Goal: Task Accomplishment & Management: Manage account settings

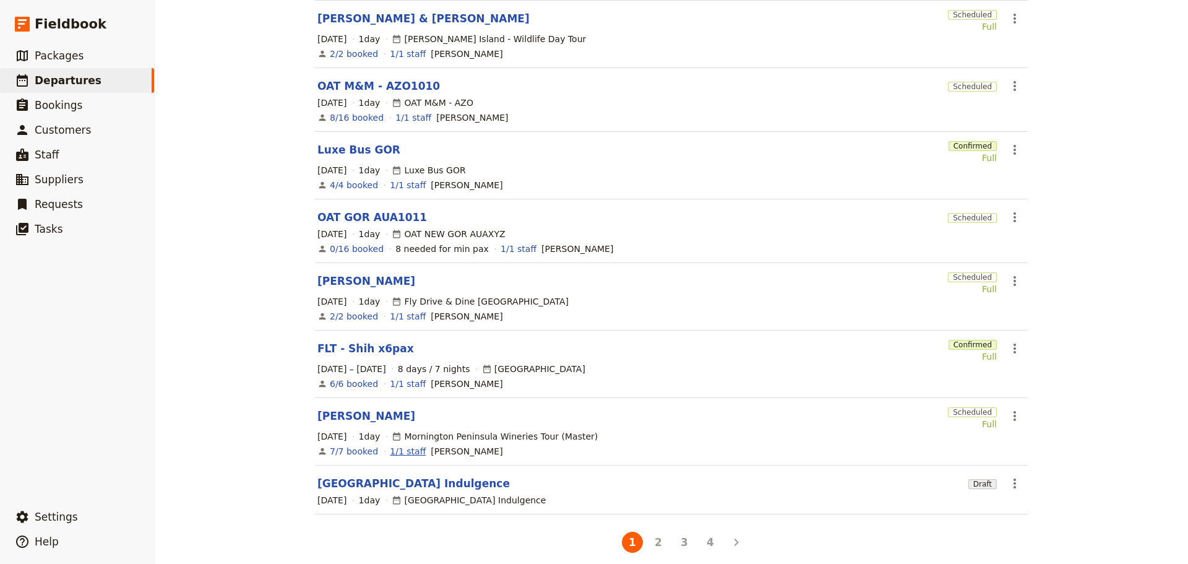
scroll to position [251, 0]
click at [708, 535] on button "4" at bounding box center [710, 540] width 21 height 21
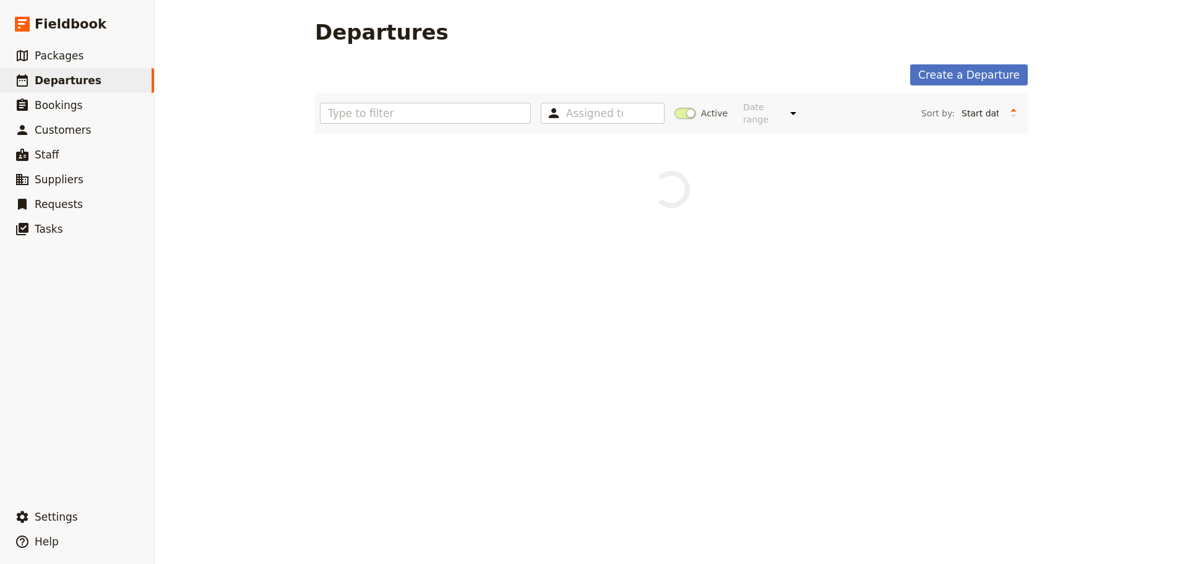
scroll to position [0, 0]
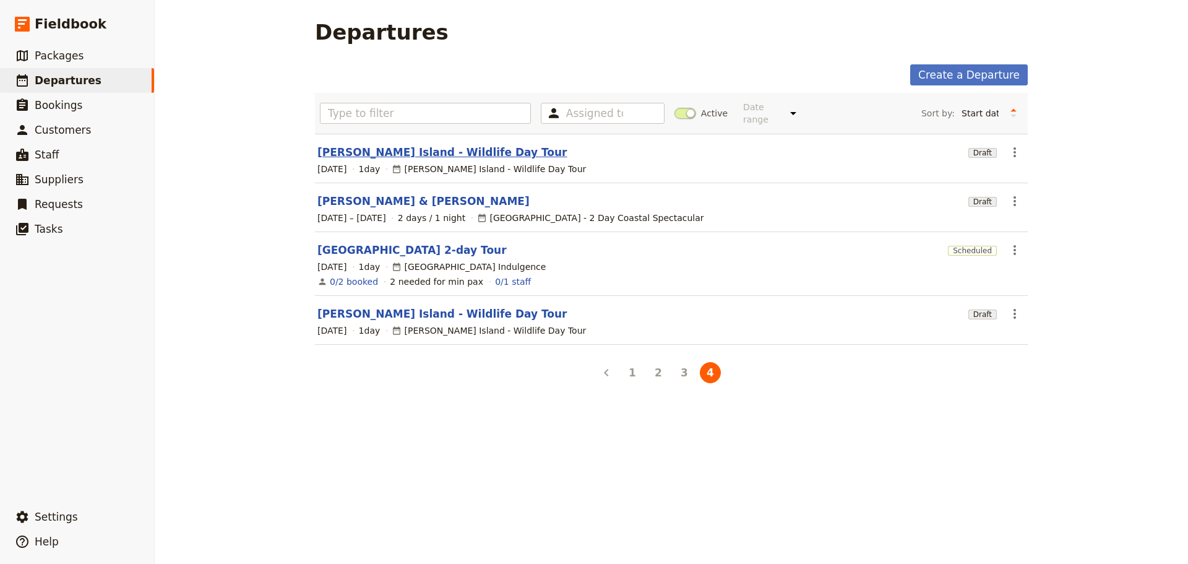
click at [360, 145] on link "[PERSON_NAME] Island - Wildlife Day Tour" at bounding box center [443, 152] width 250 height 15
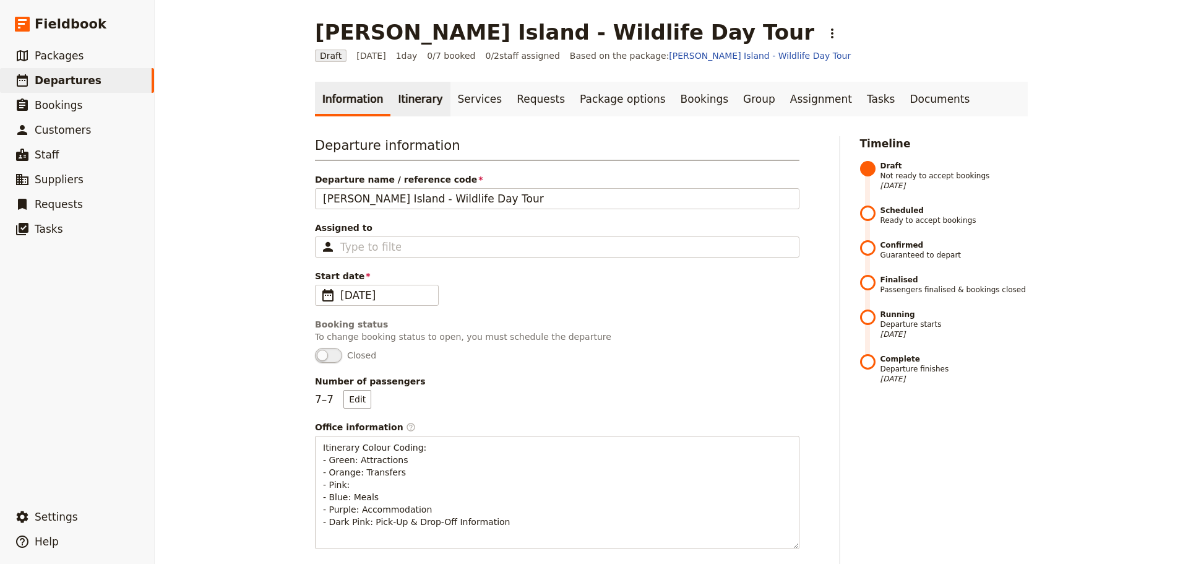
click at [398, 100] on link "Itinerary" at bounding box center [420, 99] width 59 height 35
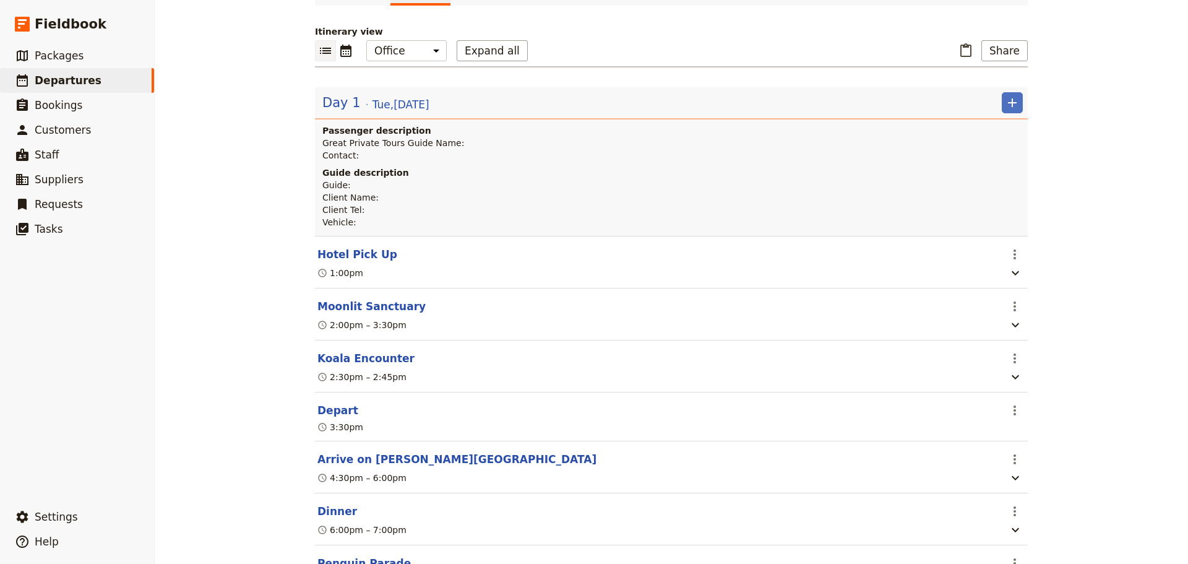
scroll to position [238, 0]
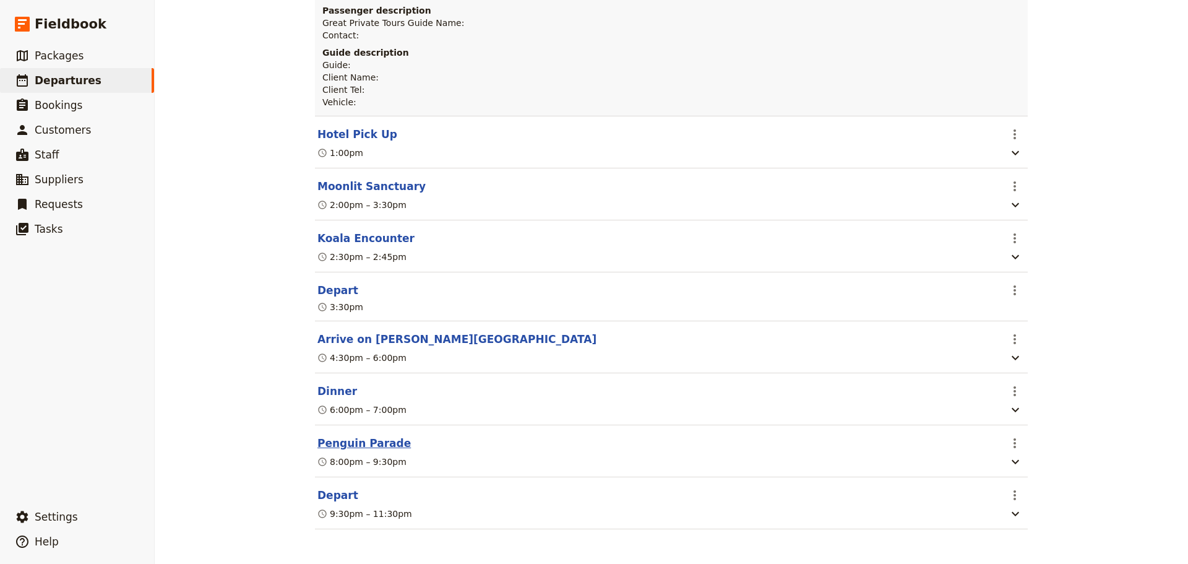
click at [340, 441] on button "Penguin Parade" at bounding box center [364, 443] width 93 height 15
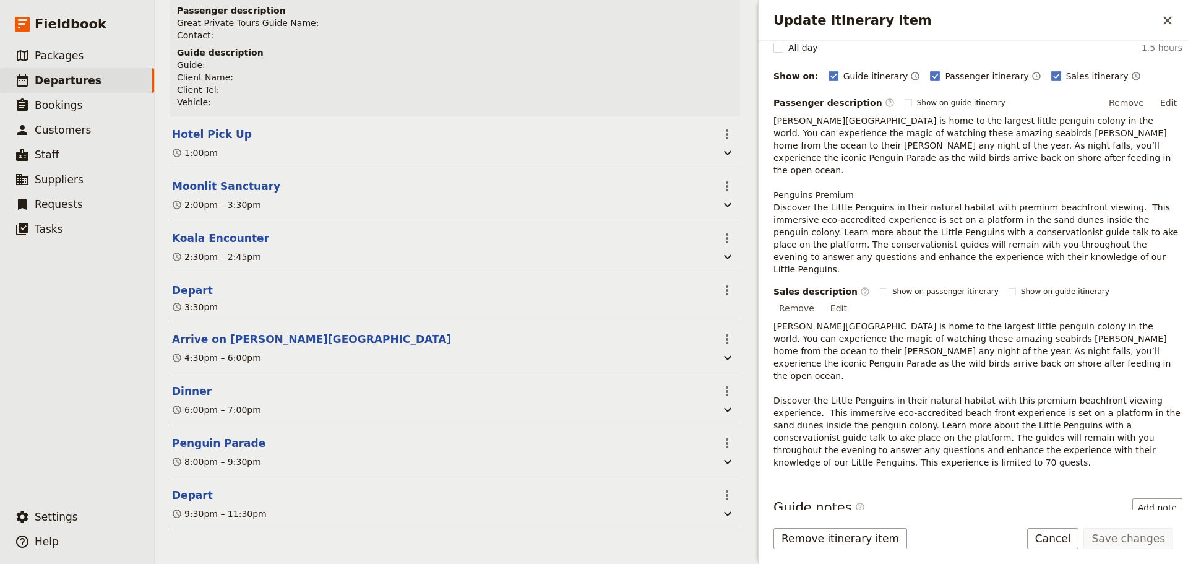
scroll to position [192, 0]
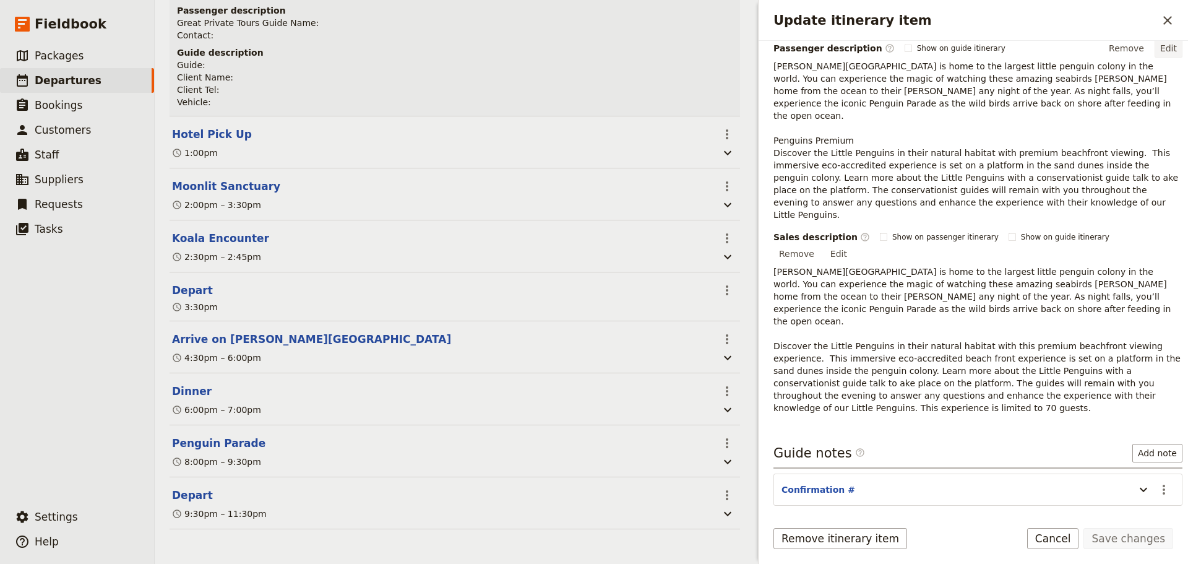
click at [1157, 45] on button "Edit" at bounding box center [1169, 48] width 28 height 19
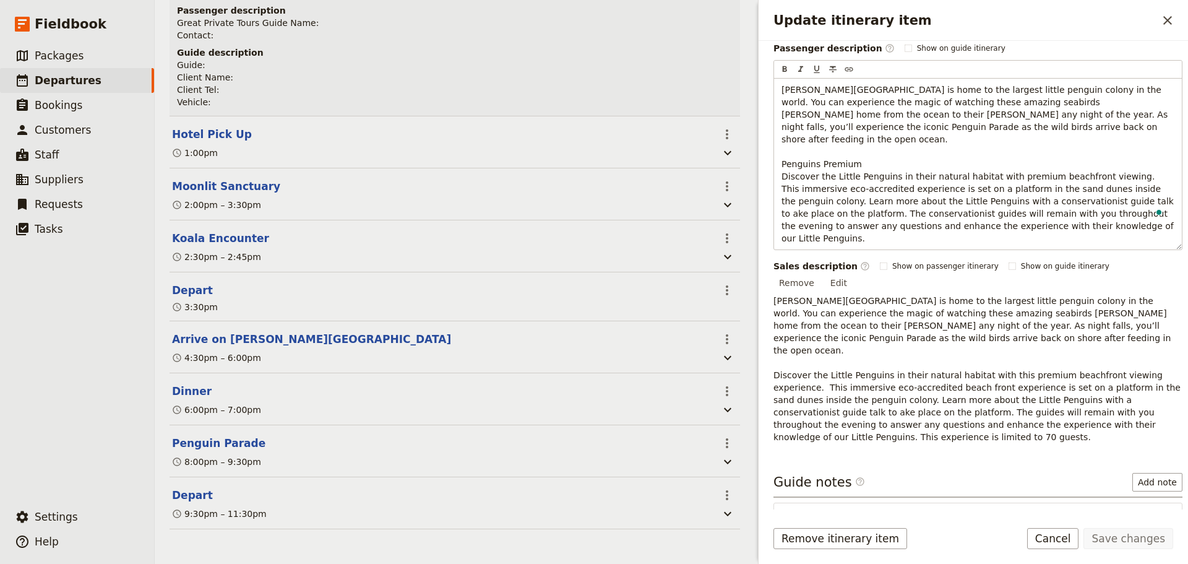
click at [1162, 260] on div "Sales description ​ Show on passenger itinerary Show on guide itinerary Remove …" at bounding box center [978, 351] width 409 height 183
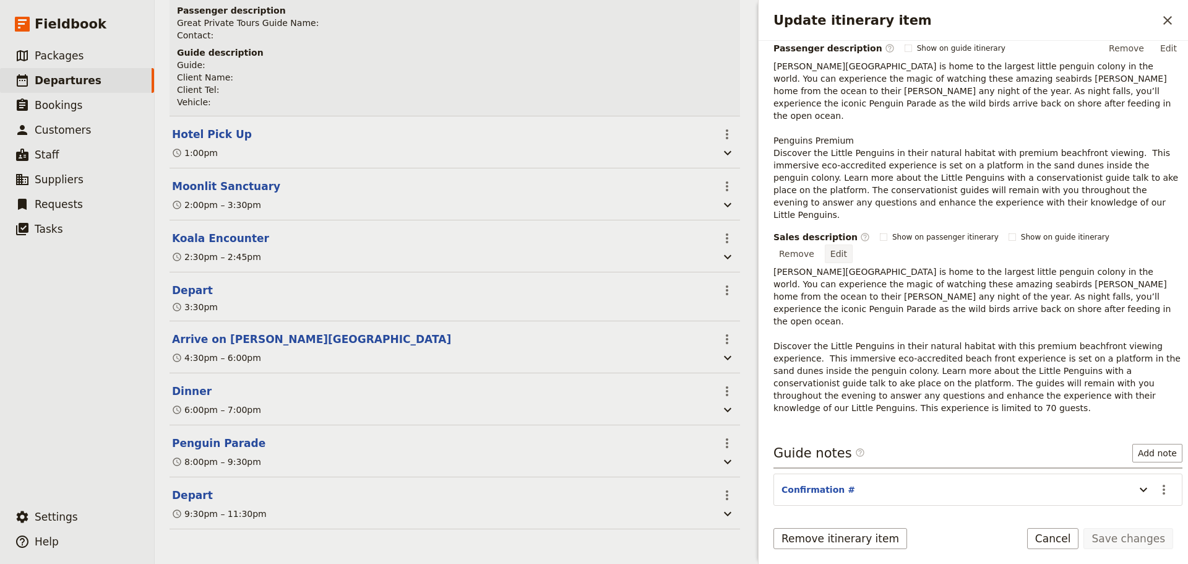
click at [853, 244] on button "Edit" at bounding box center [839, 253] width 28 height 19
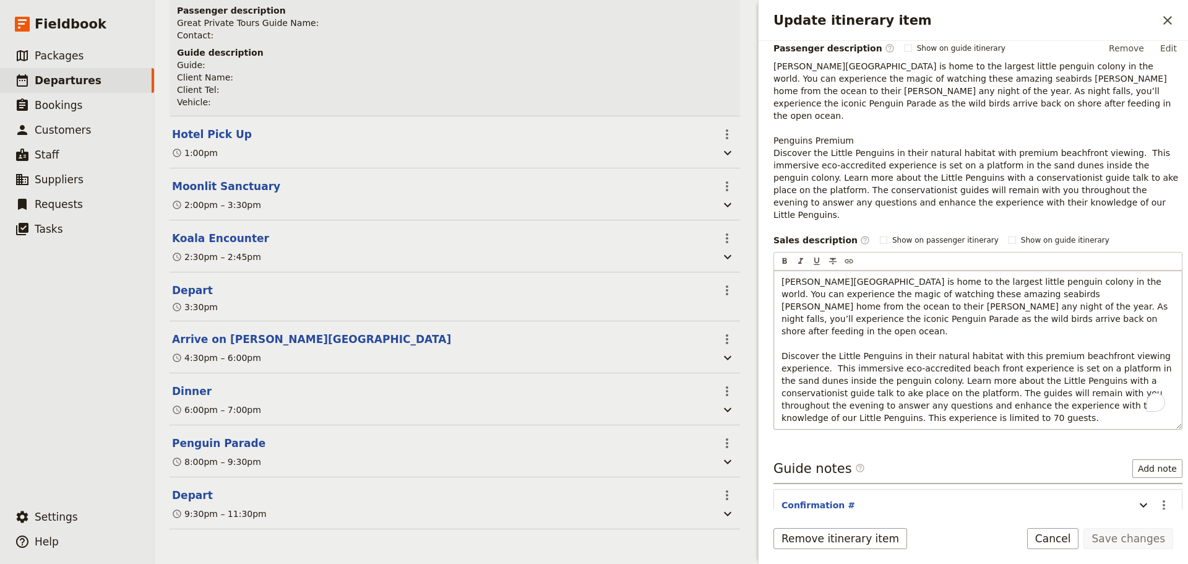
scroll to position [222, 0]
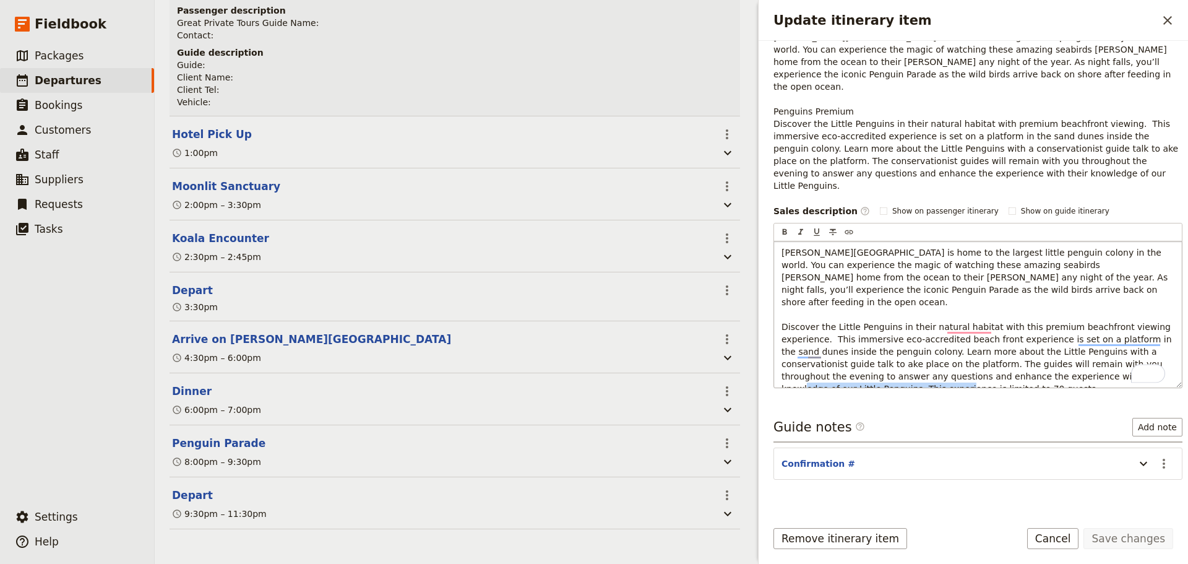
drag, startPoint x: 1114, startPoint y: 353, endPoint x: 1117, endPoint y: 341, distance: 12.0
click at [1117, 341] on p "Phillip Island is home to the largest little penguin colony in the world. You c…" at bounding box center [978, 320] width 393 height 149
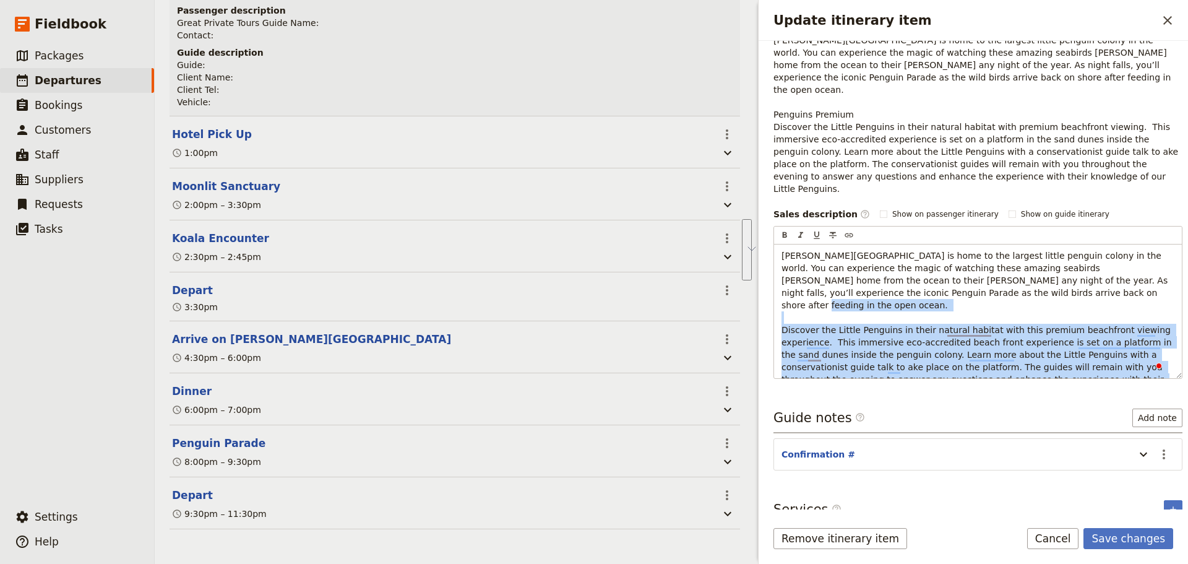
scroll to position [0, 13]
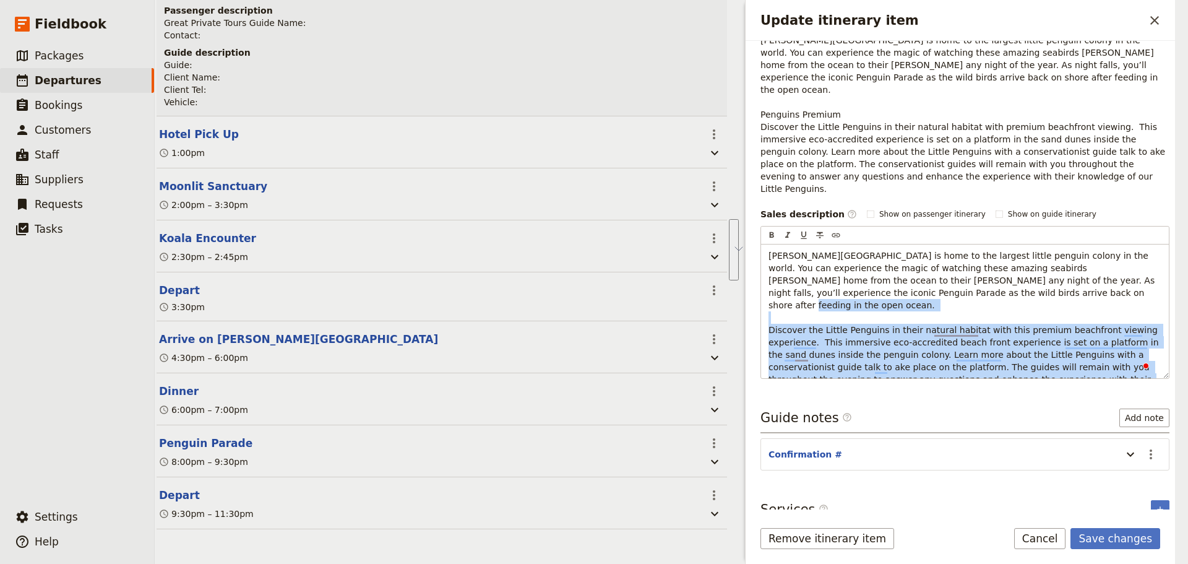
drag, startPoint x: 782, startPoint y: 293, endPoint x: 1181, endPoint y: 357, distance: 404.3
click at [1186, 361] on div "Phillip Island - Wildlife Day Tour ​ Draft 20 Jan 2026 1 day 0/7 booked 0 / 2 s…" at bounding box center [672, 282] width 1034 height 564
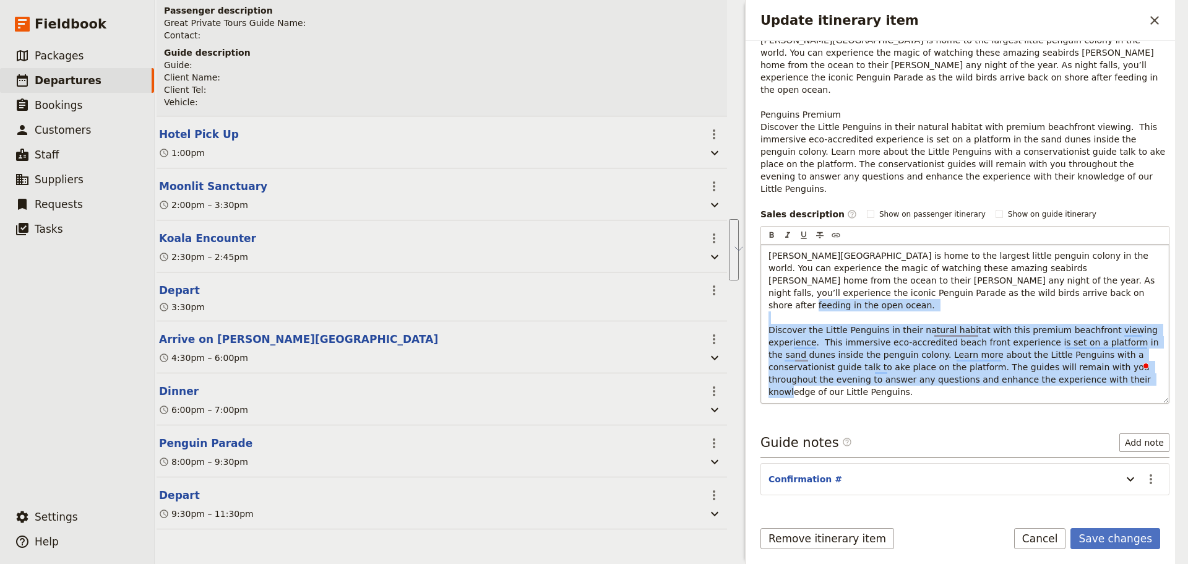
copy span "Discover the Little Penguins in their natural habitat with this premium beachfr…"
click at [1104, 519] on form "Itinerary details ​ Name Penguin Parade ​ Start time ​ 20 Jan 2026 20/01/2026 2…" at bounding box center [961, 302] width 430 height 523
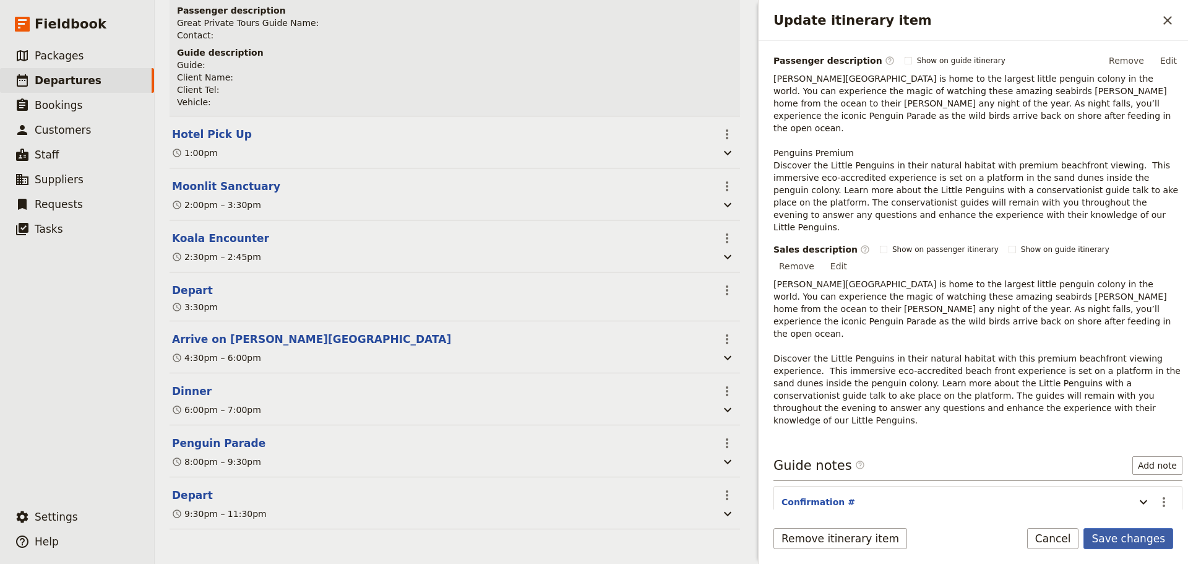
click at [1120, 540] on button "Save changes" at bounding box center [1129, 538] width 90 height 21
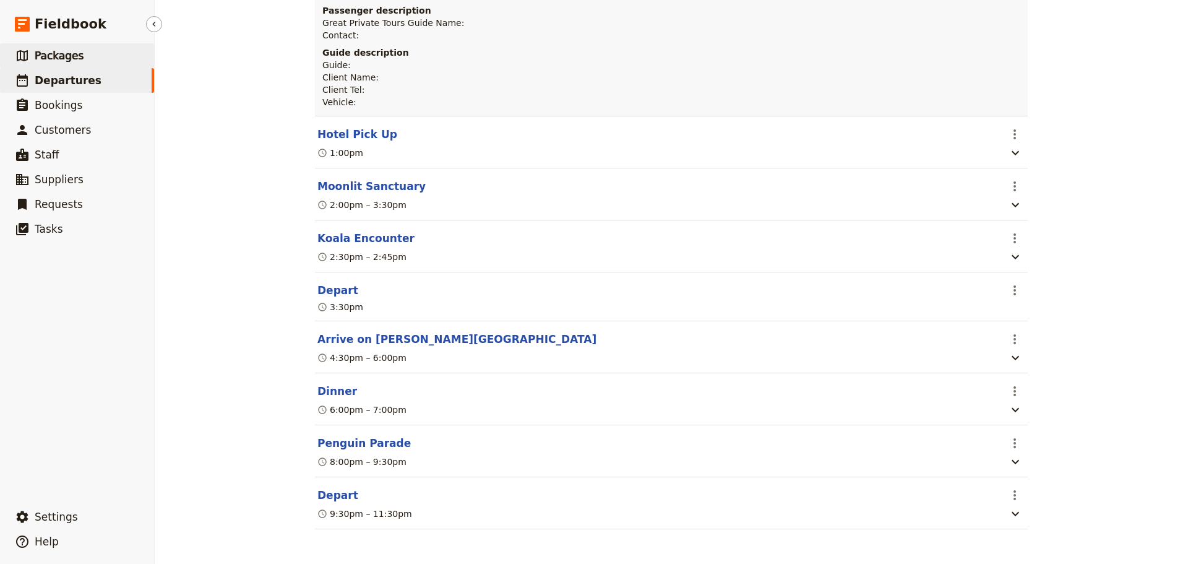
click at [63, 56] on span "Packages" at bounding box center [59, 56] width 49 height 12
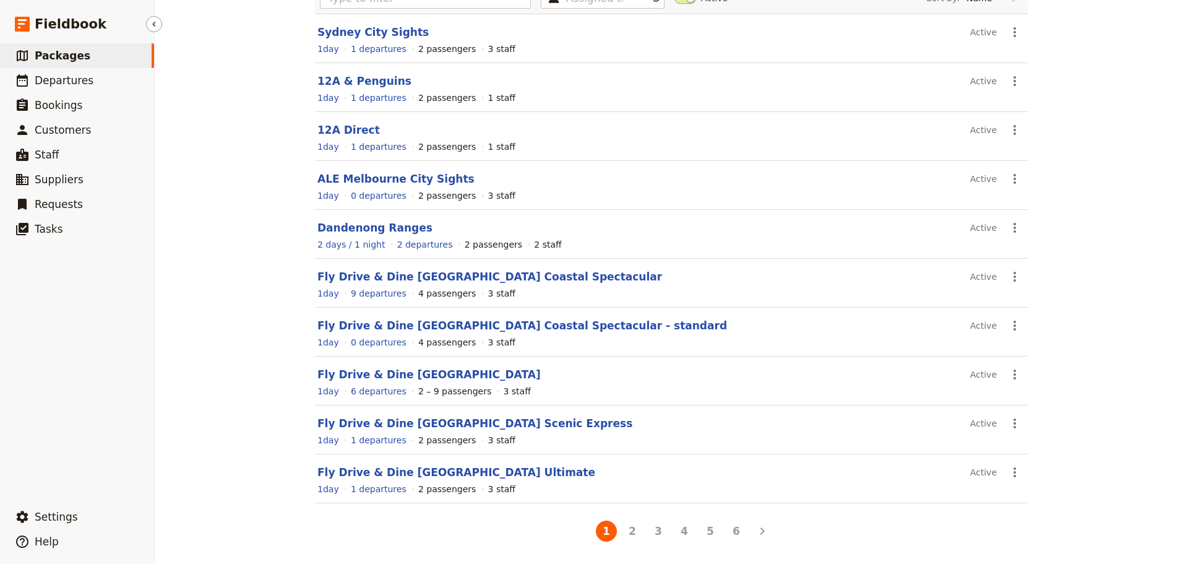
scroll to position [110, 0]
click at [705, 535] on button "5" at bounding box center [710, 531] width 21 height 21
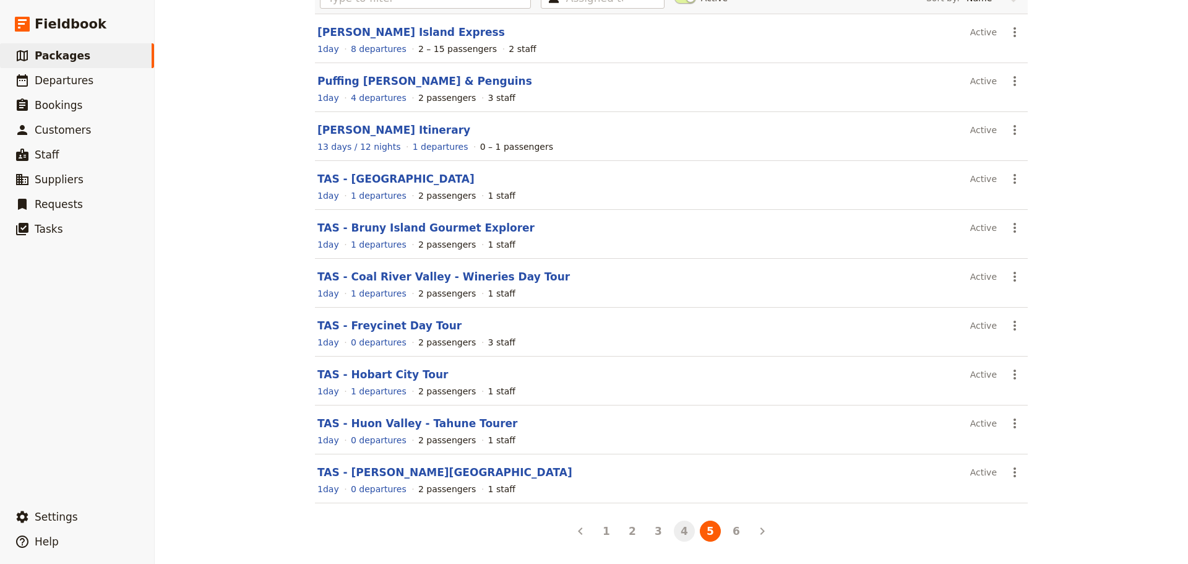
click at [675, 530] on button "4" at bounding box center [684, 531] width 21 height 21
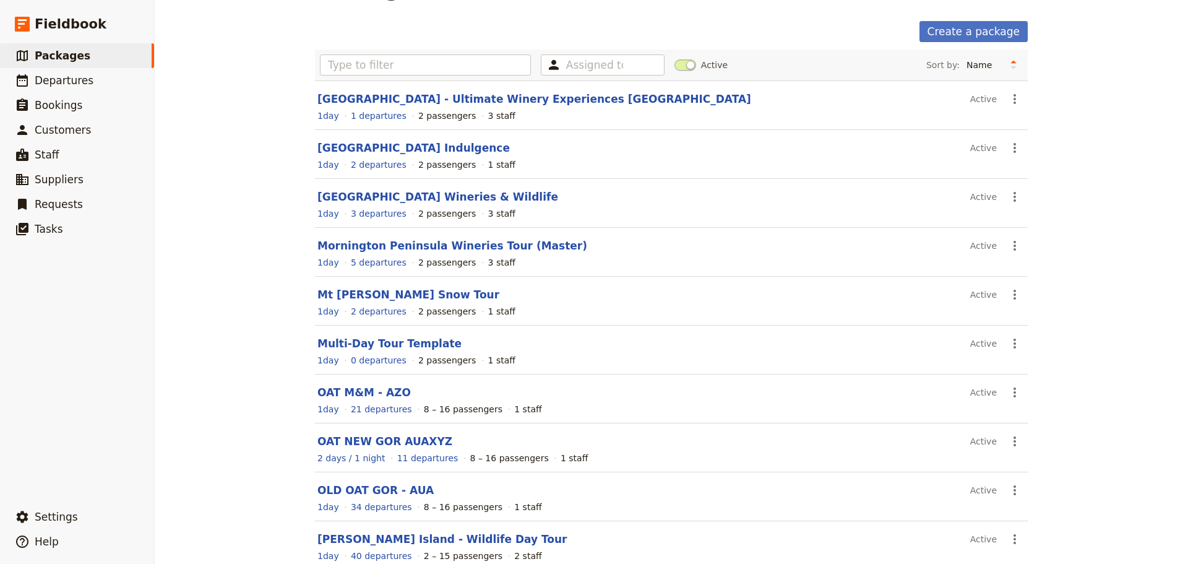
scroll to position [62, 0]
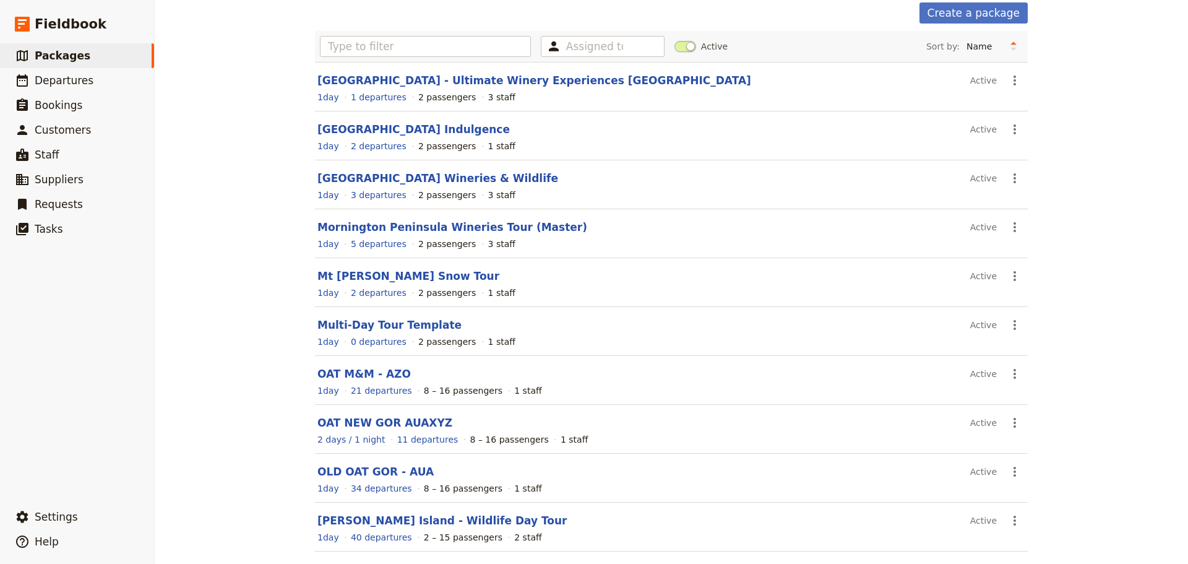
click at [393, 522] on link "Phillip Island - Wildlife Day Tour" at bounding box center [443, 520] width 250 height 12
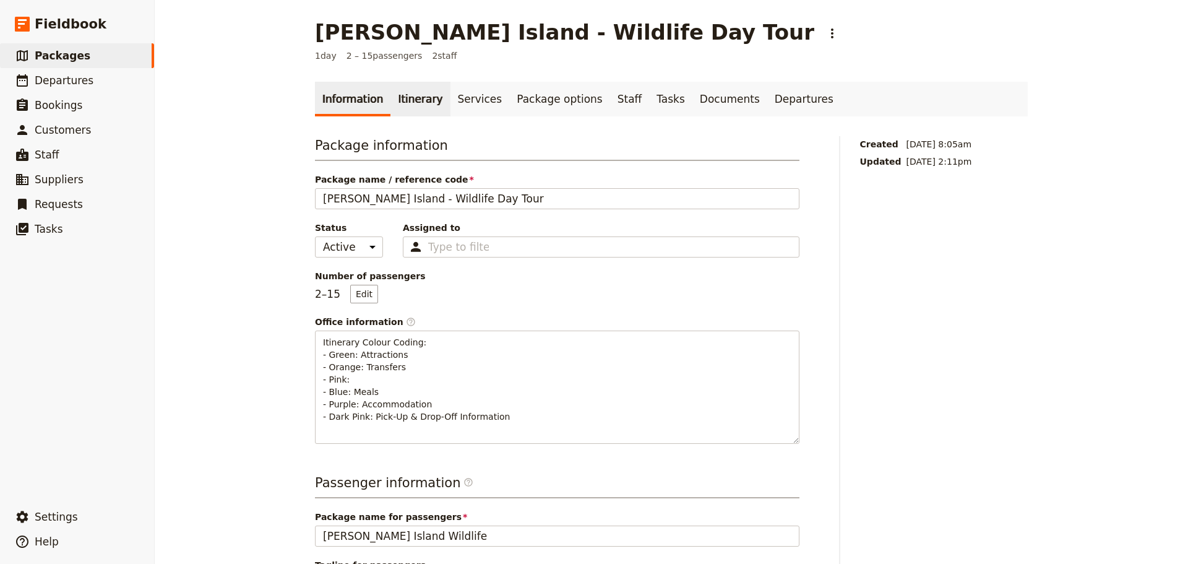
click at [414, 97] on link "Itinerary" at bounding box center [420, 99] width 59 height 35
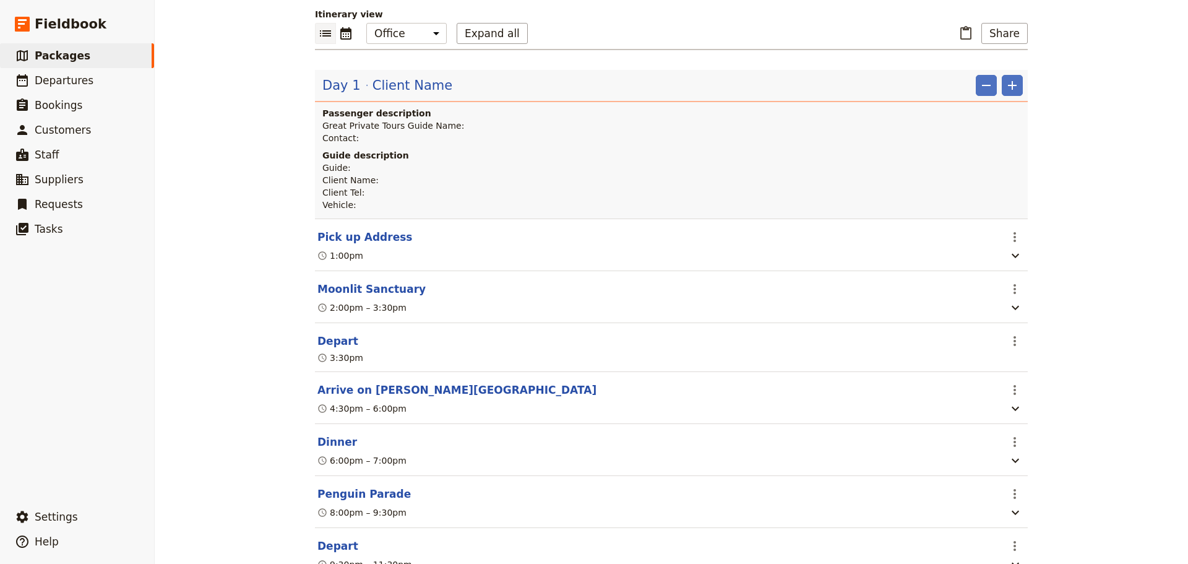
scroll to position [309, 0]
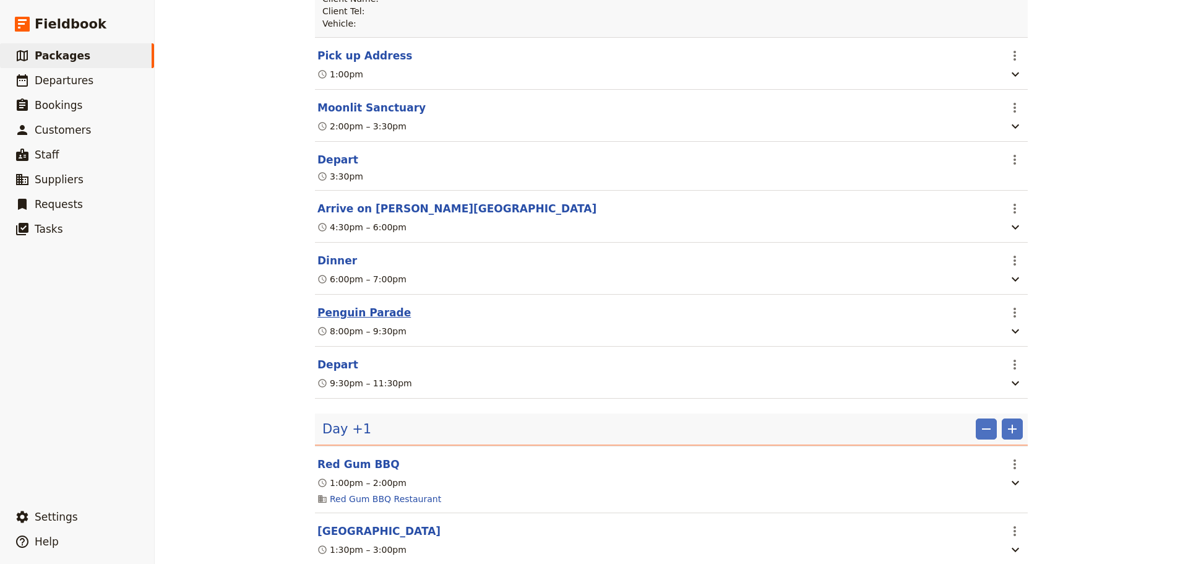
click at [329, 319] on button "Penguin Parade" at bounding box center [364, 312] width 93 height 15
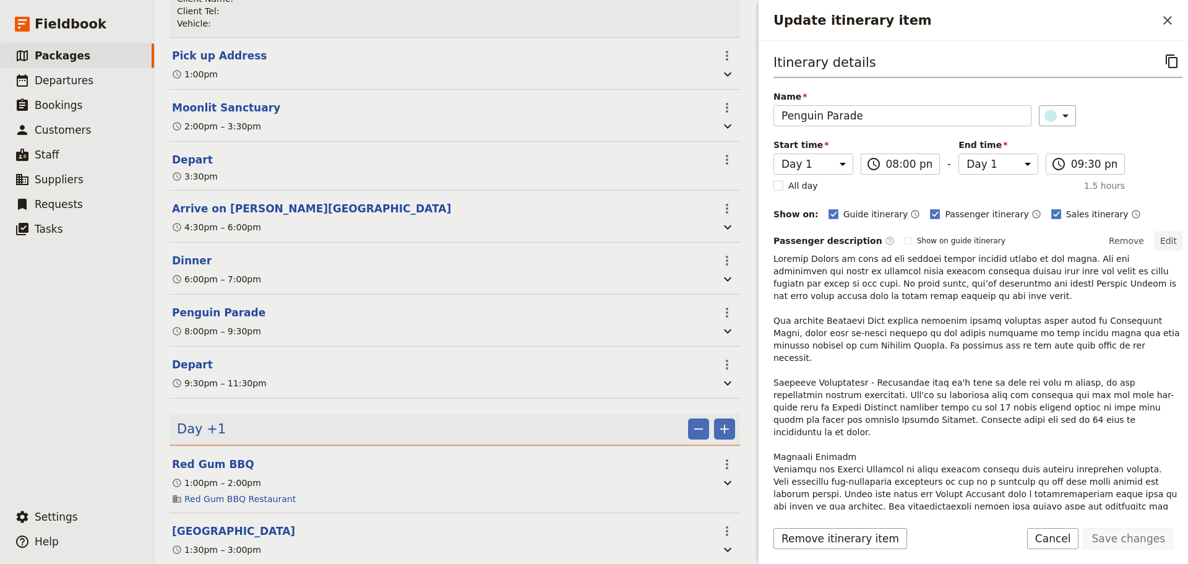
click at [1162, 238] on button "Edit" at bounding box center [1169, 240] width 28 height 19
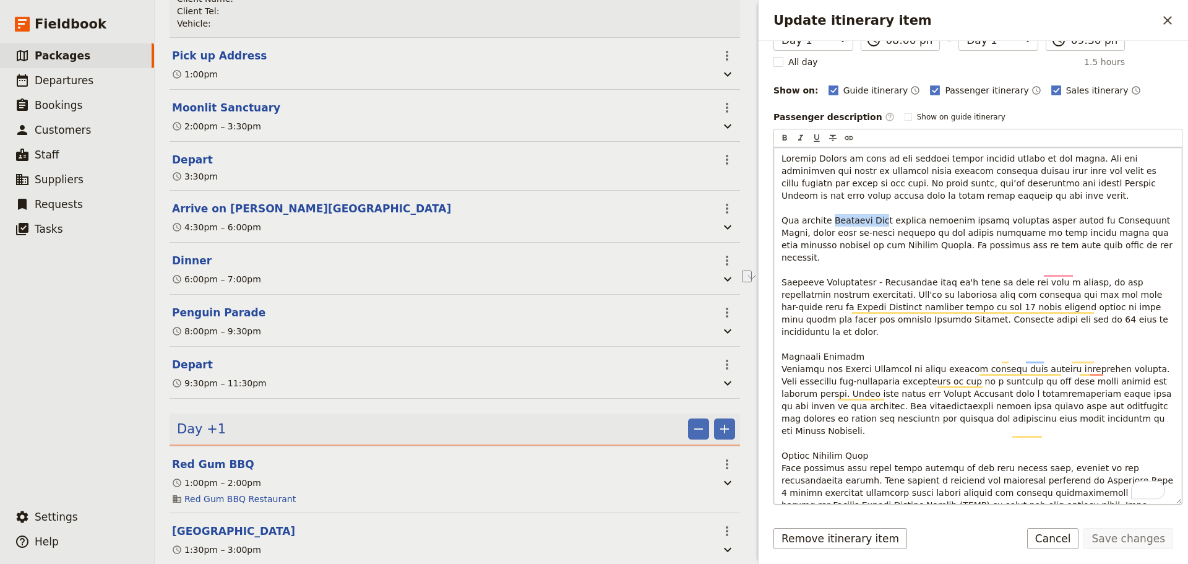
scroll to position [124, 0]
drag, startPoint x: 834, startPoint y: 218, endPoint x: 888, endPoint y: 221, distance: 53.9
click at [888, 221] on span "To enrich screen reader interactions, please activate Accessibility in Grammarl…" at bounding box center [979, 351] width 394 height 394
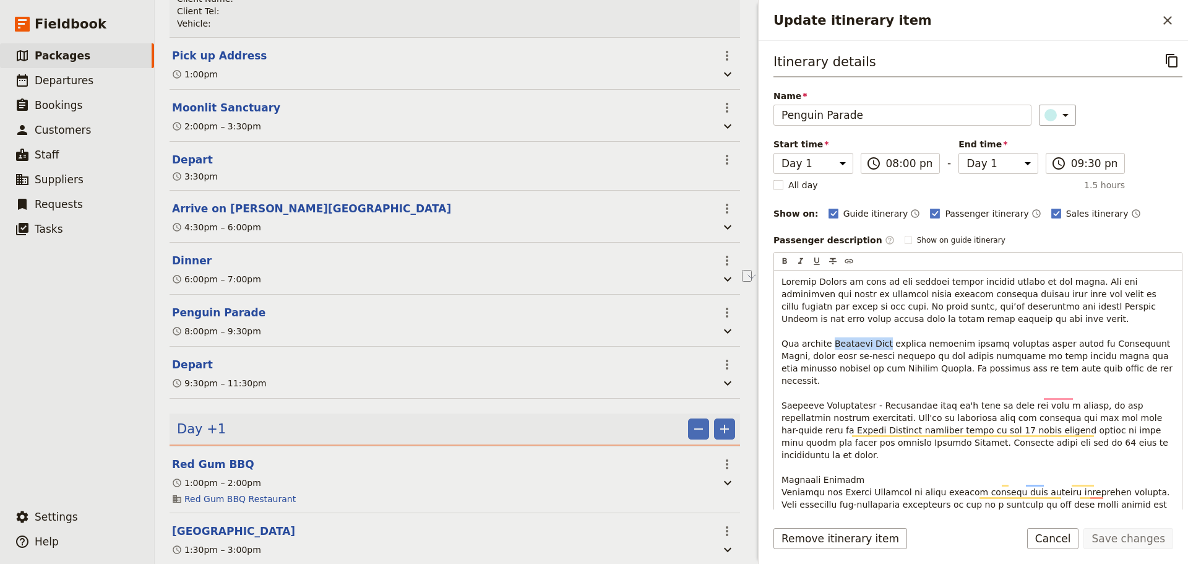
scroll to position [0, 0]
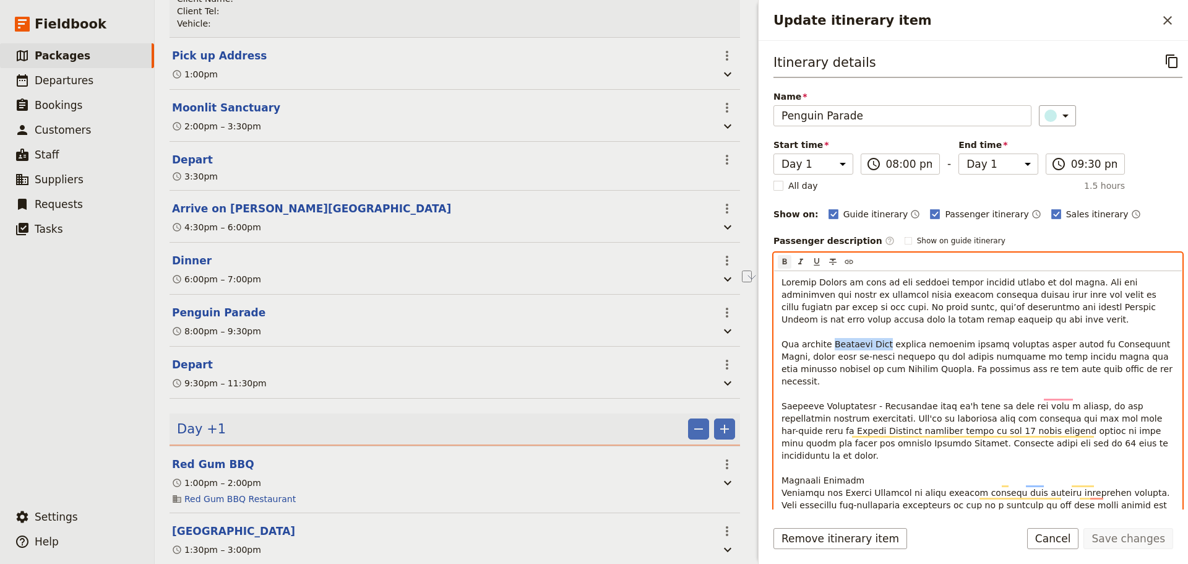
click at [784, 260] on icon "Format bold" at bounding box center [785, 262] width 4 height 6
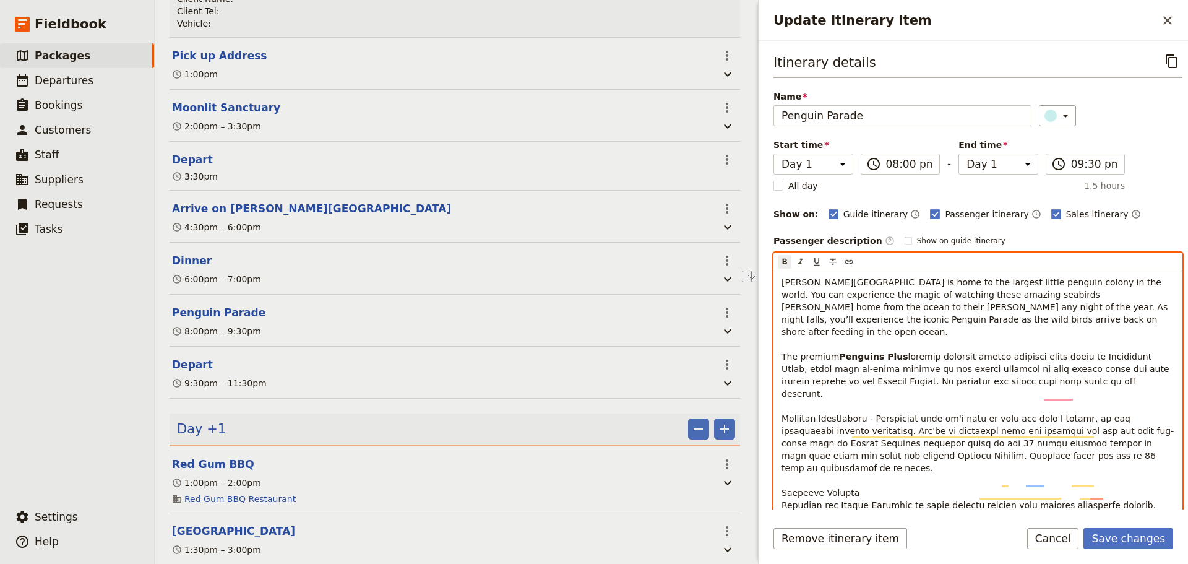
scroll to position [124, 0]
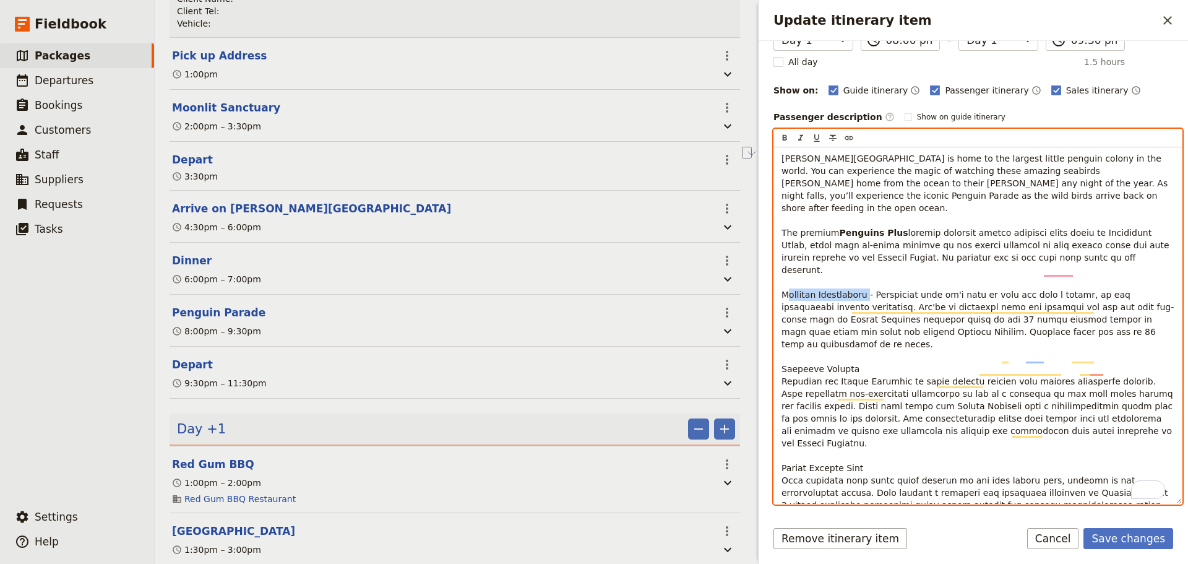
drag, startPoint x: 870, startPoint y: 268, endPoint x: 777, endPoint y: 273, distance: 93.6
click at [777, 273] on div "Phillip Island is home to the largest little penguin colony in the world. You c…" at bounding box center [978, 325] width 408 height 357
click at [784, 136] on icon "Format bold" at bounding box center [785, 138] width 4 height 6
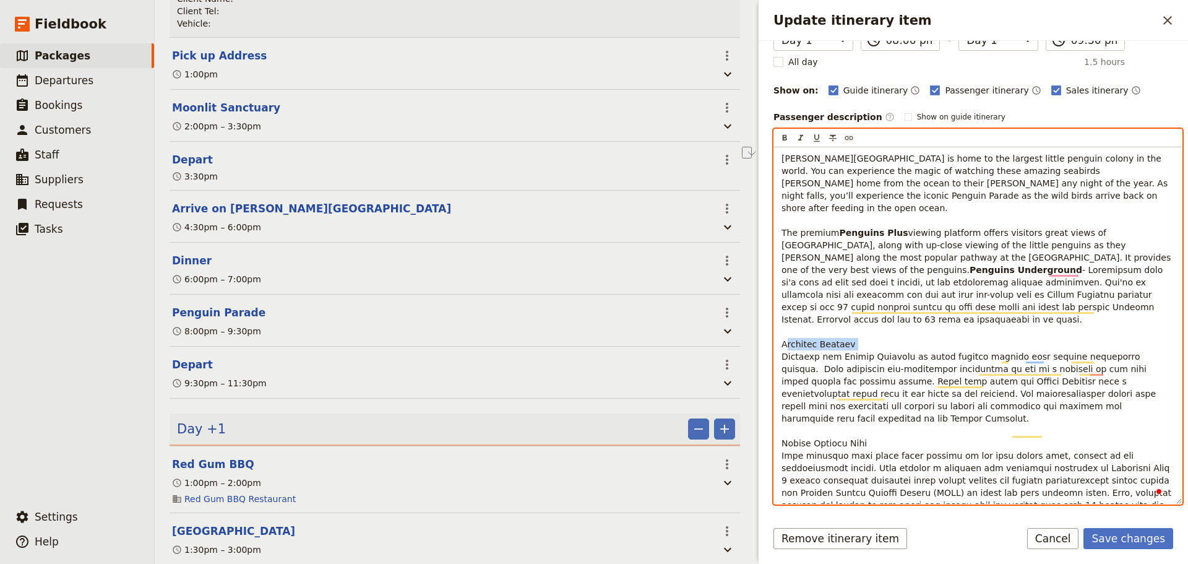
drag, startPoint x: 857, startPoint y: 333, endPoint x: 778, endPoint y: 326, distance: 78.9
click at [778, 326] on div "Phillip Island is home to the largest little penguin colony in the world. You c…" at bounding box center [978, 325] width 408 height 357
click at [783, 143] on button "​" at bounding box center [785, 138] width 14 height 14
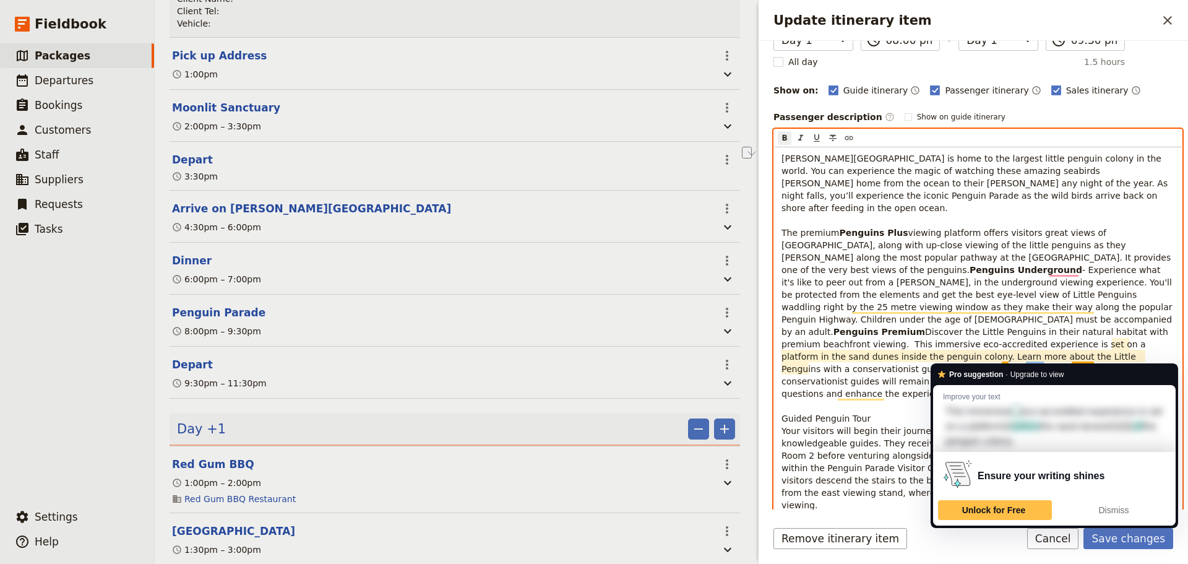
click at [1032, 344] on span "Discover the Little Penguins in their natural habitat with premium beachfront v…" at bounding box center [978, 418] width 392 height 183
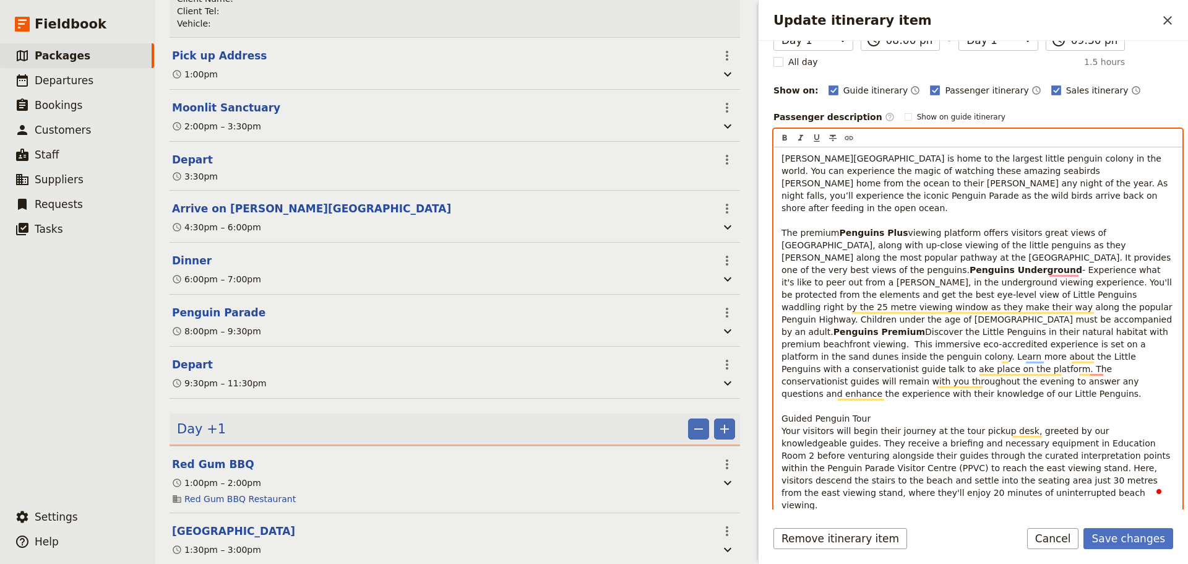
drag, startPoint x: 1130, startPoint y: 397, endPoint x: 1081, endPoint y: 357, distance: 62.8
click at [1128, 396] on p "Phillip Island is home to the largest little penguin colony in the world. You c…" at bounding box center [978, 331] width 393 height 359
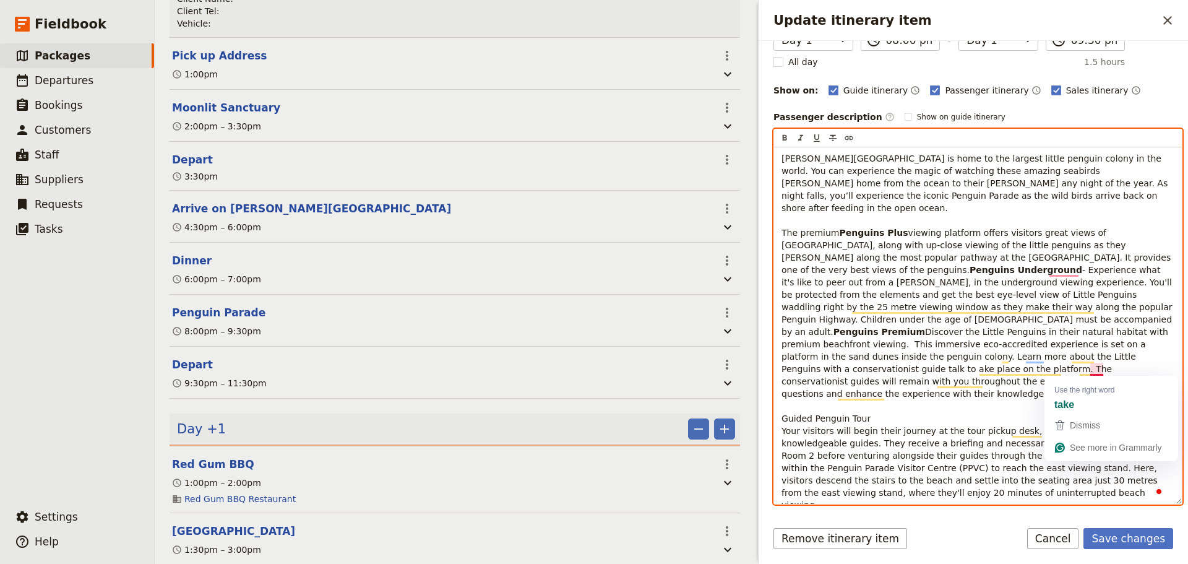
click at [1092, 372] on span "Discover the Little Penguins in their natural habitat with premium beachfront v…" at bounding box center [978, 418] width 392 height 183
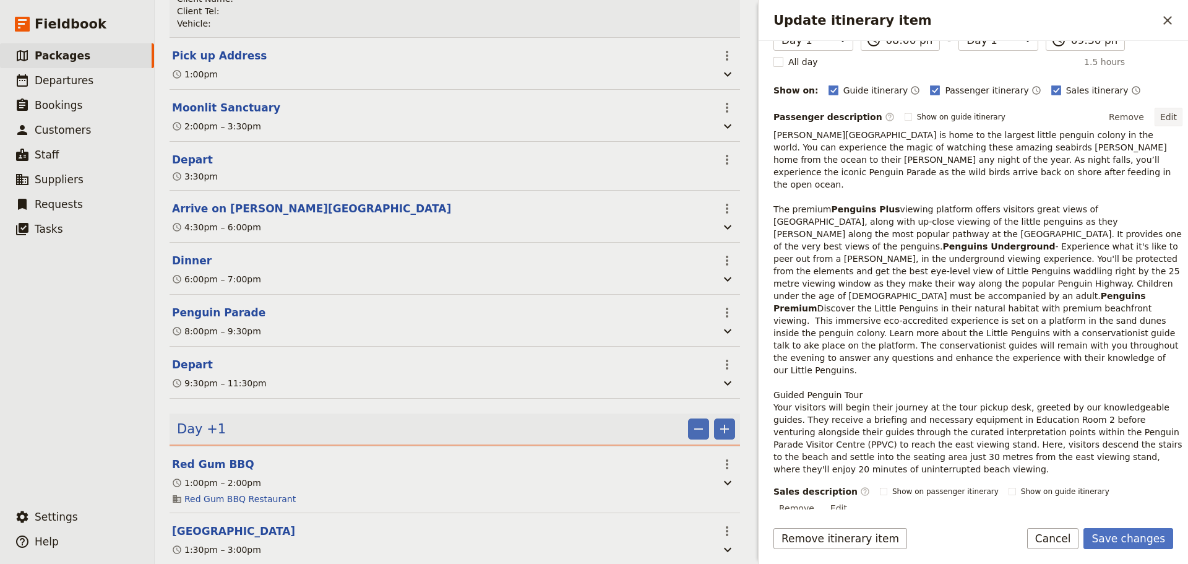
click at [1155, 113] on button "Edit" at bounding box center [1169, 117] width 28 height 19
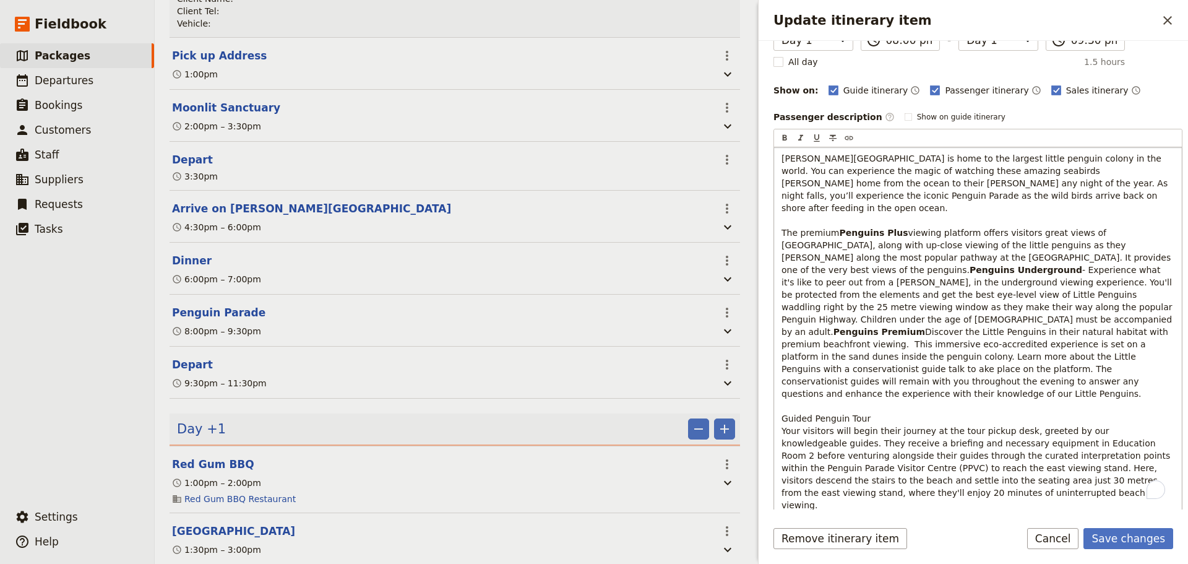
click at [1090, 372] on span "Discover the Little Penguins in their natural habitat with premium beachfront v…" at bounding box center [978, 418] width 392 height 183
drag, startPoint x: 878, startPoint y: 416, endPoint x: 775, endPoint y: 417, distance: 102.8
click at [775, 417] on div "Phillip Island is home to the largest little penguin colony in the world. You c…" at bounding box center [978, 325] width 408 height 357
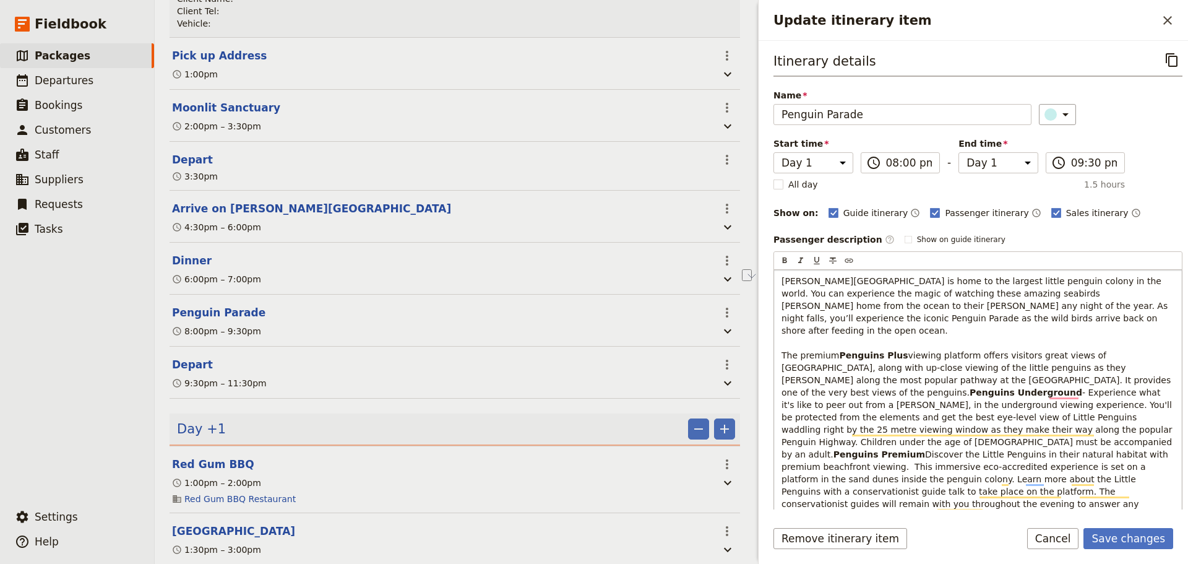
scroll to position [0, 0]
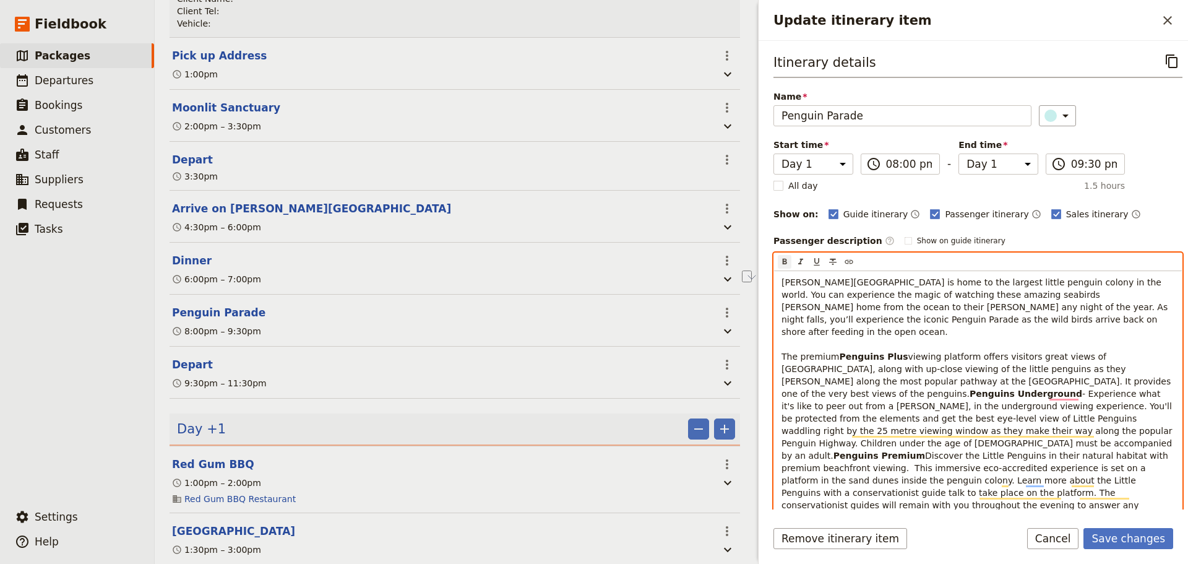
click at [783, 261] on icon "Format bold" at bounding box center [785, 262] width 4 height 6
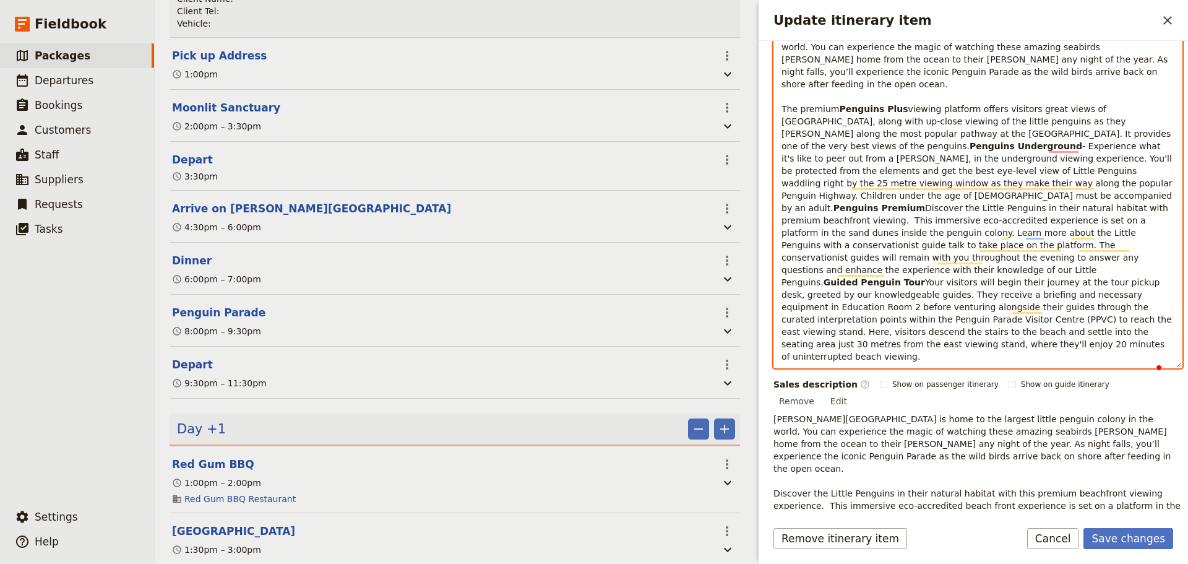
scroll to position [371, 0]
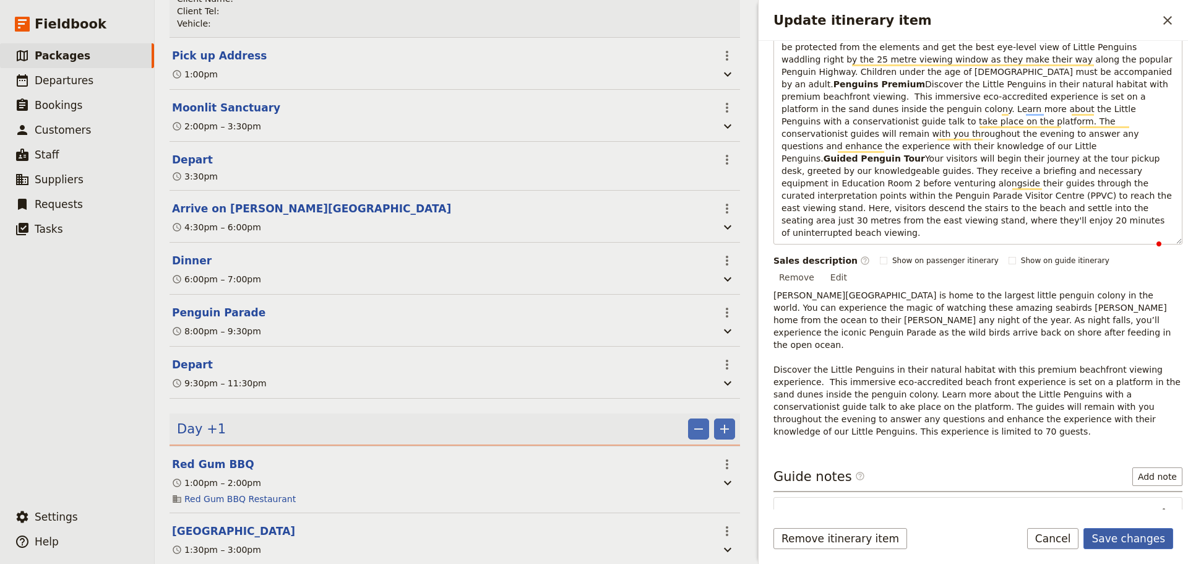
click at [1144, 533] on button "Save changes" at bounding box center [1129, 538] width 90 height 21
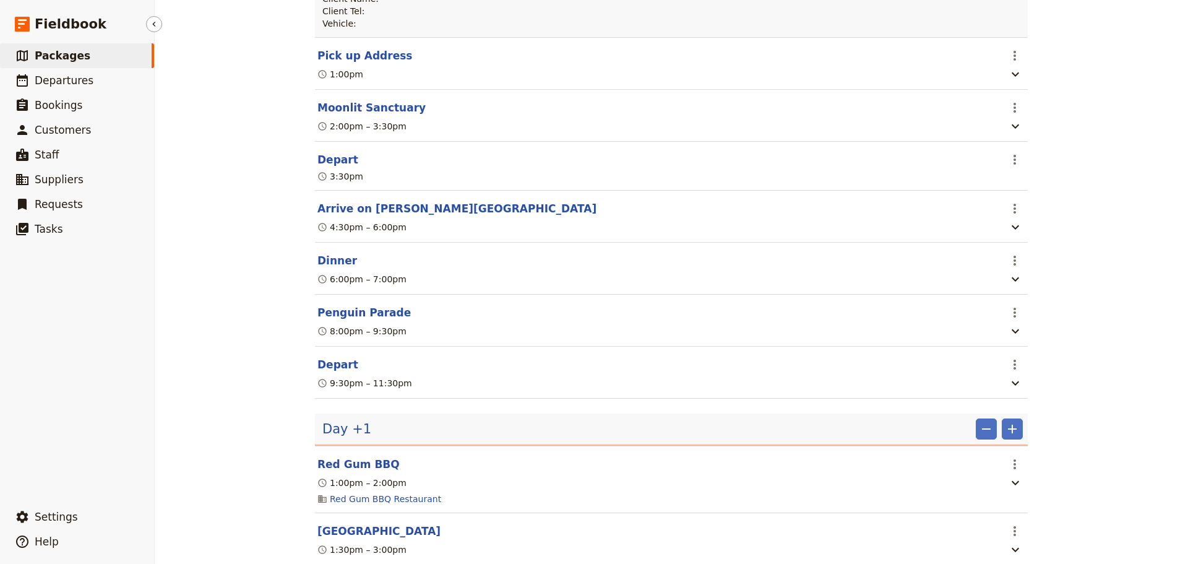
click at [82, 53] on link "​ Packages" at bounding box center [77, 55] width 154 height 25
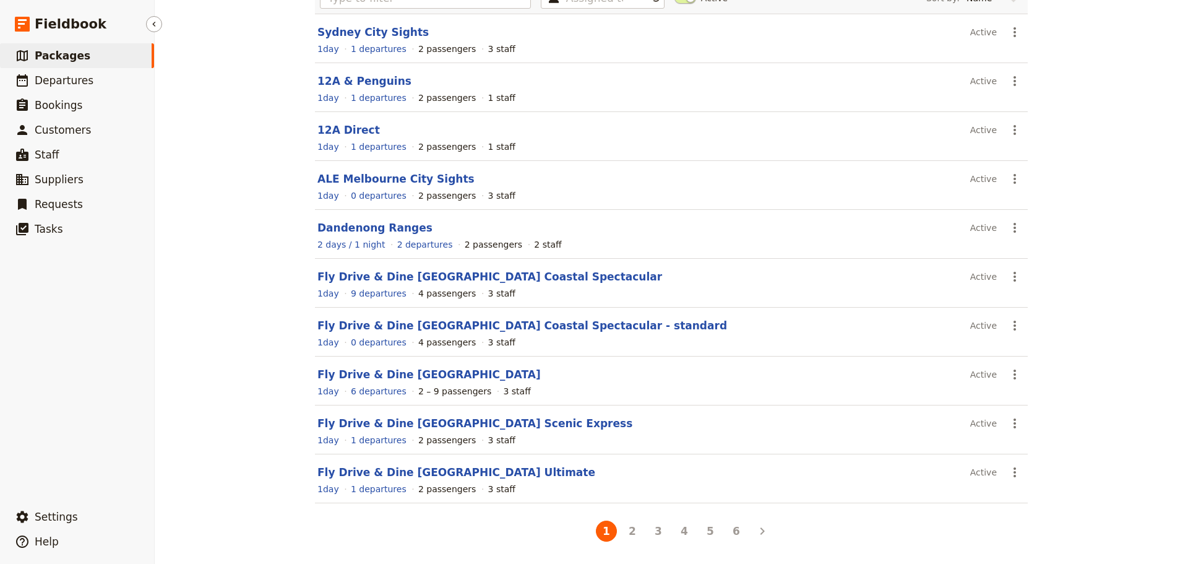
scroll to position [110, 0]
click at [53, 98] on span "Bookings" at bounding box center [59, 105] width 48 height 15
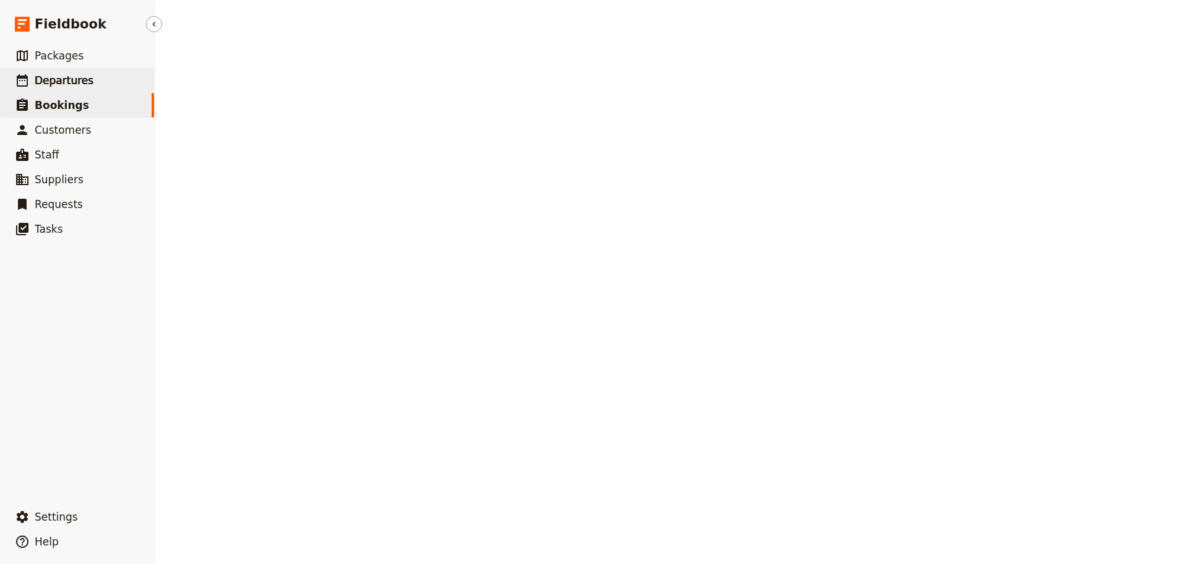
click at [54, 83] on span "Departures" at bounding box center [64, 80] width 59 height 12
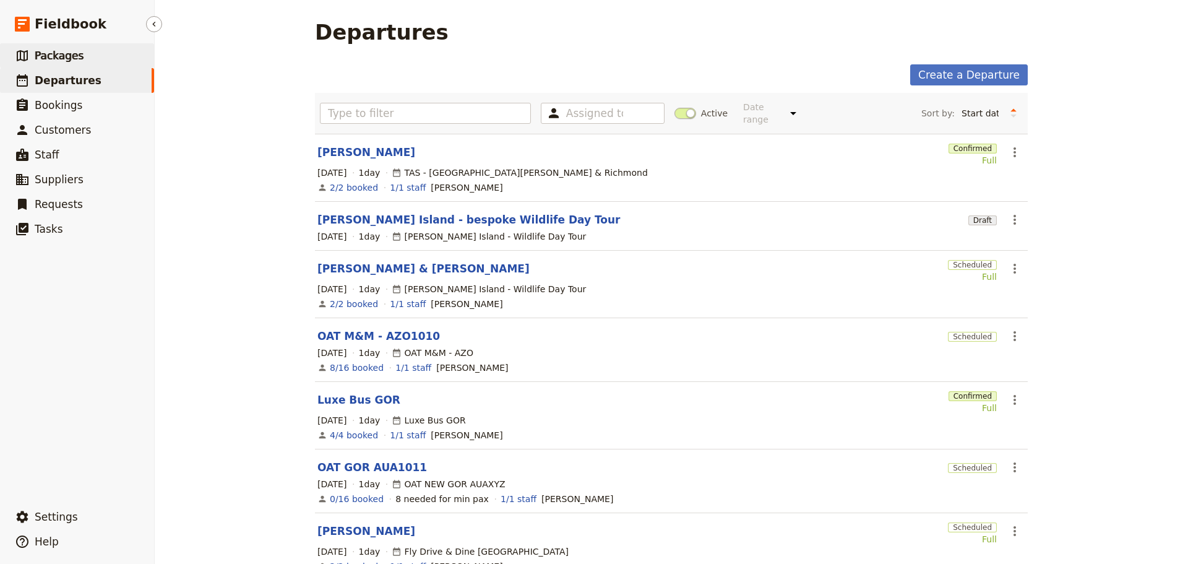
click at [80, 56] on link "​ Packages" at bounding box center [77, 55] width 154 height 25
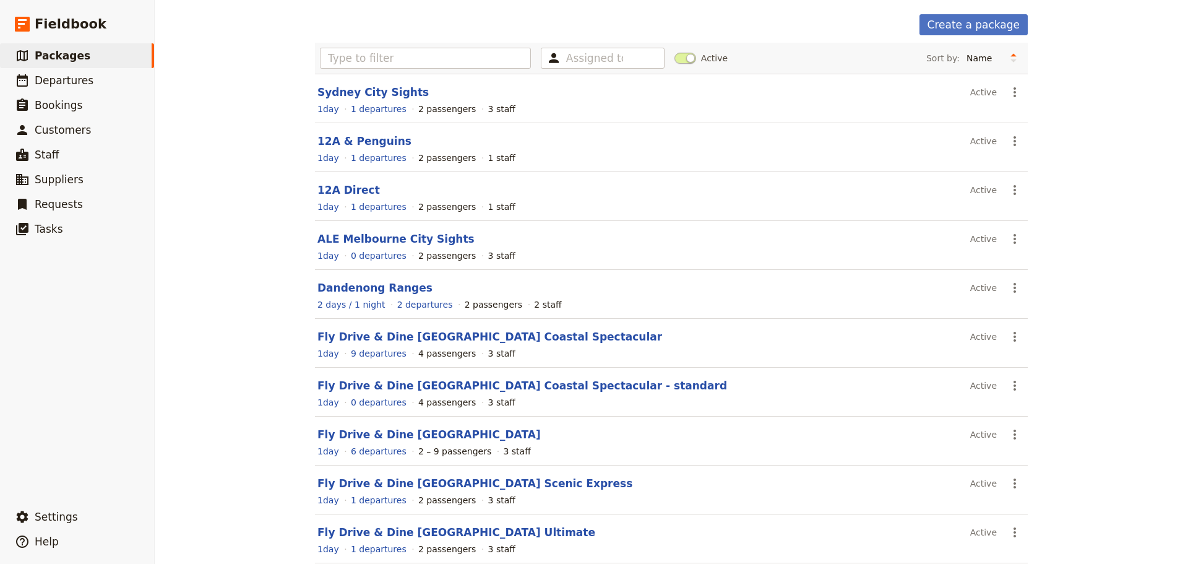
scroll to position [110, 0]
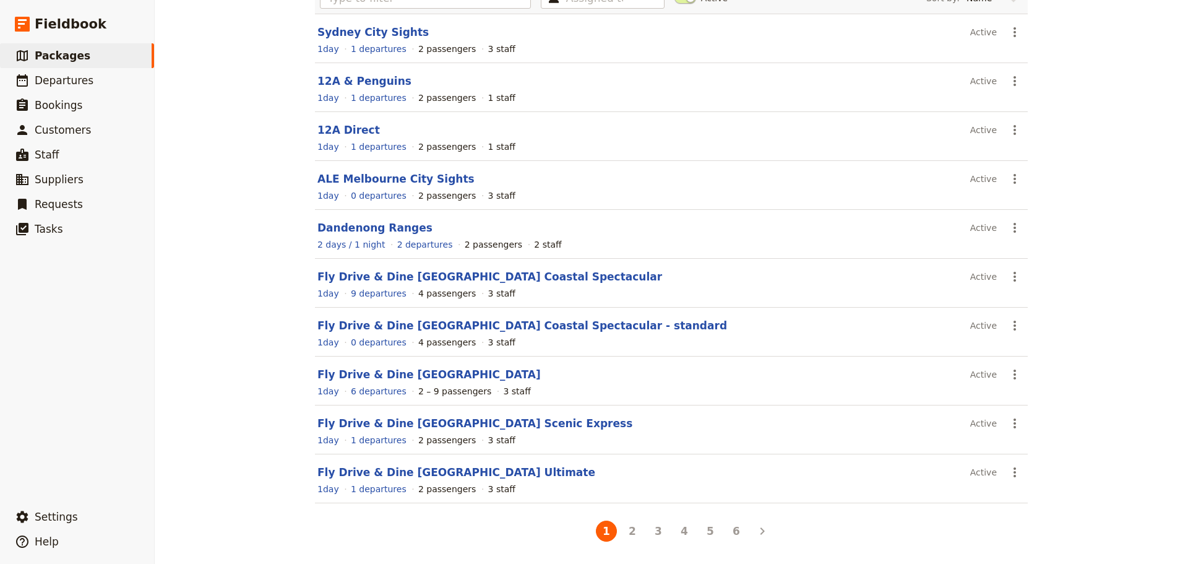
click at [626, 524] on button "2" at bounding box center [632, 531] width 21 height 21
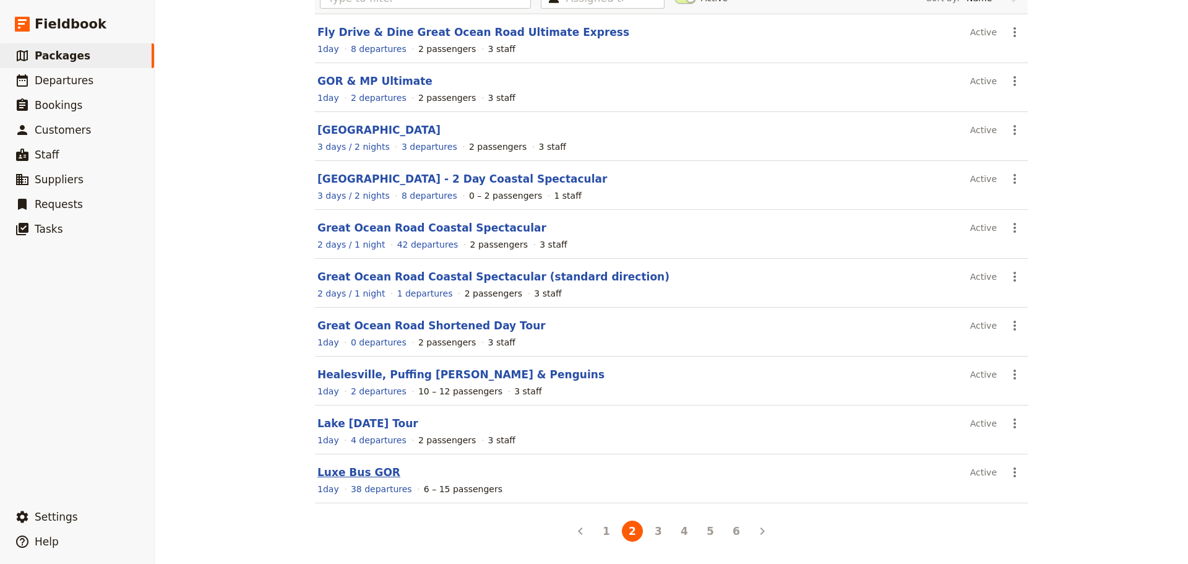
click at [360, 474] on link "Luxe Bus GOR" at bounding box center [359, 472] width 83 height 12
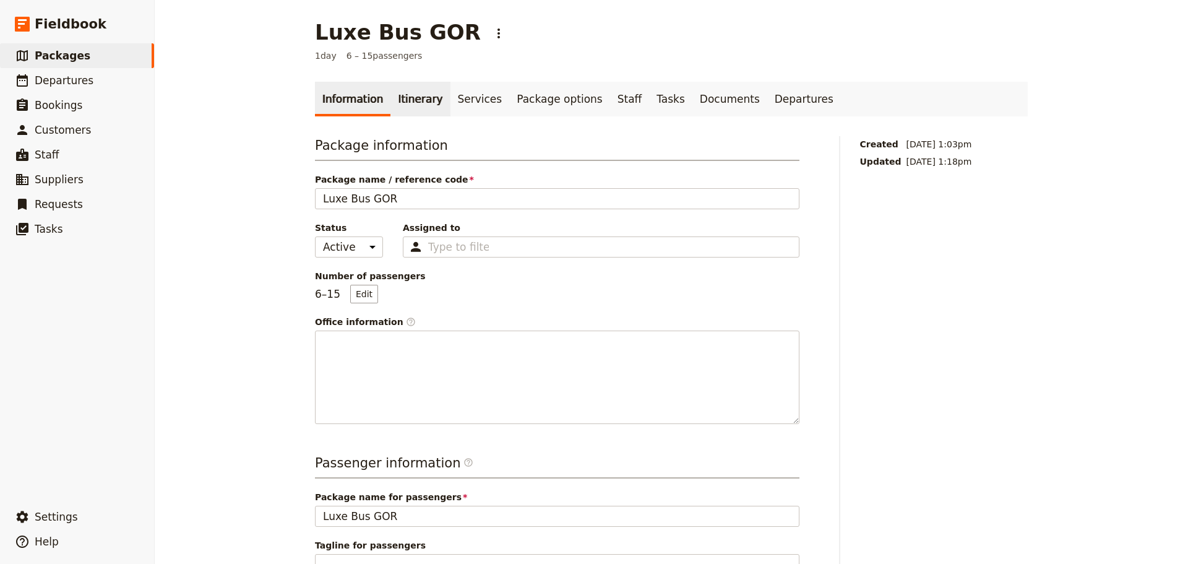
click at [391, 97] on link "Itinerary" at bounding box center [420, 99] width 59 height 35
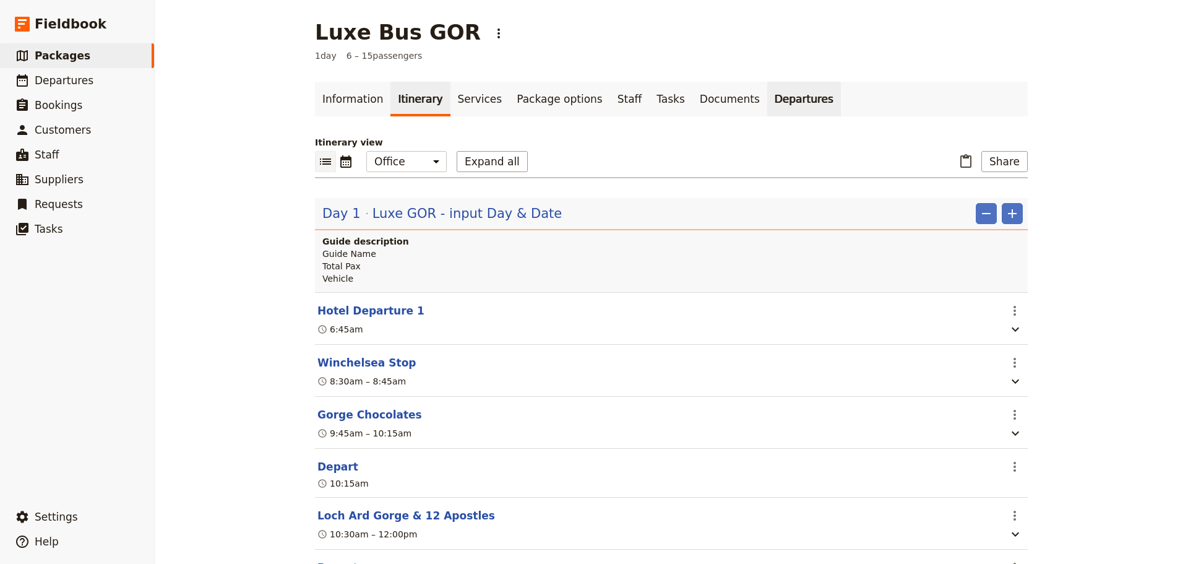
click at [768, 96] on link "Departures" at bounding box center [805, 99] width 74 height 35
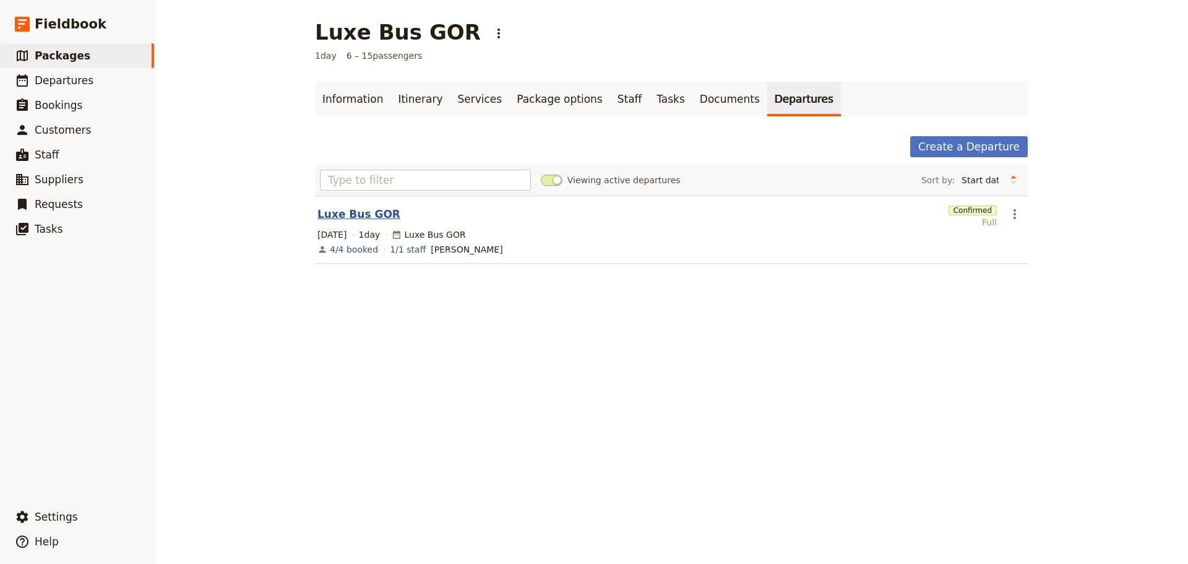
click at [347, 214] on link "Luxe Bus GOR" at bounding box center [359, 214] width 83 height 15
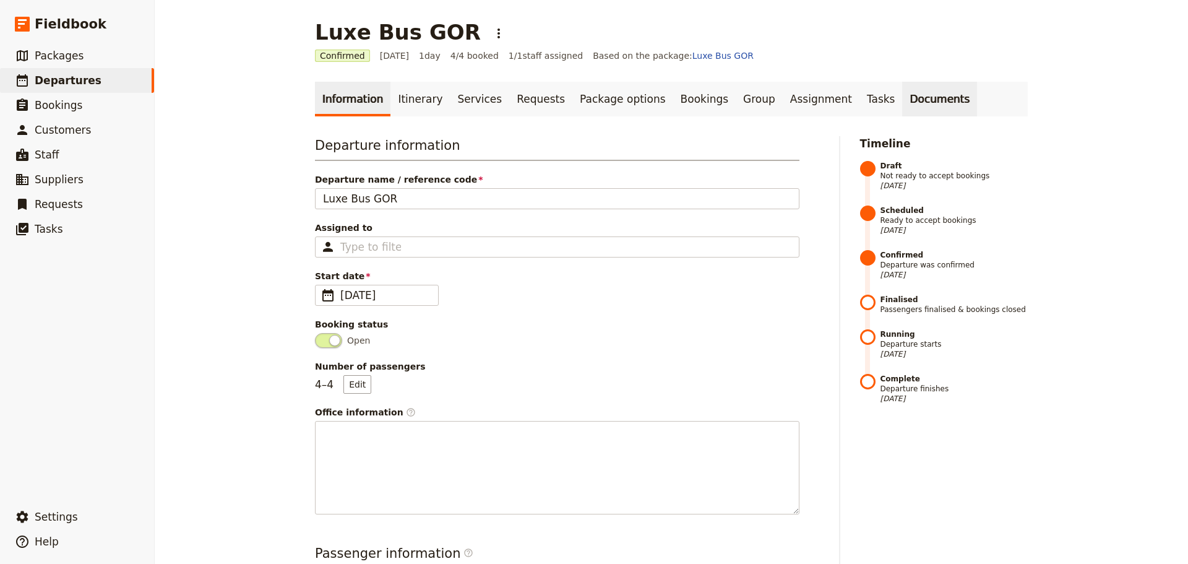
click at [902, 98] on link "Documents" at bounding box center [939, 99] width 75 height 35
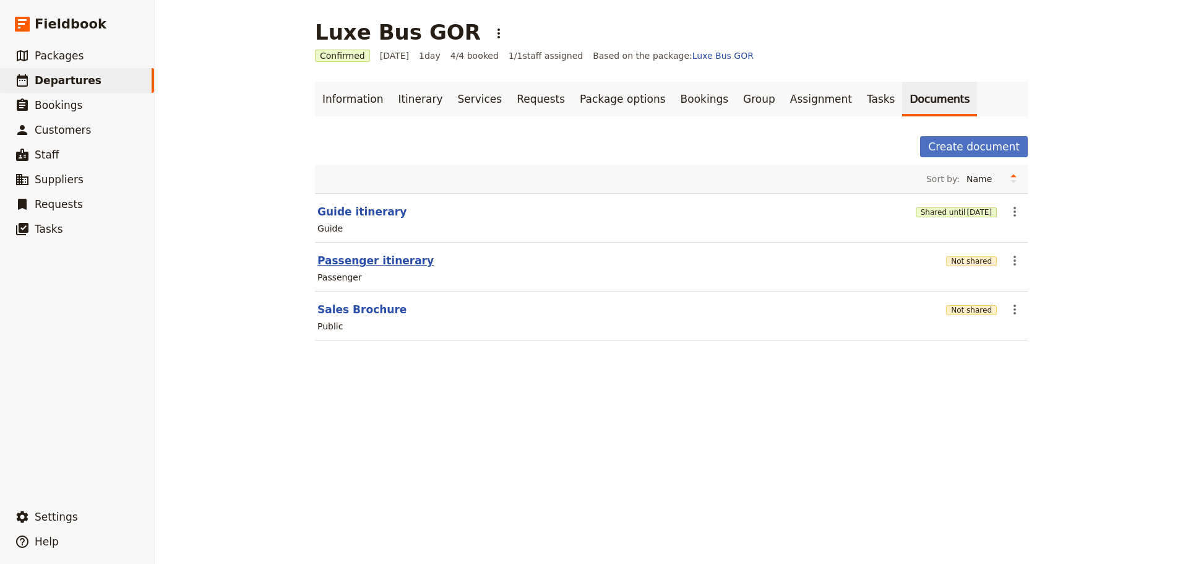
click at [367, 259] on button "Passenger itinerary" at bounding box center [376, 260] width 116 height 15
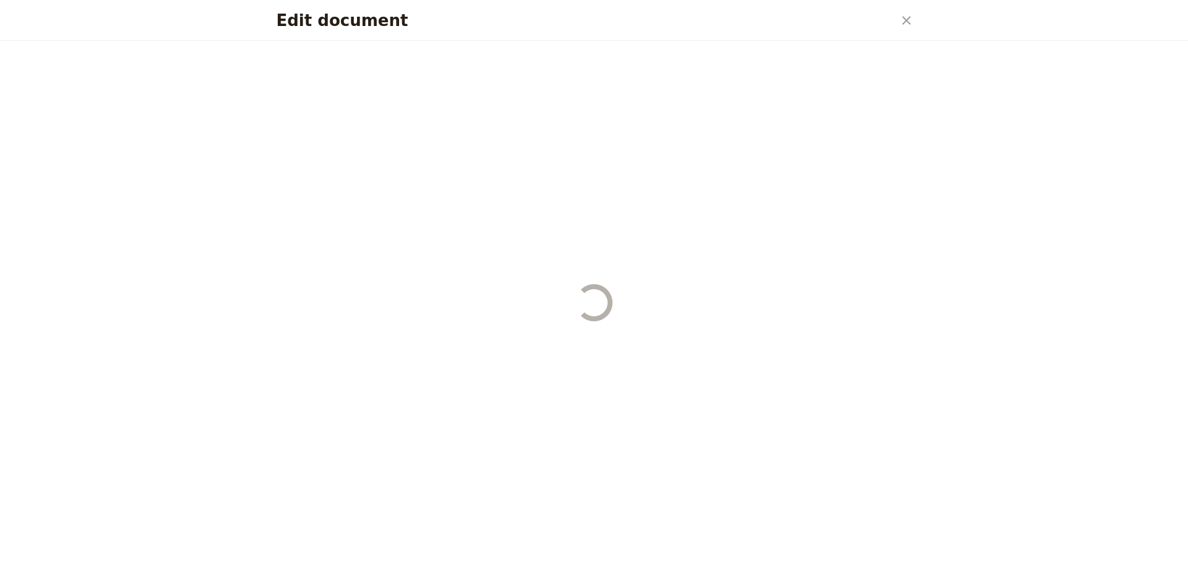
select select "PASSENGER"
select select "RUN_SHEET"
select select "DEFAULT"
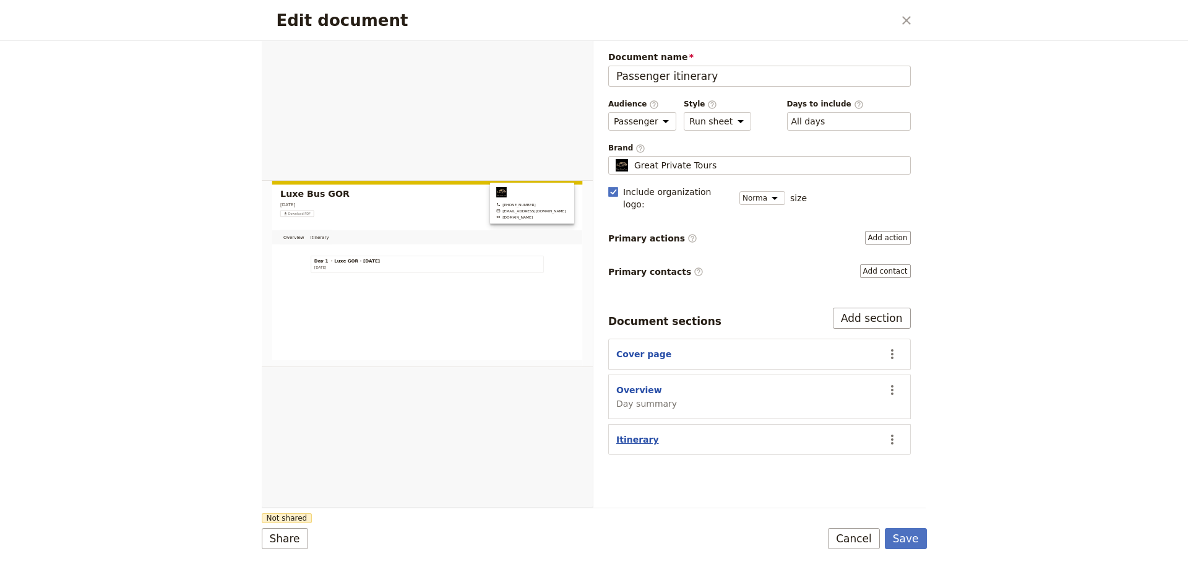
click at [631, 433] on button "Itinerary" at bounding box center [637, 439] width 43 height 12
select select "ITINERARY"
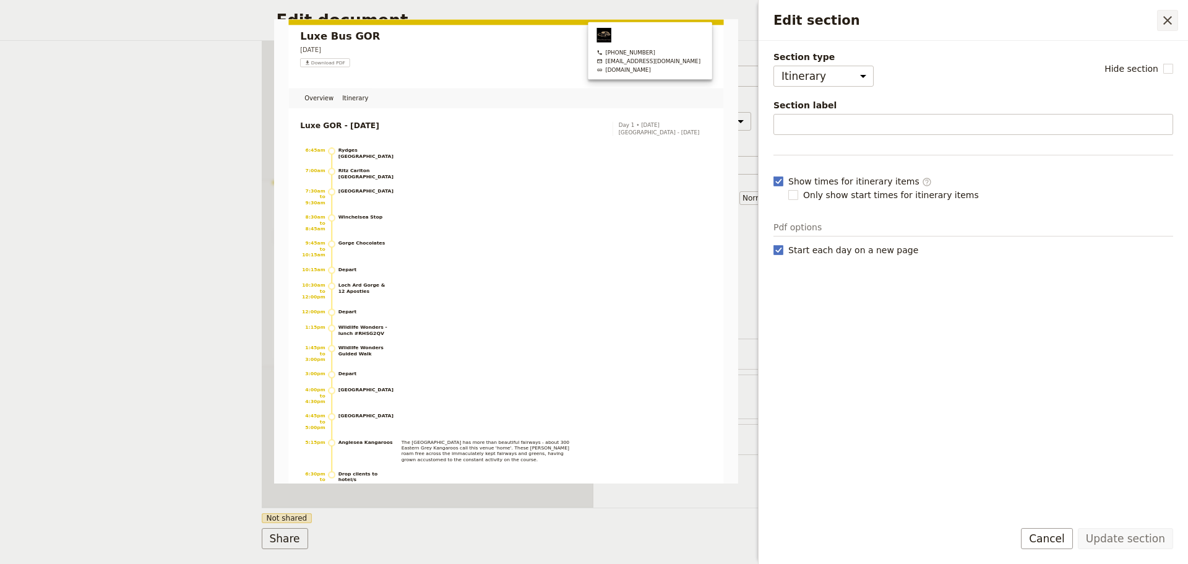
click at [1161, 23] on icon "Close drawer" at bounding box center [1168, 20] width 15 height 15
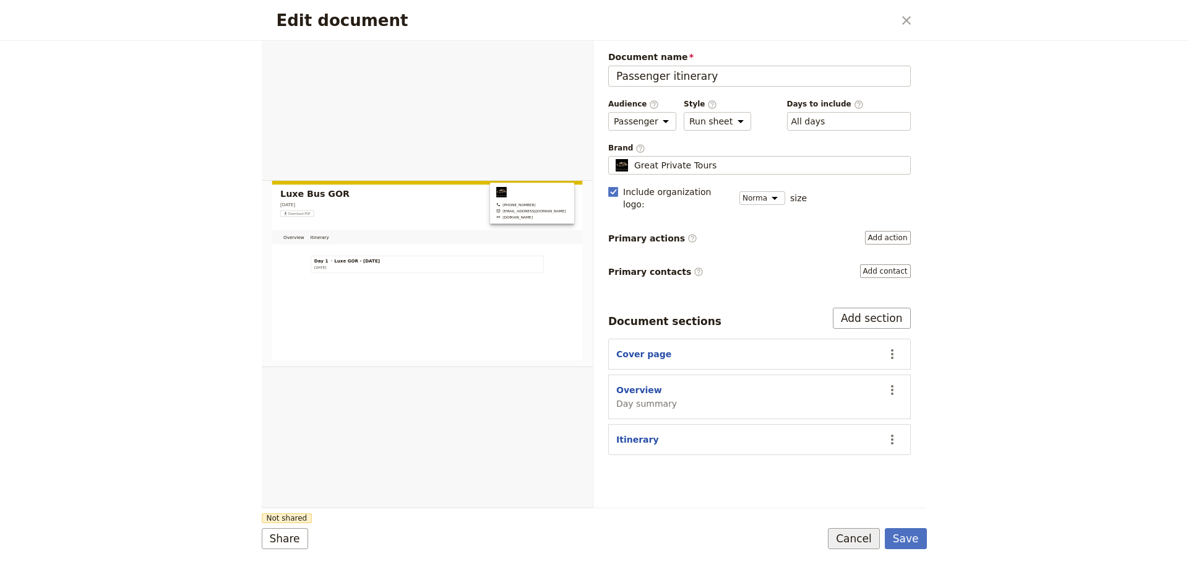
click at [874, 543] on button "Cancel" at bounding box center [854, 538] width 52 height 21
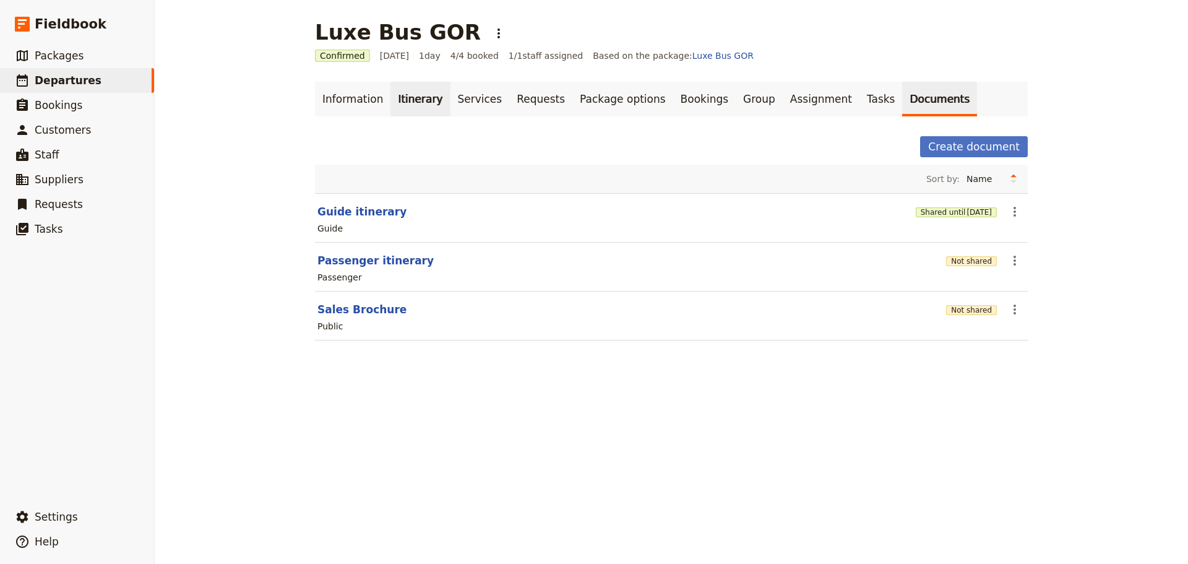
click at [415, 102] on link "Itinerary" at bounding box center [420, 99] width 59 height 35
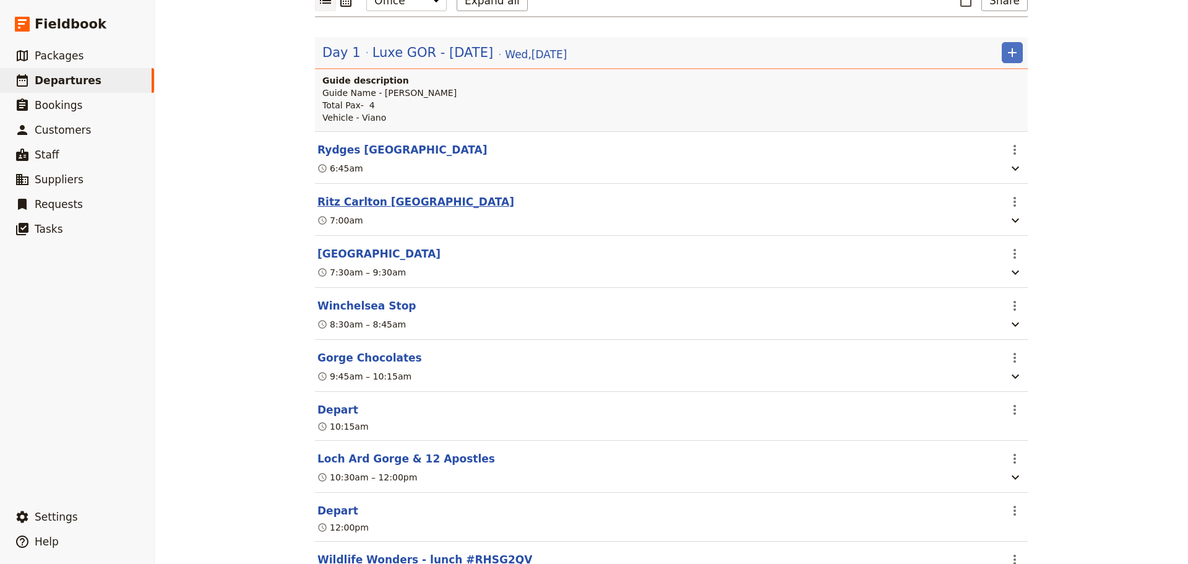
scroll to position [186, 0]
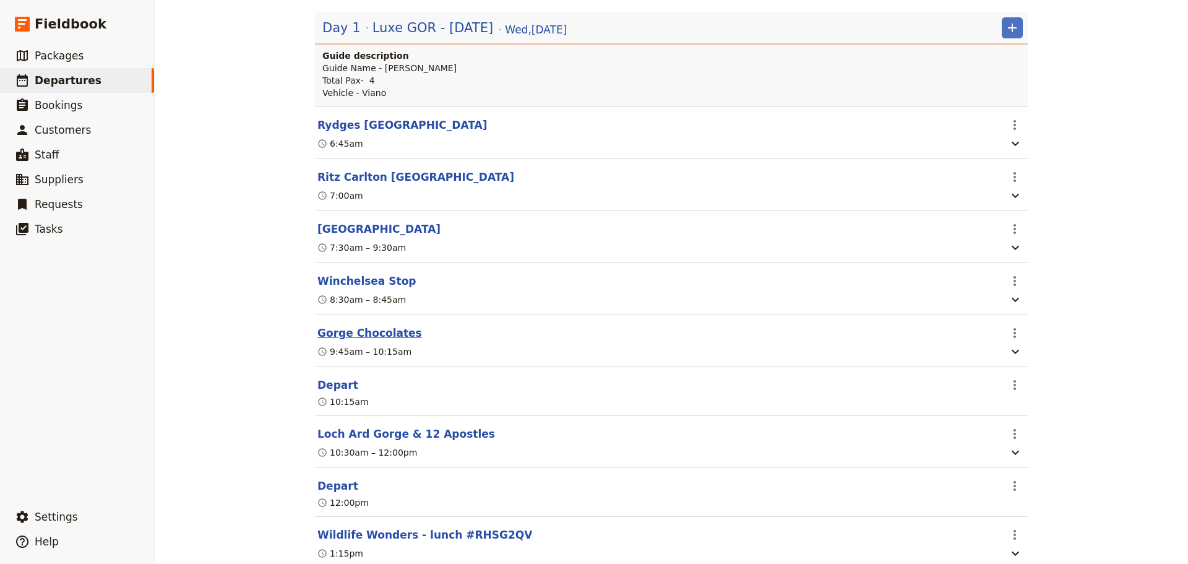
click at [364, 338] on button "Gorge Chocolates" at bounding box center [370, 333] width 105 height 15
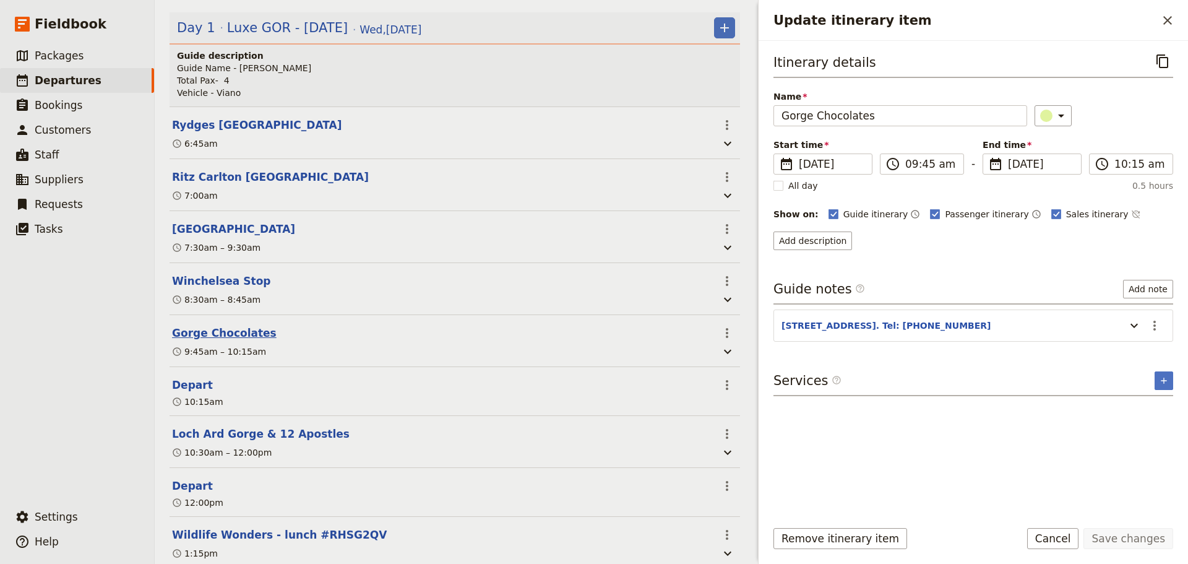
scroll to position [192, 0]
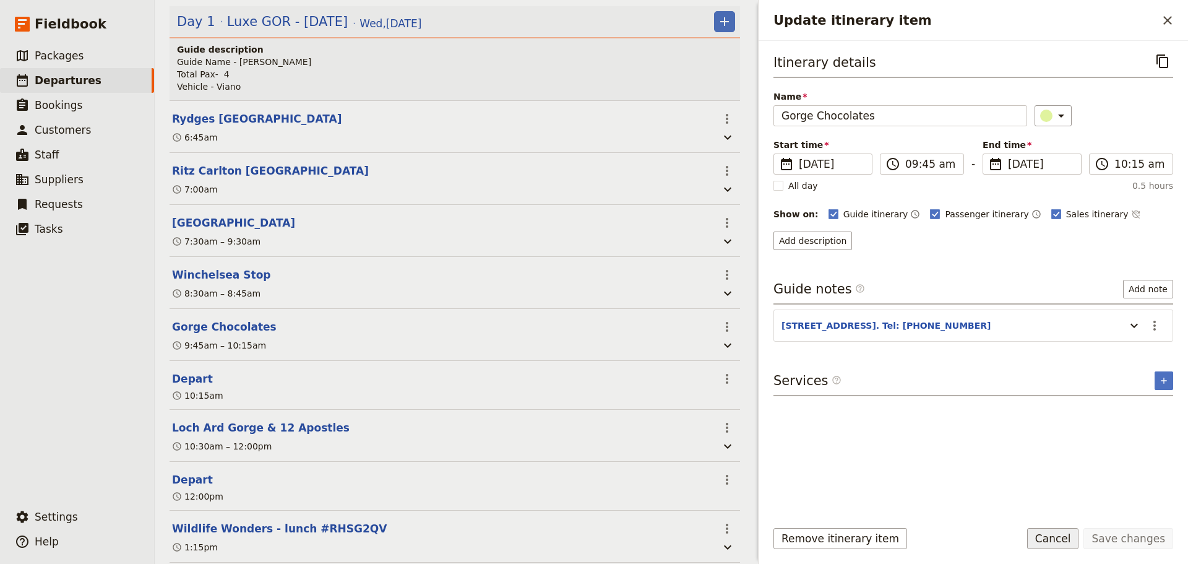
click at [1051, 544] on button "Cancel" at bounding box center [1053, 538] width 52 height 21
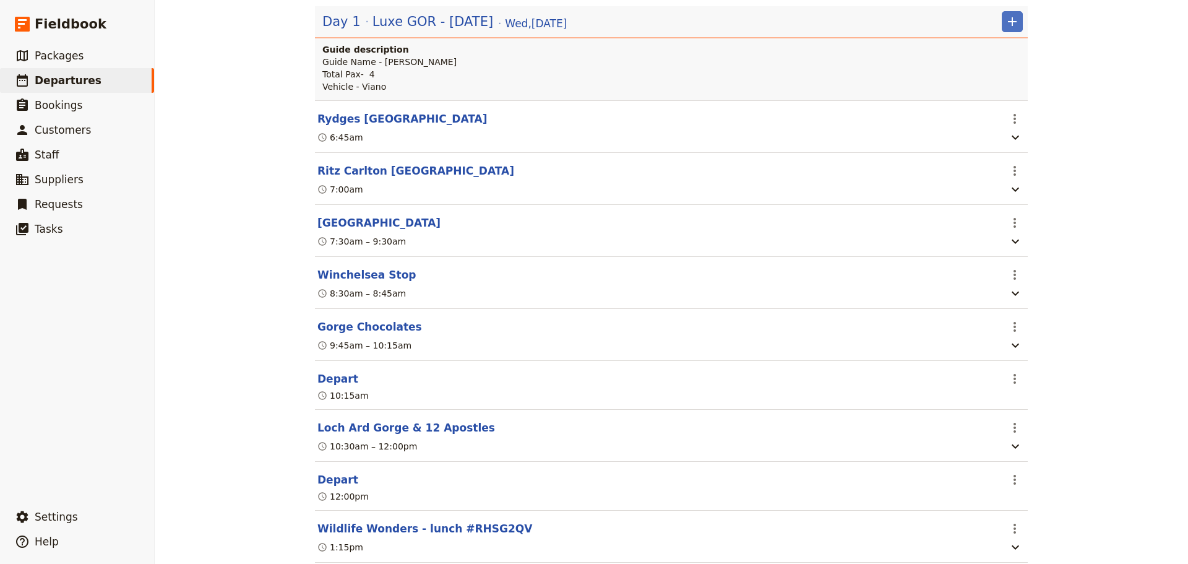
scroll to position [186, 0]
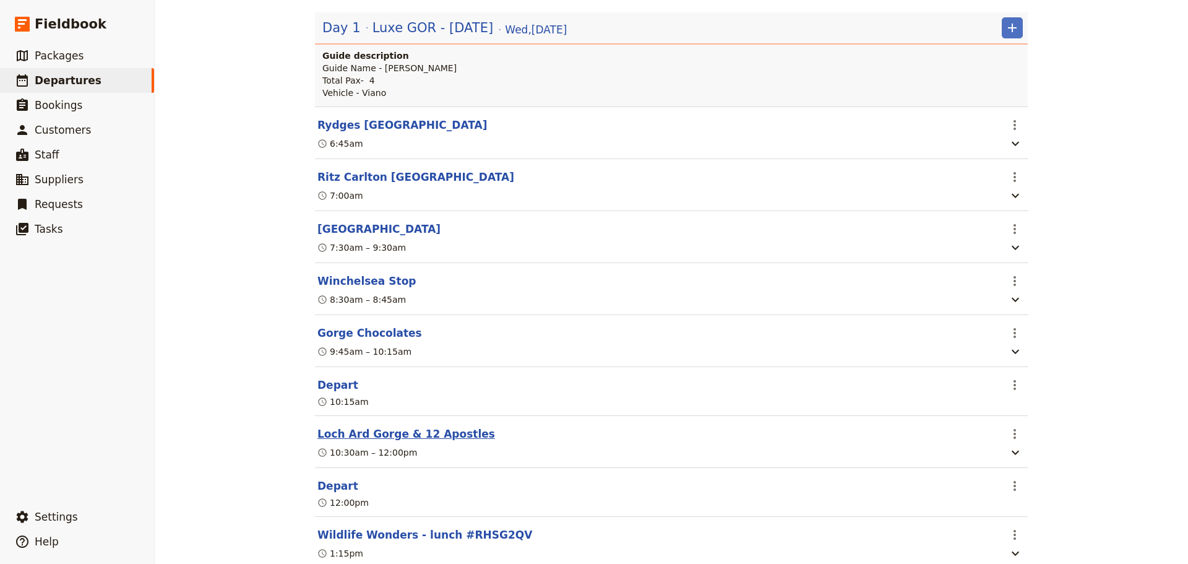
click at [362, 432] on button "Loch Ard Gorge & 12 Apostles" at bounding box center [407, 433] width 178 height 15
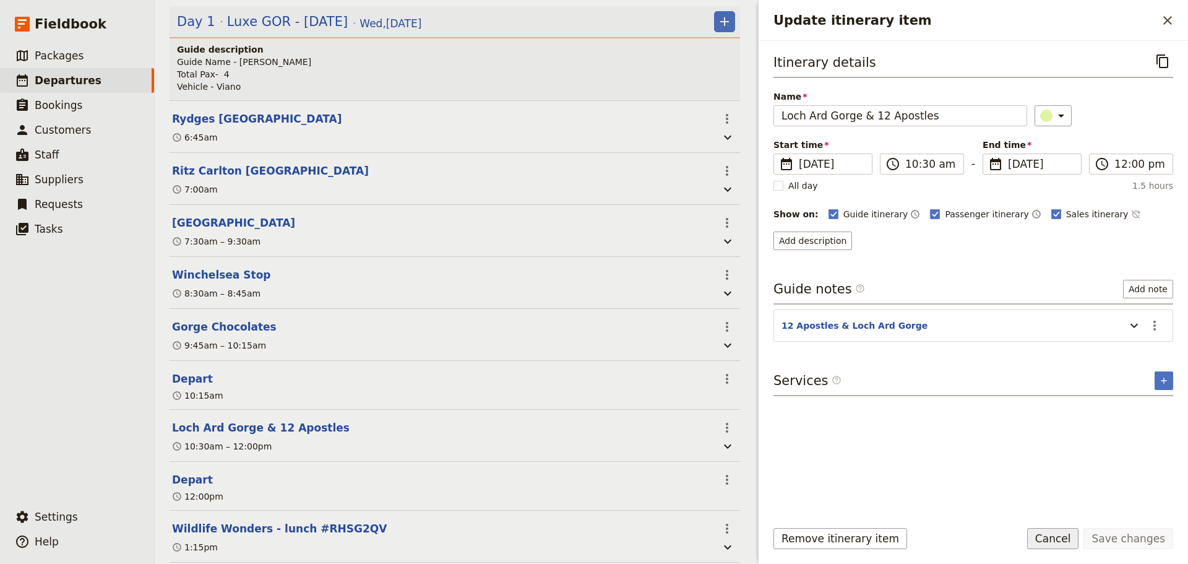
click at [1070, 539] on button "Cancel" at bounding box center [1053, 538] width 52 height 21
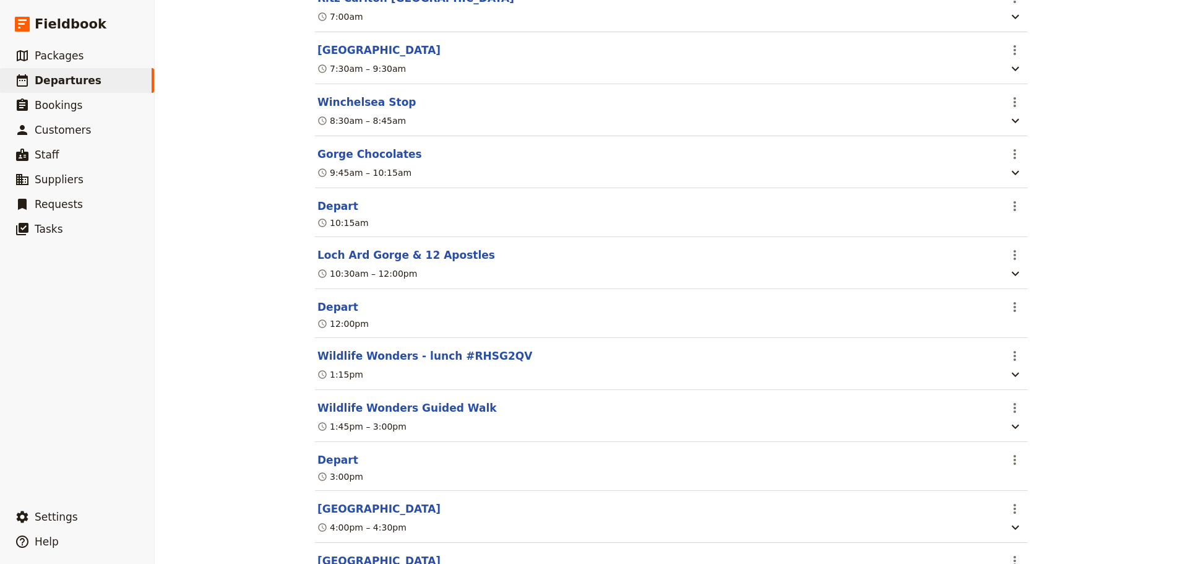
scroll to position [110, 0]
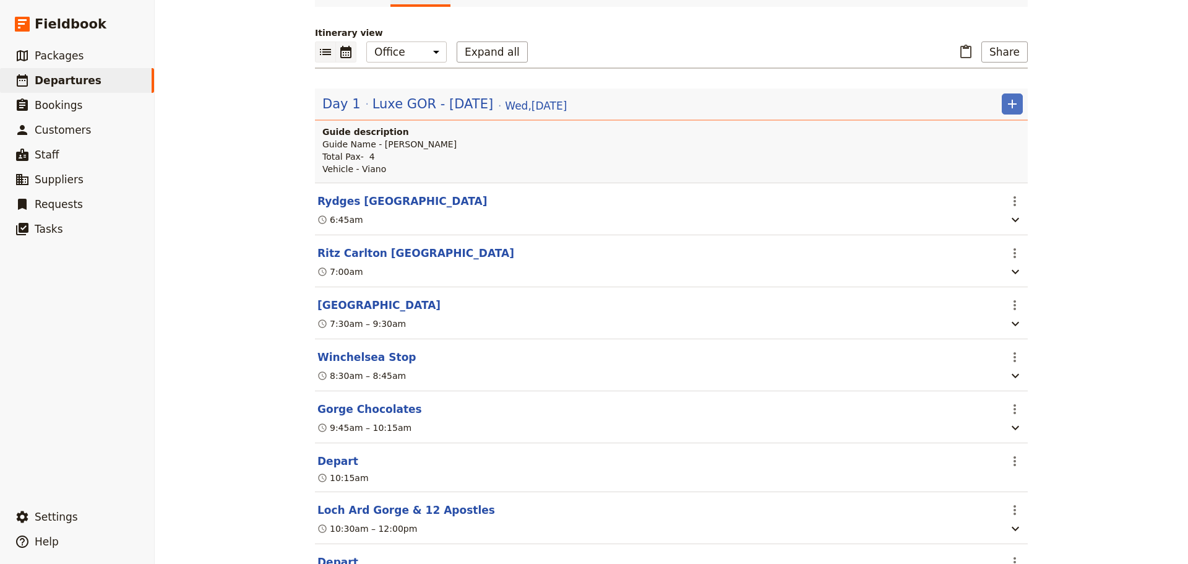
click at [344, 53] on icon "Calendar view" at bounding box center [345, 52] width 11 height 12
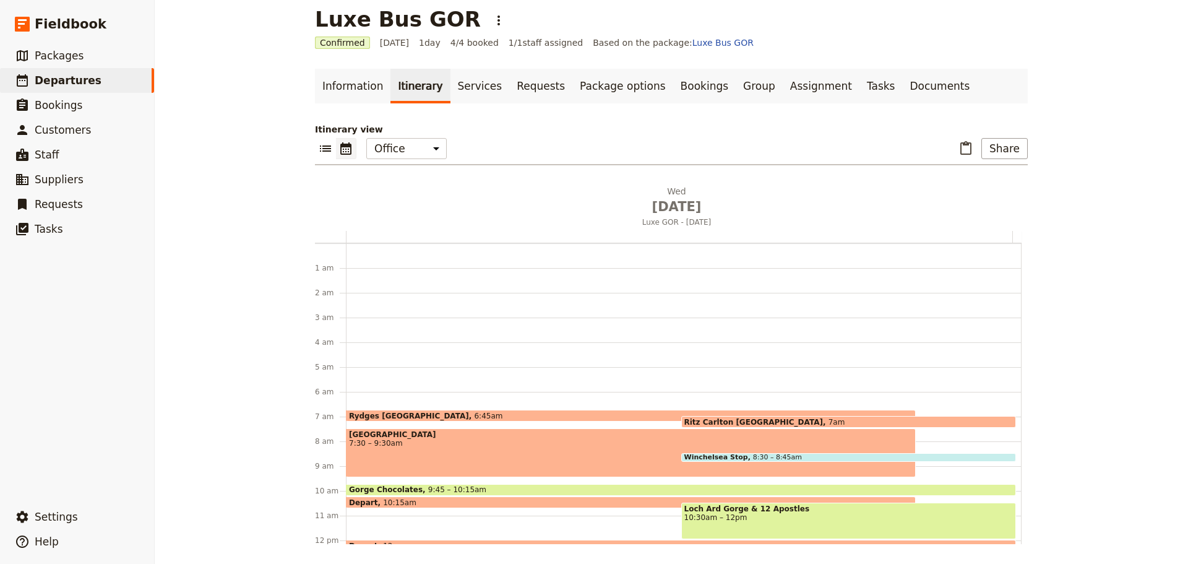
scroll to position [155, 0]
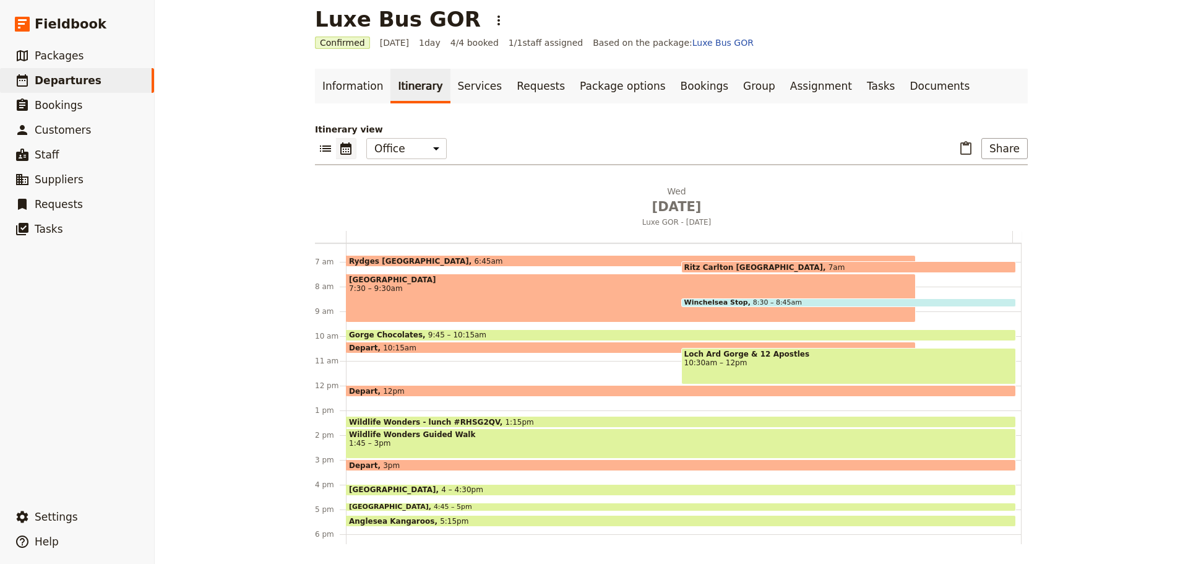
click at [387, 280] on span "[GEOGRAPHIC_DATA]" at bounding box center [631, 279] width 564 height 9
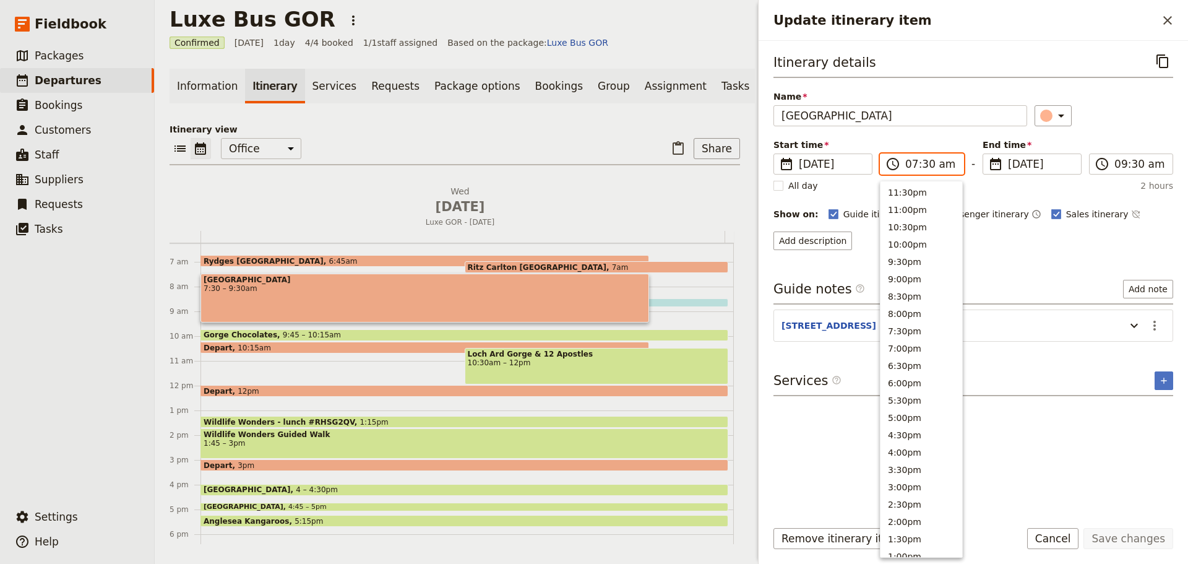
click at [916, 163] on input "07:30 am" at bounding box center [931, 164] width 51 height 15
drag, startPoint x: 900, startPoint y: 331, endPoint x: 899, endPoint y: 217, distance: 113.3
click at [899, 331] on button "6:30am" at bounding box center [922, 327] width 82 height 17
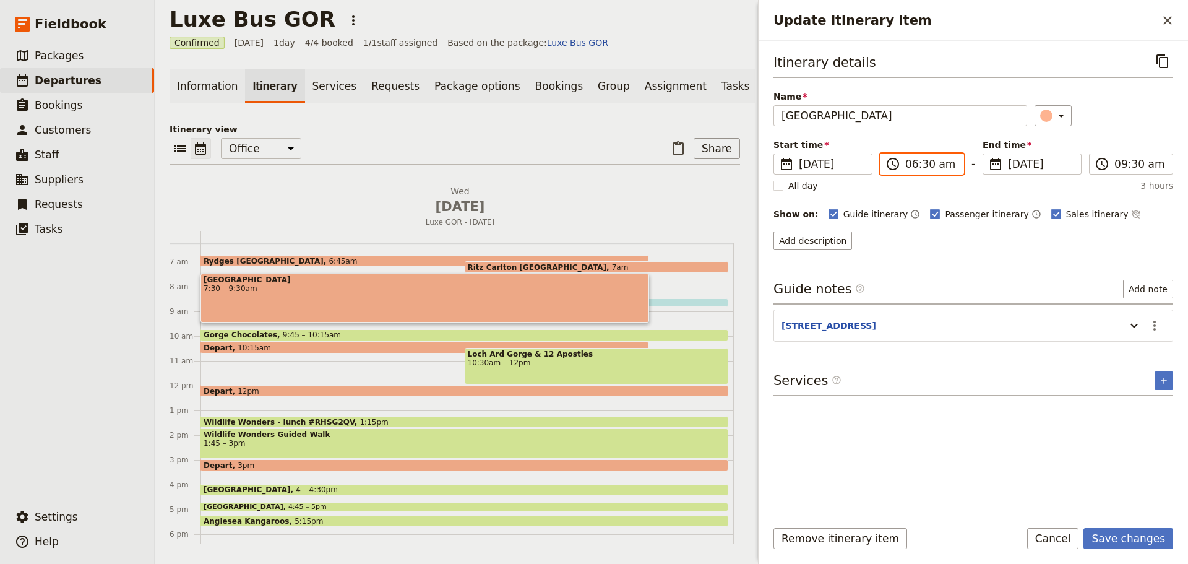
click at [925, 165] on input "06:30 am" at bounding box center [931, 164] width 51 height 15
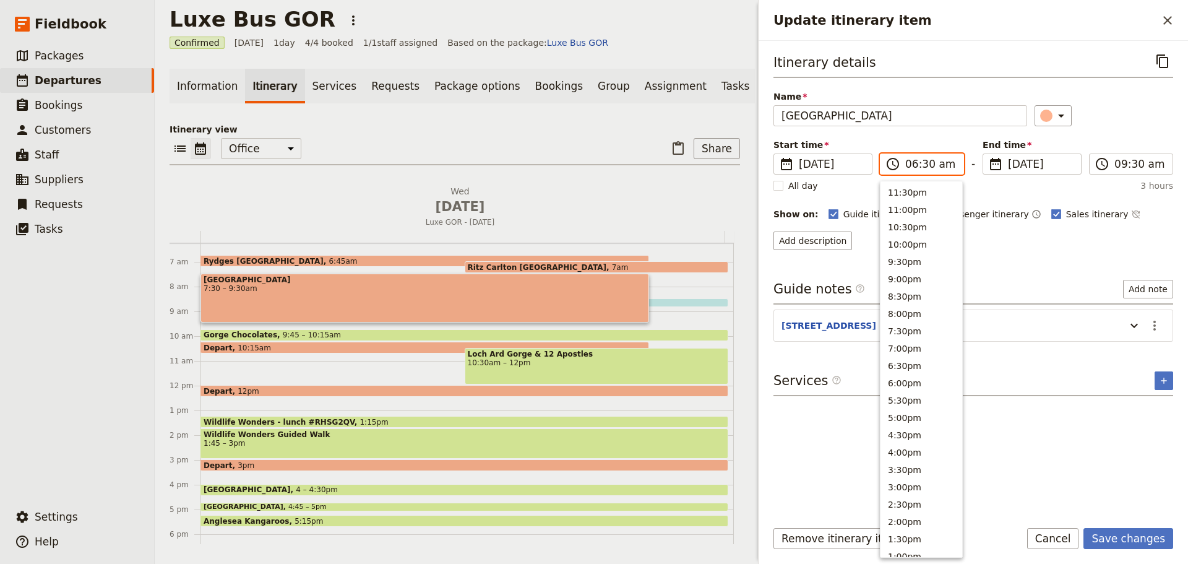
scroll to position [461, 0]
type input "06:50 am"
click at [944, 139] on div "Start time ​ 15 Oct 2025 15/10/2025 2025-10-15 06:50 ​ 06:50 am - End time ​ 15…" at bounding box center [974, 157] width 400 height 36
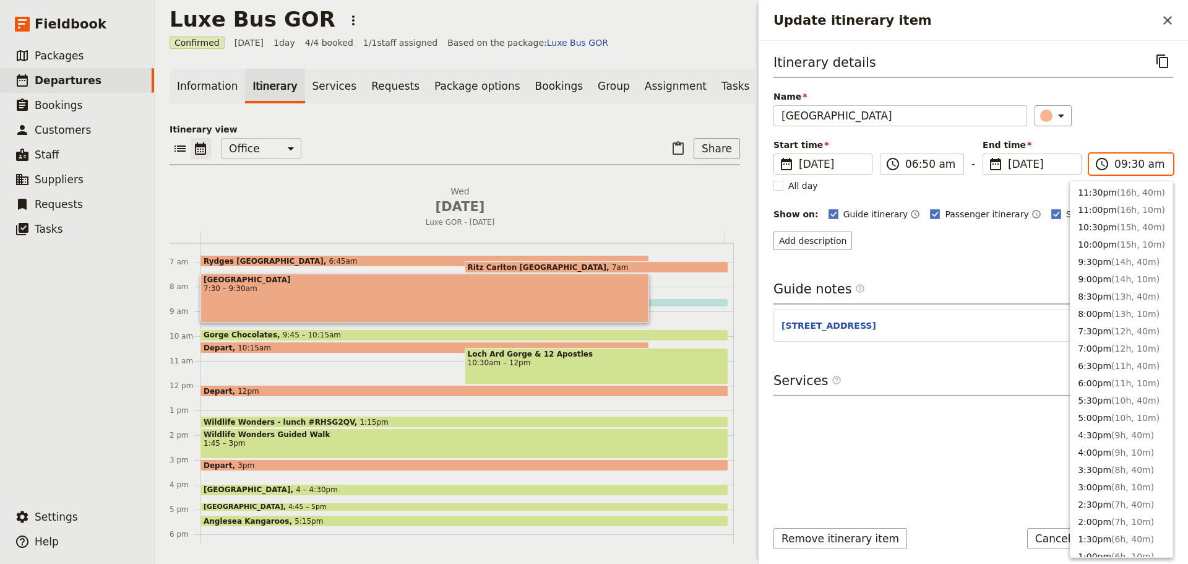
click at [1146, 162] on input "09:30 am" at bounding box center [1140, 164] width 51 height 15
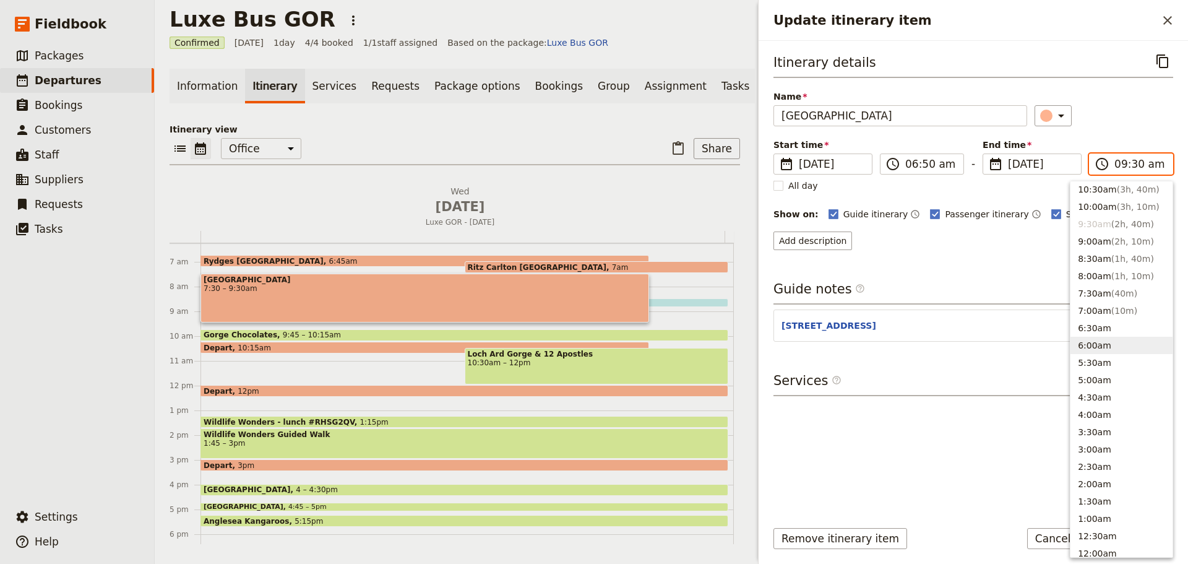
click at [1109, 349] on button "6:00am" at bounding box center [1122, 345] width 102 height 17
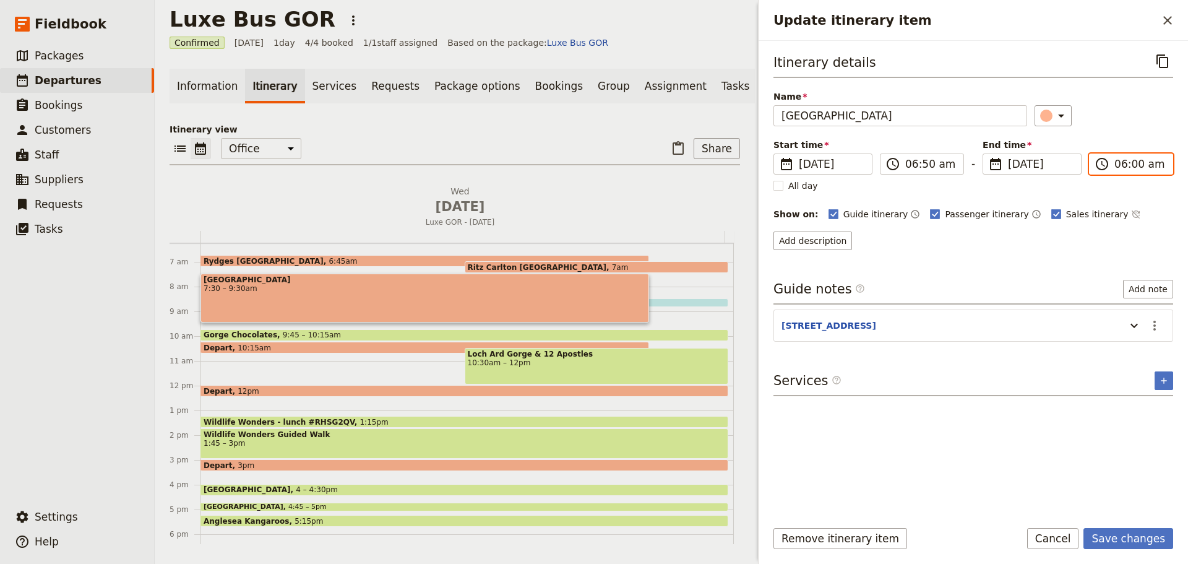
click at [1134, 169] on input "06:00 am" at bounding box center [1140, 164] width 51 height 15
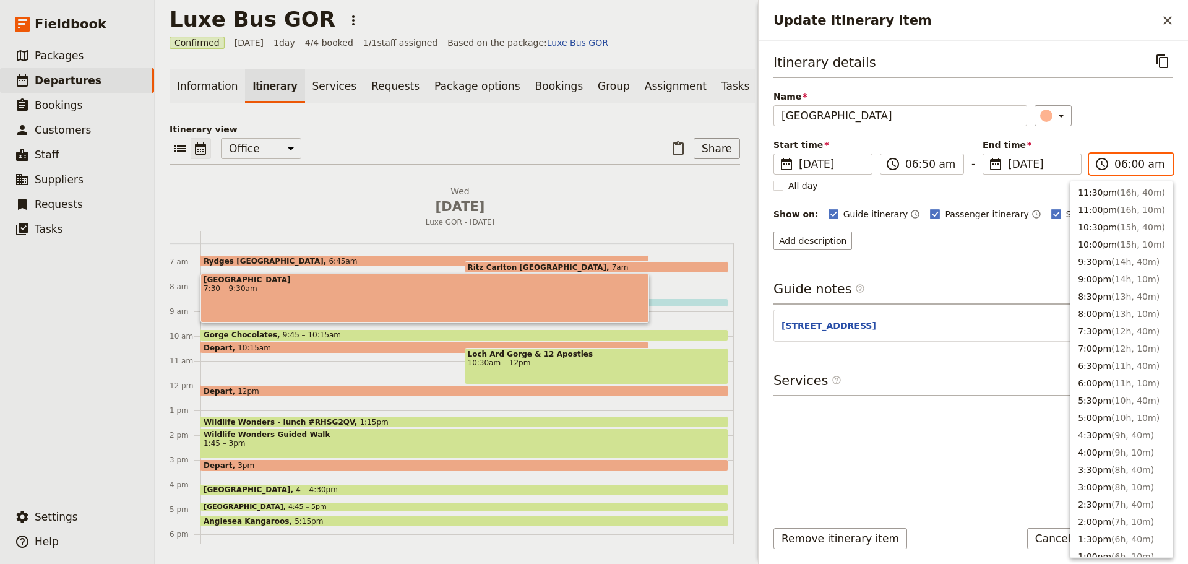
scroll to position [461, 0]
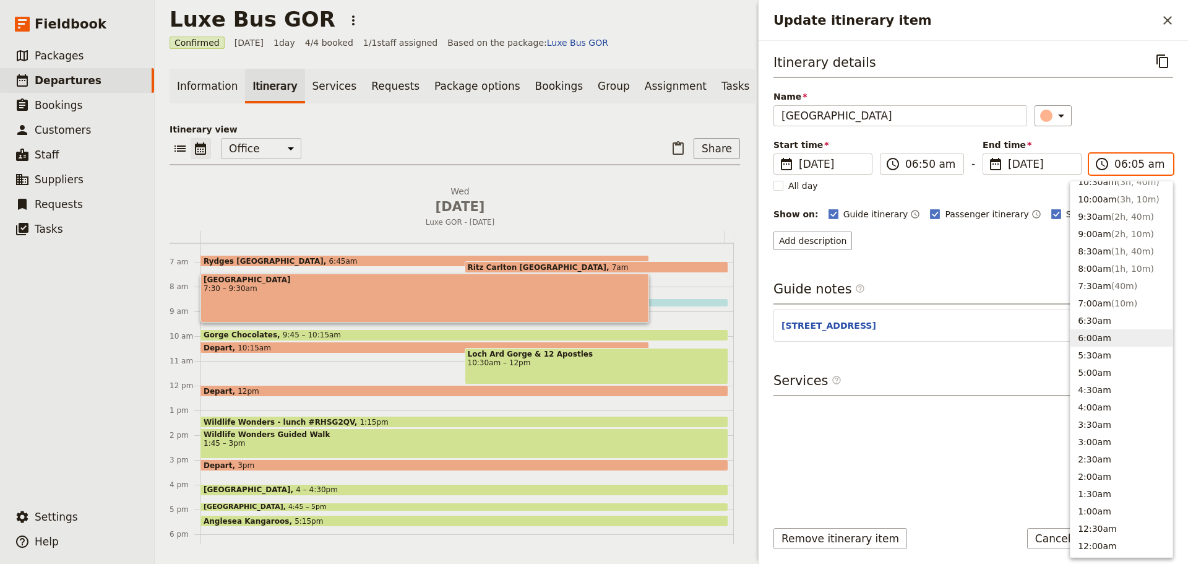
type input "06:50 am"
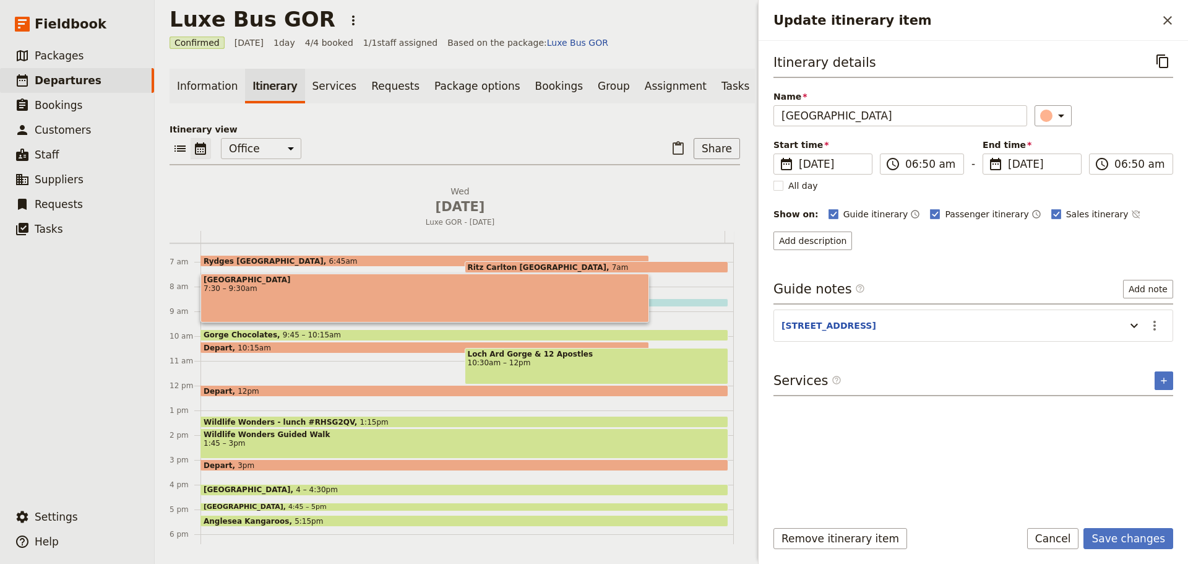
click at [1146, 128] on div "Itinerary details ​ Name Rendezvous Hotel Melbourne ​ Start time ​ 15 Oct 2025 …" at bounding box center [974, 150] width 400 height 199
click at [1120, 539] on button "Save changes" at bounding box center [1129, 538] width 90 height 21
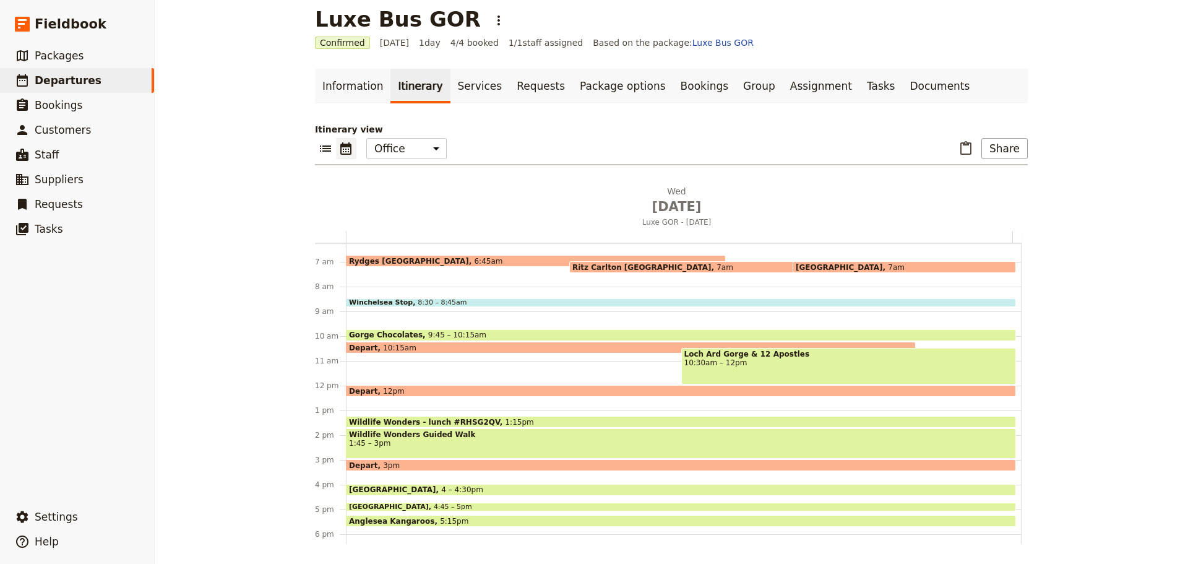
click at [422, 255] on div "Rydges Melbourne 6:45am" at bounding box center [536, 261] width 380 height 12
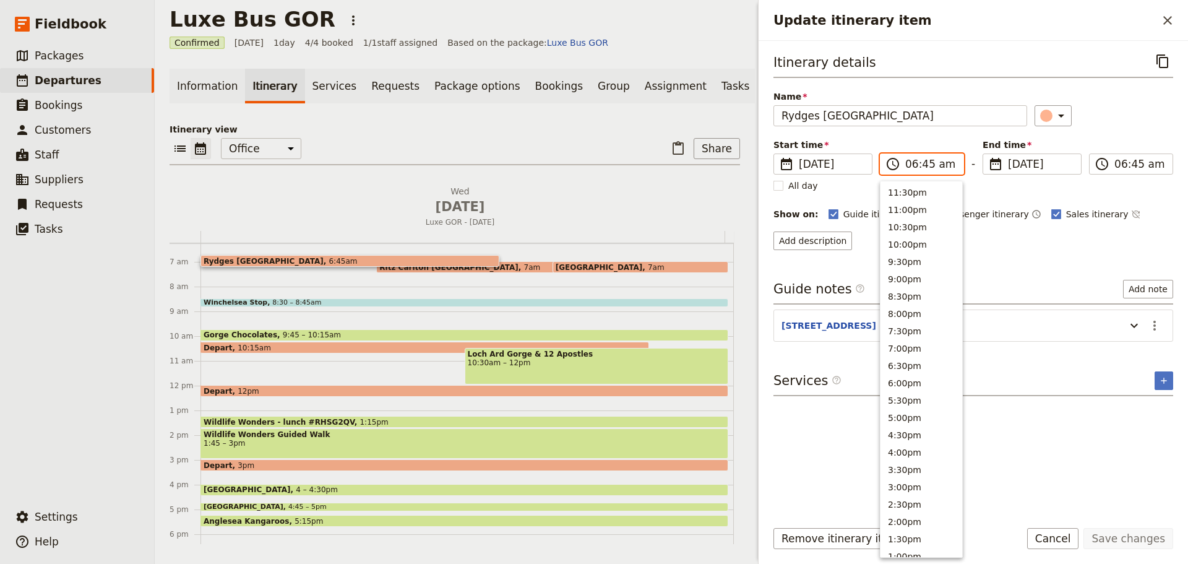
click at [909, 166] on input "06:45 am" at bounding box center [931, 164] width 51 height 15
click at [924, 163] on input "06:45 am" at bounding box center [931, 164] width 51 height 15
type input "06:50 am"
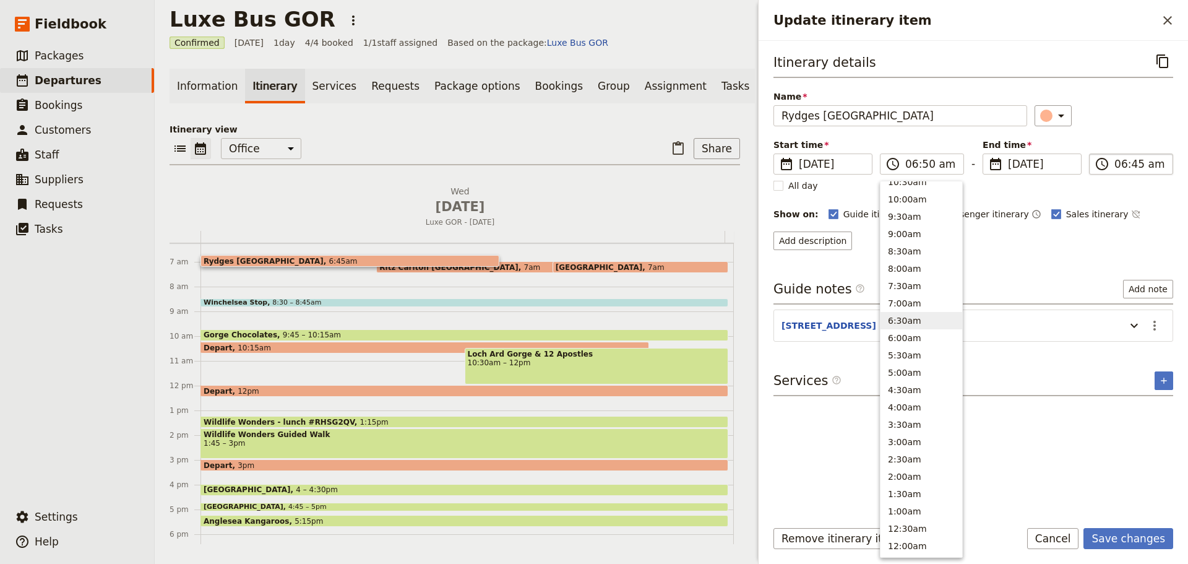
type input "06:50 am"
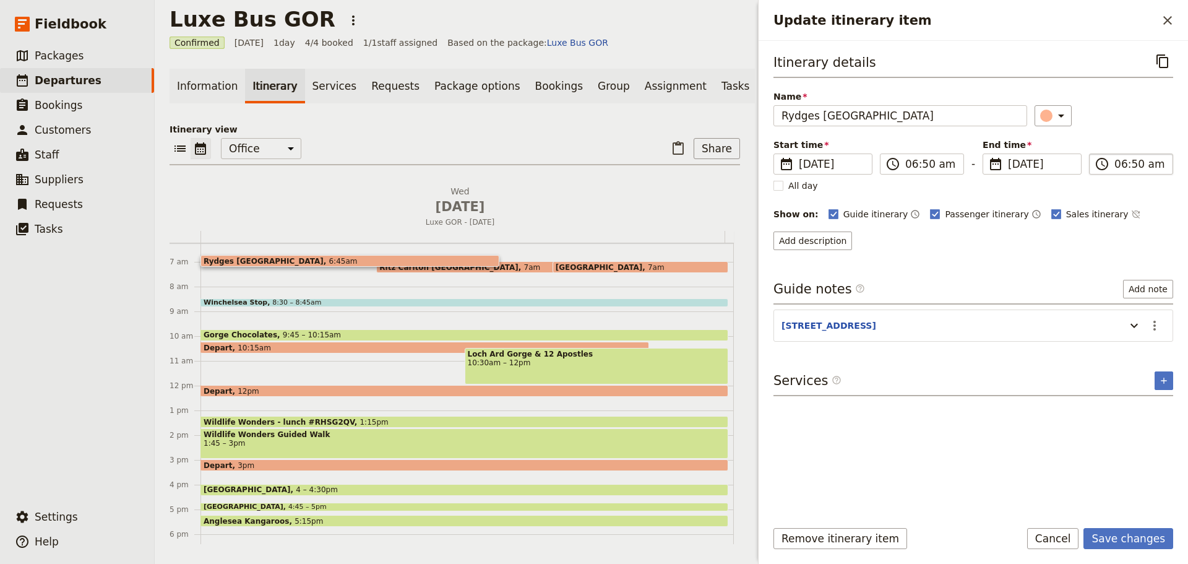
click at [1133, 162] on input "06:50 am" at bounding box center [1140, 164] width 51 height 15
click at [1144, 120] on div "​" at bounding box center [1104, 115] width 139 height 21
click at [1140, 541] on button "Save changes" at bounding box center [1129, 538] width 90 height 21
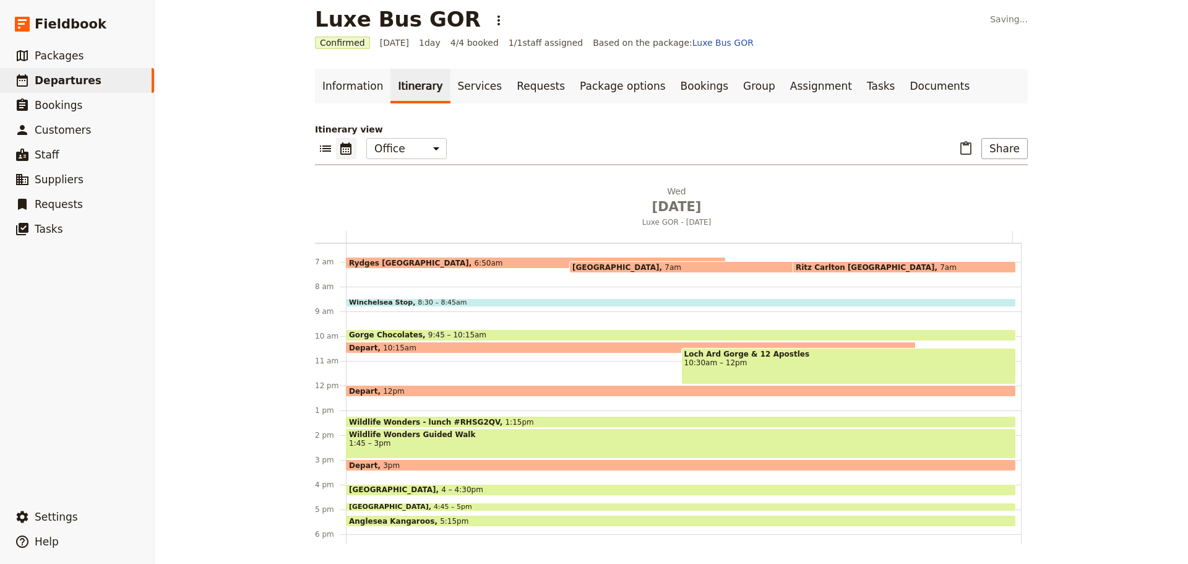
click at [619, 266] on span "[GEOGRAPHIC_DATA]" at bounding box center [619, 267] width 92 height 8
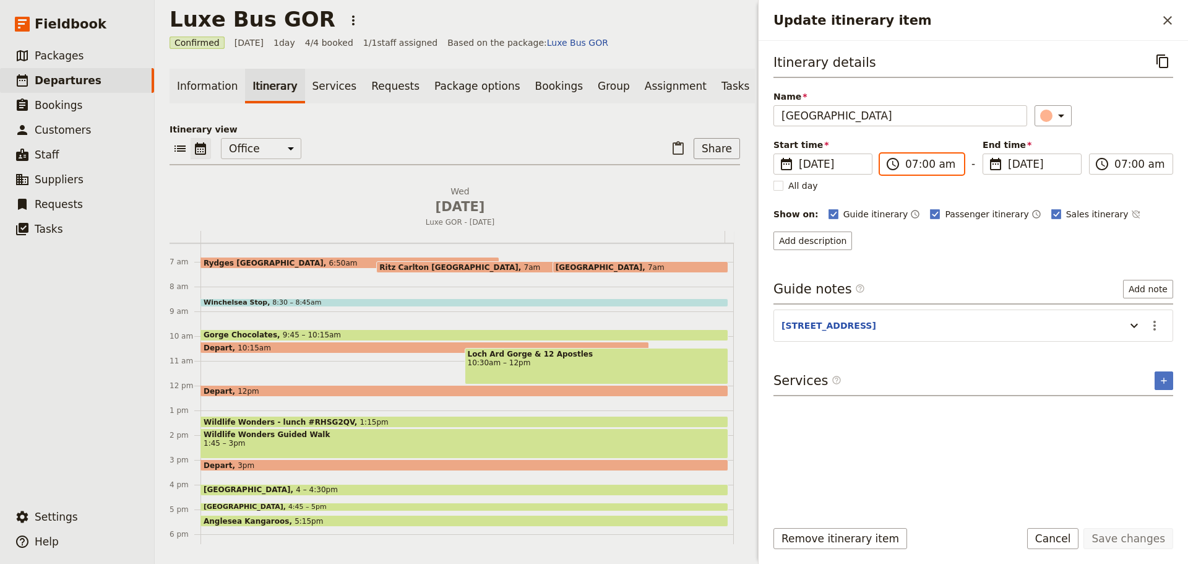
click at [919, 162] on input "07:00 am" at bounding box center [931, 164] width 51 height 15
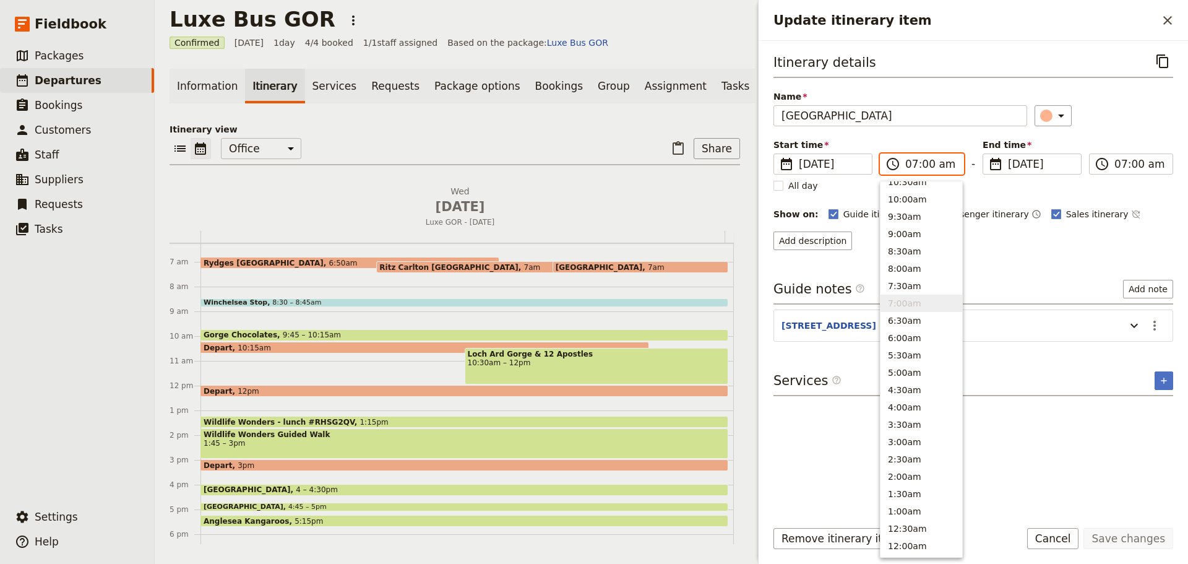
click at [923, 163] on input "07:00 am" at bounding box center [931, 164] width 51 height 15
type input "07:10 am"
click at [1119, 165] on input "07:10 am" at bounding box center [1140, 164] width 51 height 15
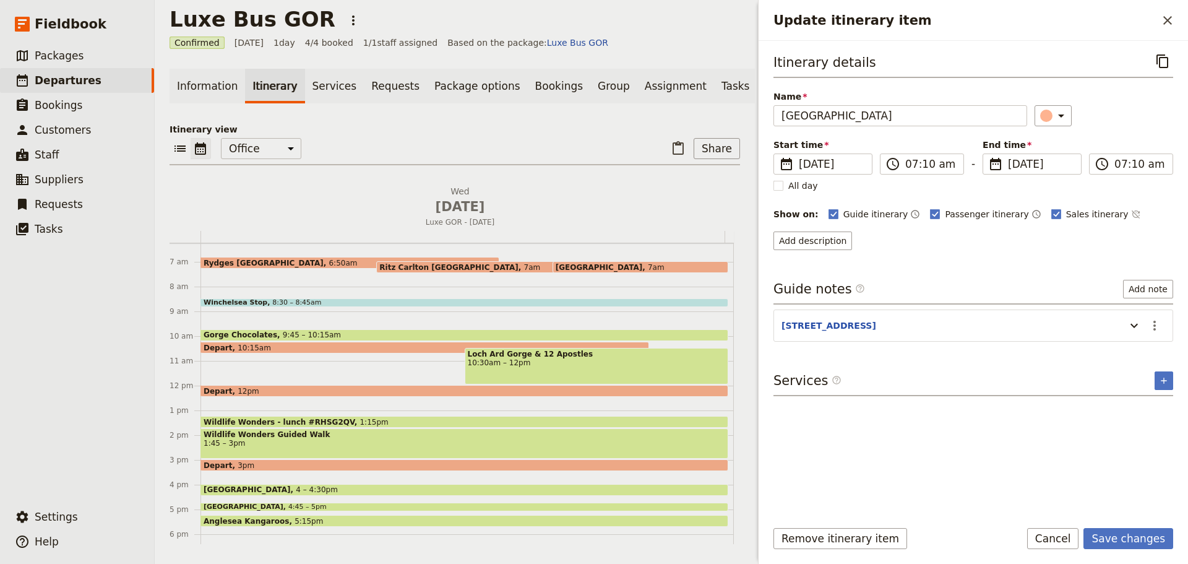
click at [1147, 131] on div "Itinerary details ​ Name Rendezvous Hotel Melbourne ​ Start time ​ 15 Oct 2025 …" at bounding box center [974, 150] width 400 height 199
click at [1133, 530] on button "Save changes" at bounding box center [1129, 538] width 90 height 21
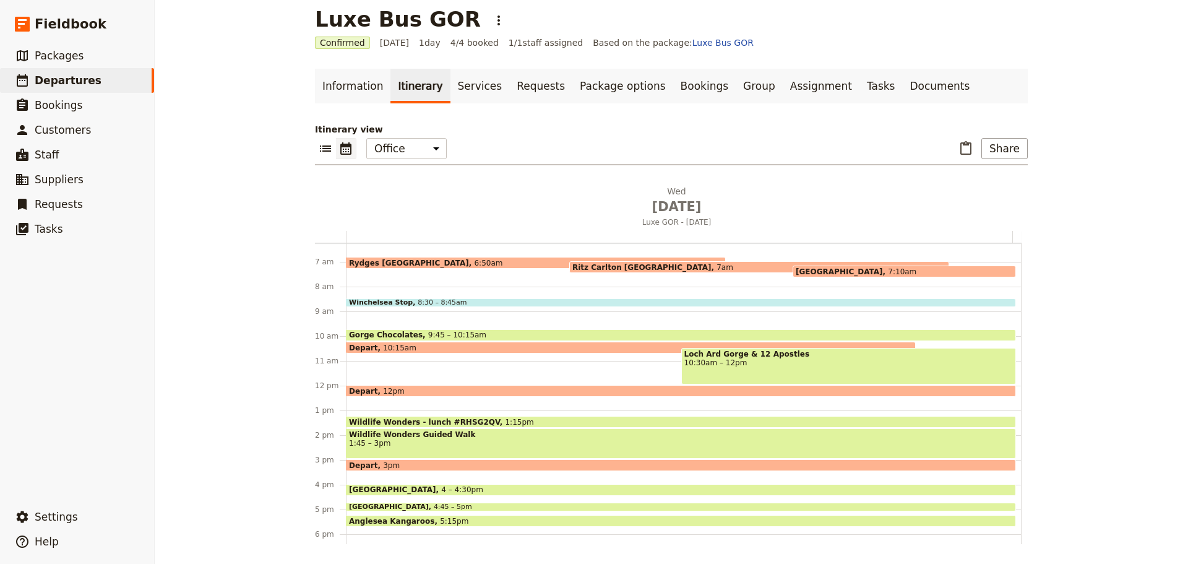
click at [696, 265] on div "Ritz Carlton Melbourne 7am" at bounding box center [759, 267] width 380 height 12
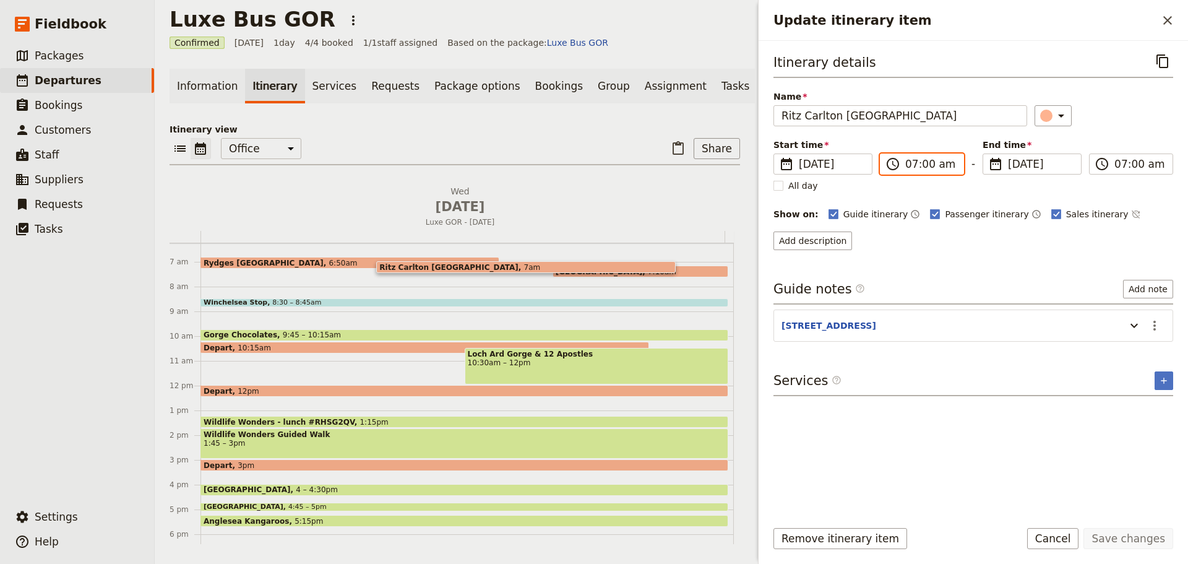
click at [916, 165] on input "07:00 am" at bounding box center [931, 164] width 51 height 15
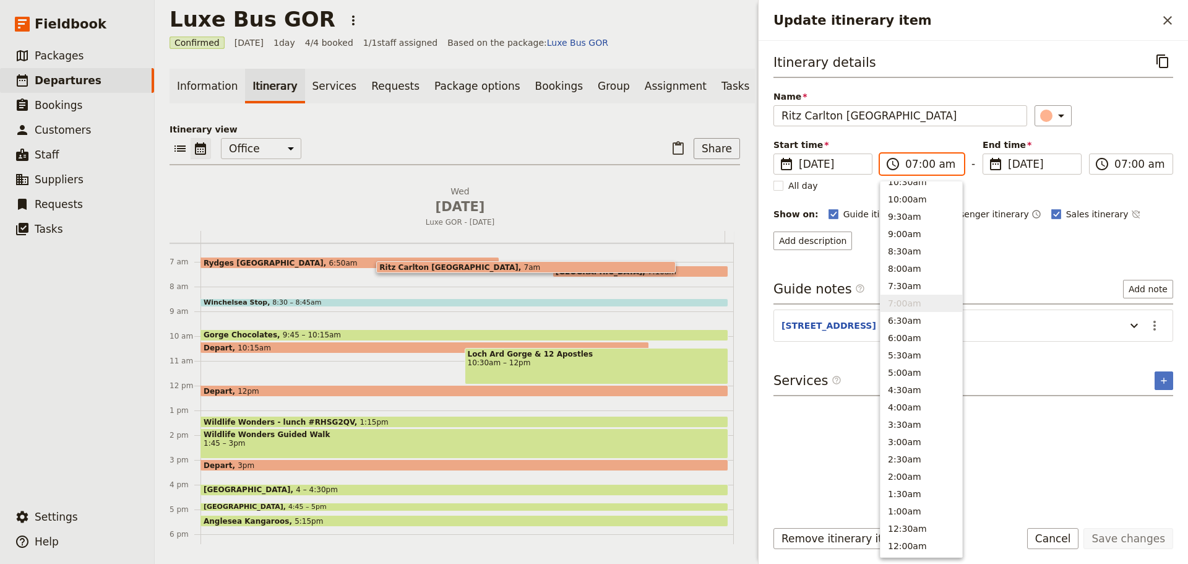
click at [923, 164] on input "07:00 am" at bounding box center [931, 164] width 51 height 15
type input "07:10 am"
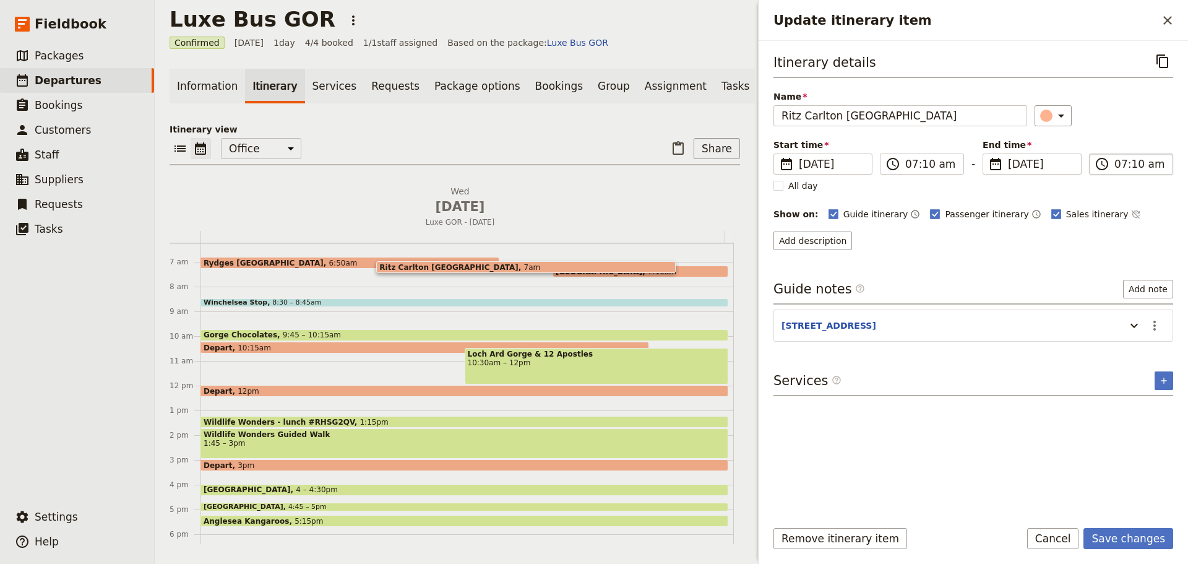
click at [1136, 166] on input "07:10 am" at bounding box center [1140, 164] width 51 height 15
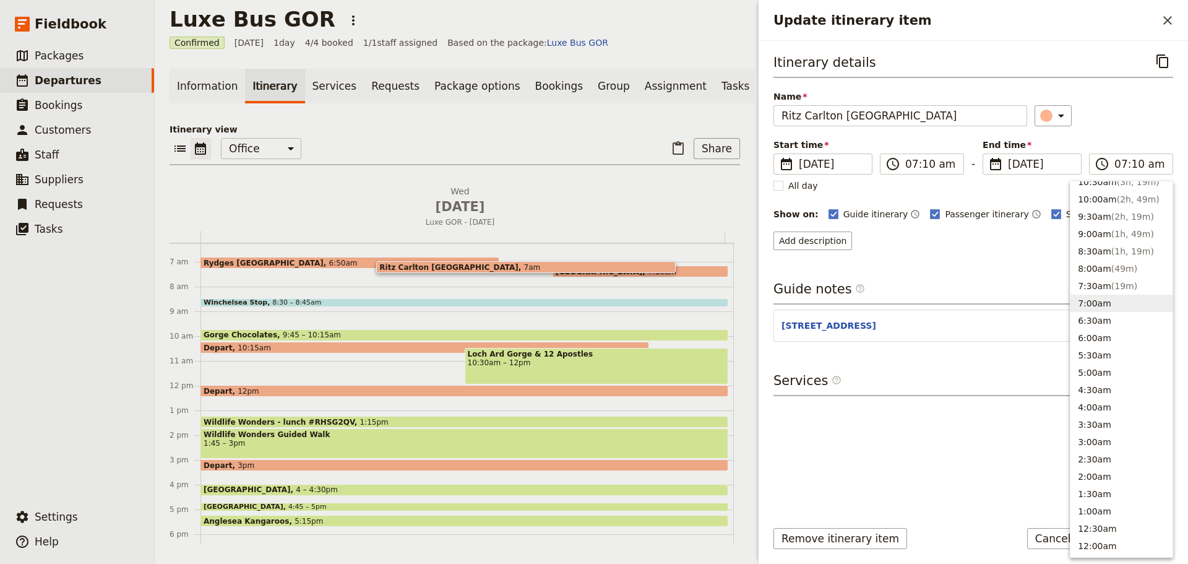
click at [1147, 143] on div "Start time ​ 15 Oct 2025 15/10/2025 2025-10-15 07:10 ​ 07:10 am - End time ​ 15…" at bounding box center [974, 157] width 400 height 36
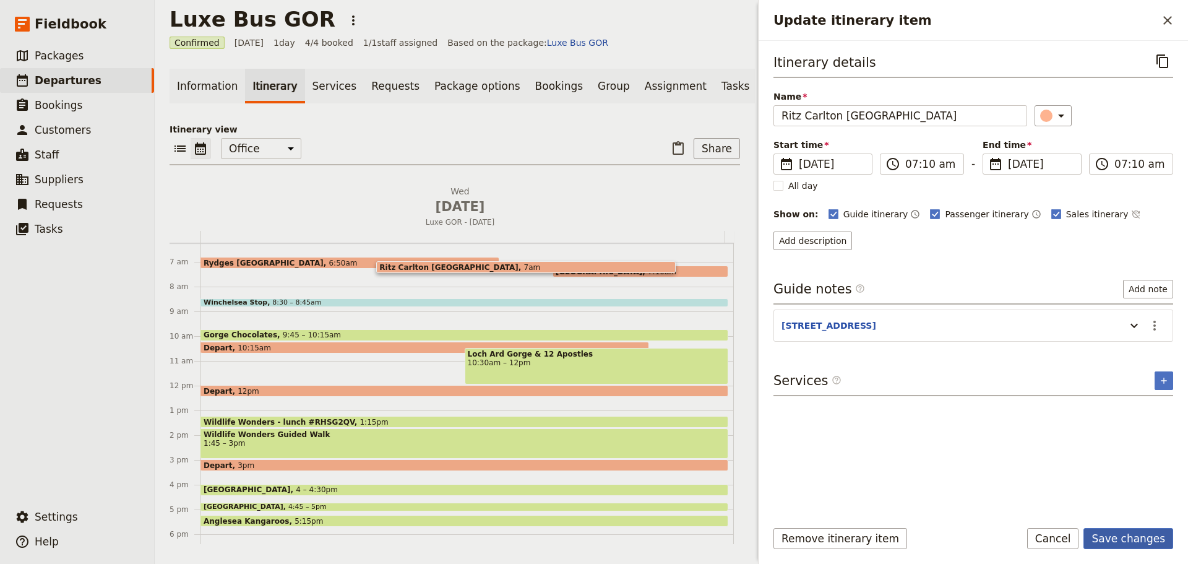
drag, startPoint x: 1125, startPoint y: 541, endPoint x: 1120, endPoint y: 534, distance: 8.9
click at [1124, 542] on button "Save changes" at bounding box center [1129, 538] width 90 height 21
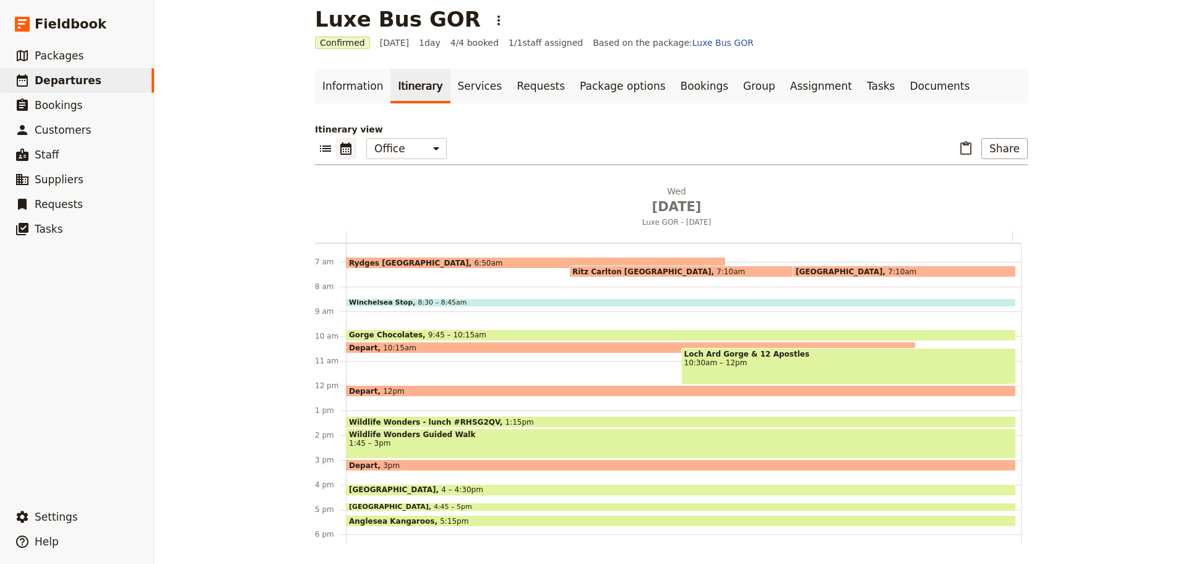
click at [832, 274] on span at bounding box center [905, 274] width 222 height 5
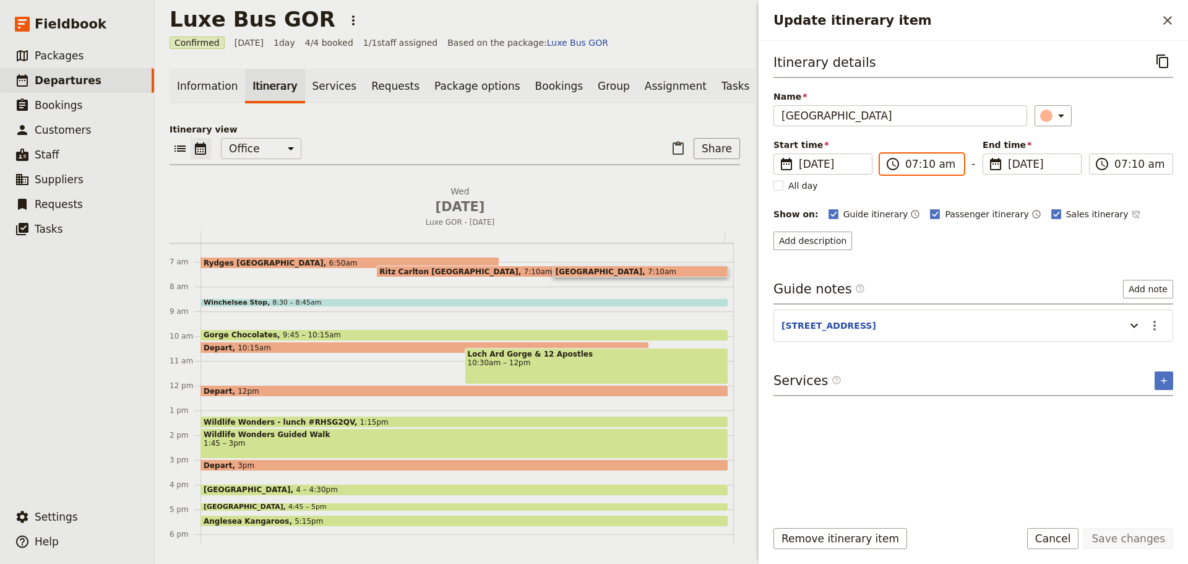
click at [908, 165] on input "07:10 am" at bounding box center [931, 164] width 51 height 15
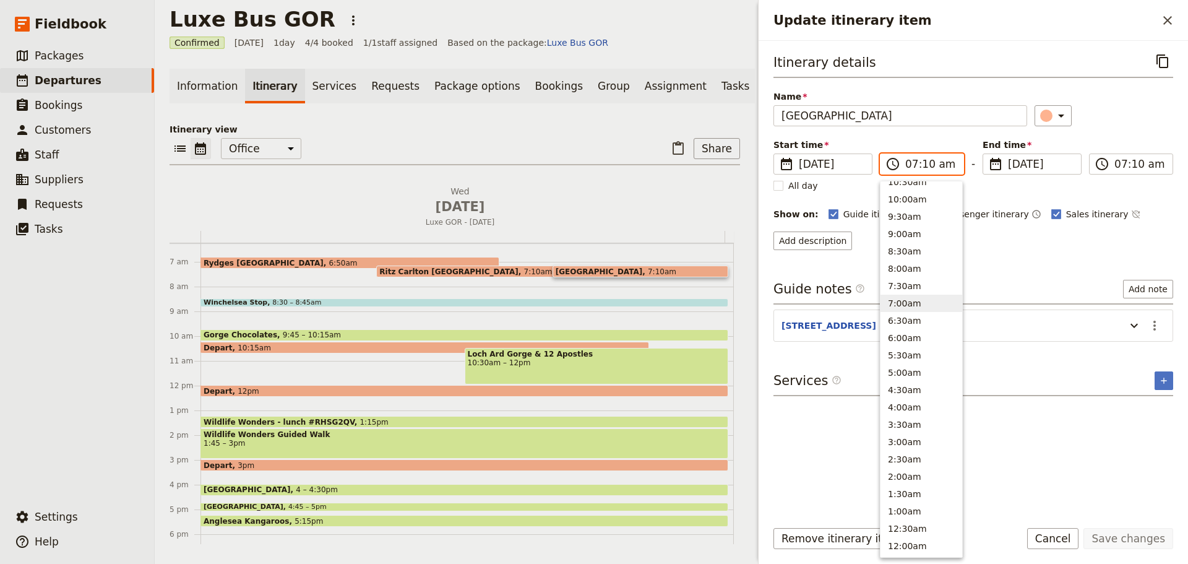
click at [899, 305] on button "7:00am" at bounding box center [922, 303] width 82 height 17
type input "07:00 am"
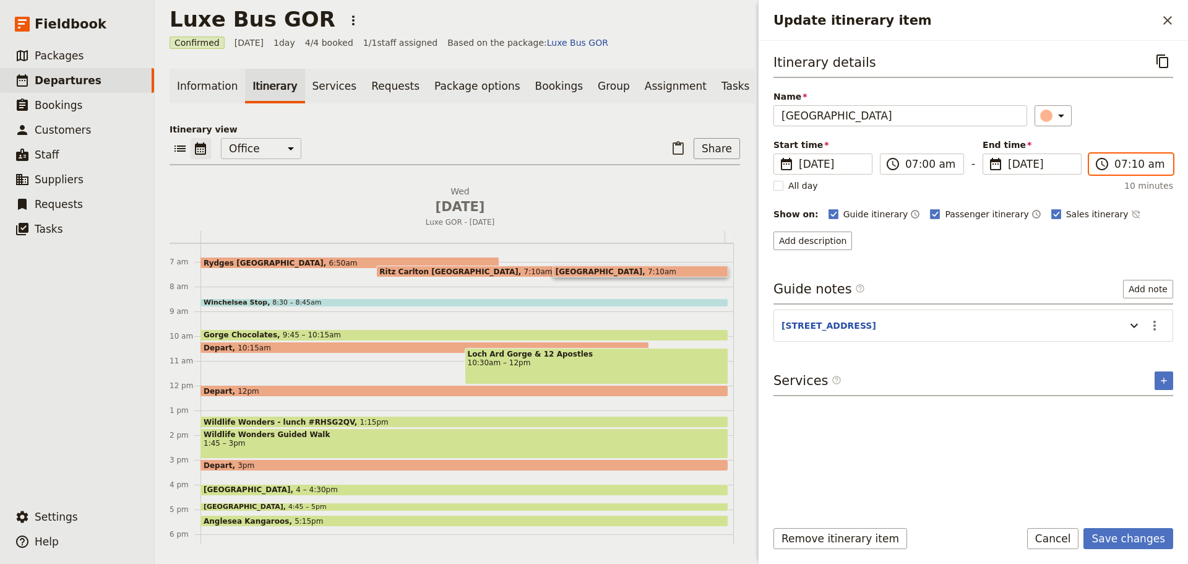
click at [1130, 165] on input "07:10 am" at bounding box center [1140, 164] width 51 height 15
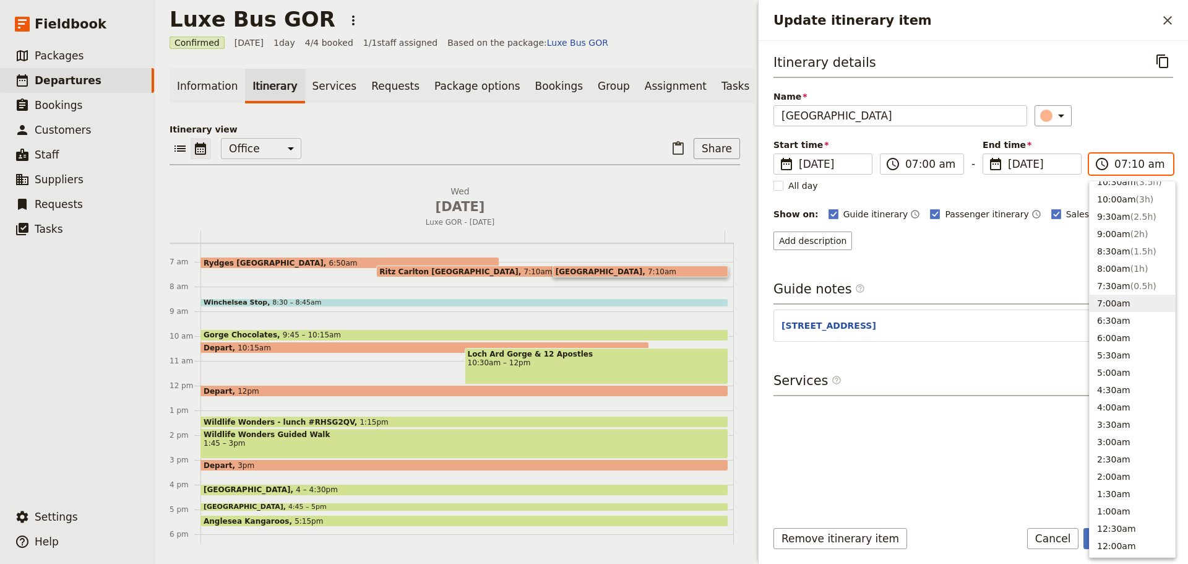
scroll to position [454, 0]
click at [1103, 311] on button "7:00am" at bounding box center [1132, 310] width 85 height 17
type input "07:00 am"
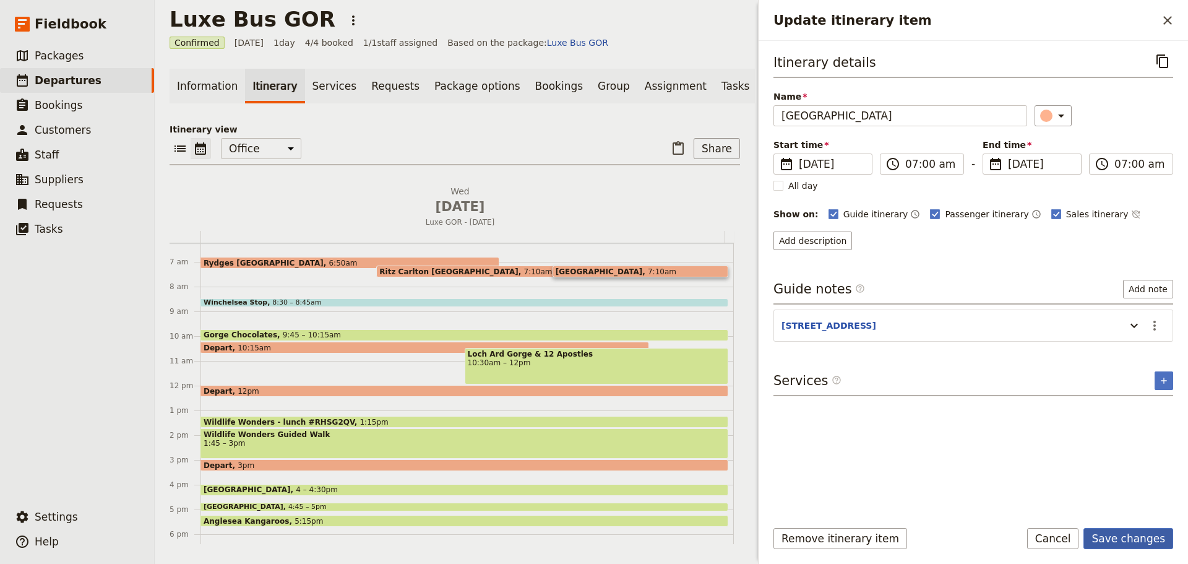
click at [1122, 547] on button "Save changes" at bounding box center [1129, 538] width 90 height 21
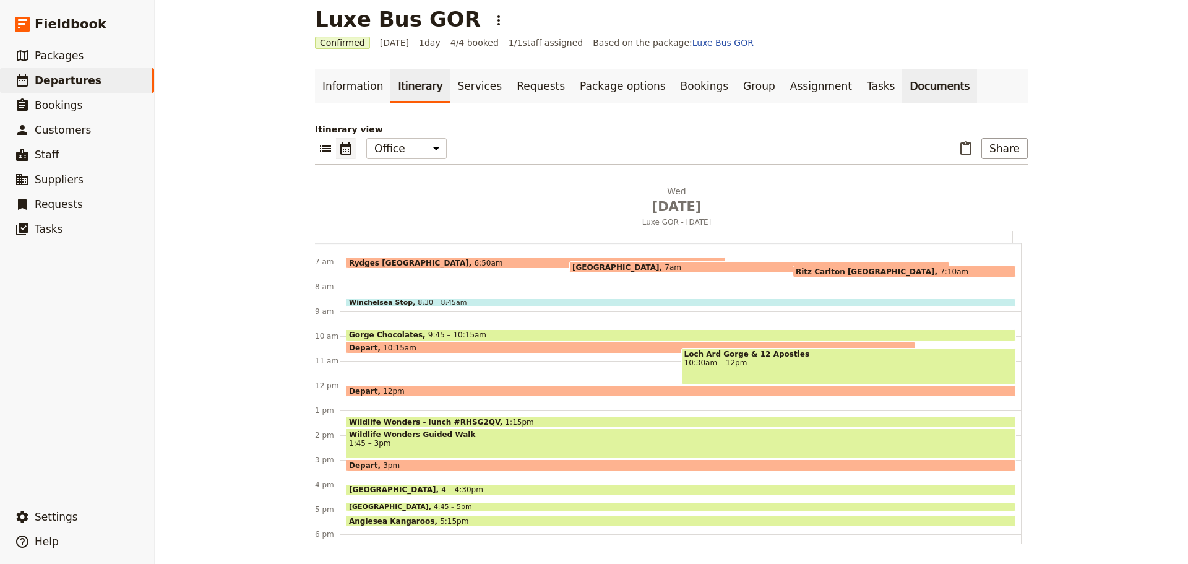
click at [902, 83] on link "Documents" at bounding box center [939, 86] width 75 height 35
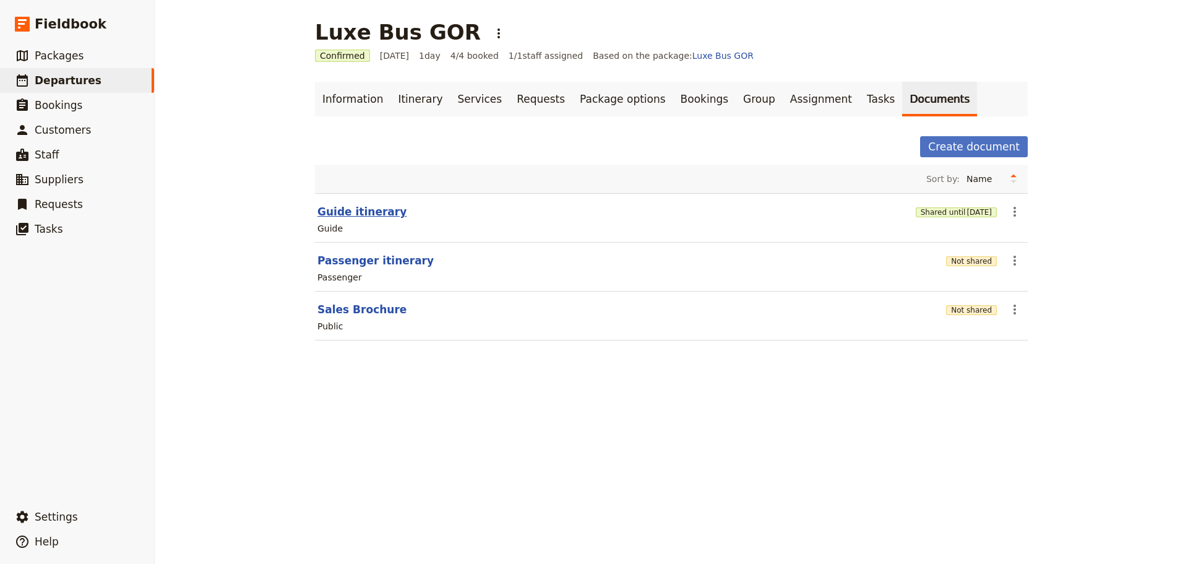
click at [352, 212] on button "Guide itinerary" at bounding box center [362, 211] width 89 height 15
select select "STAFF"
select select "RUN_SHEET"
select select "DEFAULT"
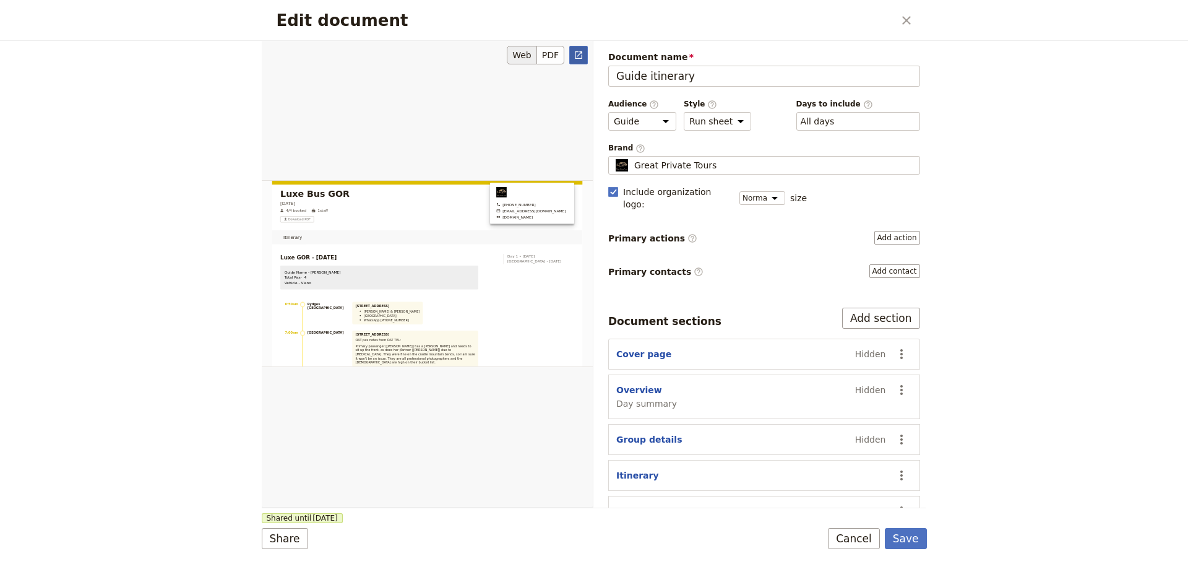
click at [578, 55] on icon "Open full preview" at bounding box center [579, 55] width 10 height 10
click at [868, 545] on button "Cancel" at bounding box center [854, 538] width 52 height 21
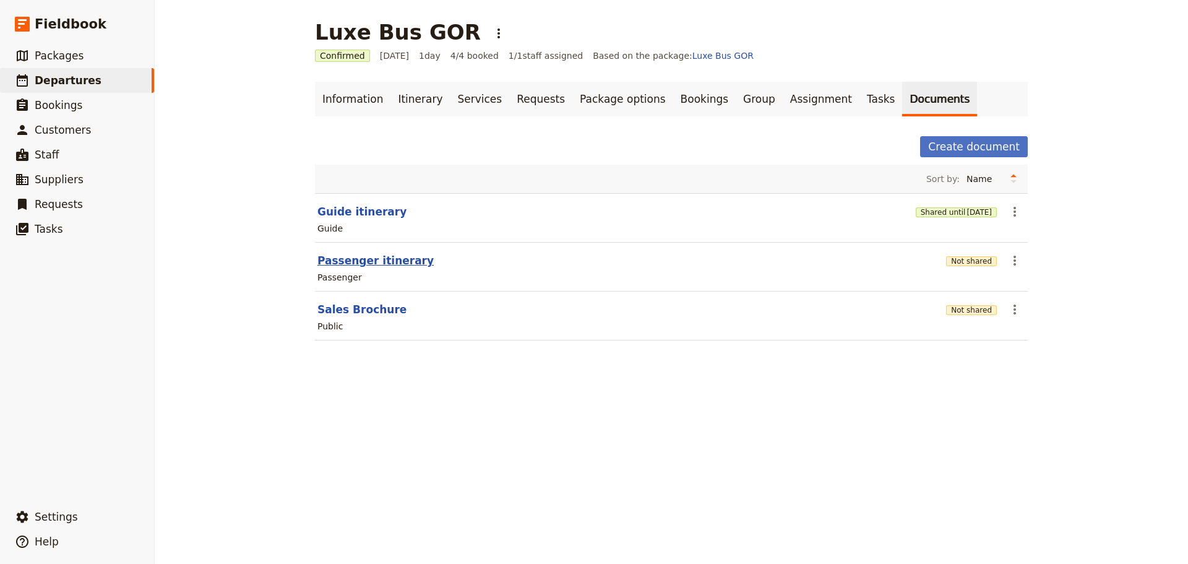
click at [350, 261] on button "Passenger itinerary" at bounding box center [376, 260] width 116 height 15
select select "PASSENGER"
select select "RUN_SHEET"
select select "DEFAULT"
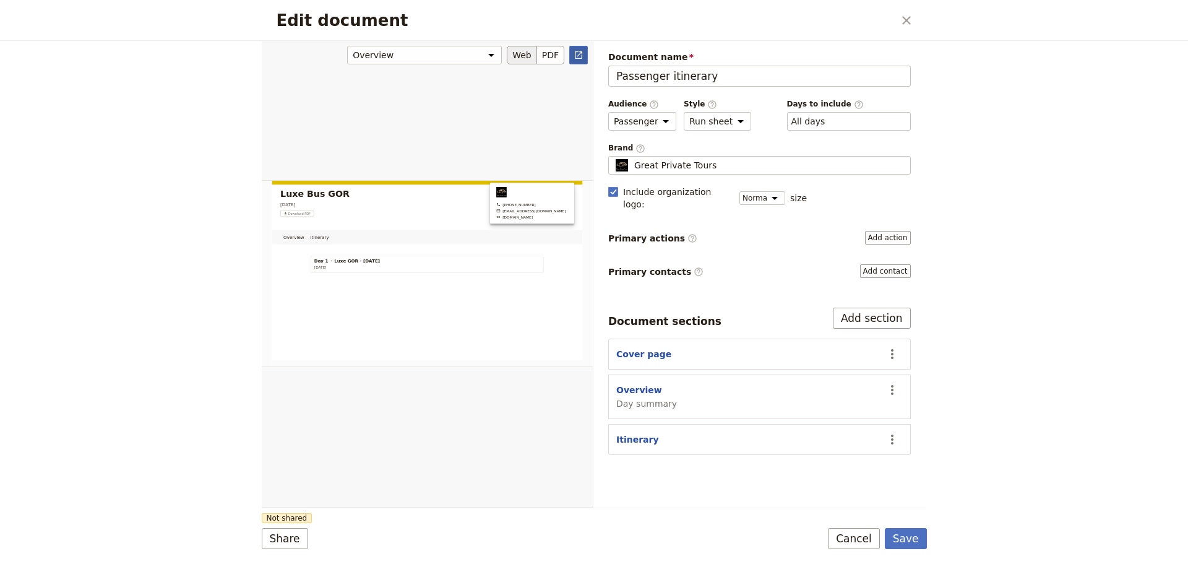
click at [587, 46] on link "​" at bounding box center [578, 55] width 19 height 19
click at [689, 123] on select "Brochure Run sheet" at bounding box center [717, 121] width 67 height 19
select select "BROCHURE"
click at [684, 112] on select "Brochure Run sheet" at bounding box center [717, 121] width 67 height 19
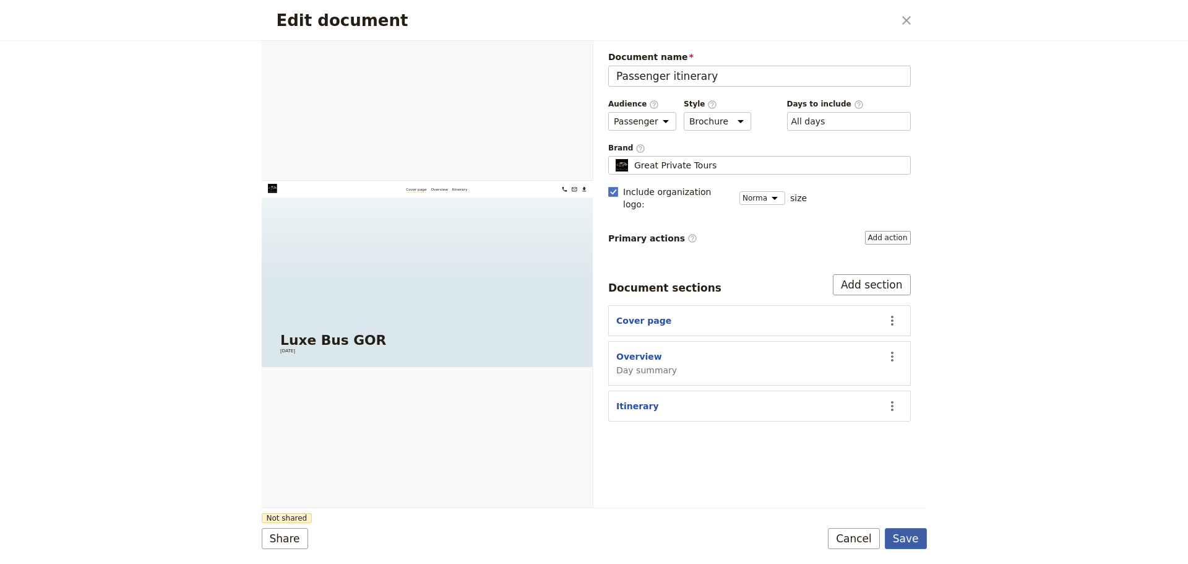
click at [904, 539] on button "Save" at bounding box center [906, 538] width 42 height 21
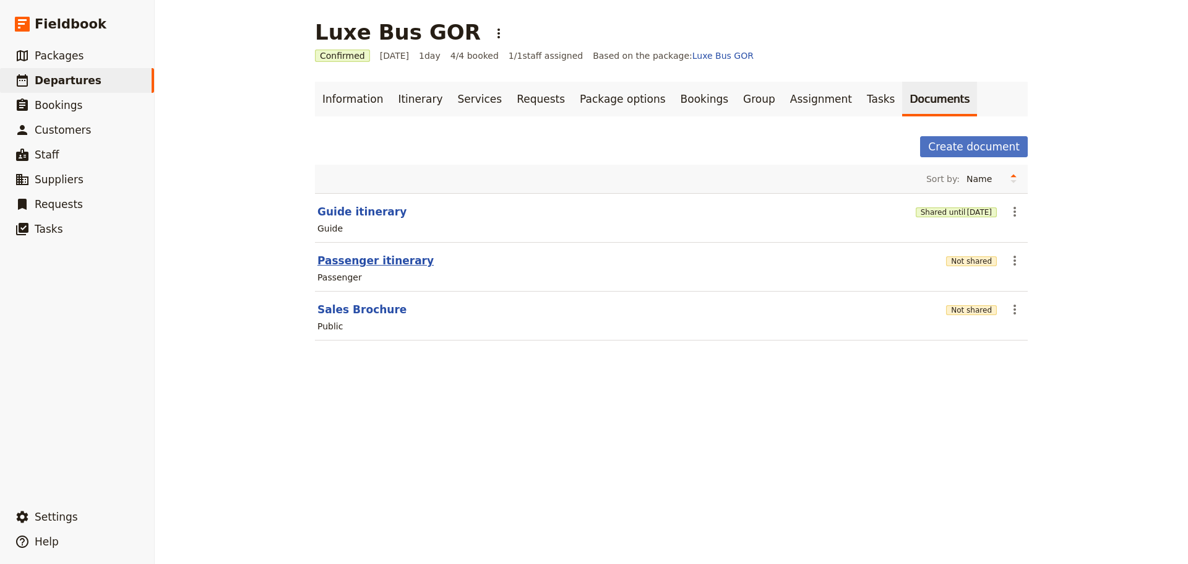
click at [344, 267] on button "Passenger itinerary" at bounding box center [376, 260] width 116 height 15
select select "PASSENGER"
select select "DEFAULT"
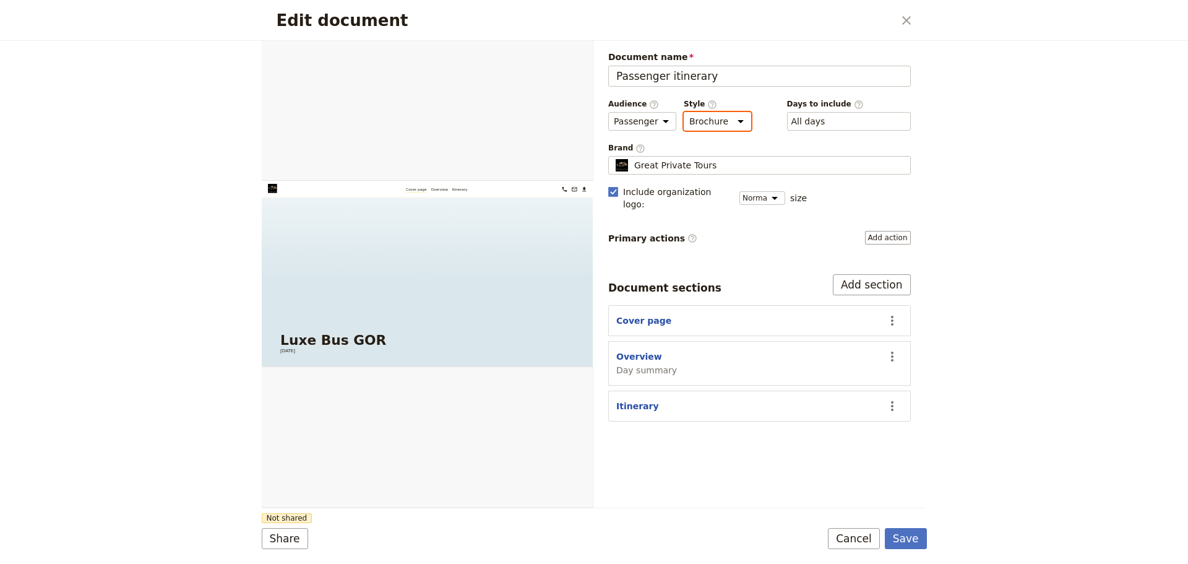
click at [728, 120] on select "Brochure Run sheet" at bounding box center [717, 121] width 67 height 19
select select "RUN_SHEET"
click at [684, 112] on select "Brochure Run sheet" at bounding box center [717, 121] width 67 height 19
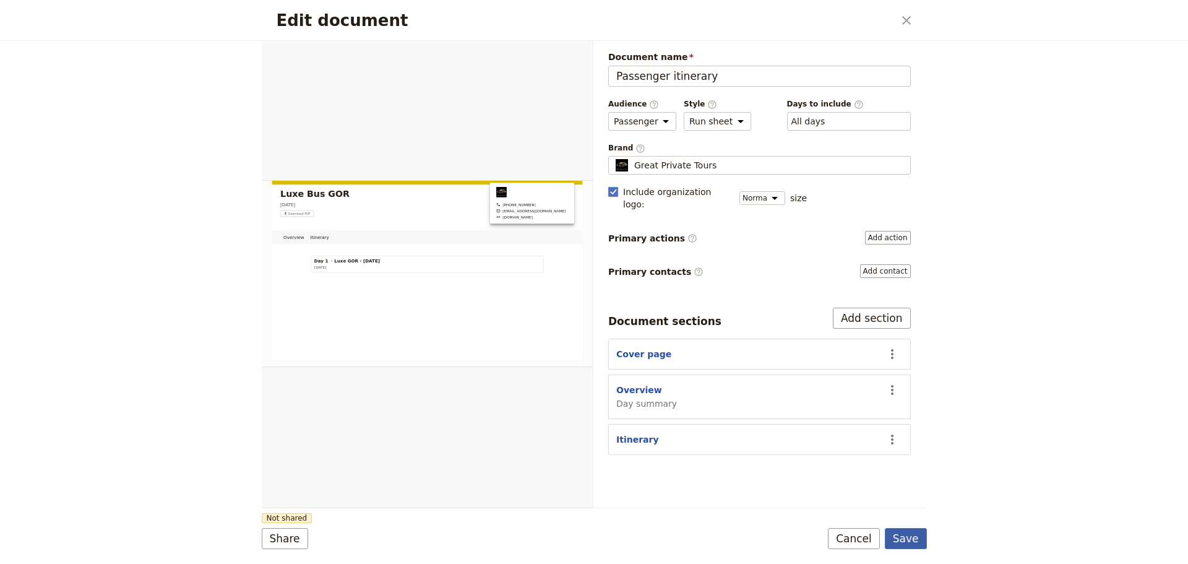
click at [898, 540] on button "Save" at bounding box center [906, 538] width 42 height 21
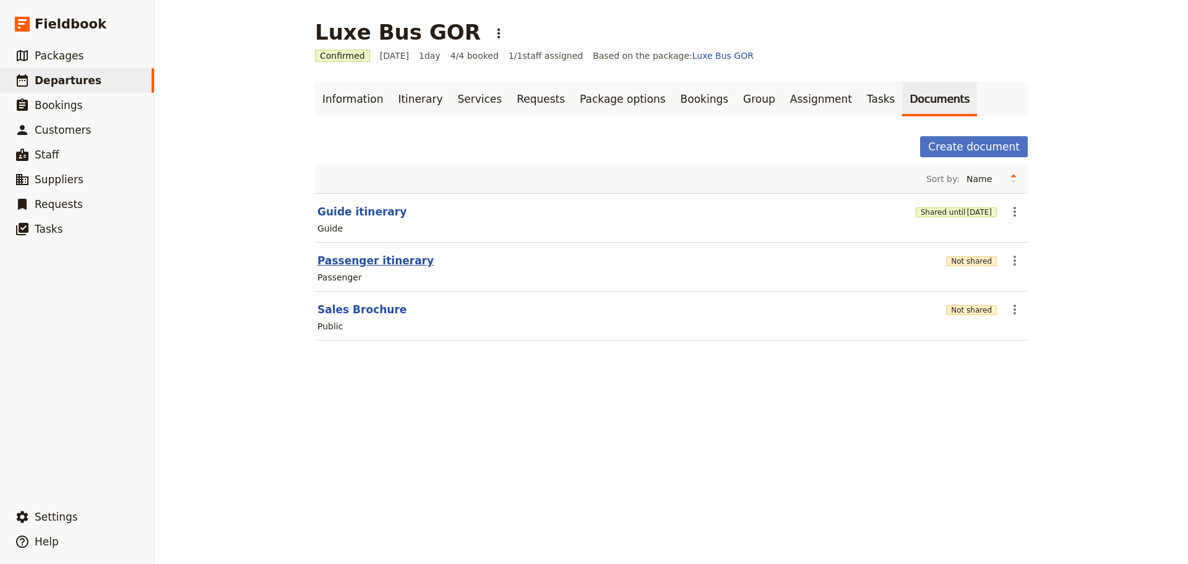
click at [332, 260] on button "Passenger itinerary" at bounding box center [376, 260] width 116 height 15
select select "PASSENGER"
select select "RUN_SHEET"
select select "DEFAULT"
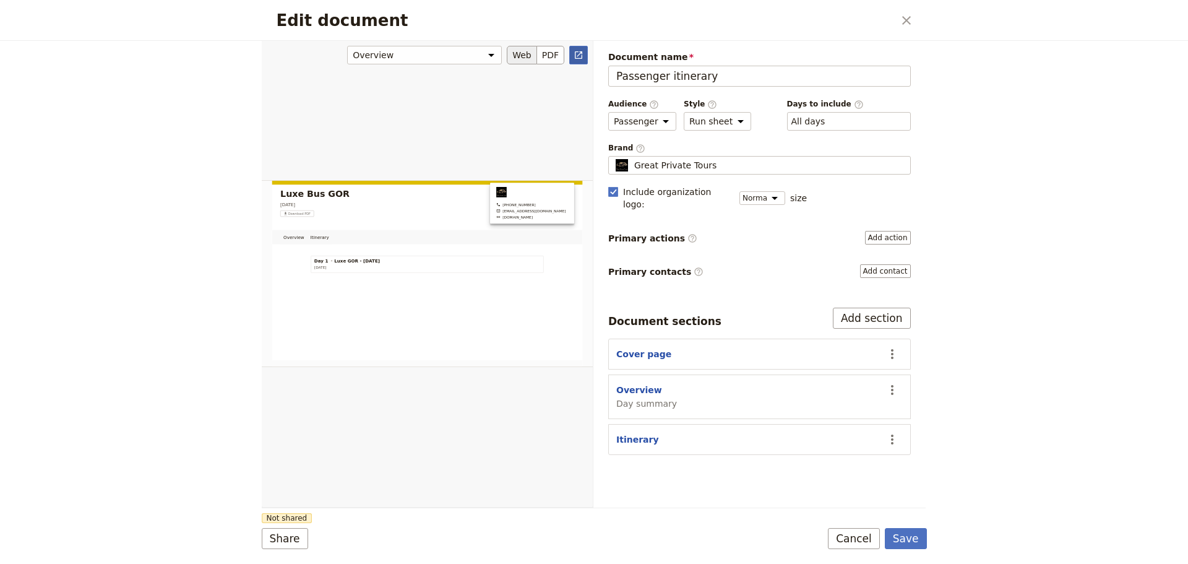
click at [578, 51] on icon "Open full preview" at bounding box center [578, 54] width 7 height 7
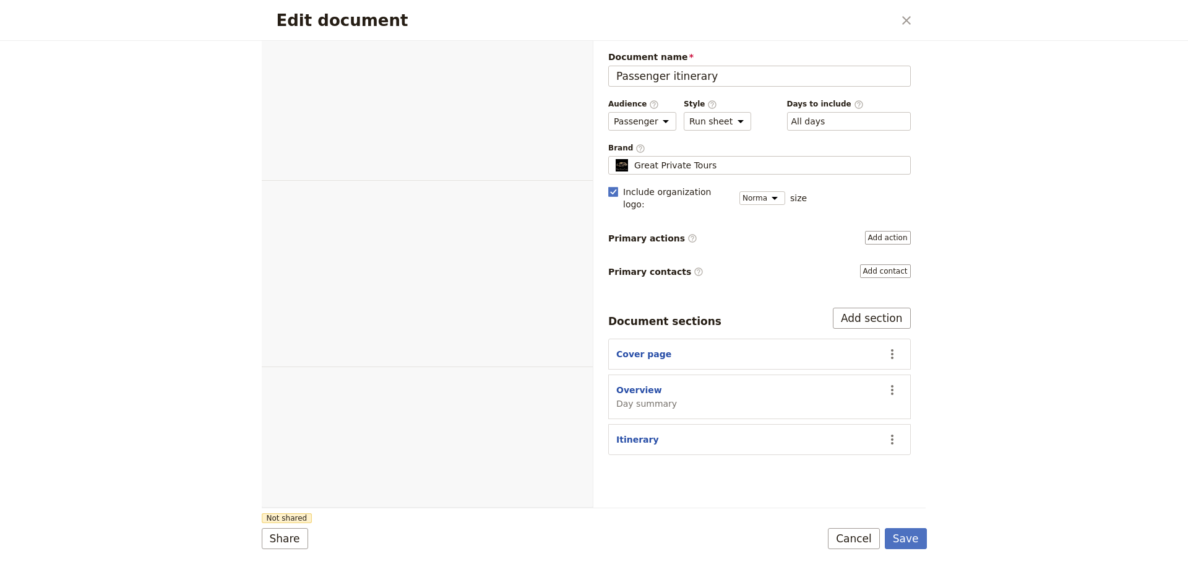
select select "PASSENGER"
select select "RUN_SHEET"
select select "DEFAULT"
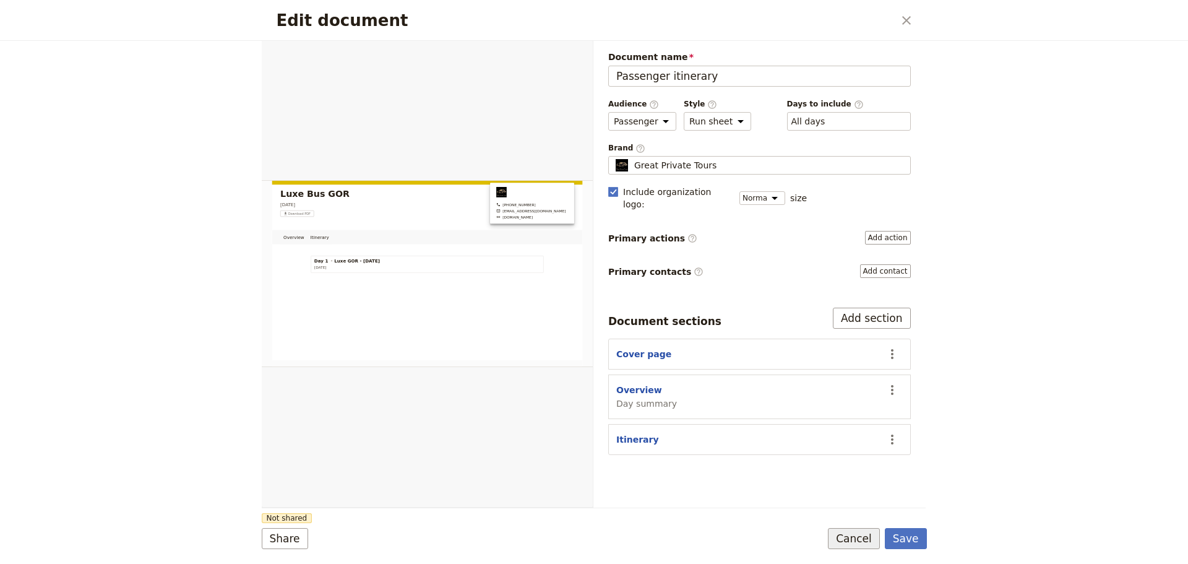
click at [853, 539] on button "Cancel" at bounding box center [854, 538] width 52 height 21
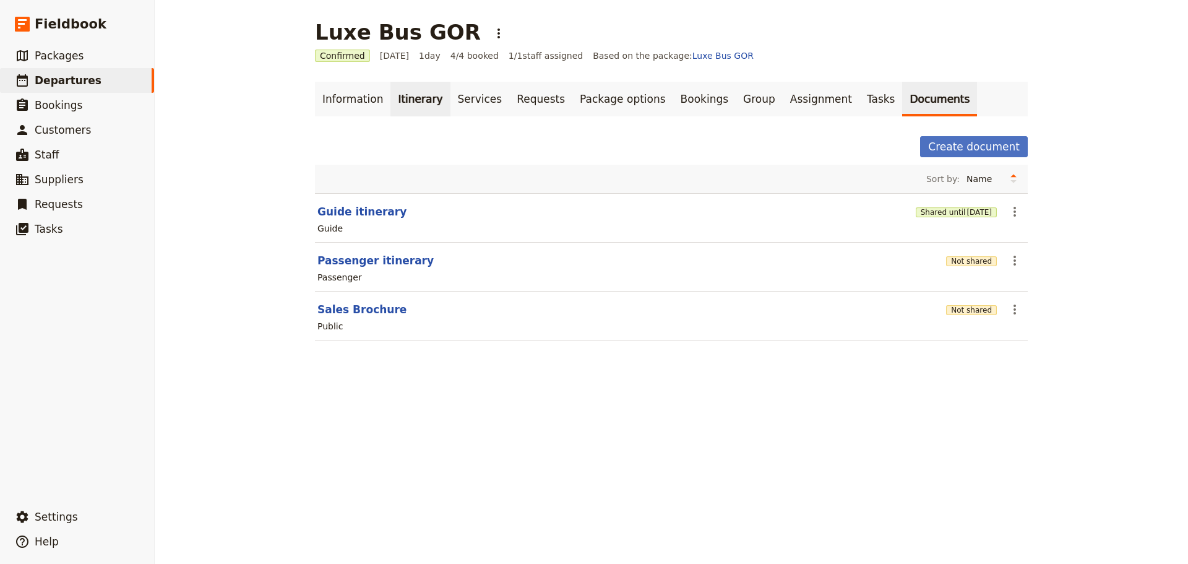
click at [409, 95] on link "Itinerary" at bounding box center [420, 99] width 59 height 35
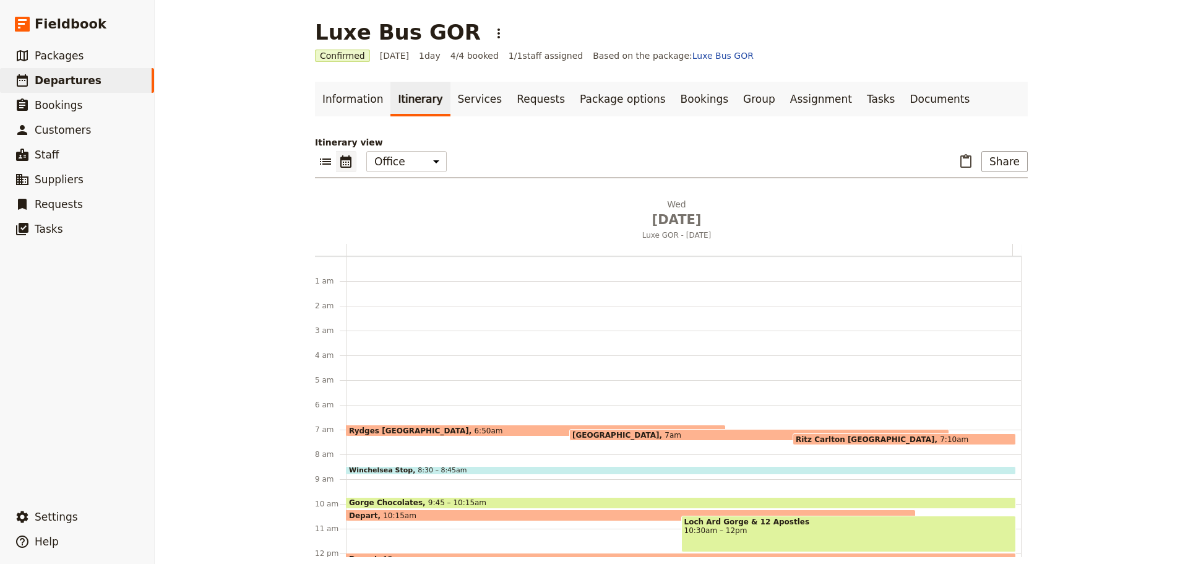
scroll to position [157, 0]
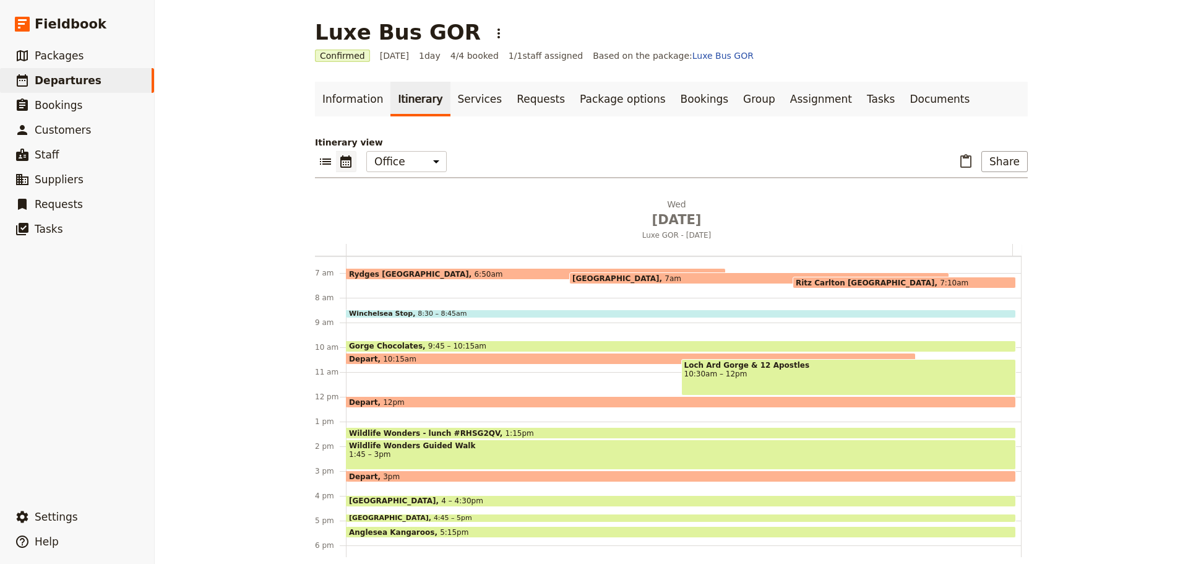
click at [376, 311] on span "Winchelsea Stop" at bounding box center [383, 313] width 69 height 7
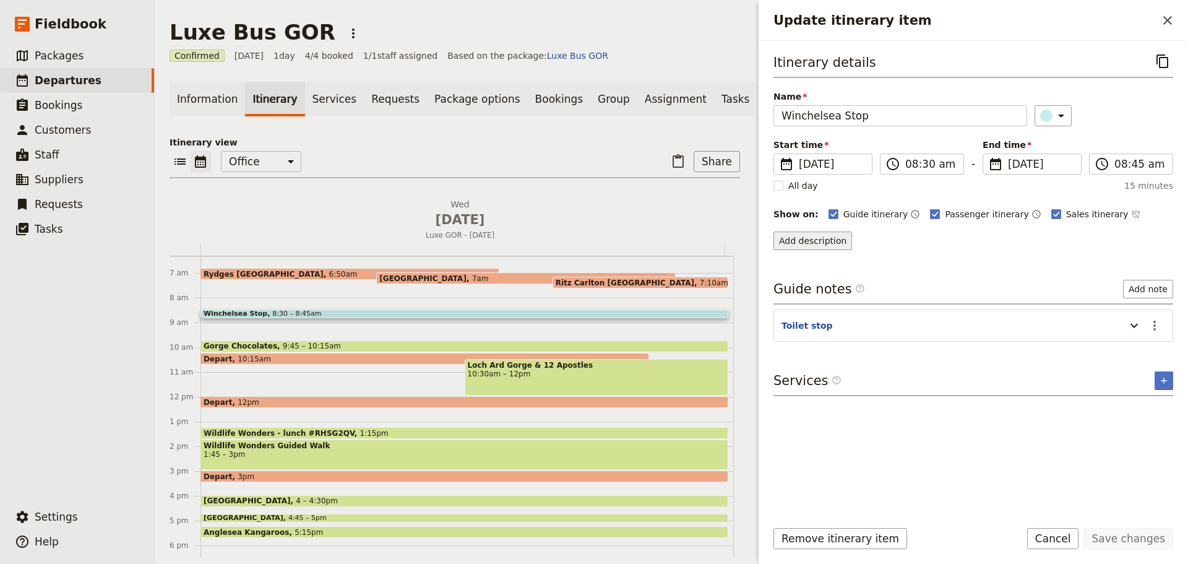
click at [787, 238] on button "Add description" at bounding box center [813, 240] width 79 height 19
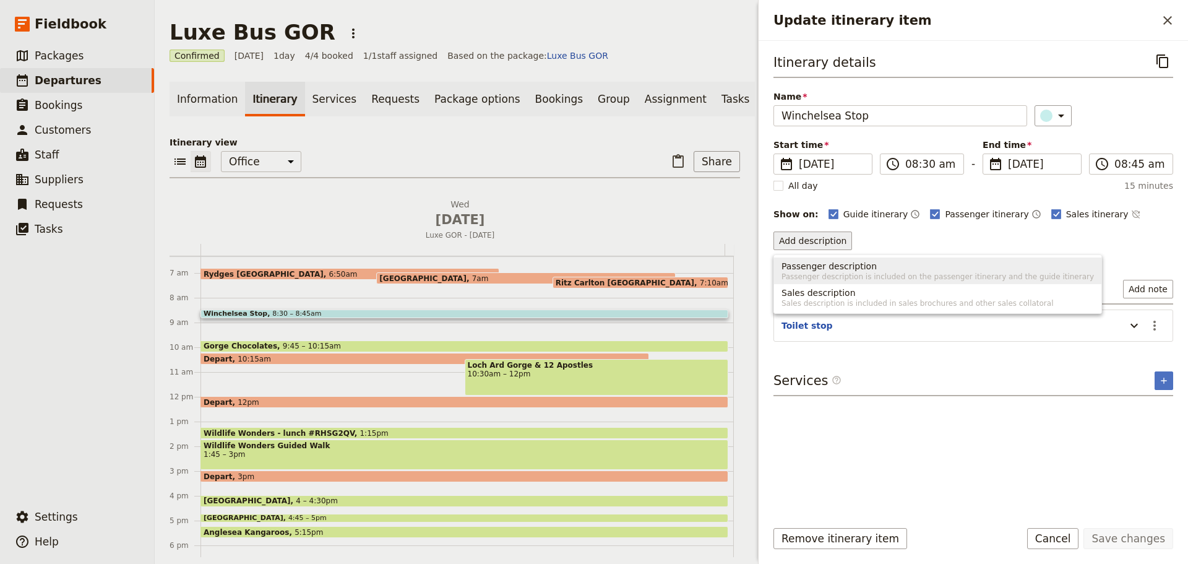
click at [808, 268] on span "Passenger description" at bounding box center [829, 266] width 95 height 12
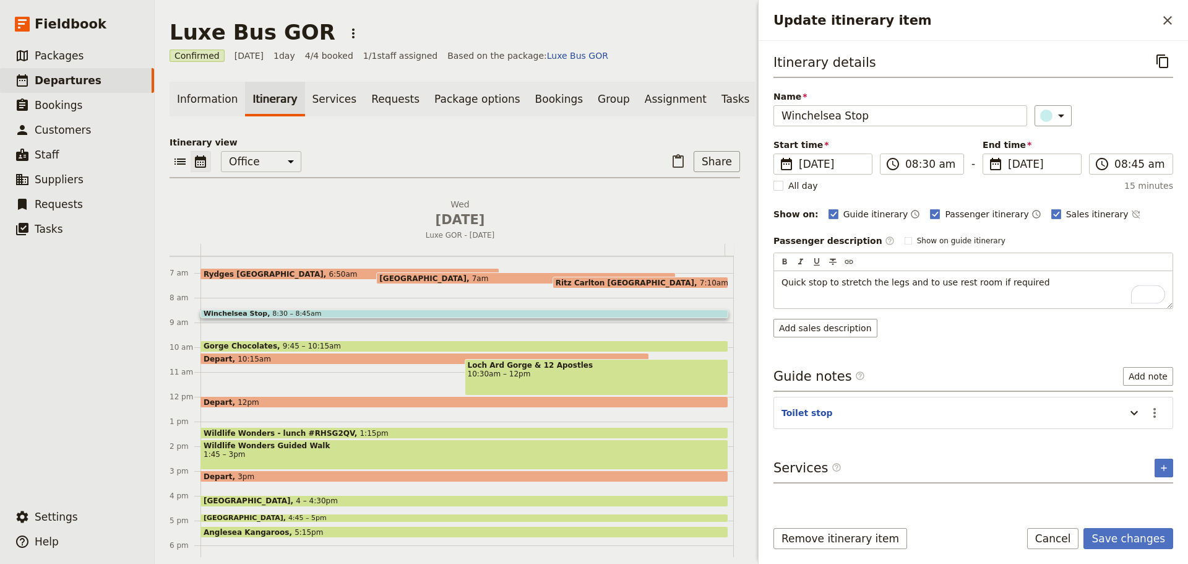
click at [1095, 517] on form "Itinerary details ​ Name Winchelsea Stop ​ Start time ​ 15 Oct 2025 15/10/2025 …" at bounding box center [974, 302] width 430 height 523
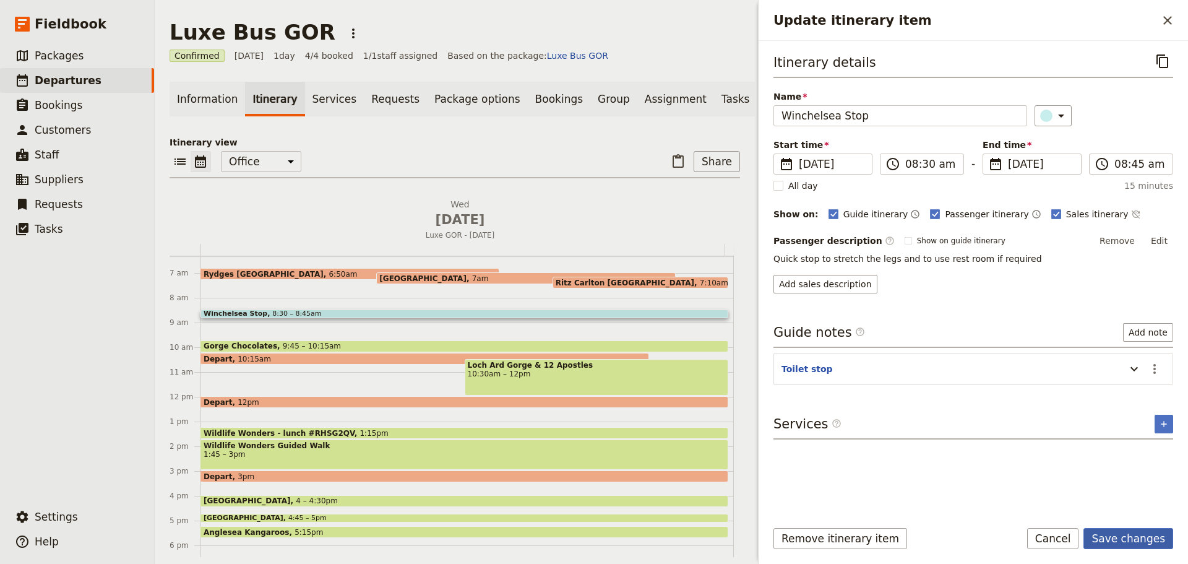
click at [1105, 534] on button "Save changes" at bounding box center [1129, 538] width 90 height 21
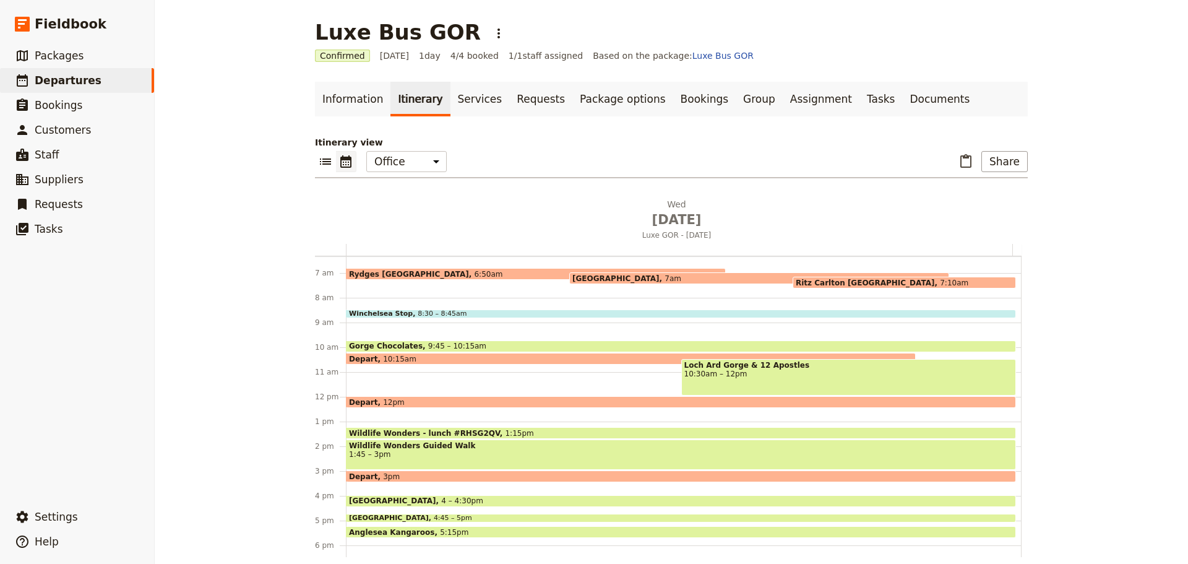
click at [459, 341] on div "Gorge Chocolates 9:45 – 10:15am" at bounding box center [681, 346] width 670 height 12
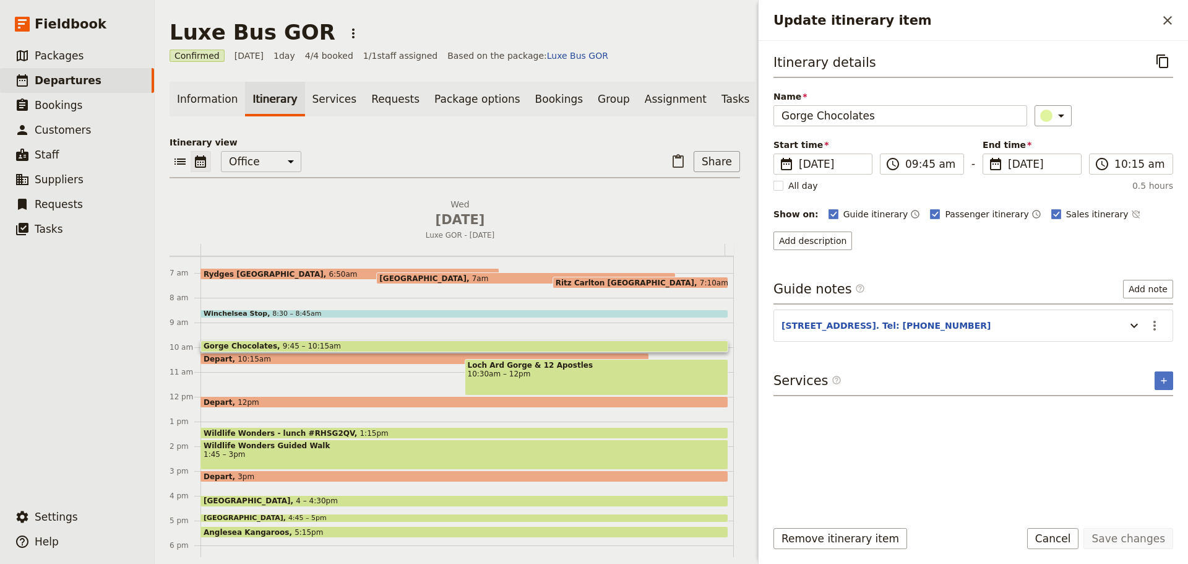
click at [1109, 210] on div "Guide itinerary ​ Passenger itinerary ​ Sales itinerary ​" at bounding box center [1001, 214] width 345 height 15
click at [1131, 211] on icon "Time not shown on sales itinerary" at bounding box center [1135, 214] width 8 height 8
click at [821, 237] on button "Add description" at bounding box center [813, 240] width 79 height 19
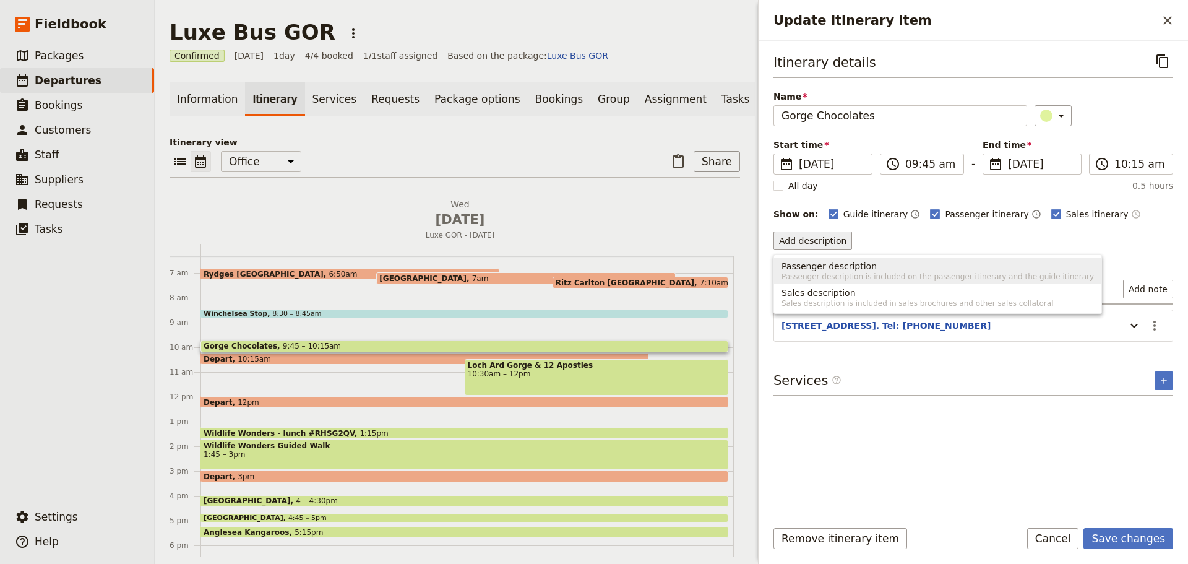
click at [811, 259] on button "Passenger description Passenger description is included on the passenger itiner…" at bounding box center [937, 270] width 327 height 27
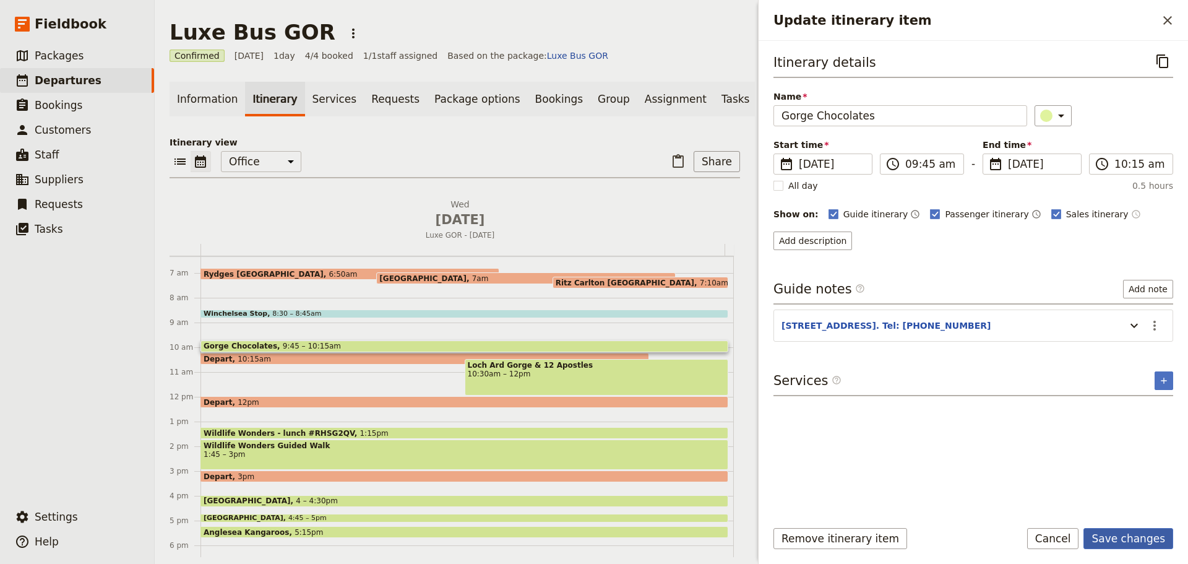
click at [1099, 533] on button "Save changes" at bounding box center [1129, 538] width 90 height 21
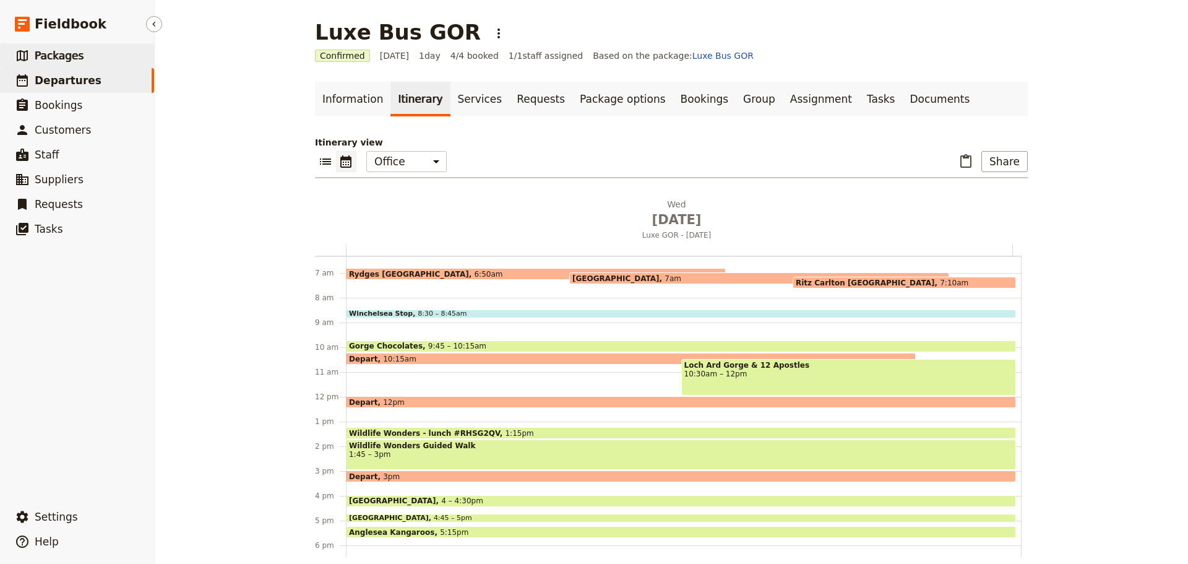
click at [59, 63] on link "​ Packages" at bounding box center [77, 55] width 154 height 25
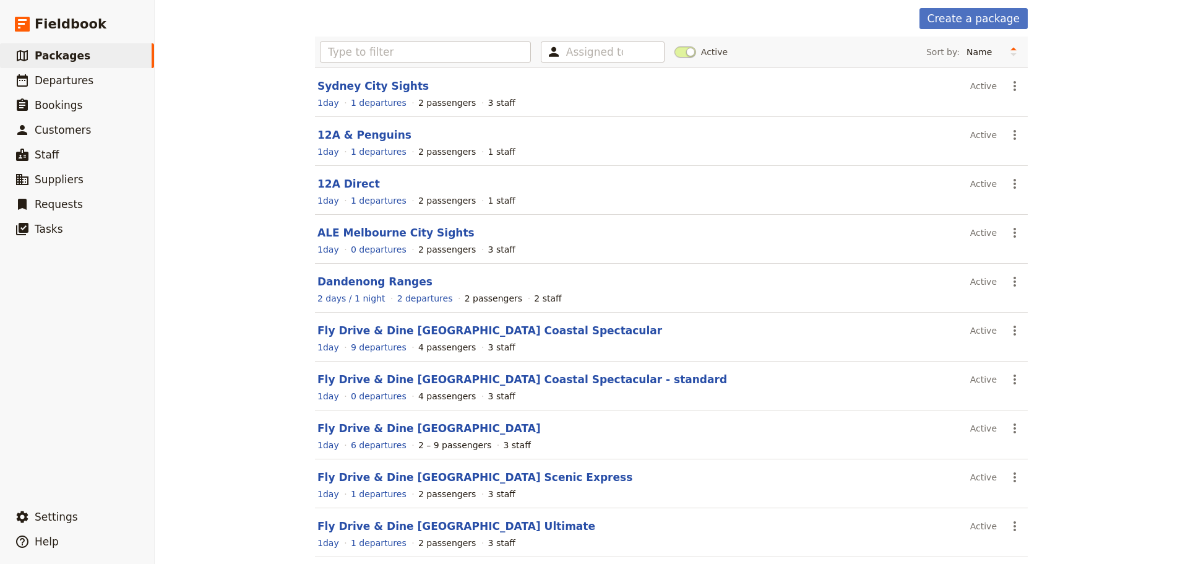
scroll to position [110, 0]
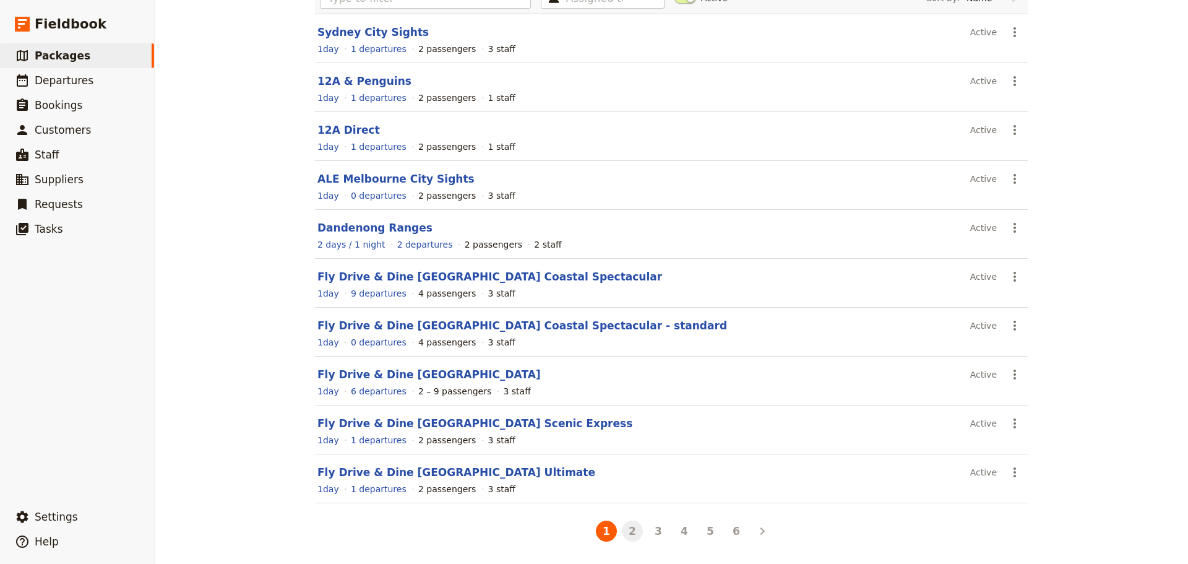
click at [630, 534] on button "2" at bounding box center [632, 531] width 21 height 21
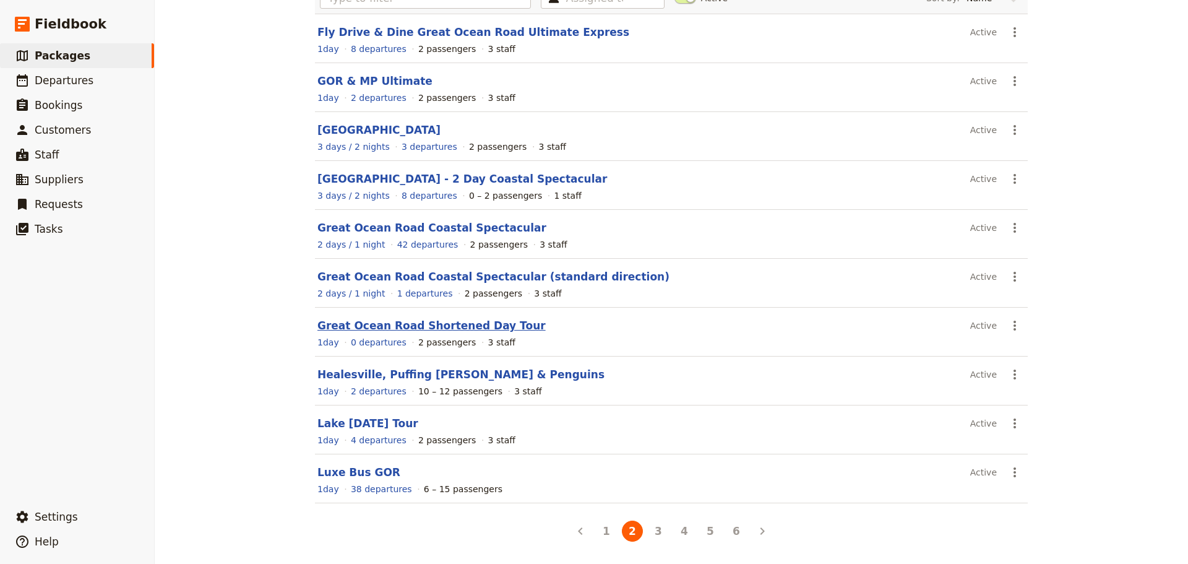
scroll to position [0, 0]
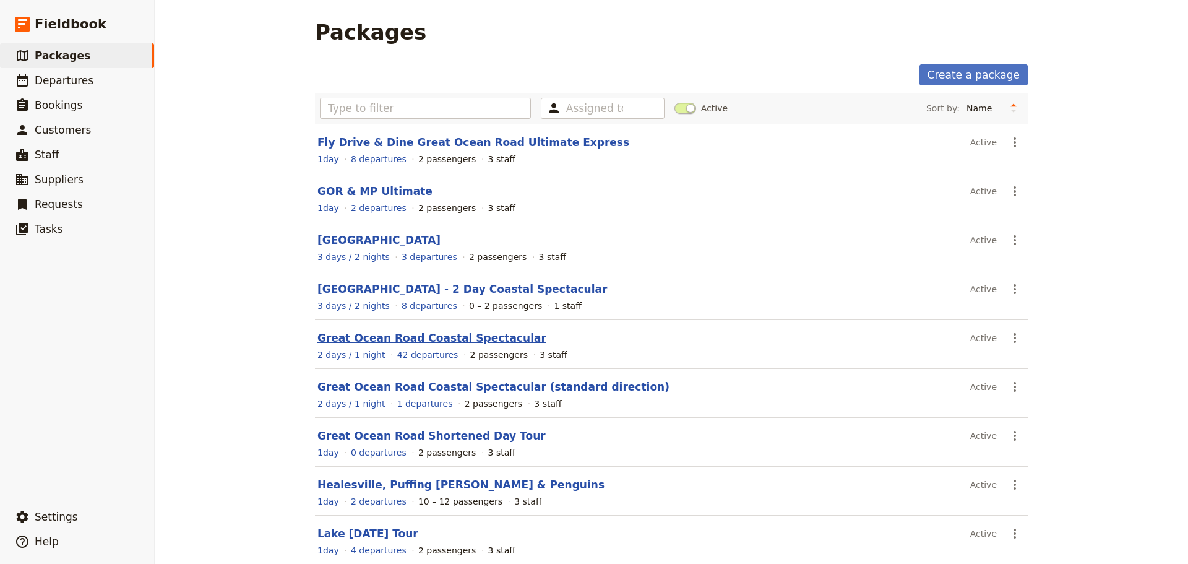
click at [394, 336] on link "Great Ocean Road Coastal Spectacular" at bounding box center [432, 338] width 229 height 12
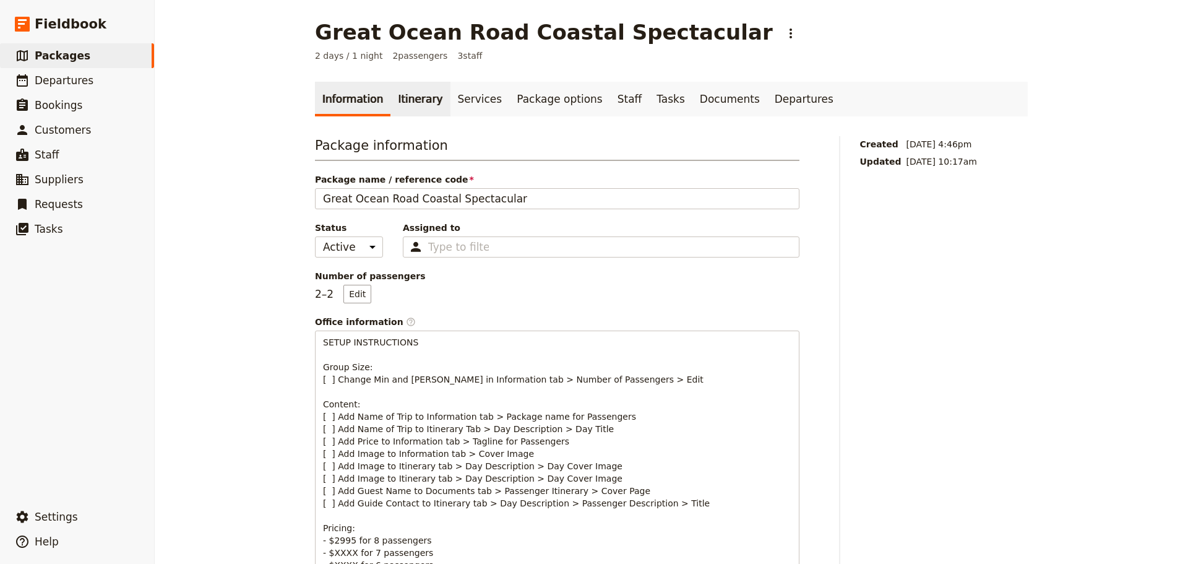
click at [396, 100] on link "Itinerary" at bounding box center [420, 99] width 59 height 35
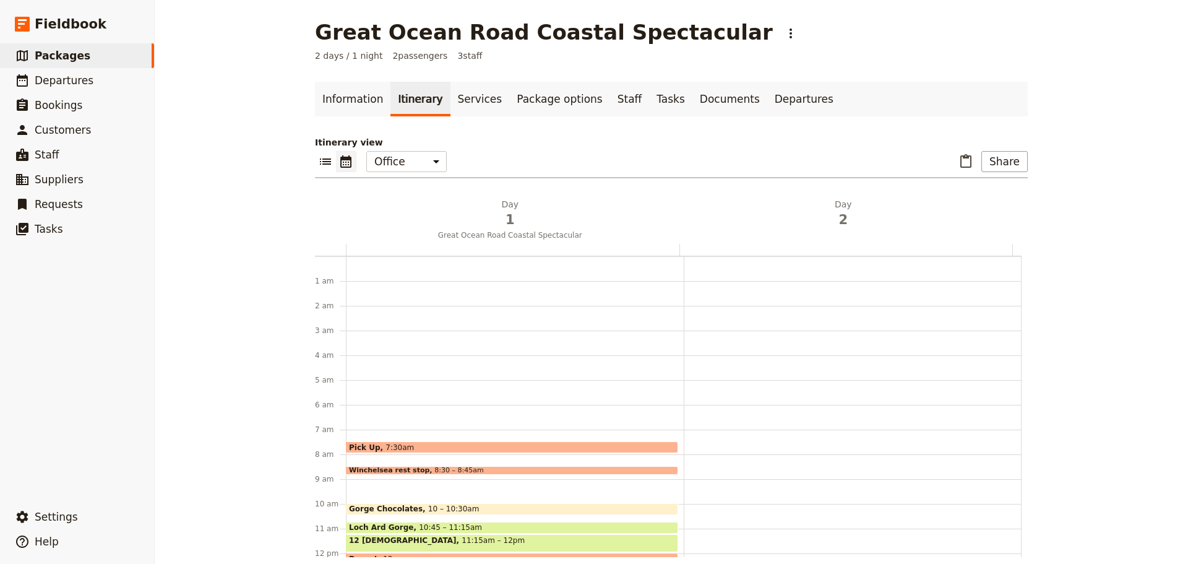
scroll to position [161, 0]
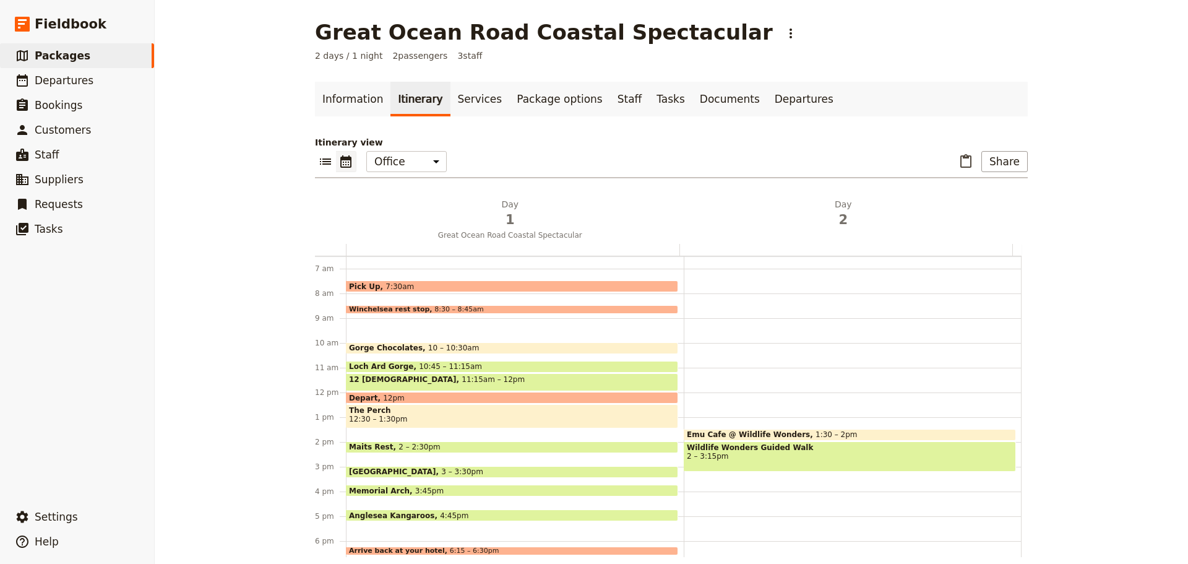
click at [372, 344] on span "Gorge Chocolates" at bounding box center [388, 348] width 79 height 9
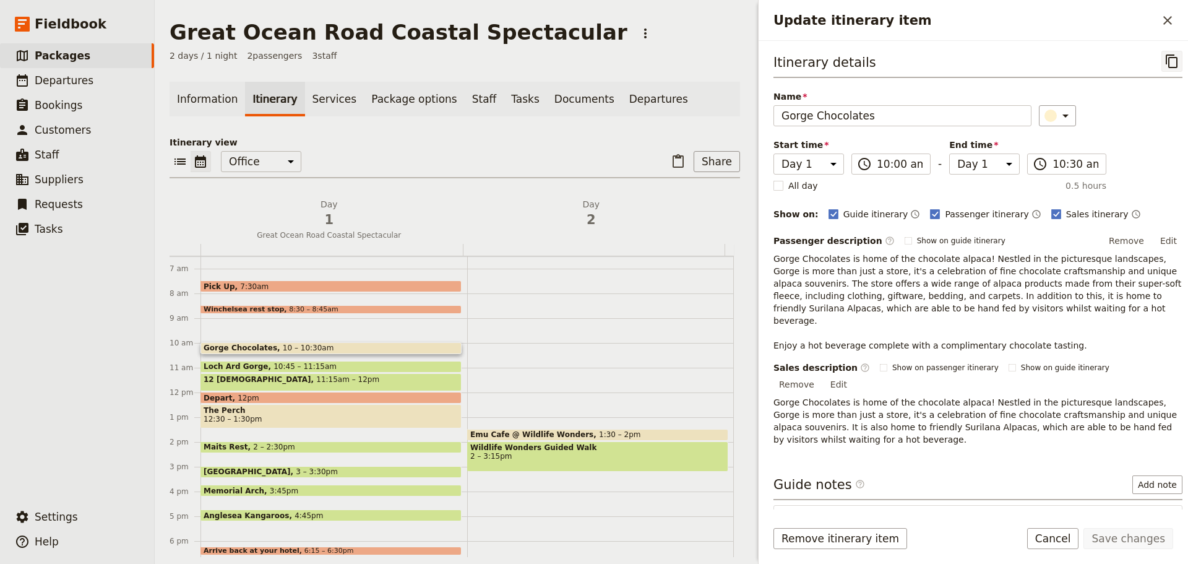
click at [1166, 58] on icon "Copy itinerary item" at bounding box center [1172, 61] width 12 height 14
click at [1178, 15] on button "​" at bounding box center [1167, 20] width 21 height 21
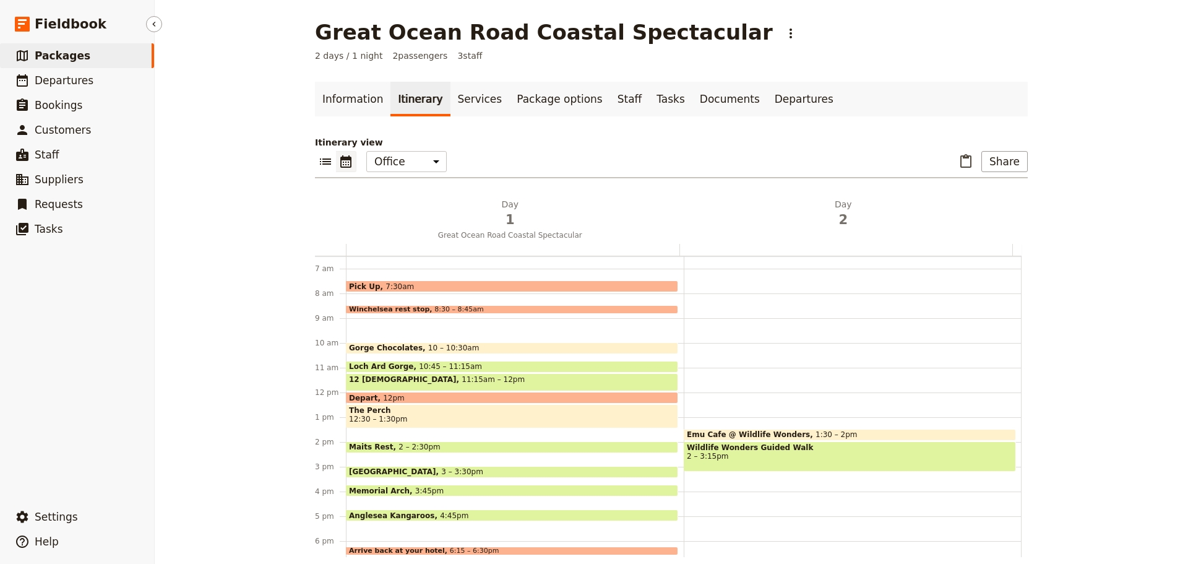
click at [90, 49] on link "​ Packages" at bounding box center [77, 55] width 154 height 25
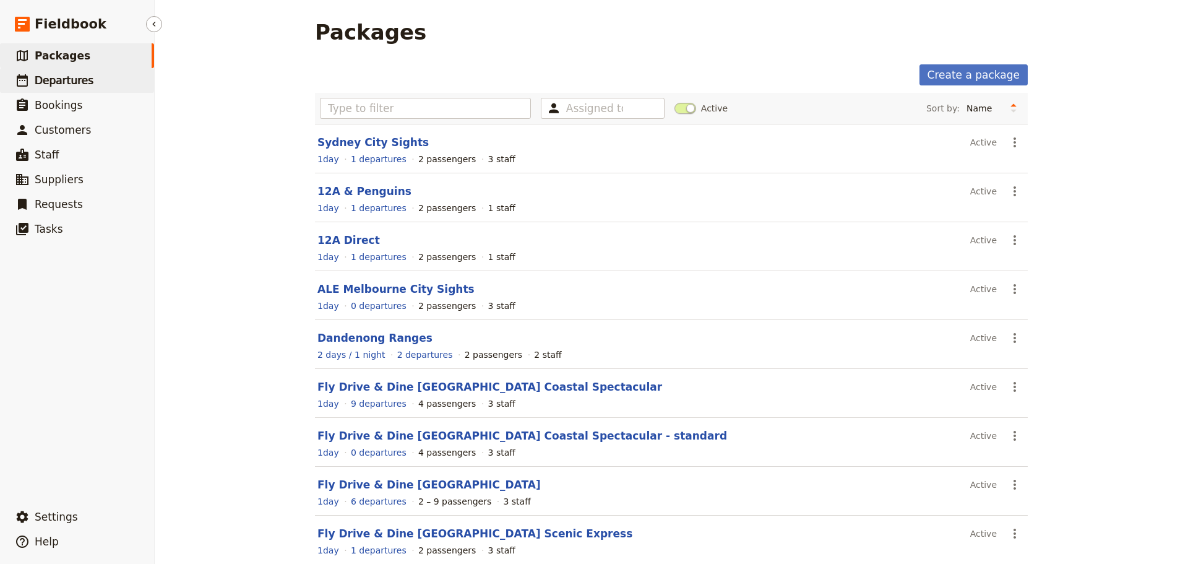
click at [77, 79] on span "Departures" at bounding box center [64, 80] width 59 height 12
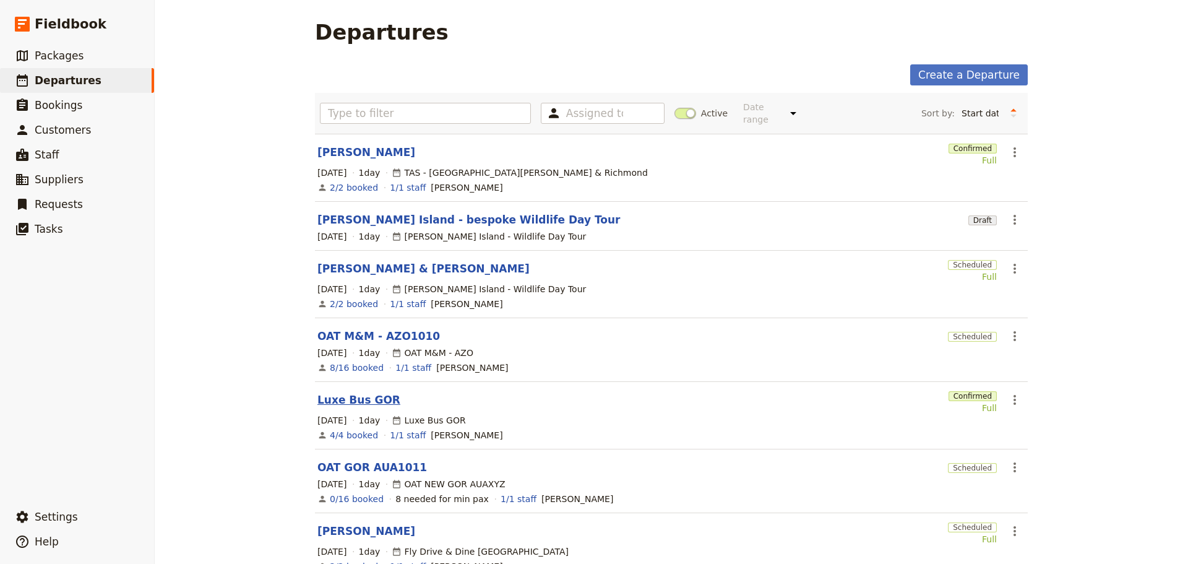
click at [328, 392] on link "Luxe Bus GOR" at bounding box center [359, 399] width 83 height 15
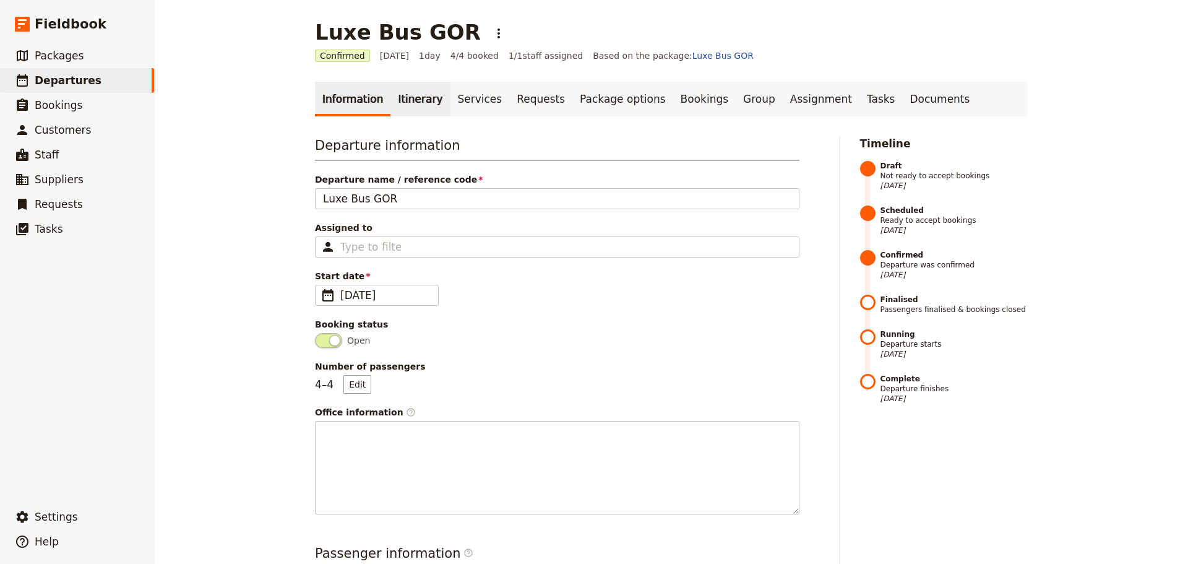
click at [398, 105] on link "Itinerary" at bounding box center [420, 99] width 59 height 35
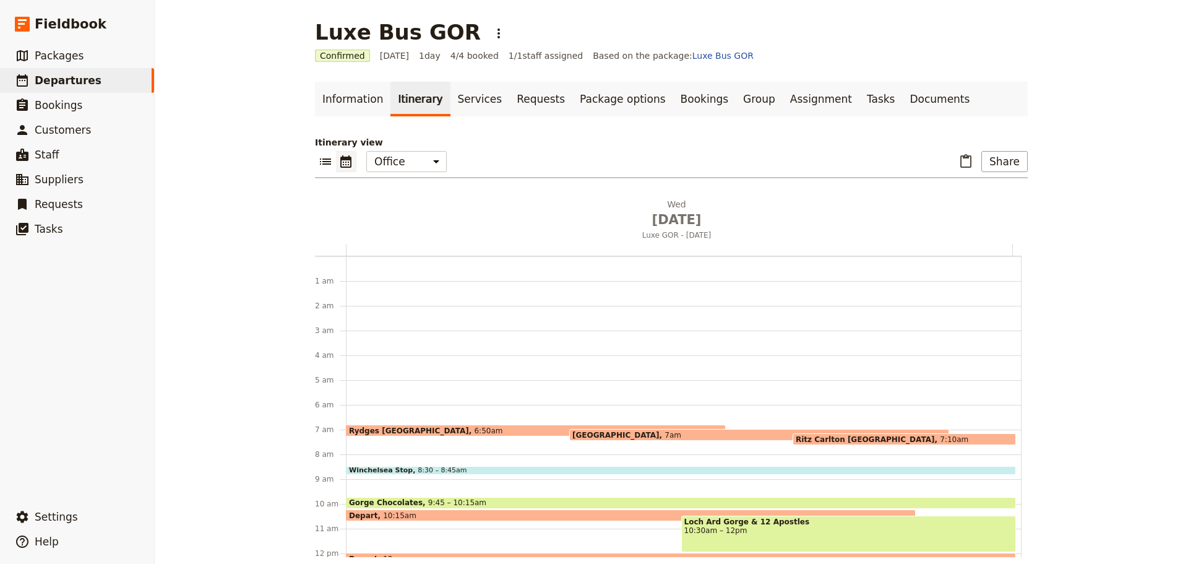
scroll to position [157, 0]
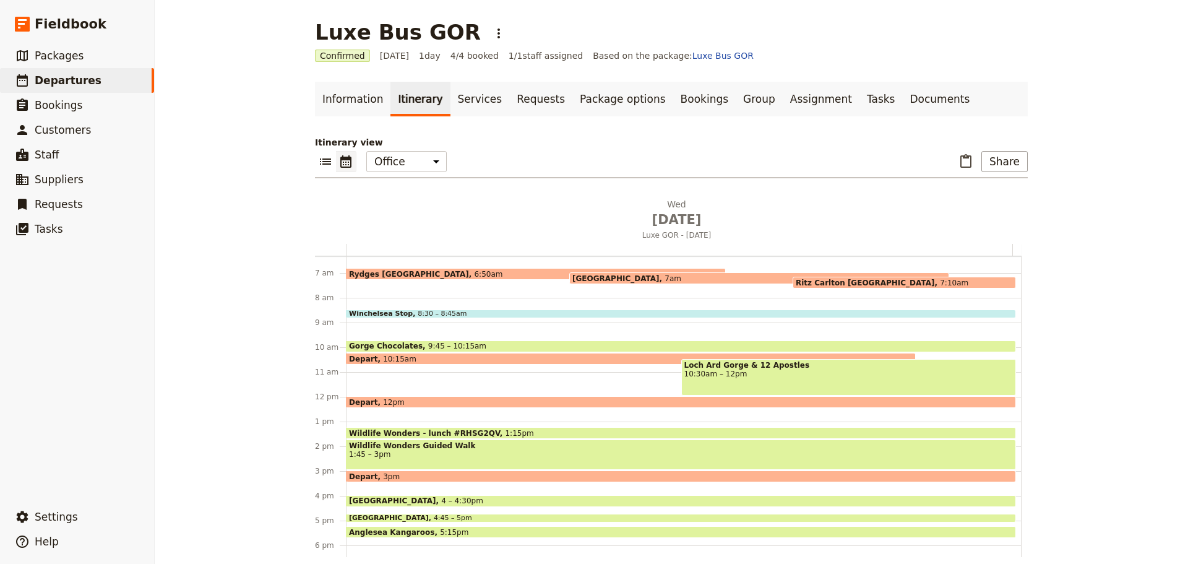
click at [397, 342] on span "Gorge Chocolates" at bounding box center [388, 346] width 79 height 9
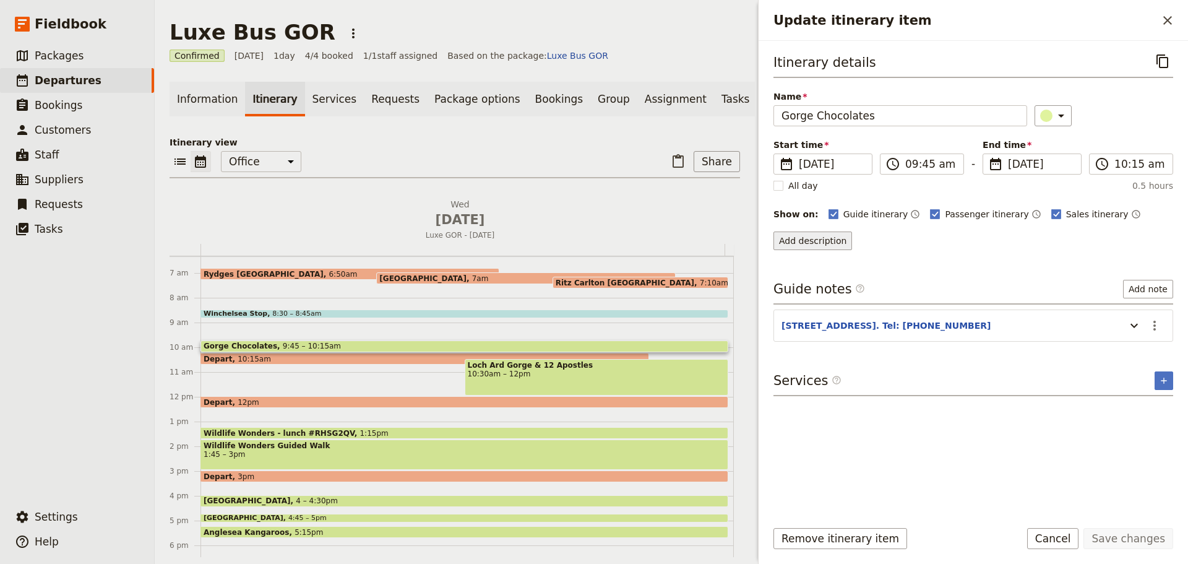
click at [795, 241] on button "Add description" at bounding box center [813, 240] width 79 height 19
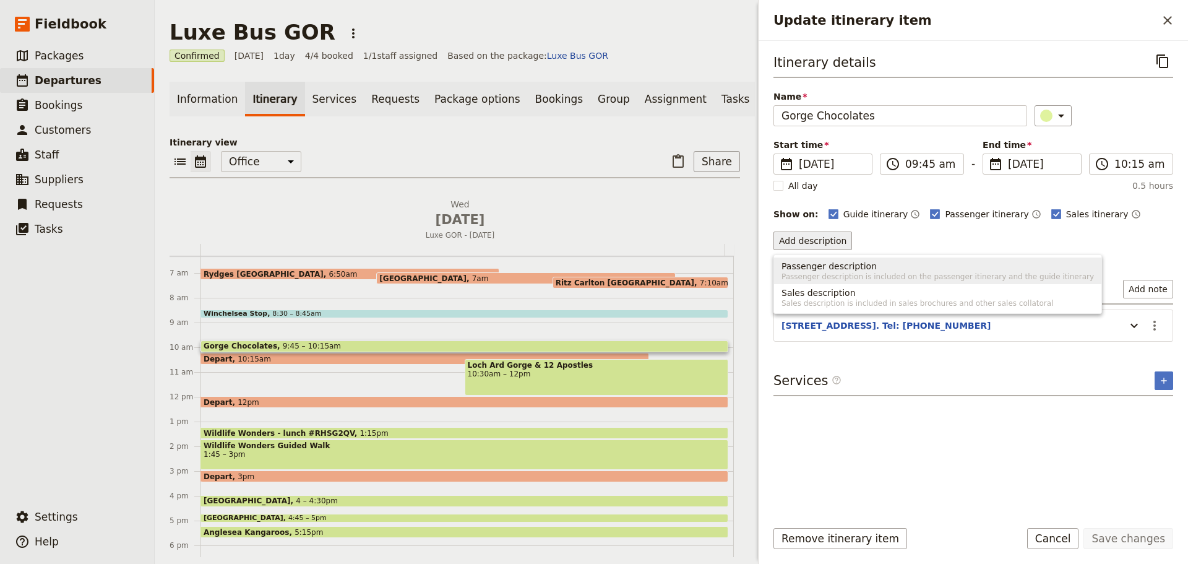
click at [837, 268] on span "Passenger description" at bounding box center [829, 266] width 95 height 12
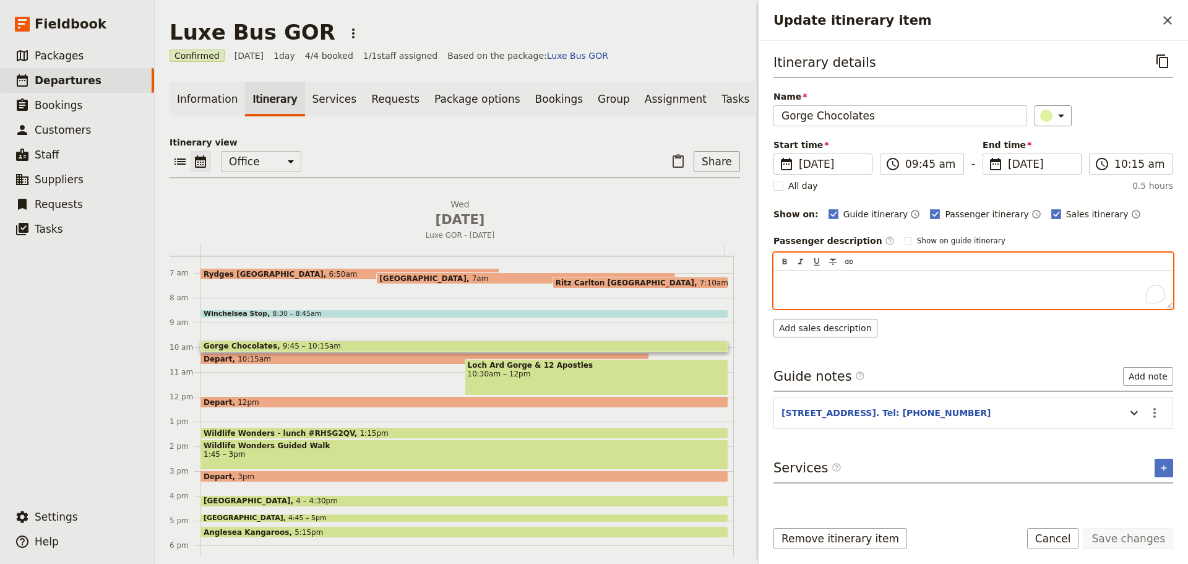
drag, startPoint x: 813, startPoint y: 268, endPoint x: 793, endPoint y: 282, distance: 24.4
click at [793, 282] on p "To enrich screen reader interactions, please activate Accessibility in Grammarl…" at bounding box center [974, 282] width 384 height 12
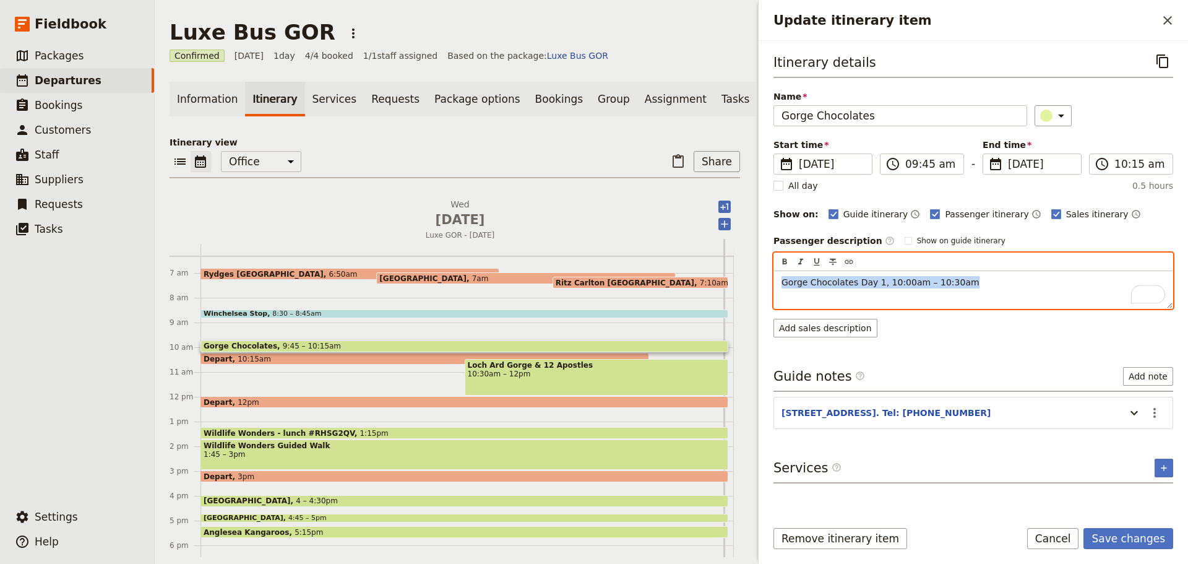
drag, startPoint x: 867, startPoint y: 269, endPoint x: 715, endPoint y: 262, distance: 152.4
click at [715, 262] on div "Luxe Bus GOR ​ Confirmed 15 Oct 2025 1 day 4/4 booked 1 / 1 staff assigned Base…" at bounding box center [672, 282] width 1034 height 564
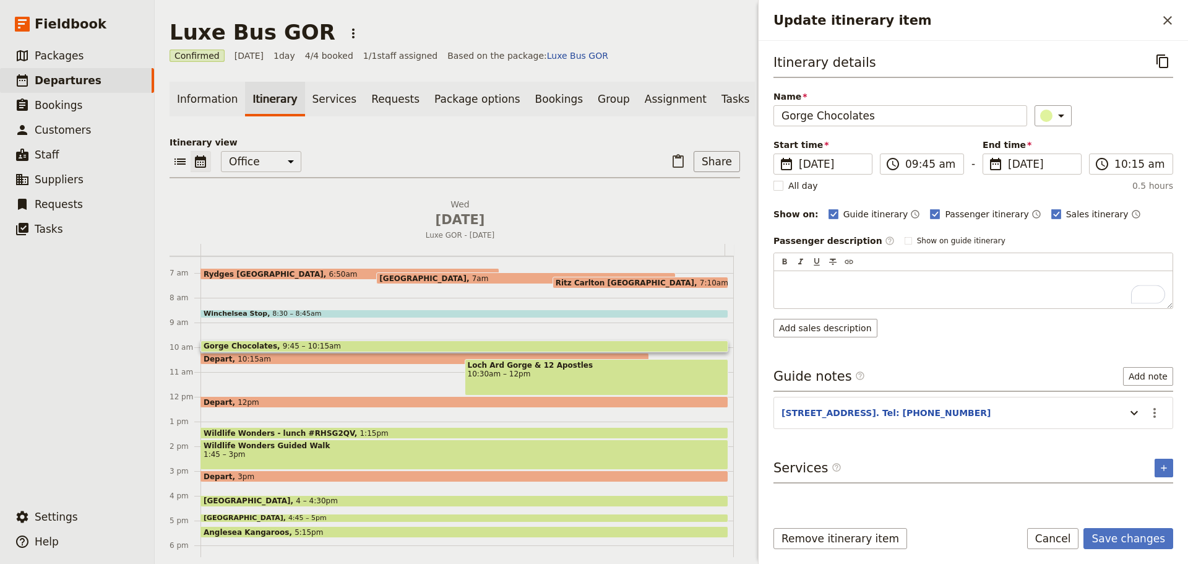
click at [1063, 526] on form "Itinerary details ​ Name Gorge Chocolates ​ Start time ​ 15 Oct 2025 15/10/2025…" at bounding box center [974, 302] width 430 height 523
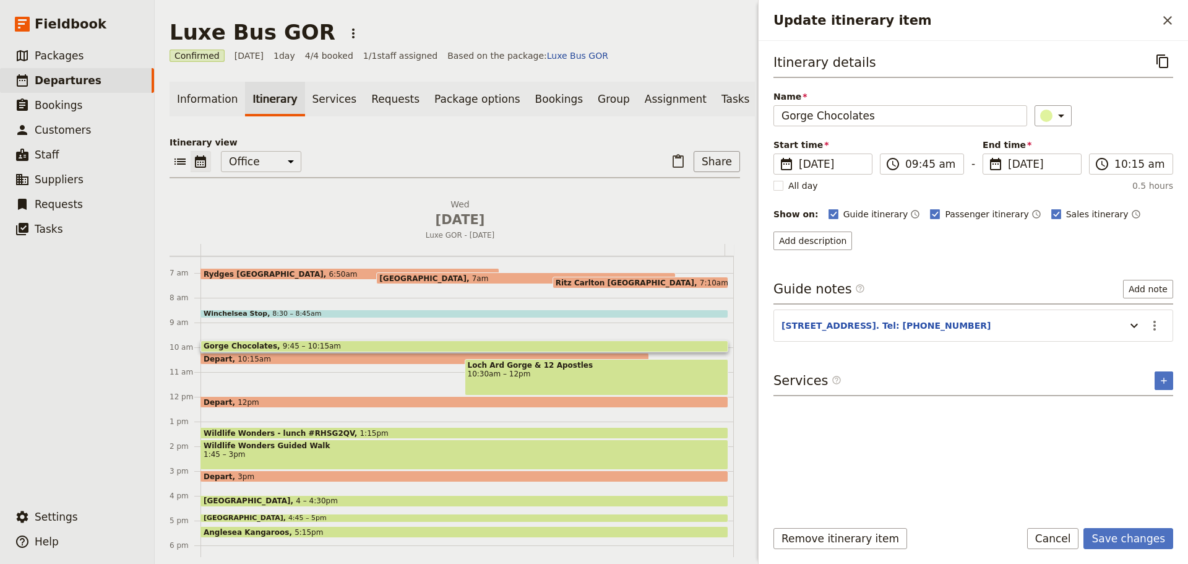
drag, startPoint x: 1061, startPoint y: 532, endPoint x: 1060, endPoint y: 518, distance: 14.3
click at [1061, 533] on button "Cancel" at bounding box center [1053, 538] width 52 height 21
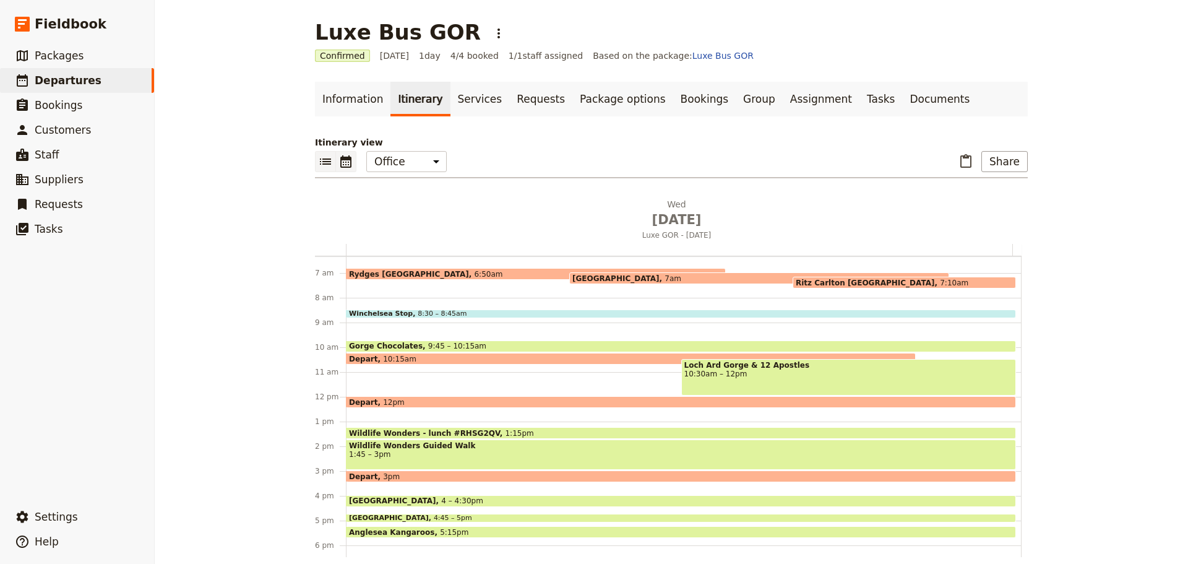
click at [329, 161] on button "​" at bounding box center [325, 161] width 21 height 21
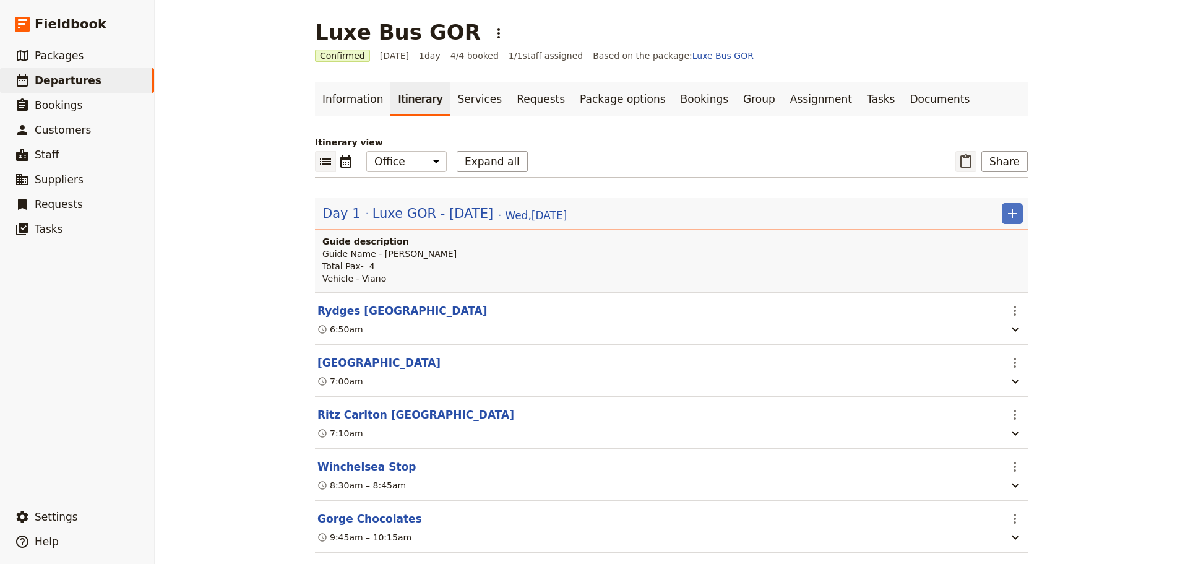
click at [961, 161] on icon "Paste itinerary item" at bounding box center [966, 161] width 15 height 15
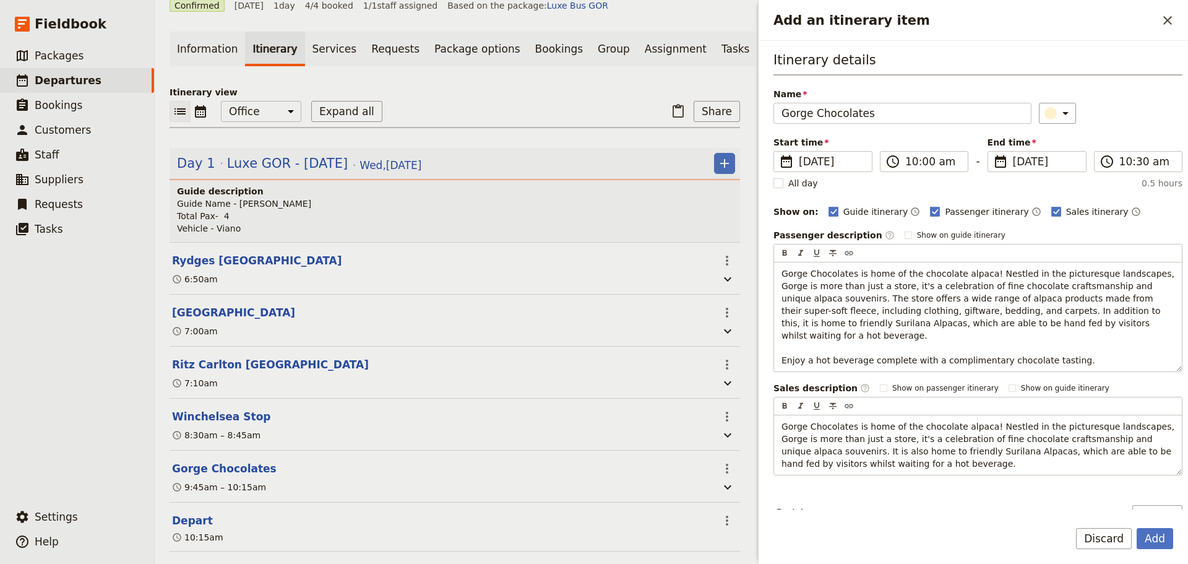
scroll to position [124, 0]
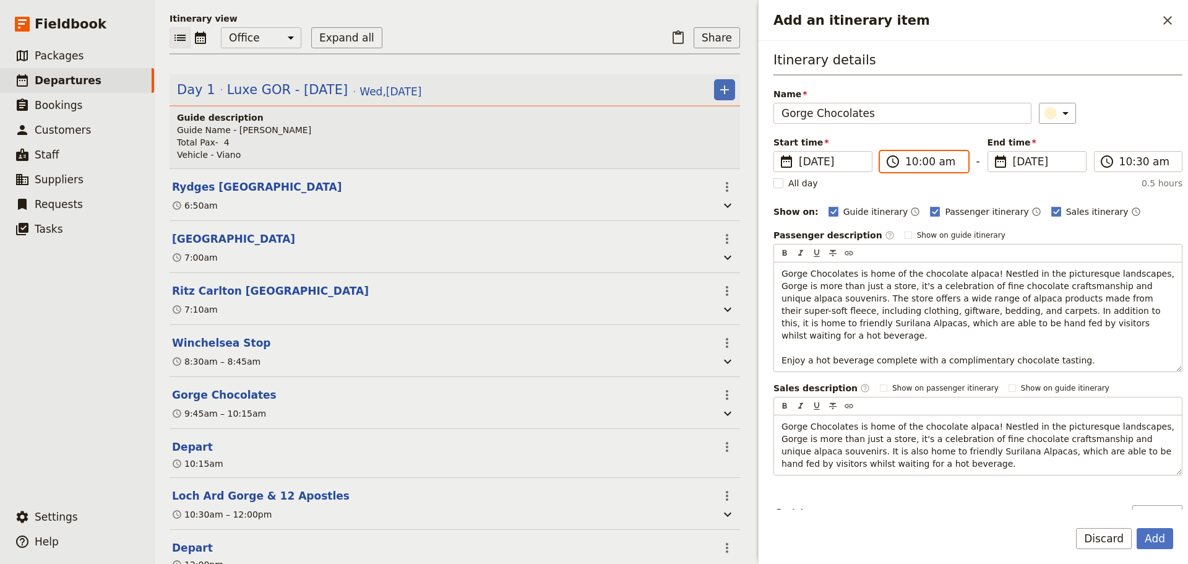
click at [937, 156] on input "10:00 am" at bounding box center [933, 161] width 55 height 15
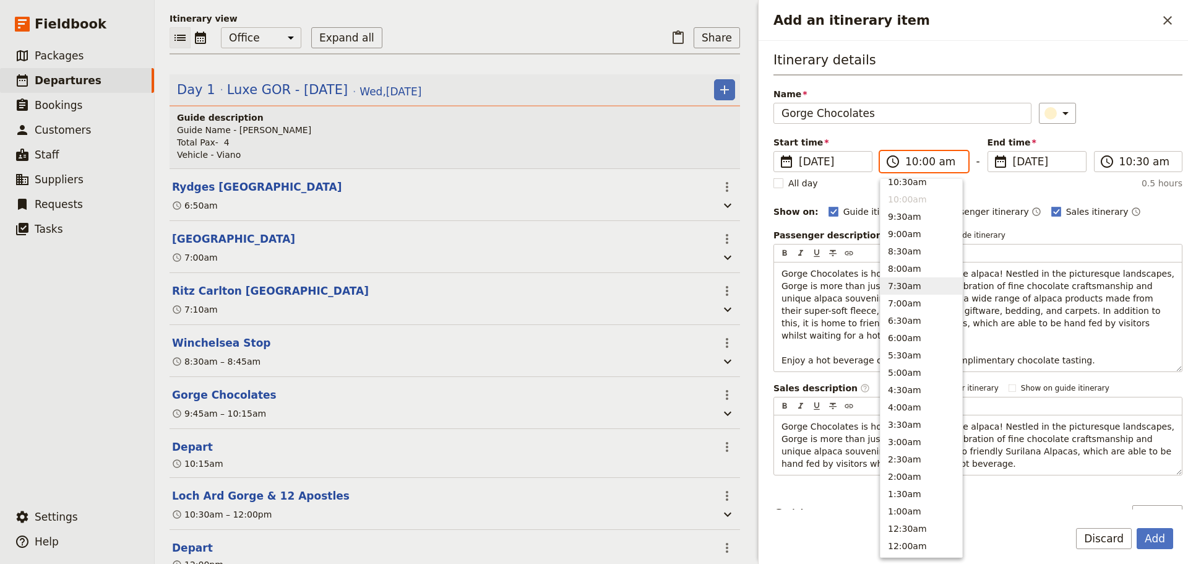
scroll to position [454, 0]
click at [917, 223] on button "9:30am" at bounding box center [922, 221] width 82 height 17
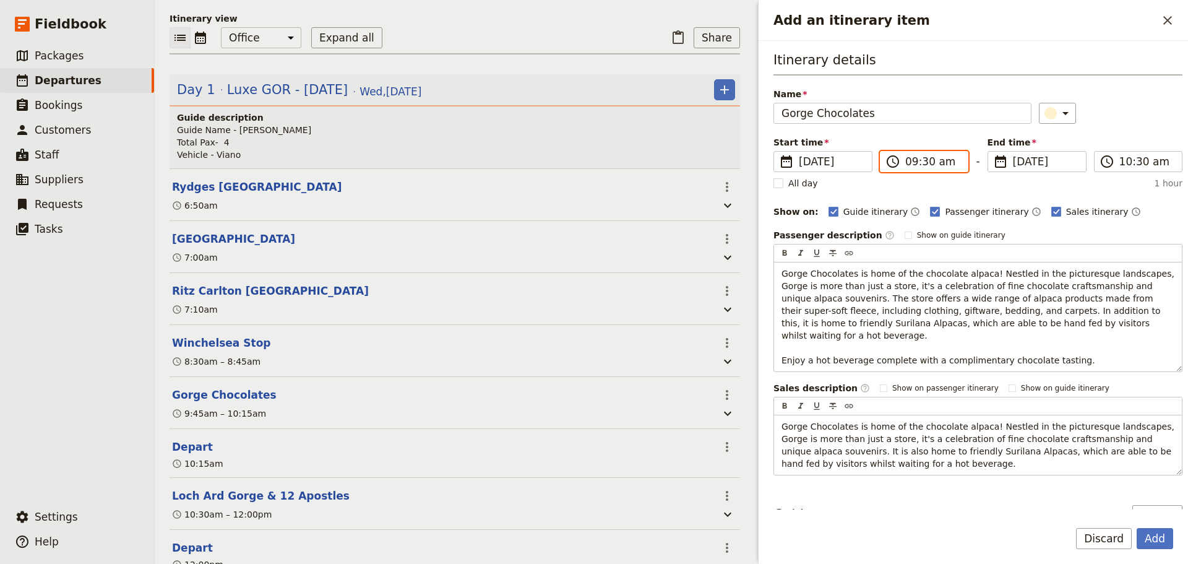
click at [926, 162] on input "09:30 am" at bounding box center [933, 161] width 55 height 15
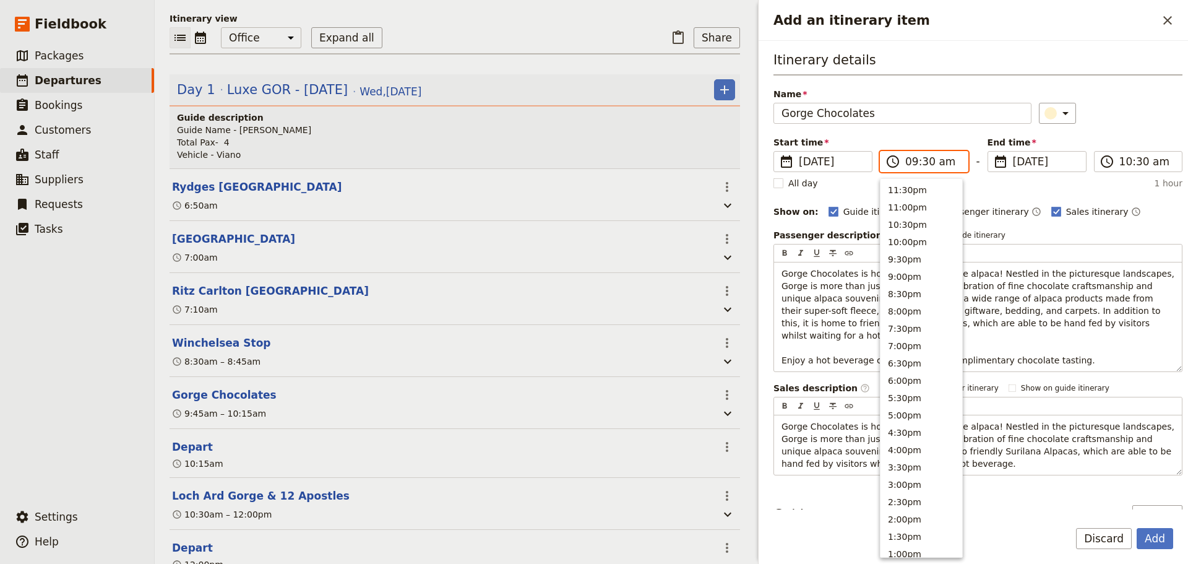
scroll to position [459, 0]
type input "09:45 am"
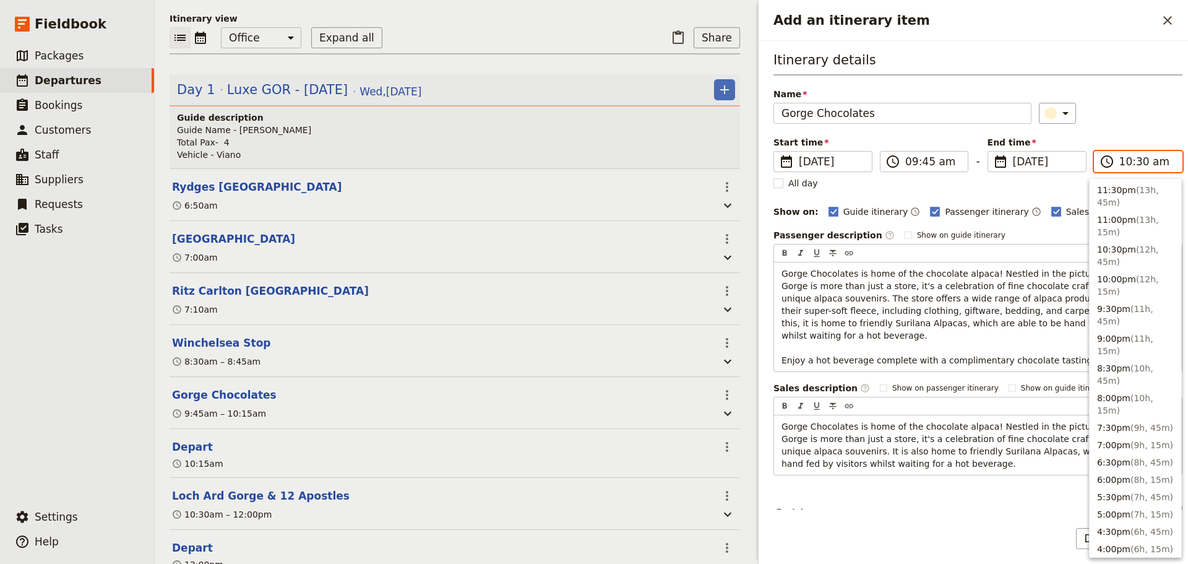
click at [1135, 160] on input "10:30 am" at bounding box center [1147, 161] width 55 height 15
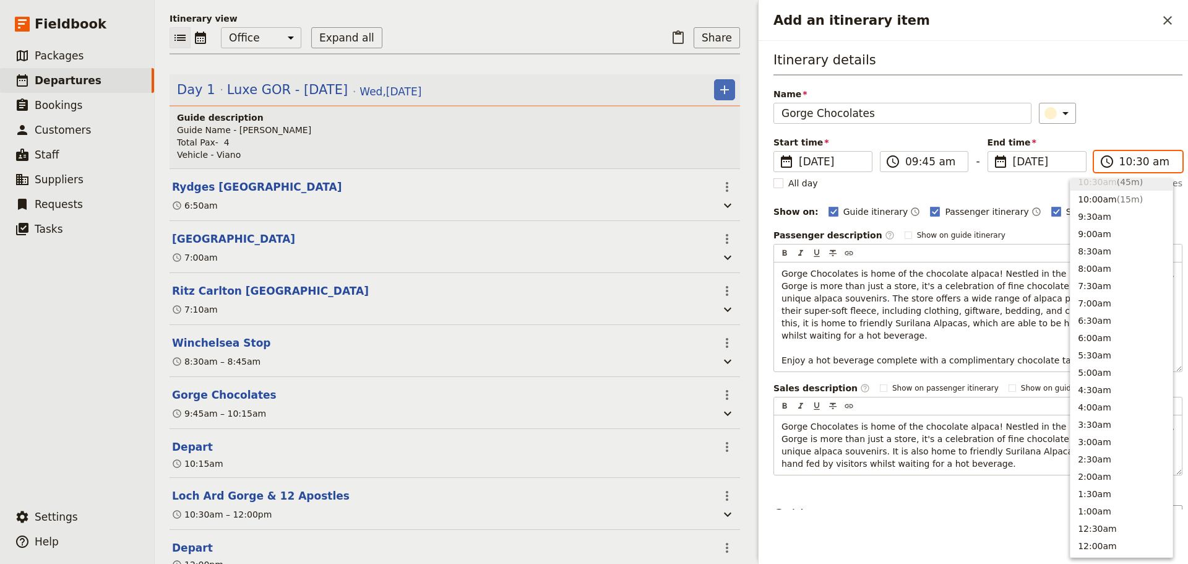
click at [1133, 163] on input "10:30 am" at bounding box center [1147, 161] width 55 height 15
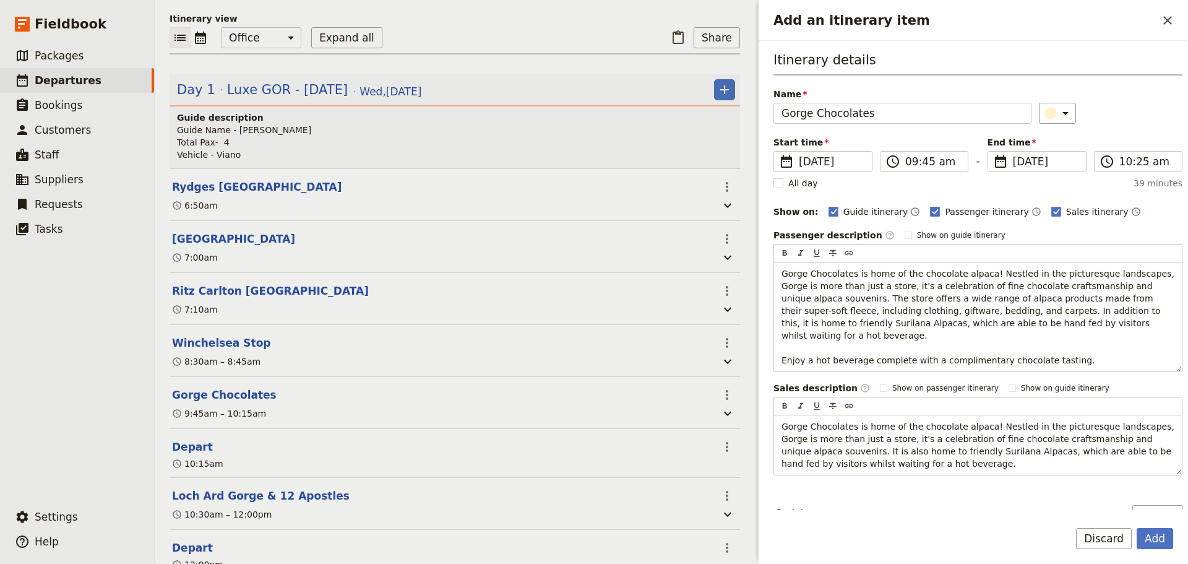
click at [1148, 116] on div "​" at bounding box center [1111, 113] width 144 height 21
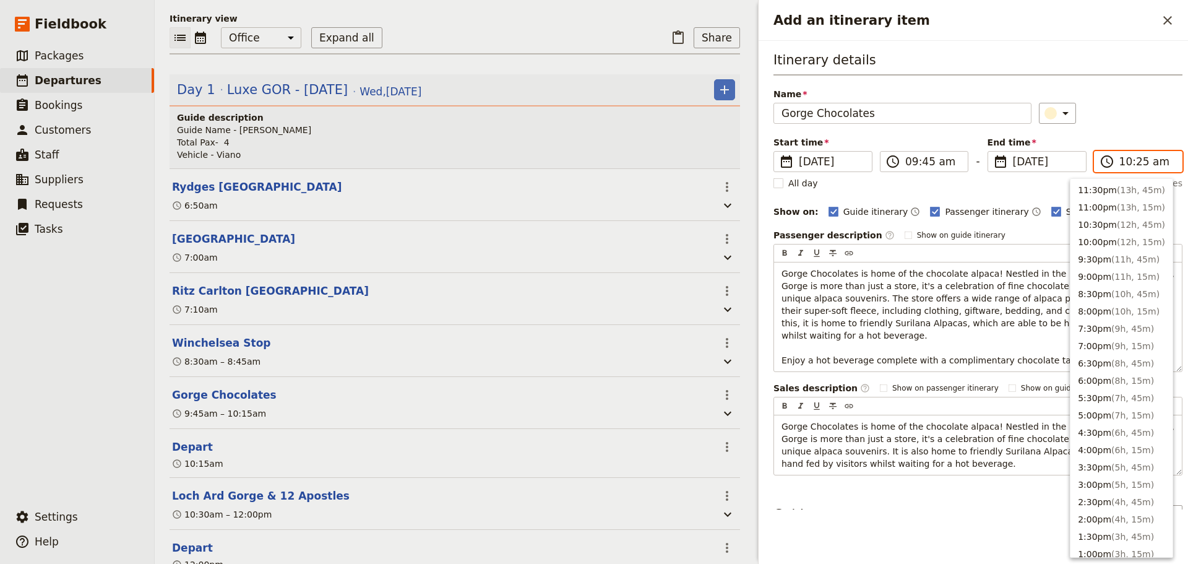
click at [1133, 165] on input "10:25 am" at bounding box center [1147, 161] width 55 height 15
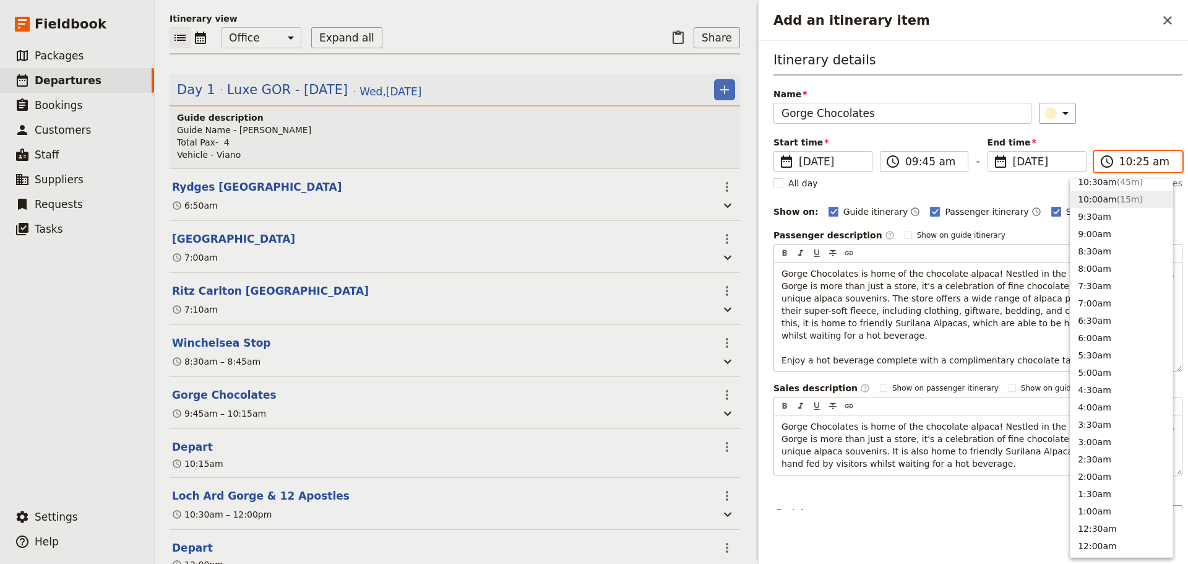
click at [1133, 163] on input "10:25 am" at bounding box center [1147, 161] width 55 height 15
type input "10:15 am"
click at [1143, 123] on div "​" at bounding box center [1111, 113] width 144 height 21
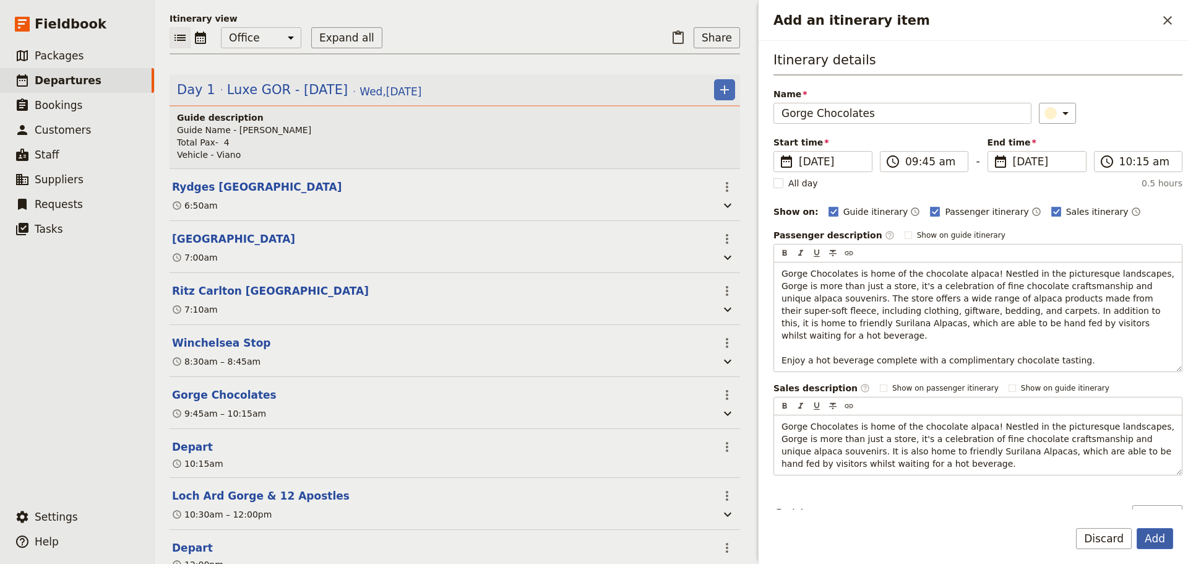
click at [1154, 536] on button "Add" at bounding box center [1155, 538] width 37 height 21
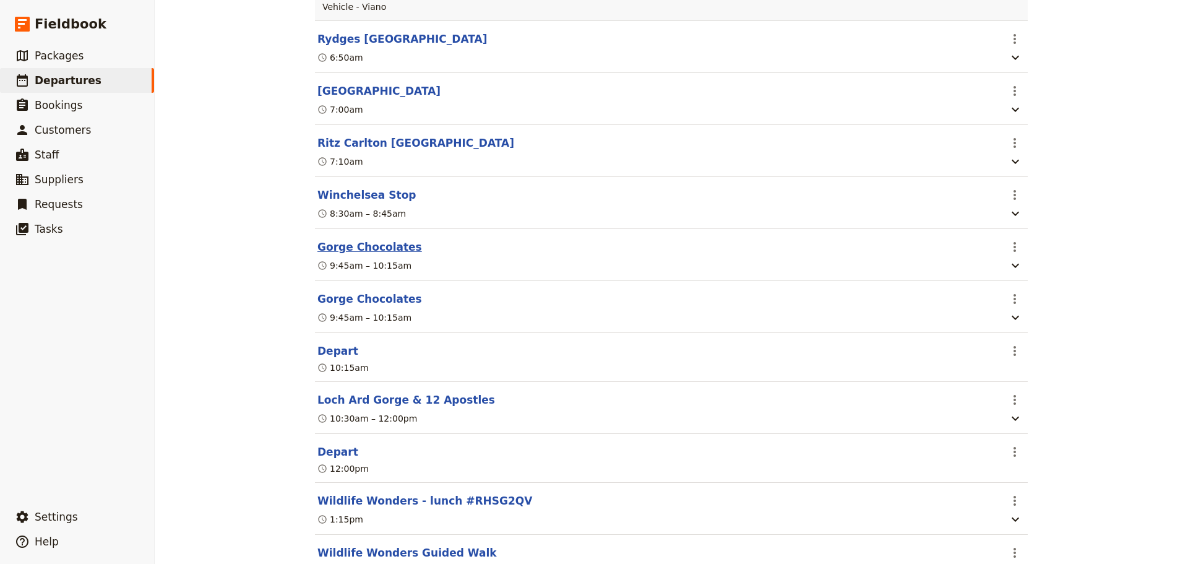
scroll to position [303, 0]
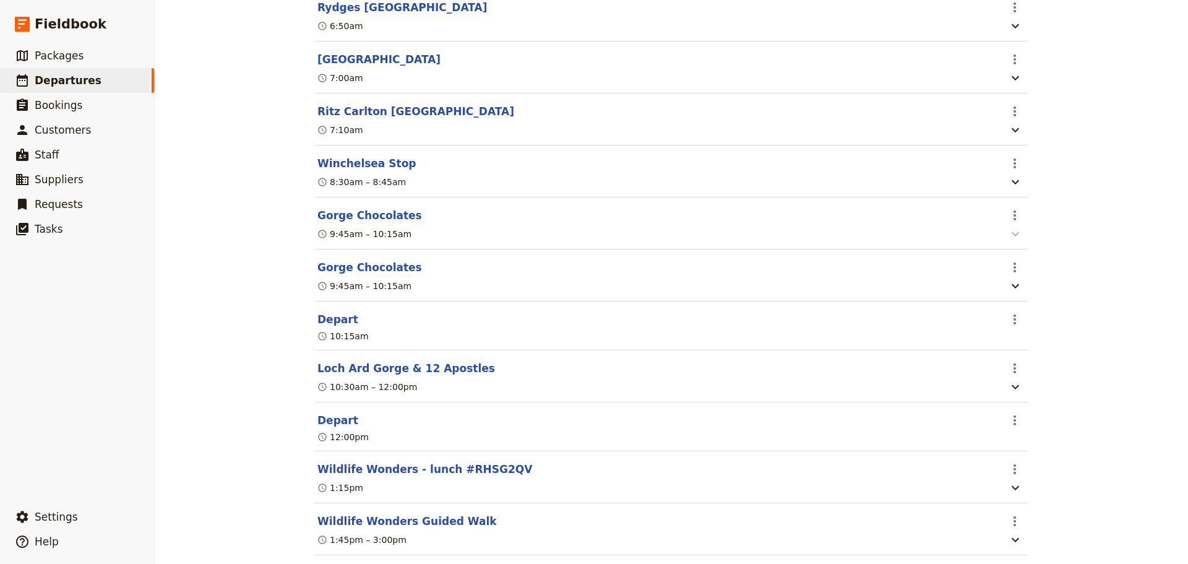
click at [1010, 236] on icon "button" at bounding box center [1015, 234] width 15 height 15
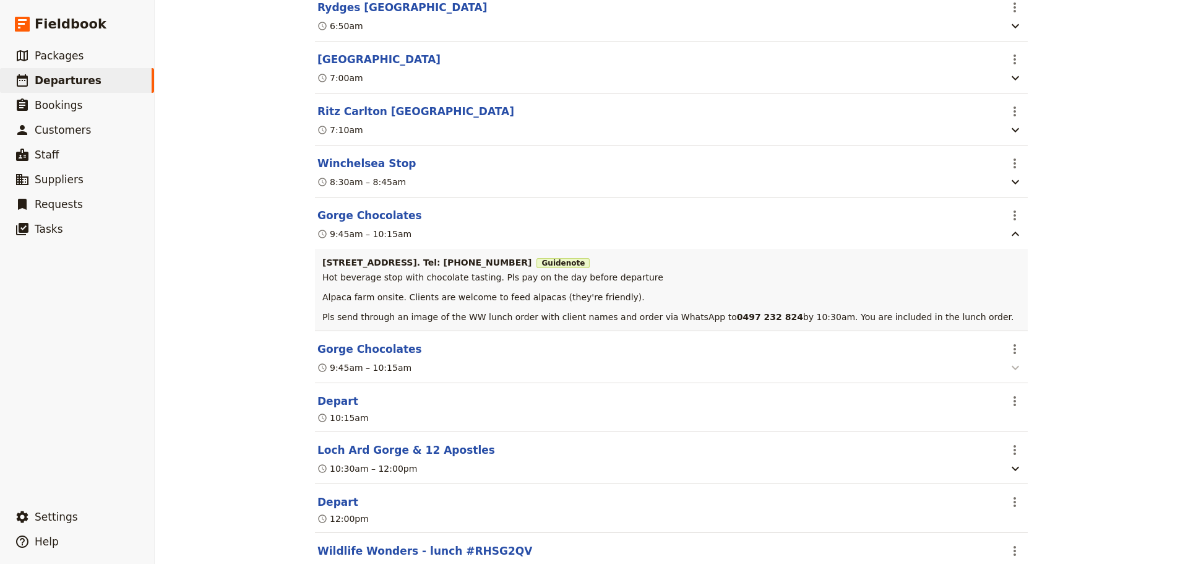
click at [1008, 371] on icon "button" at bounding box center [1015, 367] width 15 height 15
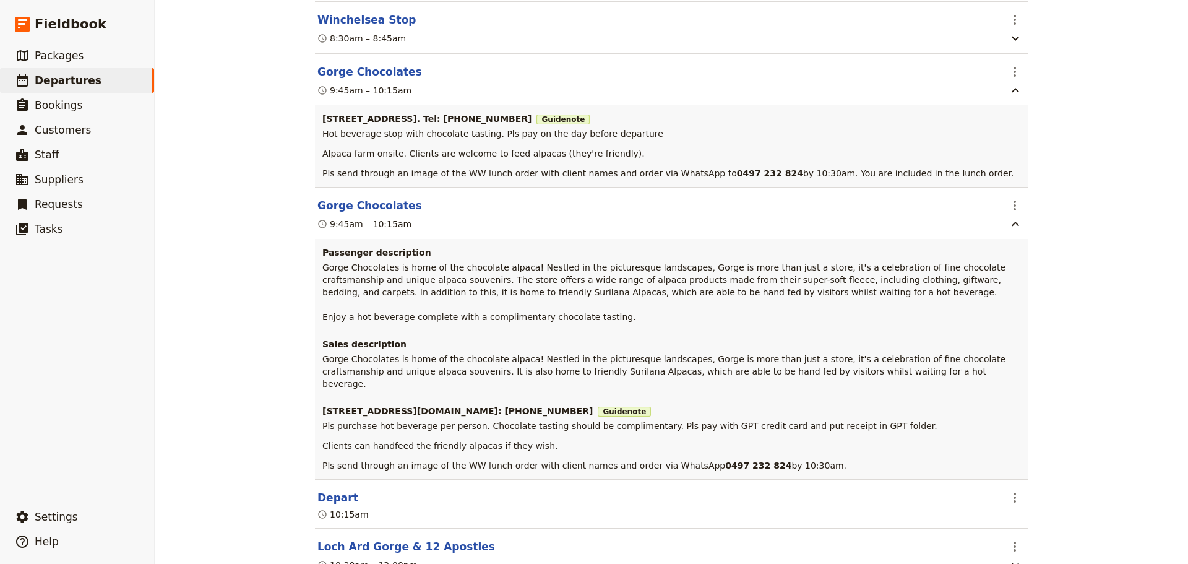
scroll to position [489, 0]
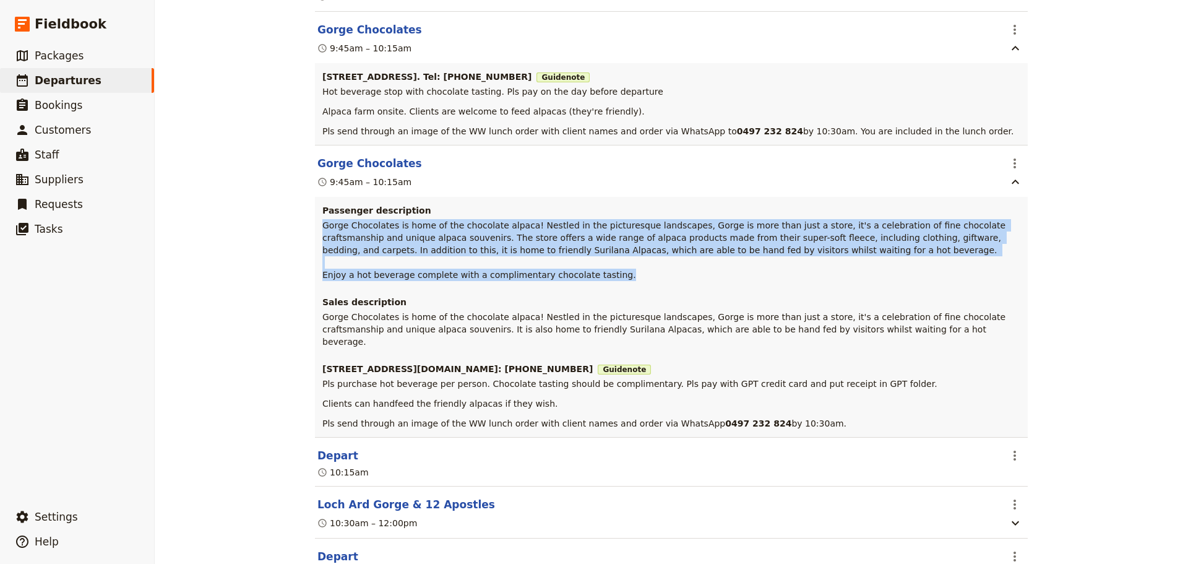
drag, startPoint x: 317, startPoint y: 230, endPoint x: 615, endPoint y: 279, distance: 301.6
click at [615, 279] on div "Passenger description Gorge Chocolates is home of the chocolate alpaca! Nestled…" at bounding box center [671, 317] width 713 height 240
copy span "Gorge Chocolates is home of the chocolate alpaca! Nestled in the picturesque la…"
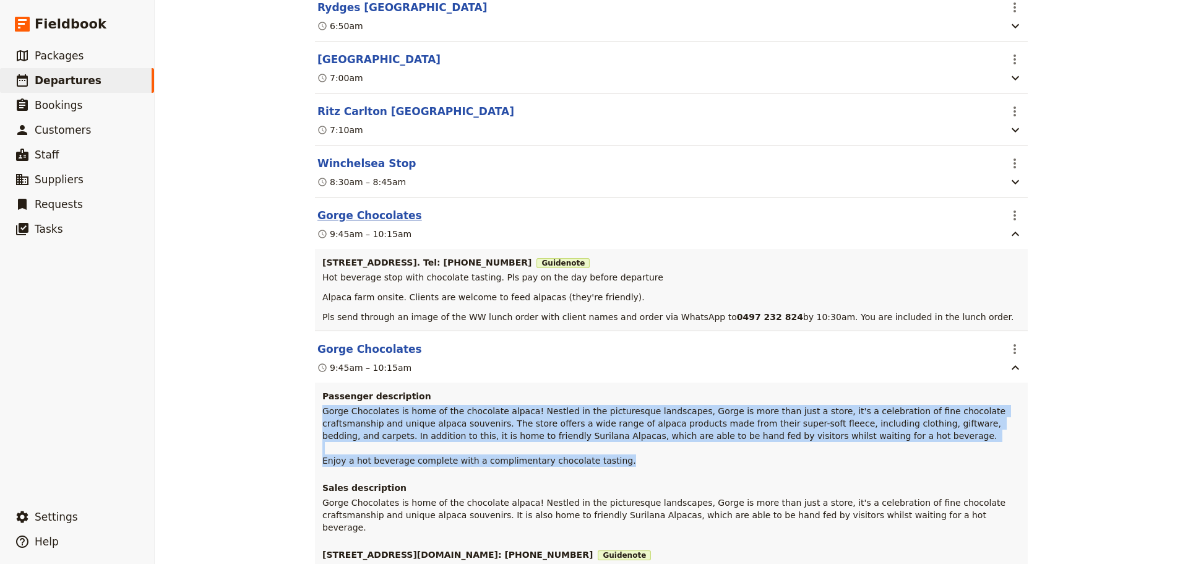
click at [378, 222] on button "Gorge Chocolates" at bounding box center [370, 215] width 105 height 15
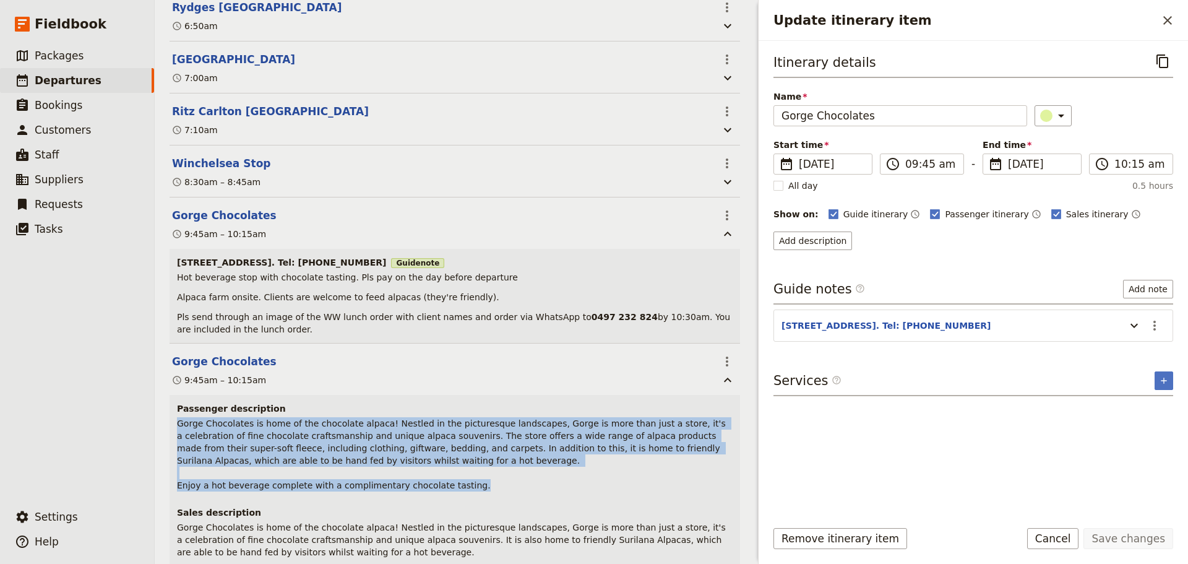
scroll to position [309, 0]
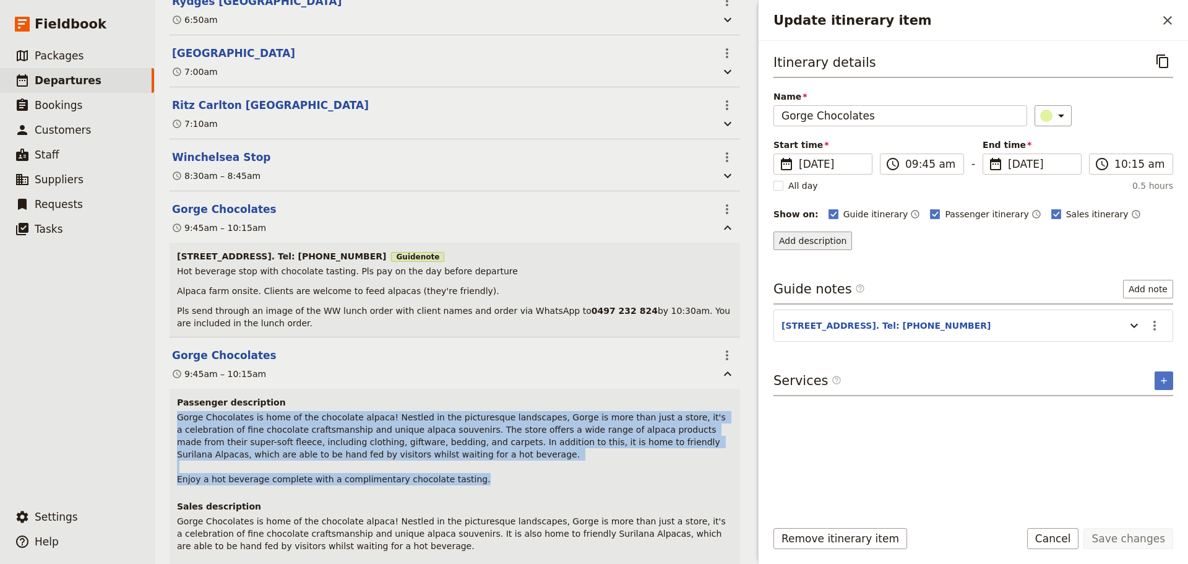
click at [815, 244] on button "Add description" at bounding box center [813, 240] width 79 height 19
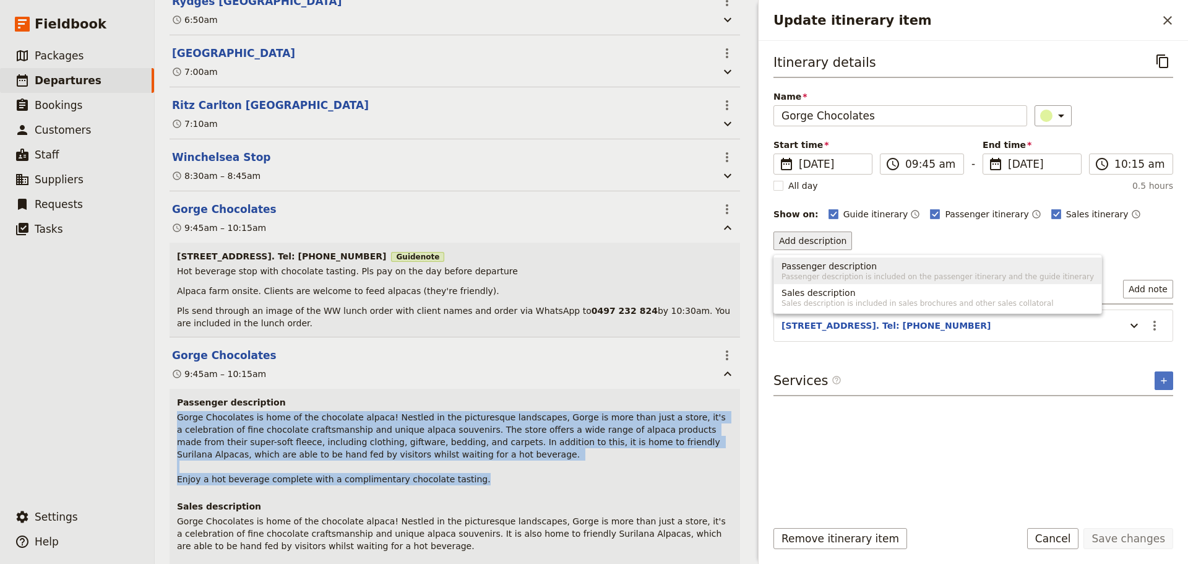
click at [800, 266] on span "Passenger description" at bounding box center [829, 266] width 95 height 12
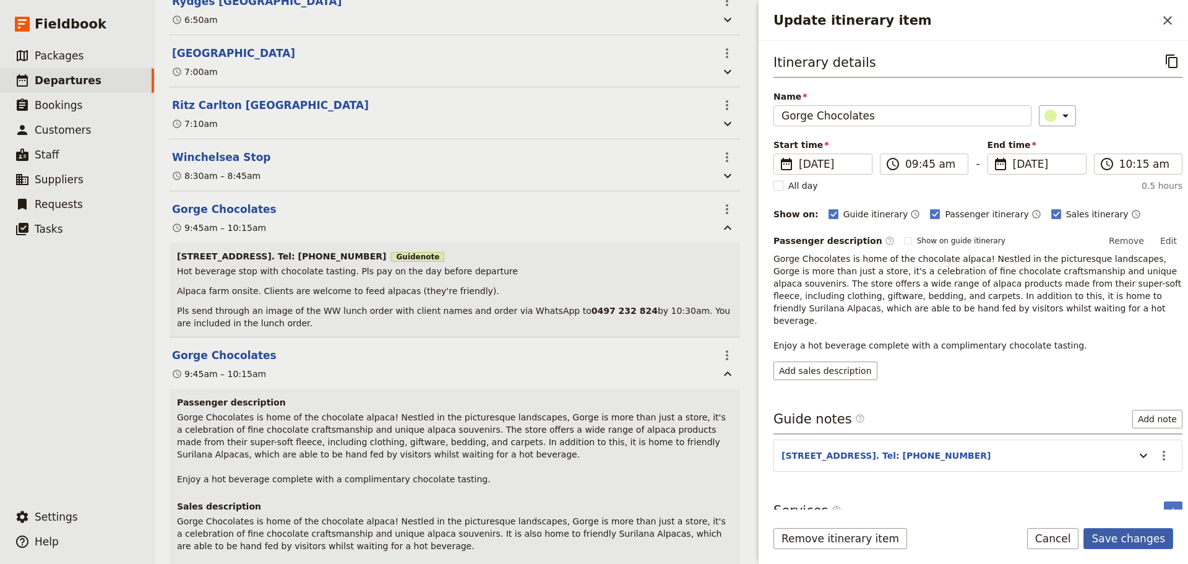
click at [1130, 527] on form "Itinerary details ​ Name Gorge Chocolates ​ Start time ​ 15 Oct 2025 15/10/2025…" at bounding box center [974, 302] width 430 height 523
drag, startPoint x: 1120, startPoint y: 543, endPoint x: 1121, endPoint y: 532, distance: 11.2
click at [1121, 542] on button "Save changes" at bounding box center [1129, 538] width 90 height 21
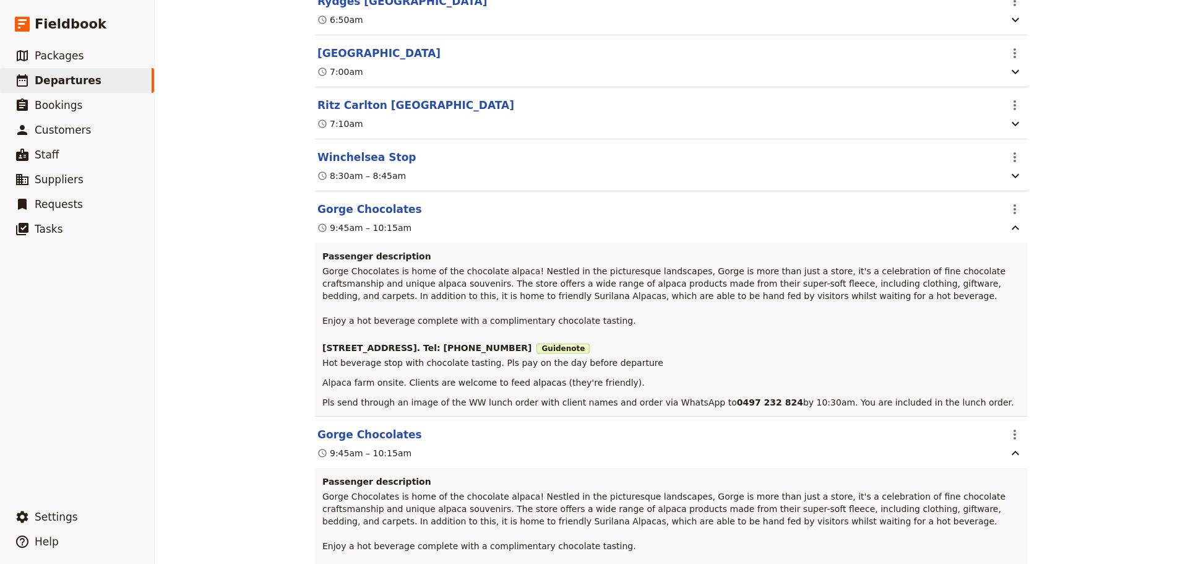
scroll to position [303, 0]
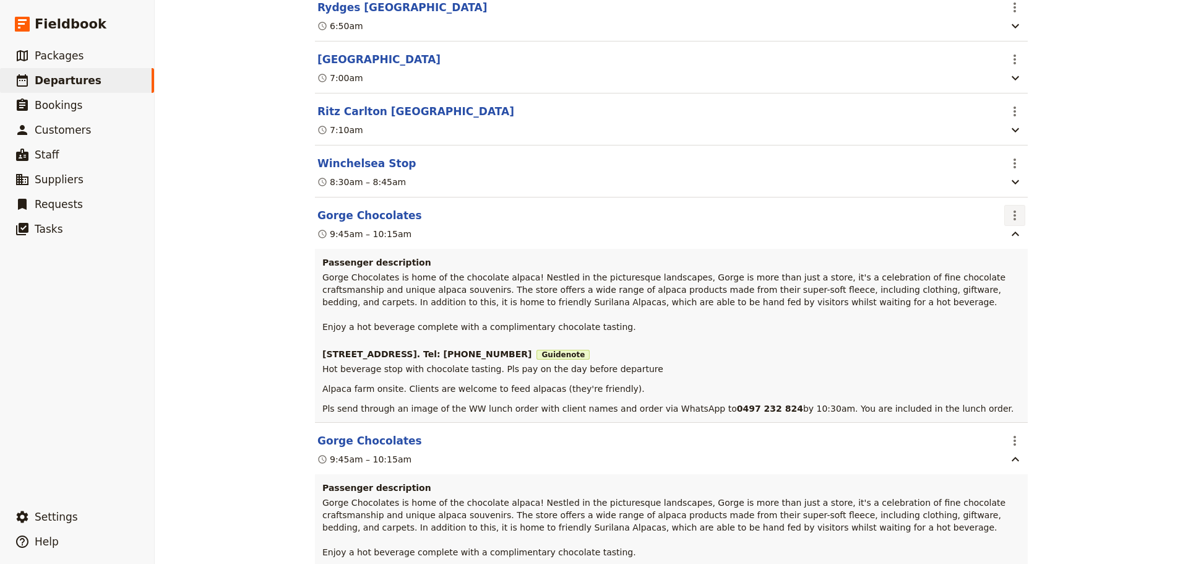
click at [1017, 222] on icon "Actions" at bounding box center [1015, 215] width 15 height 15
click at [1031, 264] on span "Delete this itinerary item" at bounding box center [1062, 264] width 109 height 12
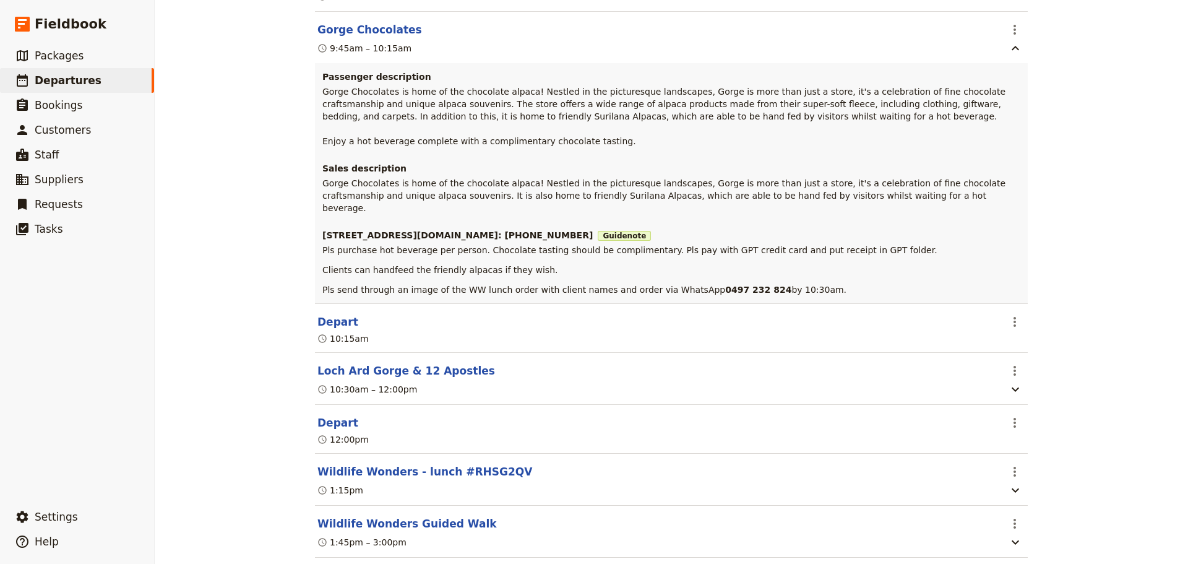
click at [367, 366] on button "Loch Ard Gorge & 12 Apostles" at bounding box center [407, 370] width 178 height 15
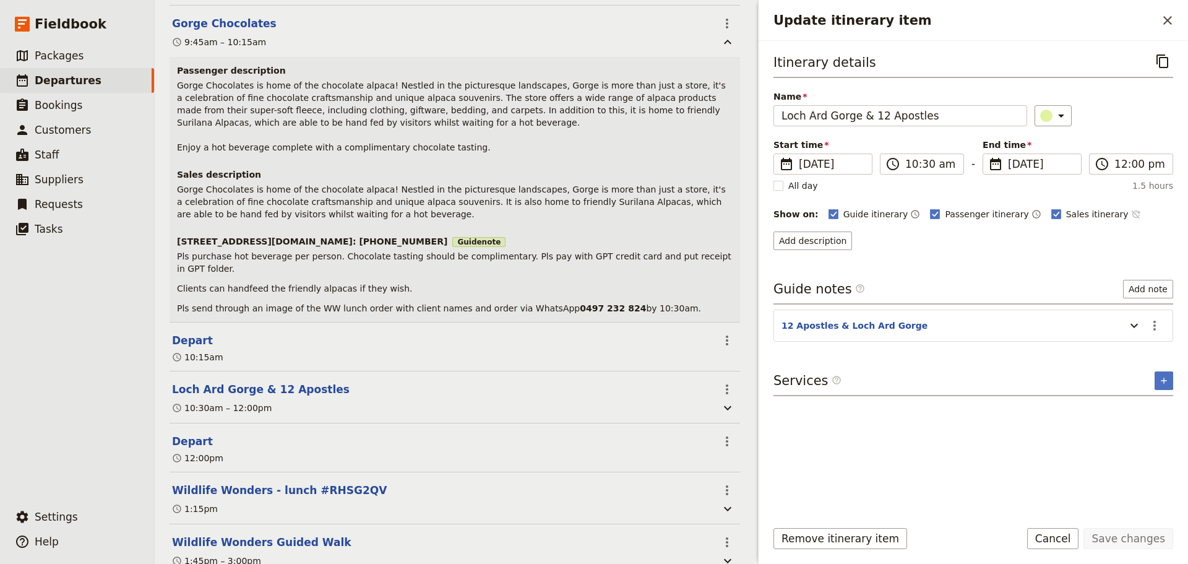
click at [1131, 217] on icon "Time not shown on sales itinerary" at bounding box center [1136, 214] width 10 height 10
drag, startPoint x: 1127, startPoint y: 532, endPoint x: 741, endPoint y: 29, distance: 634.4
click at [1127, 529] on button "Save changes" at bounding box center [1129, 538] width 90 height 21
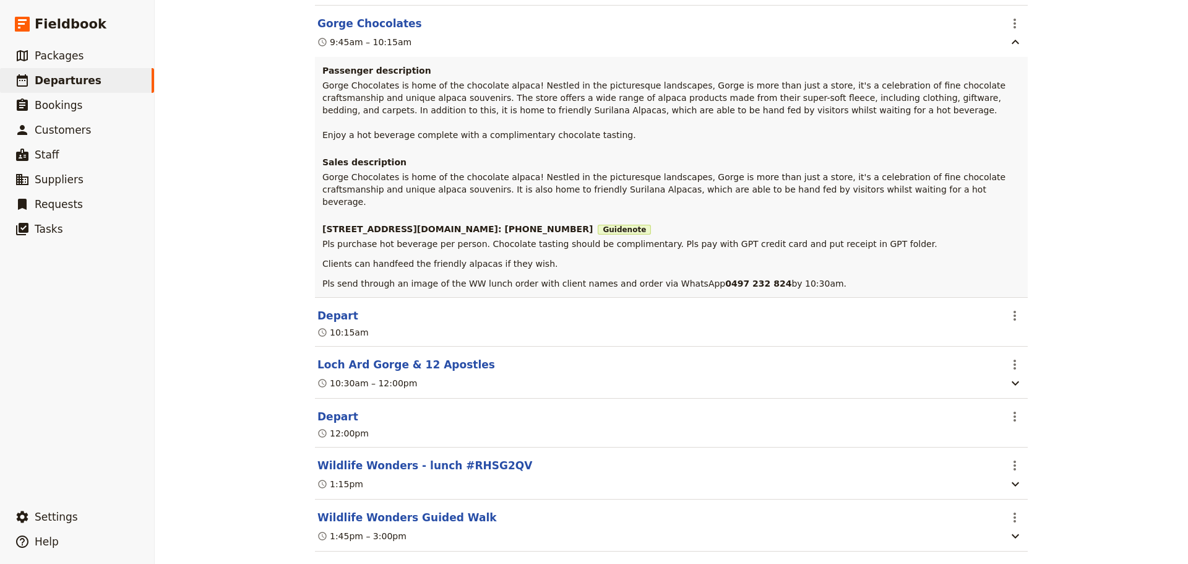
scroll to position [489, 0]
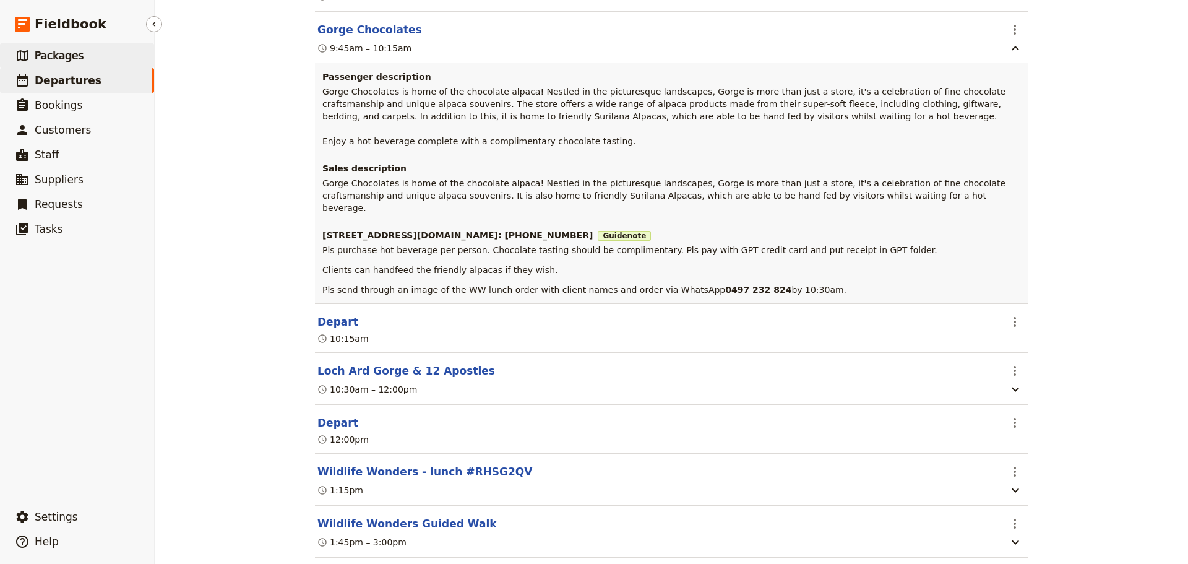
click at [51, 52] on span "Packages" at bounding box center [59, 56] width 49 height 12
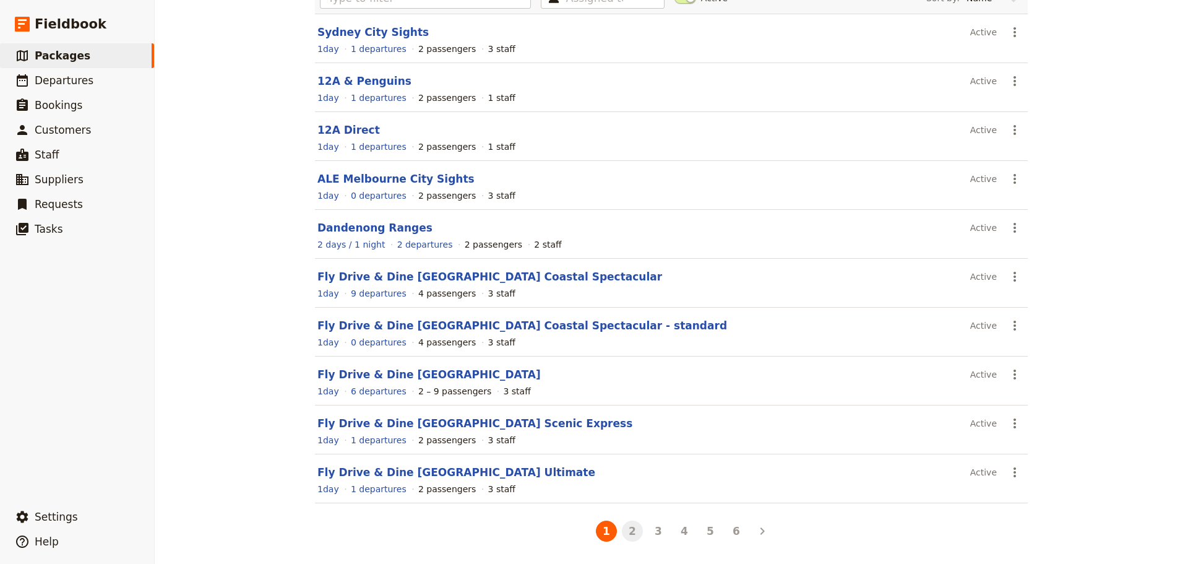
click at [631, 536] on button "2" at bounding box center [632, 531] width 21 height 21
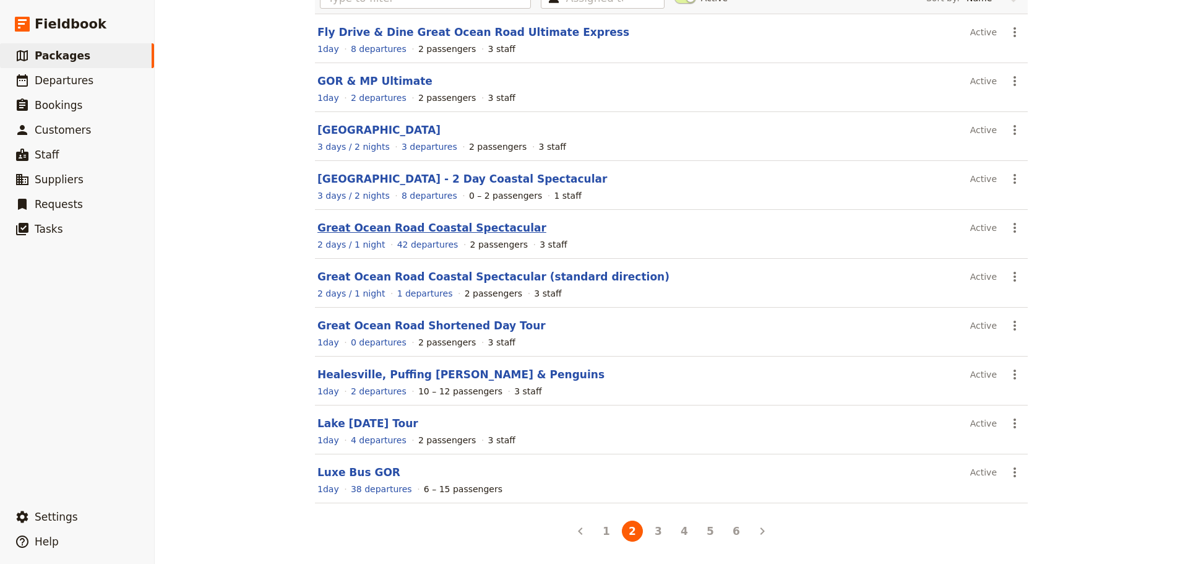
click at [402, 226] on link "Great Ocean Road Coastal Spectacular" at bounding box center [432, 228] width 229 height 12
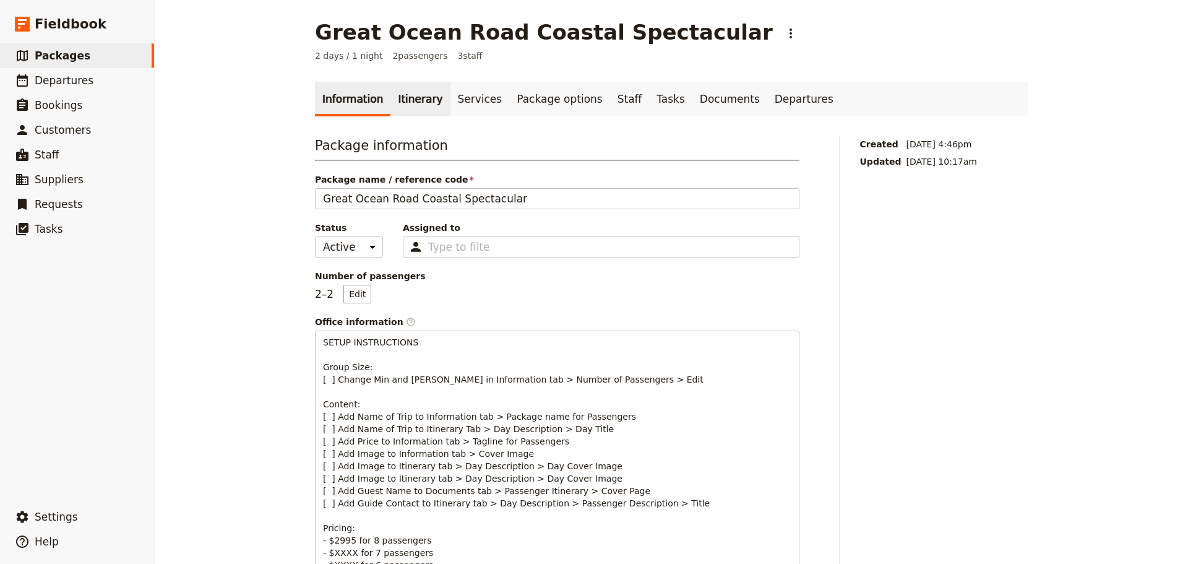
click at [410, 106] on link "Itinerary" at bounding box center [420, 99] width 59 height 35
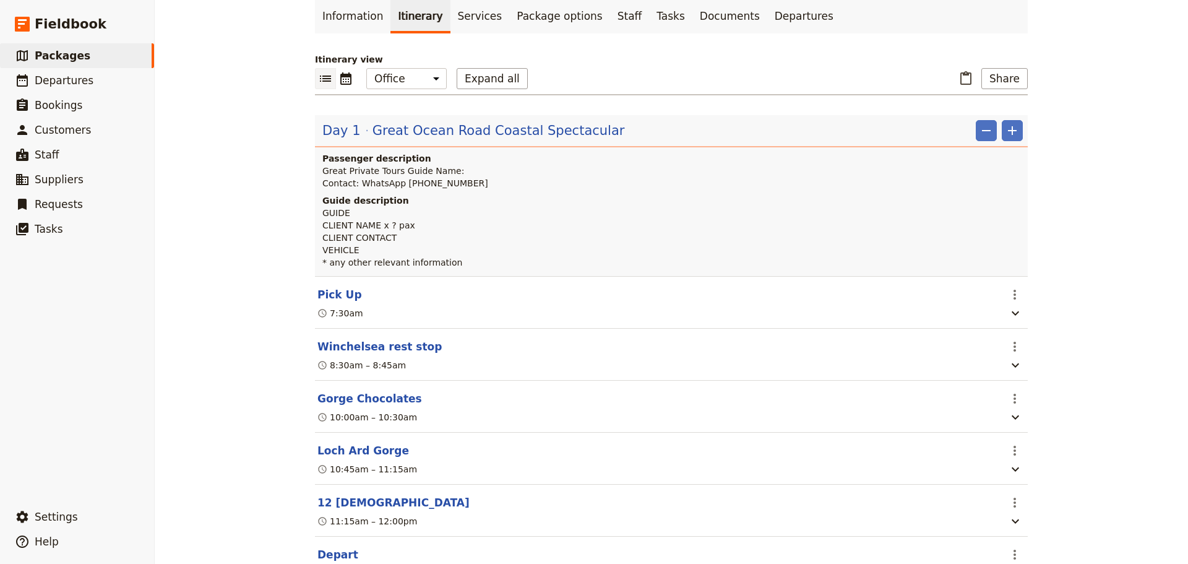
scroll to position [248, 0]
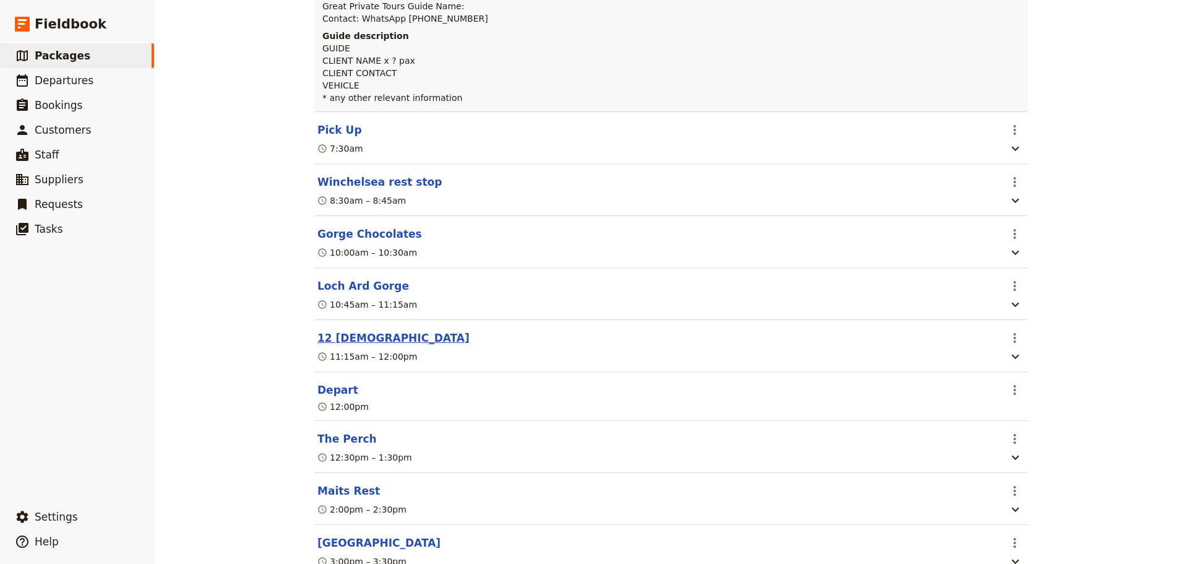
click at [327, 345] on button "12 Apostles" at bounding box center [394, 338] width 152 height 15
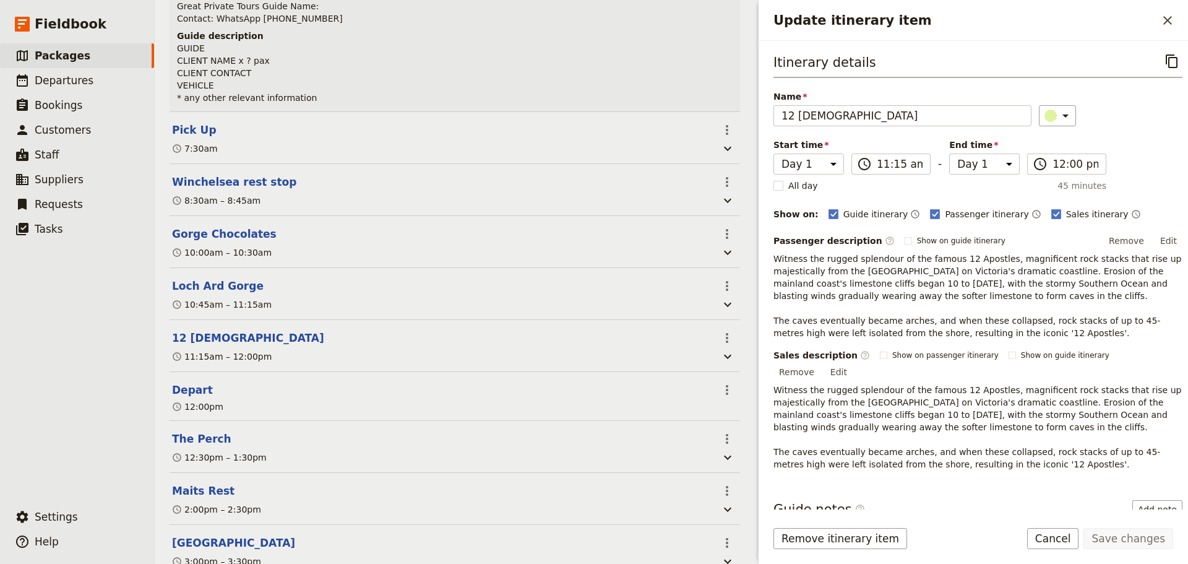
drag, startPoint x: 772, startPoint y: 255, endPoint x: 1079, endPoint y: 328, distance: 315.6
click at [1079, 328] on div "Itinerary details ​ Name 12 Apostles ​ Start time Day 1 Day 2 11:15 ​ 11:15 am …" at bounding box center [974, 275] width 430 height 469
copy span "Witness the rugged splendour of the famous 12 Apostles, magnificent rock stacks…"
click at [1071, 533] on button "Cancel" at bounding box center [1053, 538] width 52 height 21
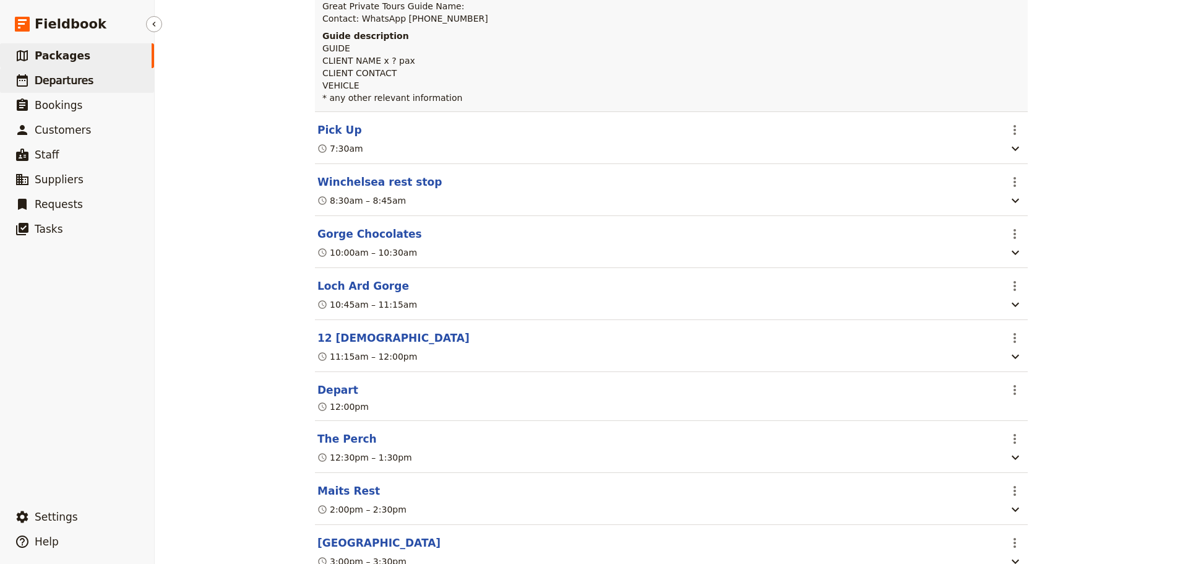
click at [106, 77] on link "​ Departures" at bounding box center [77, 80] width 154 height 25
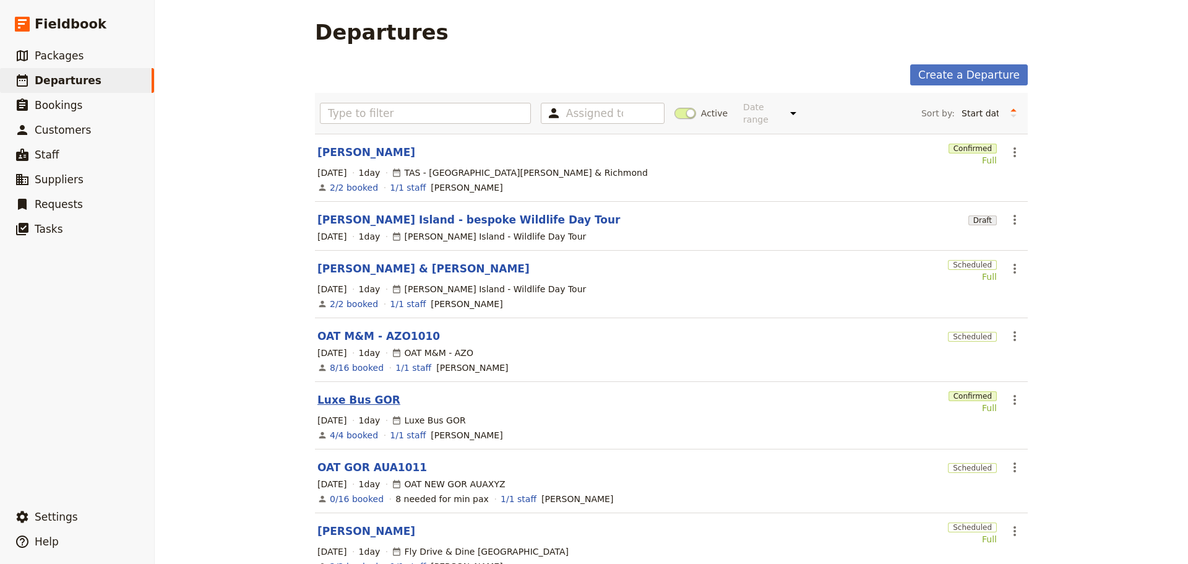
click at [347, 396] on link "Luxe Bus GOR" at bounding box center [359, 399] width 83 height 15
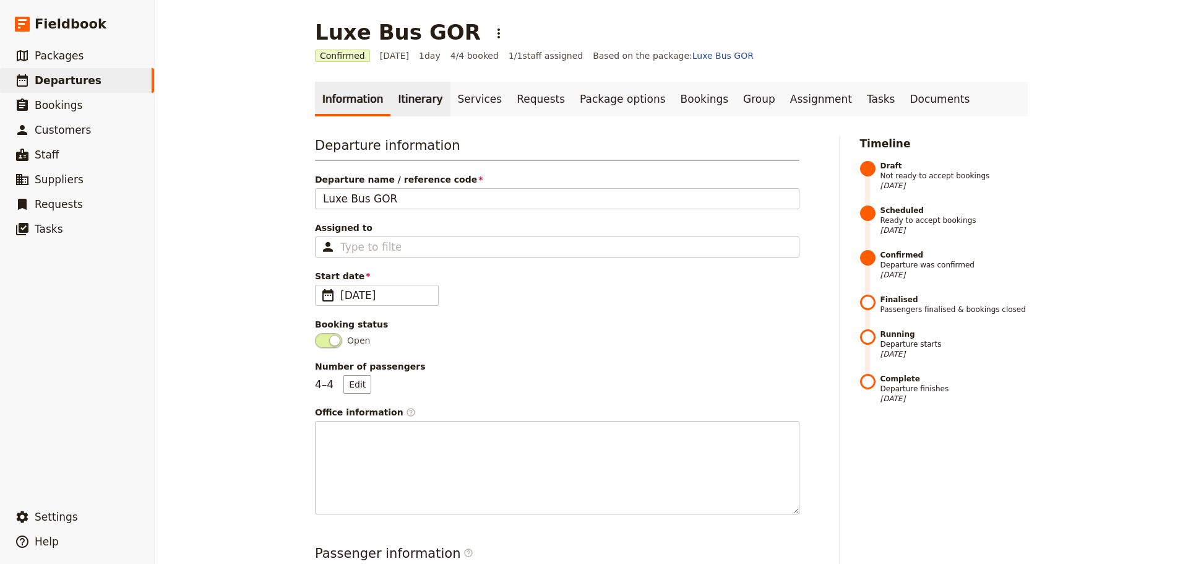
click at [391, 102] on link "Itinerary" at bounding box center [420, 99] width 59 height 35
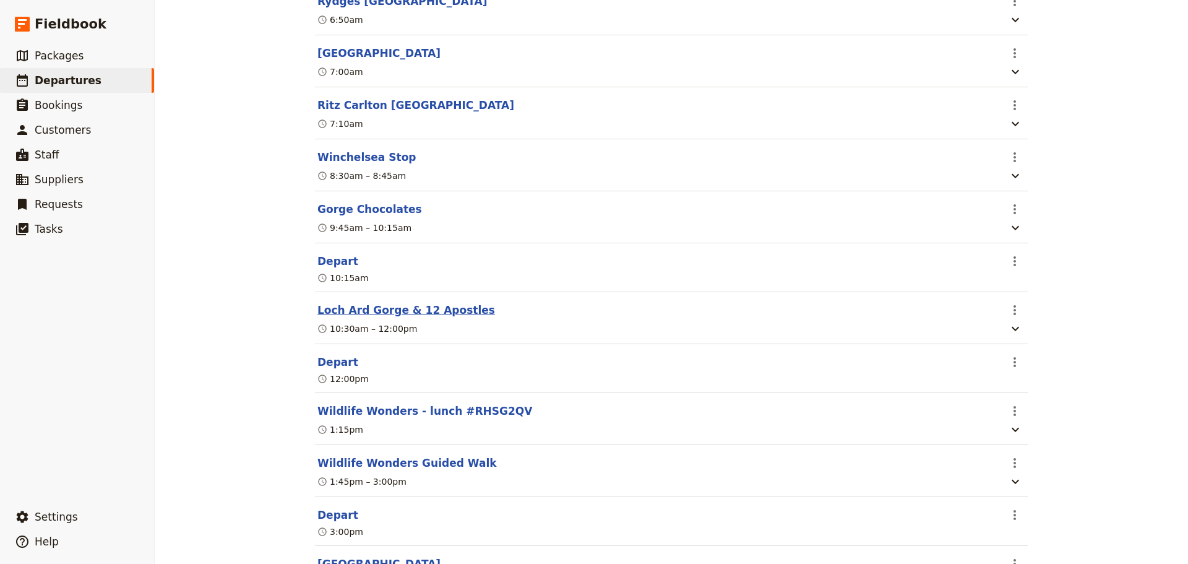
click at [352, 311] on button "Loch Ard Gorge & 12 Apostles" at bounding box center [407, 310] width 178 height 15
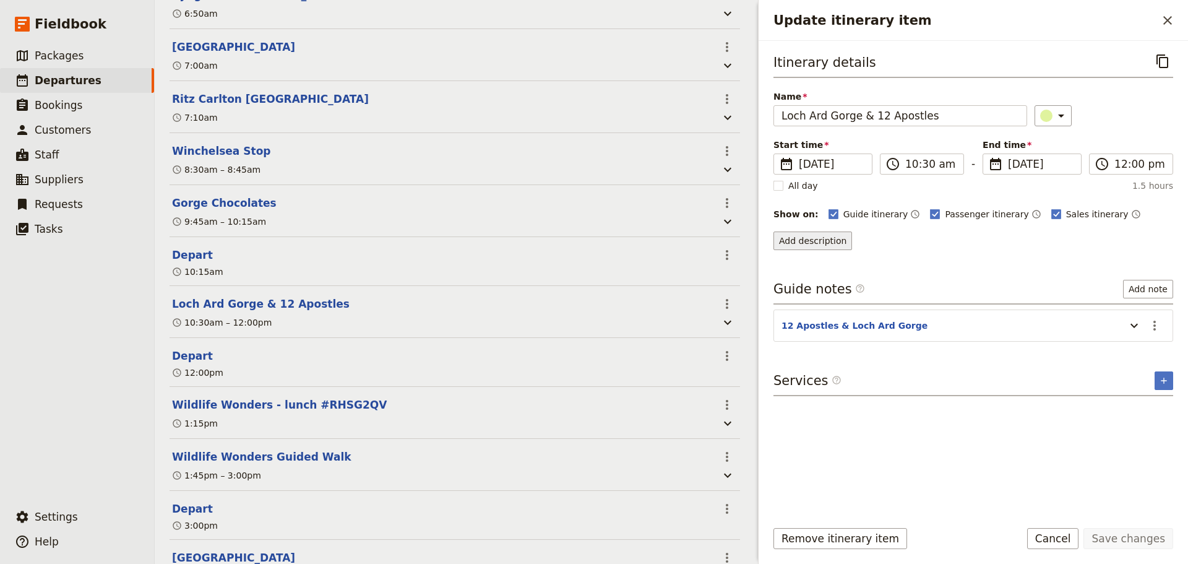
click at [798, 243] on button "Add description" at bounding box center [813, 240] width 79 height 19
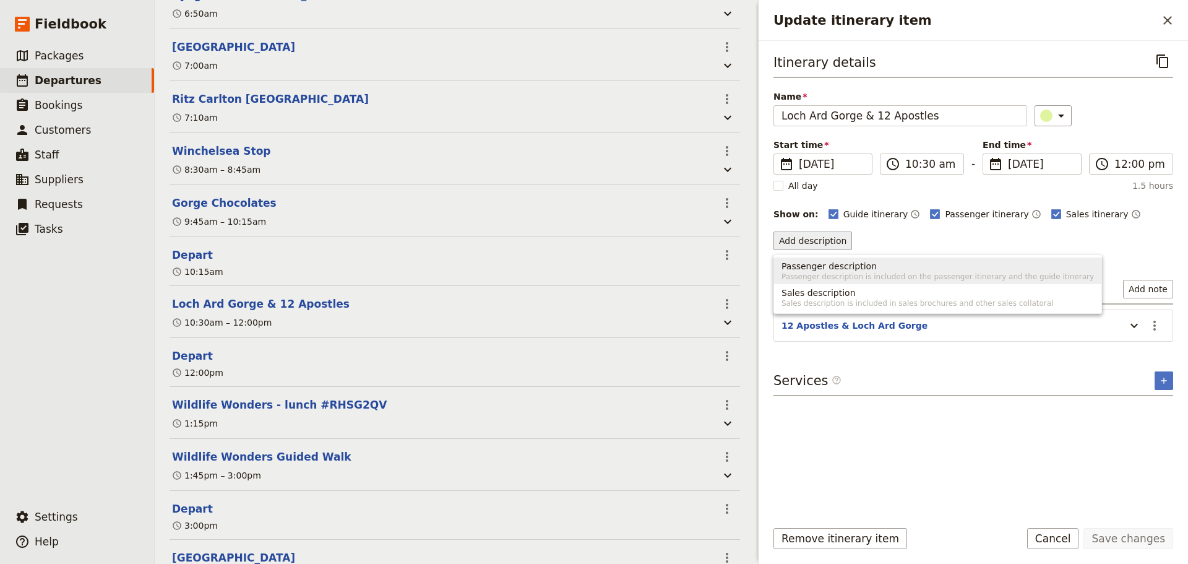
drag, startPoint x: 811, startPoint y: 265, endPoint x: 792, endPoint y: 270, distance: 20.0
click at [792, 270] on span "Passenger description" at bounding box center [829, 266] width 95 height 12
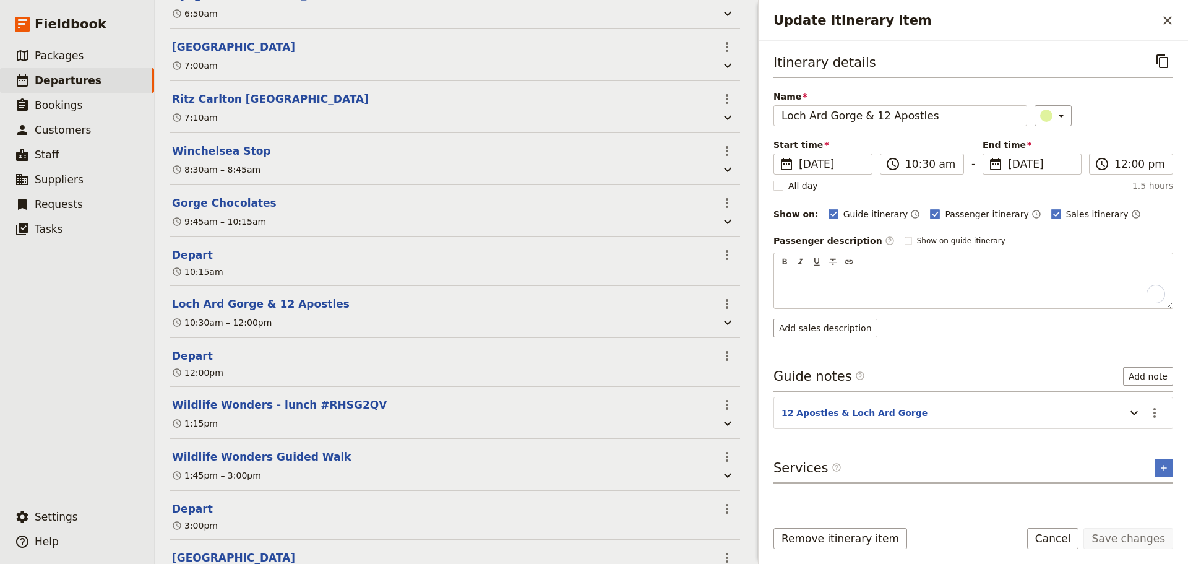
click at [792, 271] on div "To enrich screen reader interactions, please activate Accessibility in Grammarl…" at bounding box center [973, 289] width 399 height 37
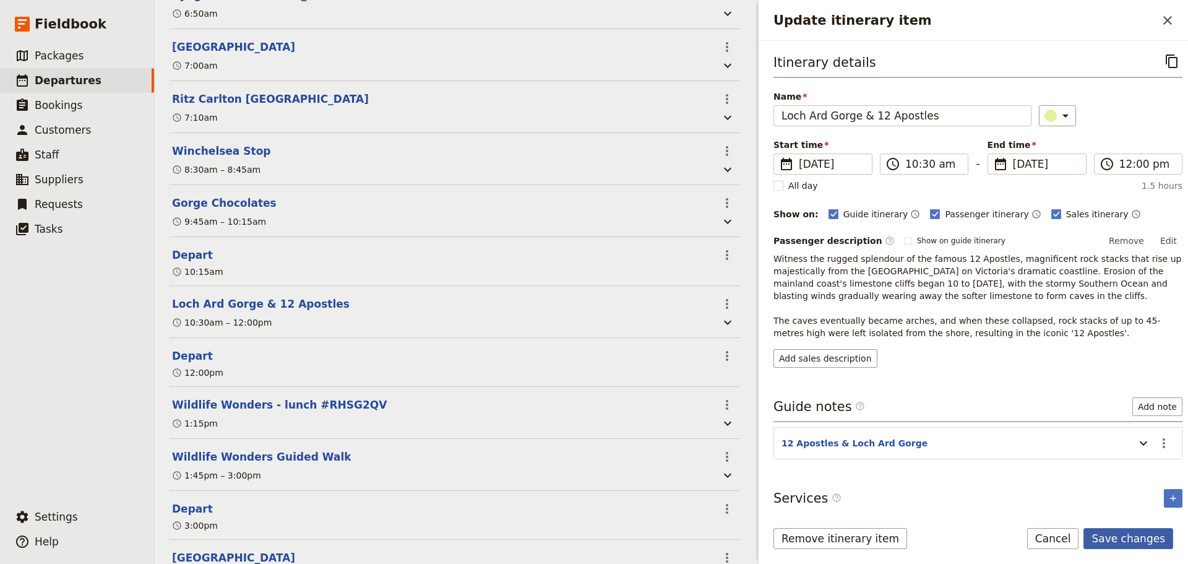
click at [1127, 527] on form "Itinerary details ​ Name Loch Ard Gorge & 12 Apostles ​ Start time ​ 15 Oct 202…" at bounding box center [974, 302] width 430 height 523
click at [1125, 535] on button "Save changes" at bounding box center [1129, 538] width 90 height 21
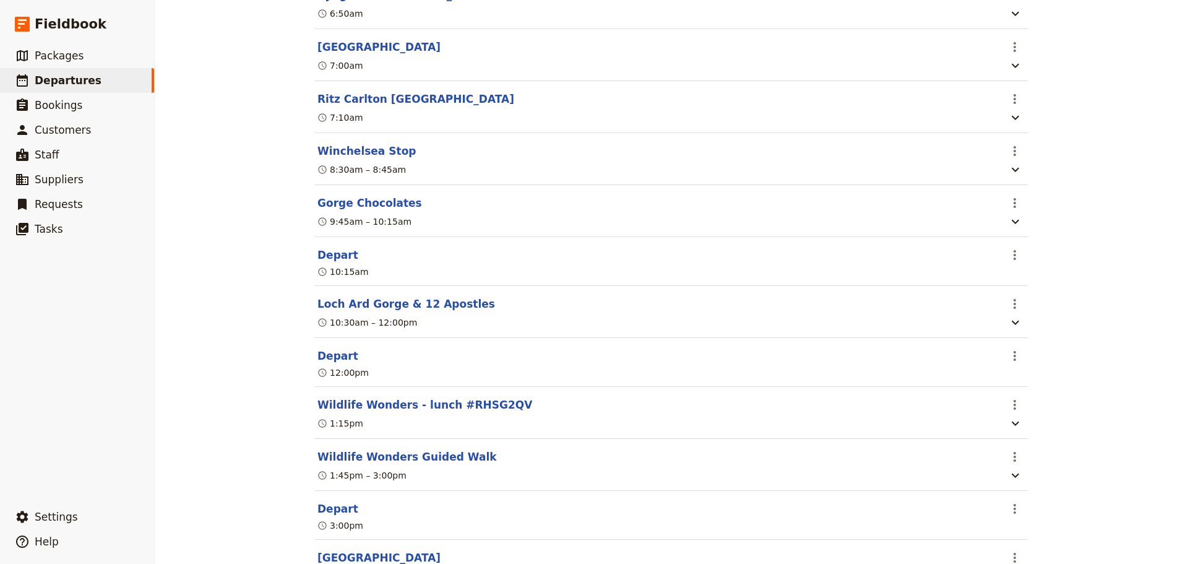
scroll to position [309, 0]
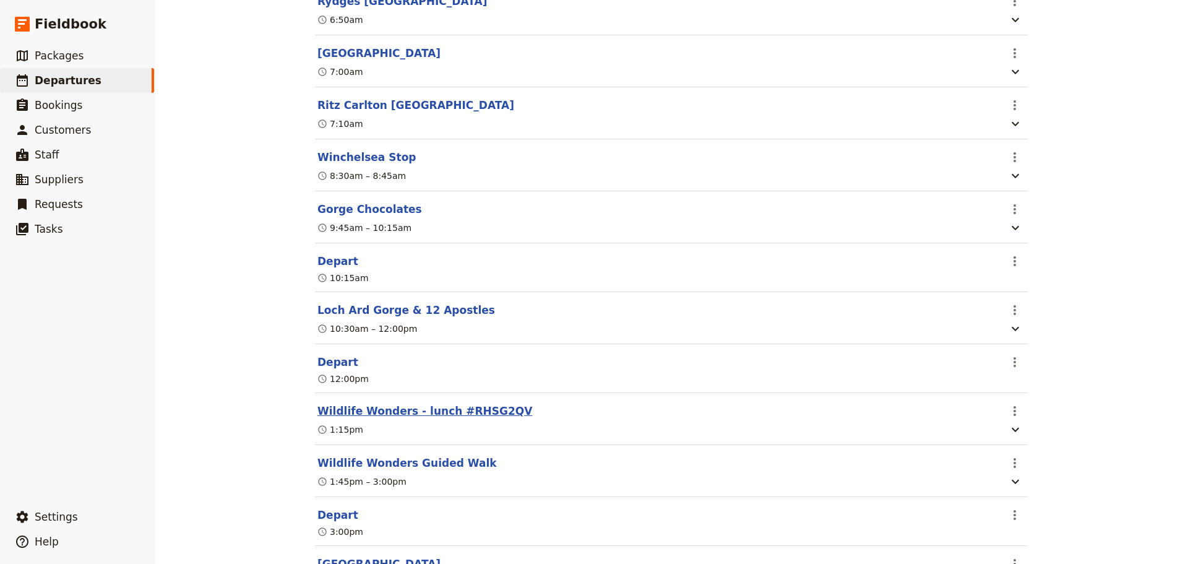
click at [415, 417] on button "Wildlife Wonders - lunch #RHSG2QV" at bounding box center [425, 411] width 215 height 15
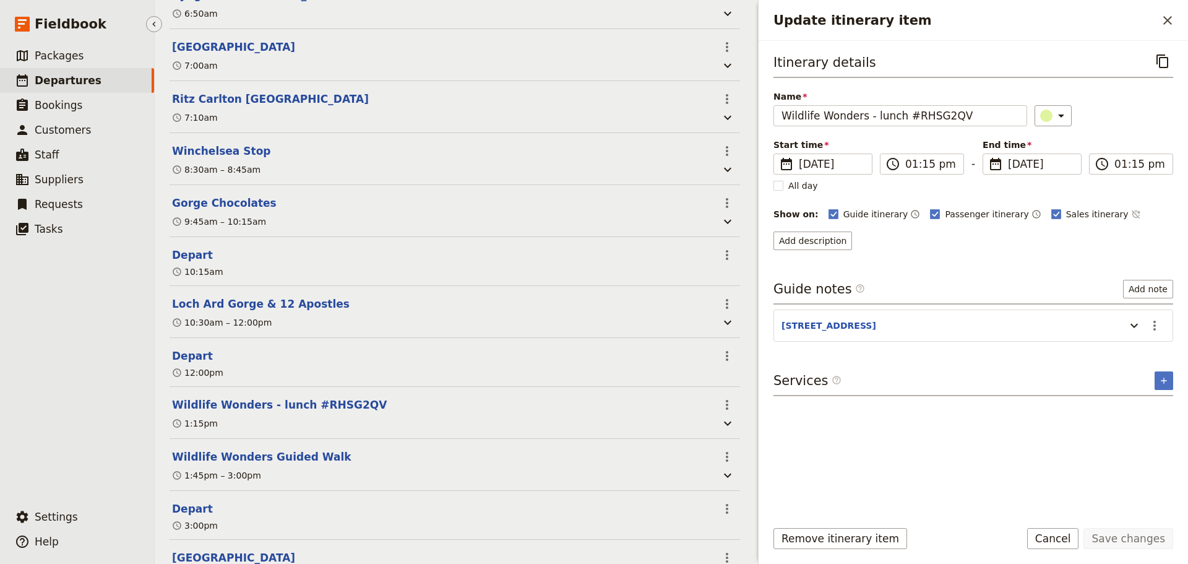
click at [79, 77] on span "Departures" at bounding box center [68, 80] width 67 height 12
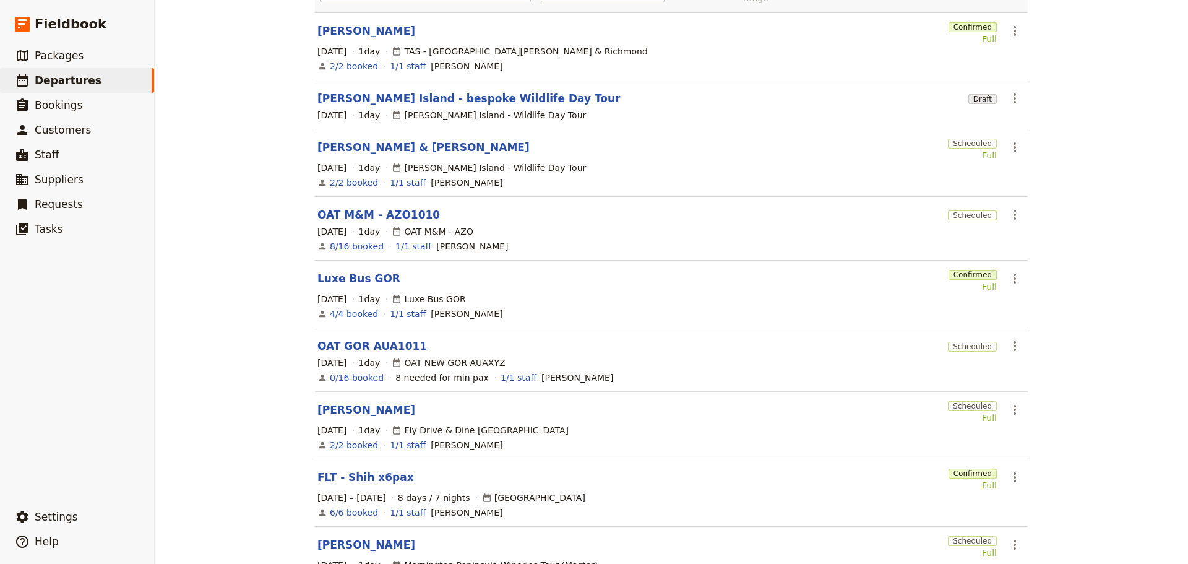
scroll to position [251, 0]
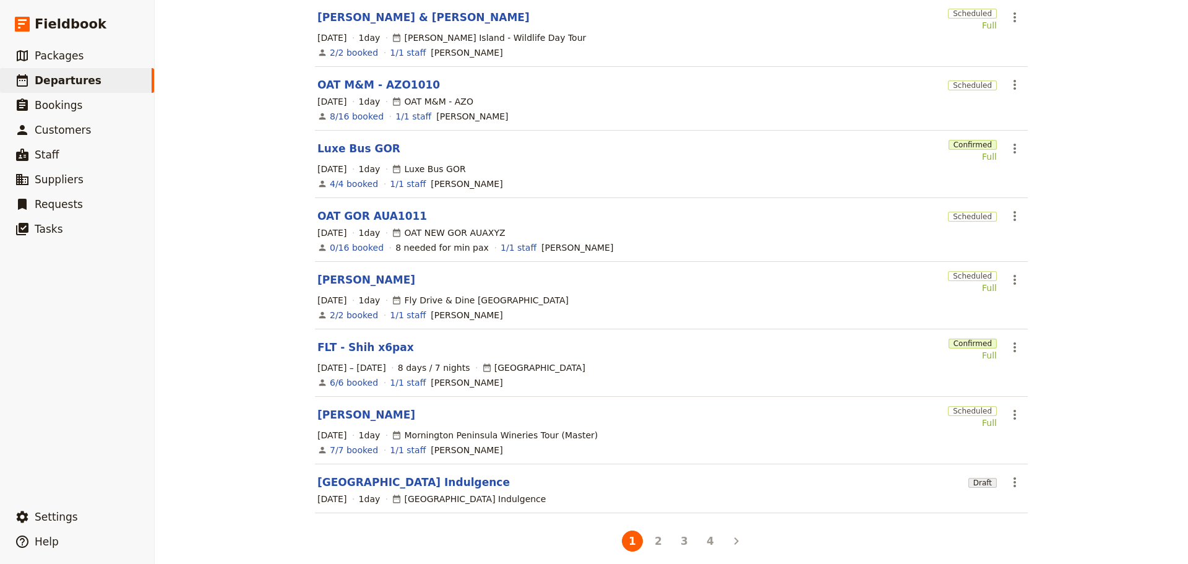
click at [653, 536] on button "2" at bounding box center [658, 540] width 21 height 21
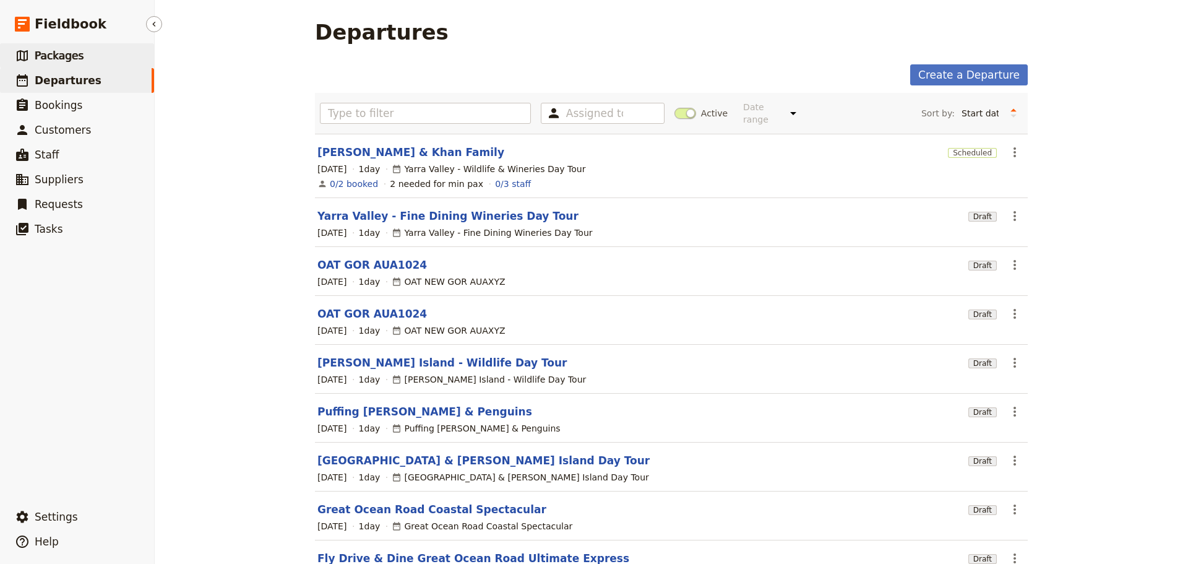
click at [97, 59] on link "​ Packages" at bounding box center [77, 55] width 154 height 25
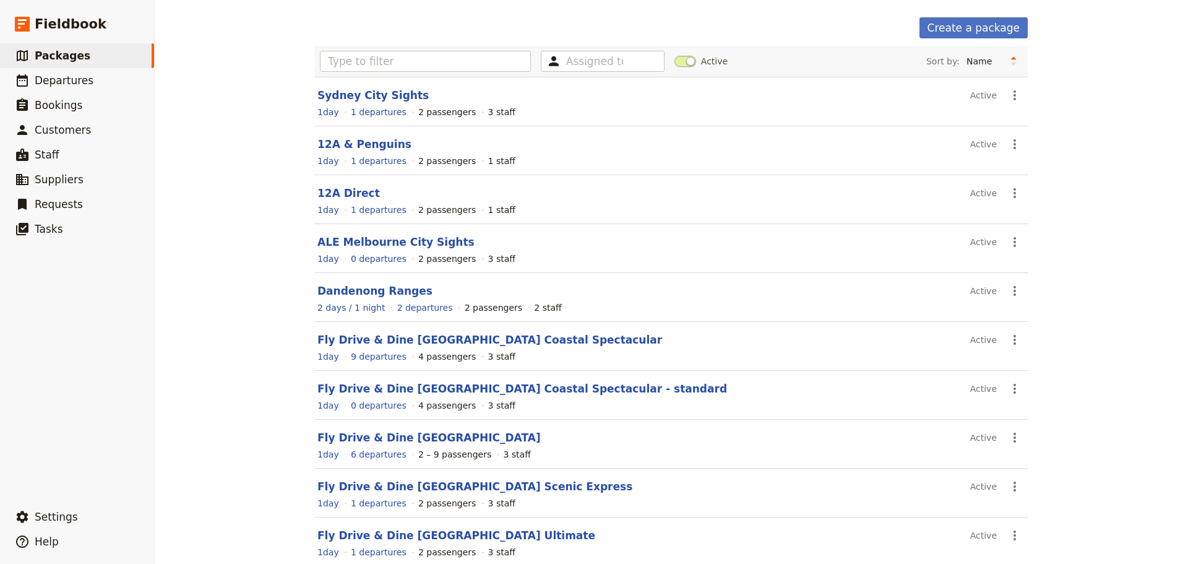
scroll to position [110, 0]
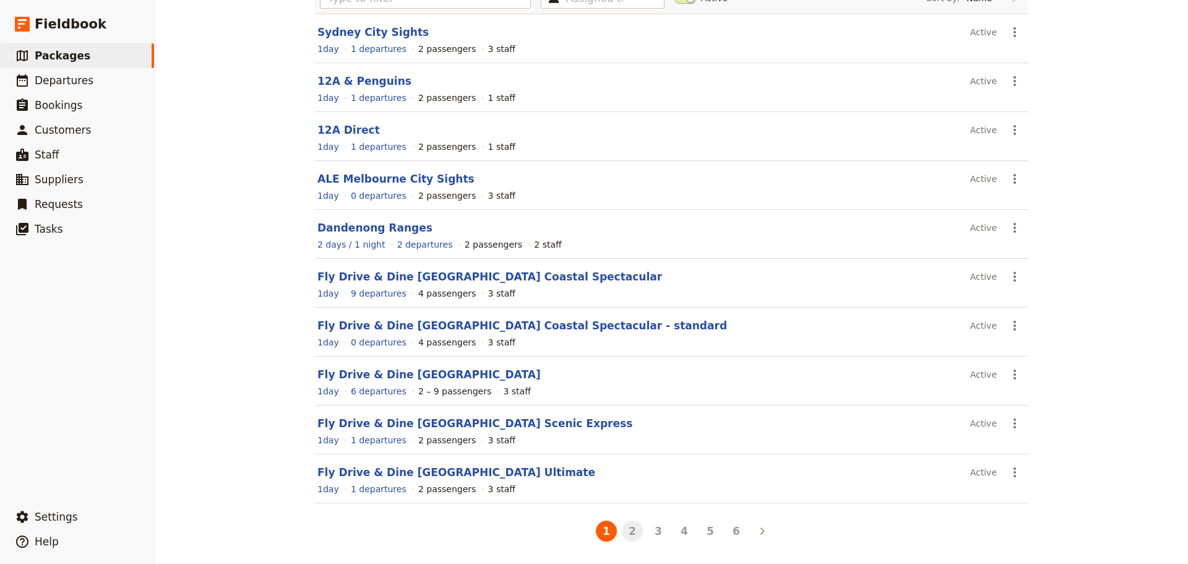
click at [629, 534] on button "2" at bounding box center [632, 531] width 21 height 21
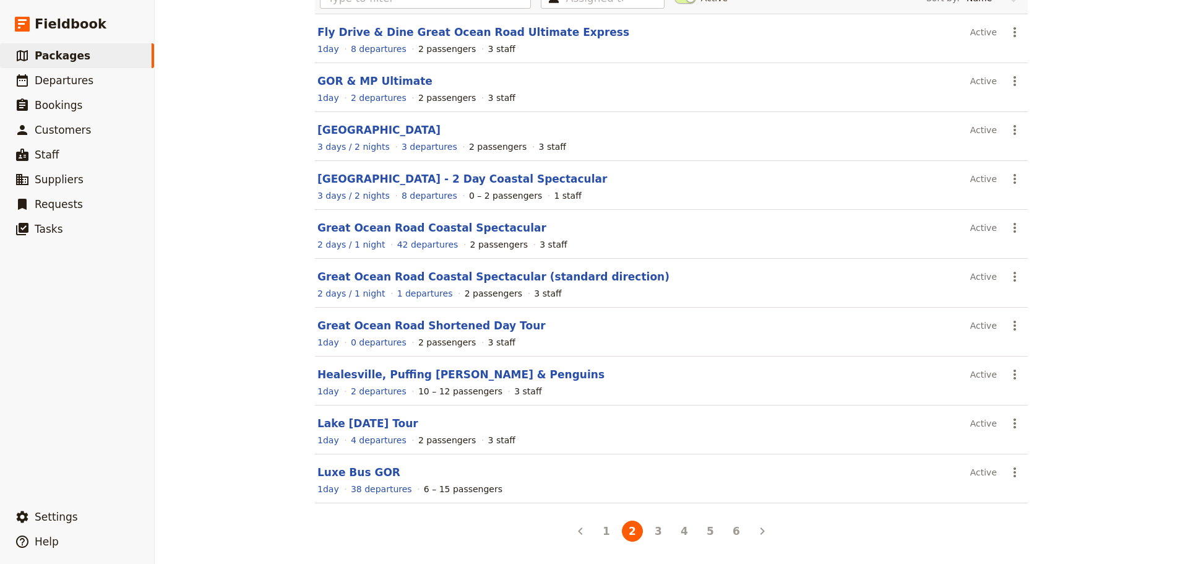
click at [423, 276] on link "Great Ocean Road Coastal Spectacular (standard direction)" at bounding box center [494, 276] width 352 height 12
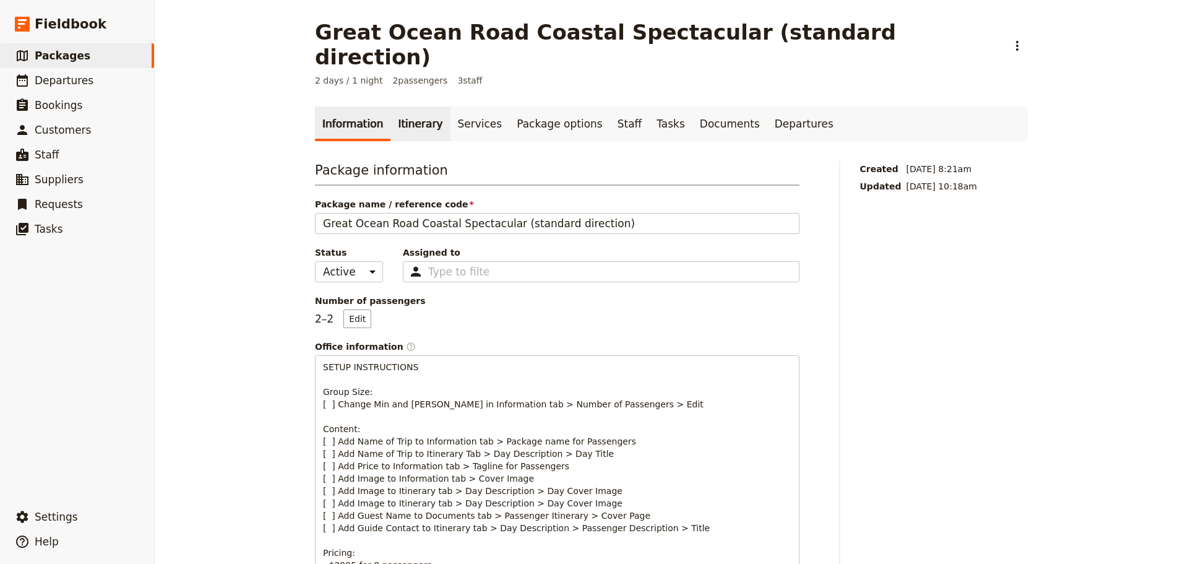
click at [421, 106] on link "Itinerary" at bounding box center [420, 123] width 59 height 35
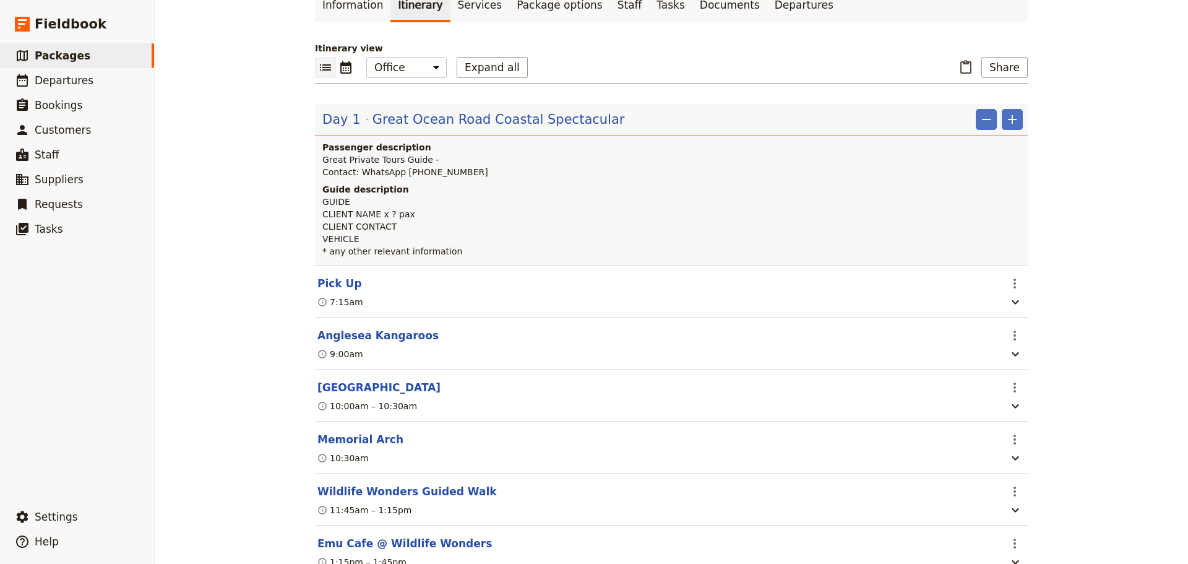
scroll to position [118, 0]
click at [401, 485] on button "Wildlife Wonders Guided Walk" at bounding box center [408, 492] width 180 height 15
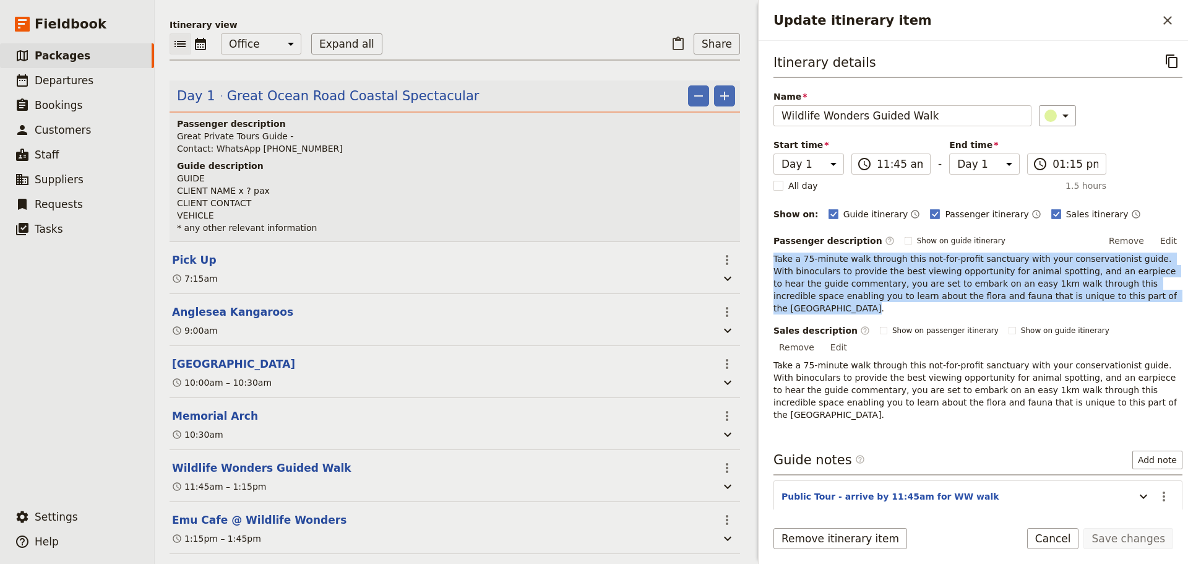
drag, startPoint x: 775, startPoint y: 257, endPoint x: 1130, endPoint y: 296, distance: 357.4
click at [1130, 296] on p "Take a 75-minute walk through this not-for-profit sanctuary with your conservat…" at bounding box center [978, 284] width 409 height 62
click at [1060, 534] on button "Cancel" at bounding box center [1053, 538] width 52 height 21
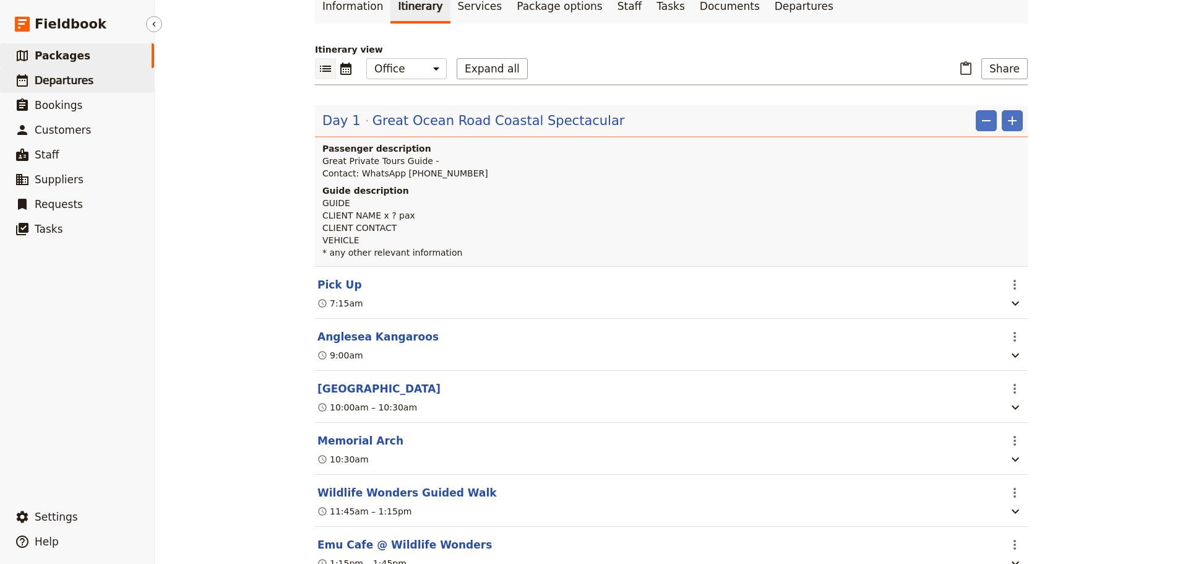
click at [66, 90] on link "​ Departures" at bounding box center [77, 80] width 154 height 25
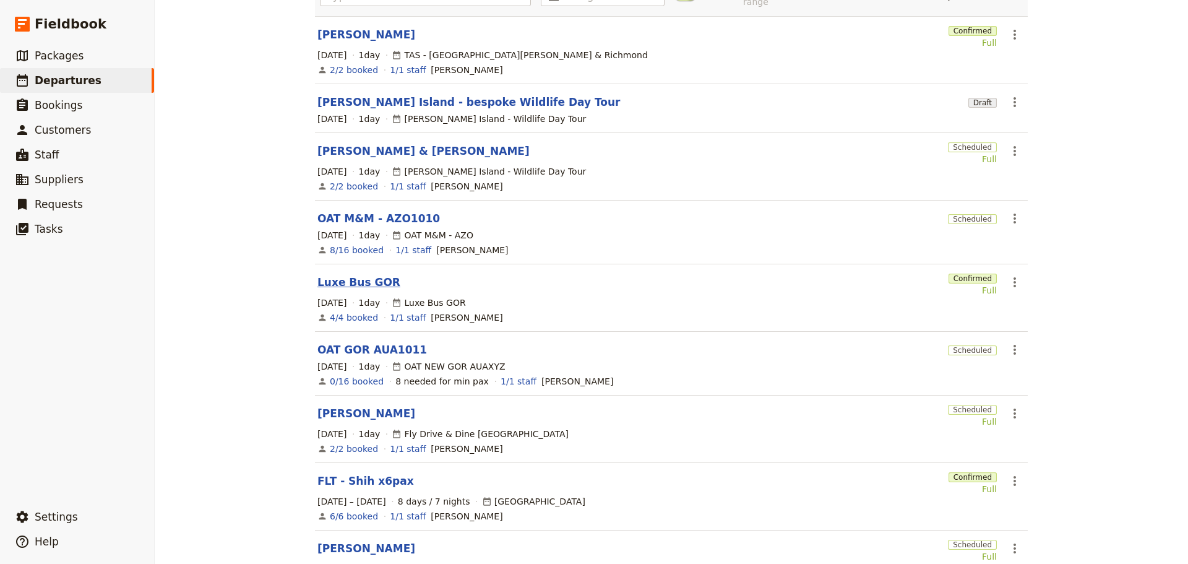
click at [337, 275] on link "Luxe Bus GOR" at bounding box center [359, 282] width 83 height 15
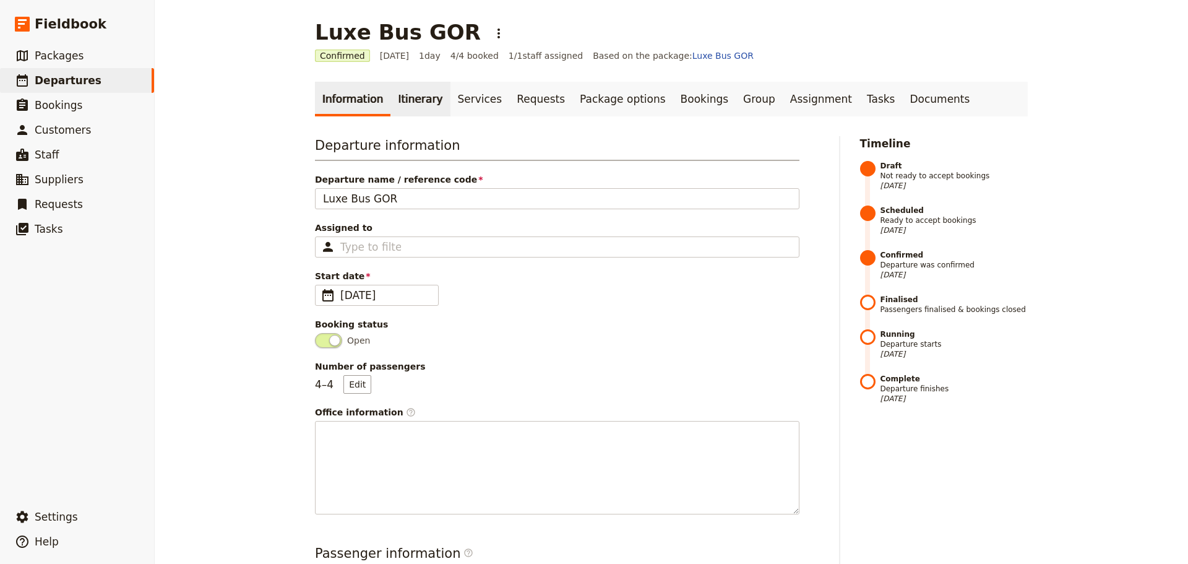
click at [407, 90] on link "Itinerary" at bounding box center [420, 99] width 59 height 35
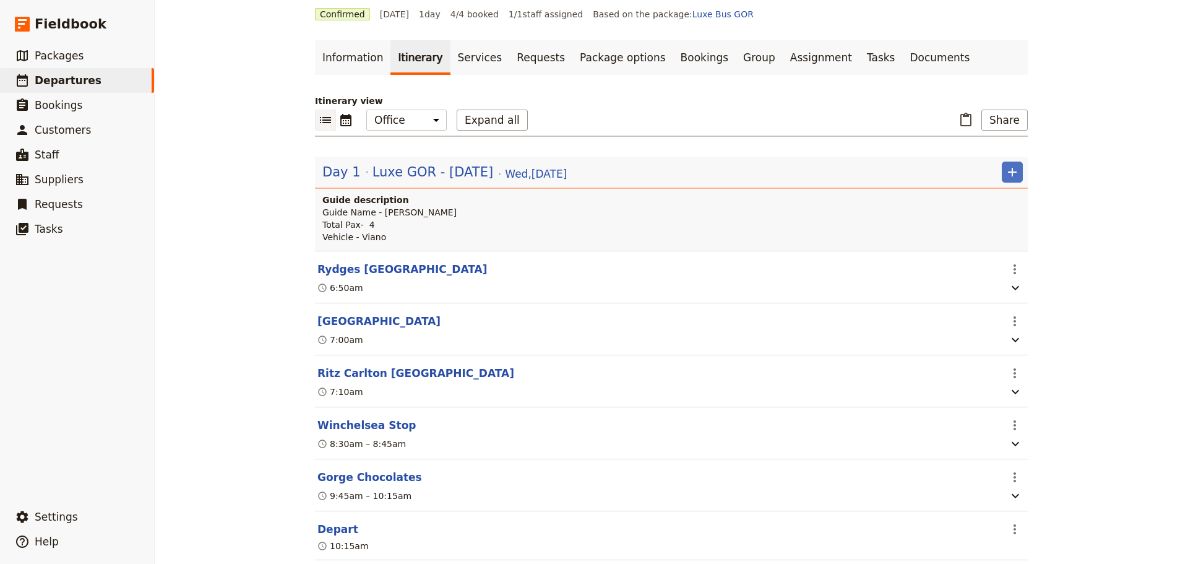
scroll to position [248, 0]
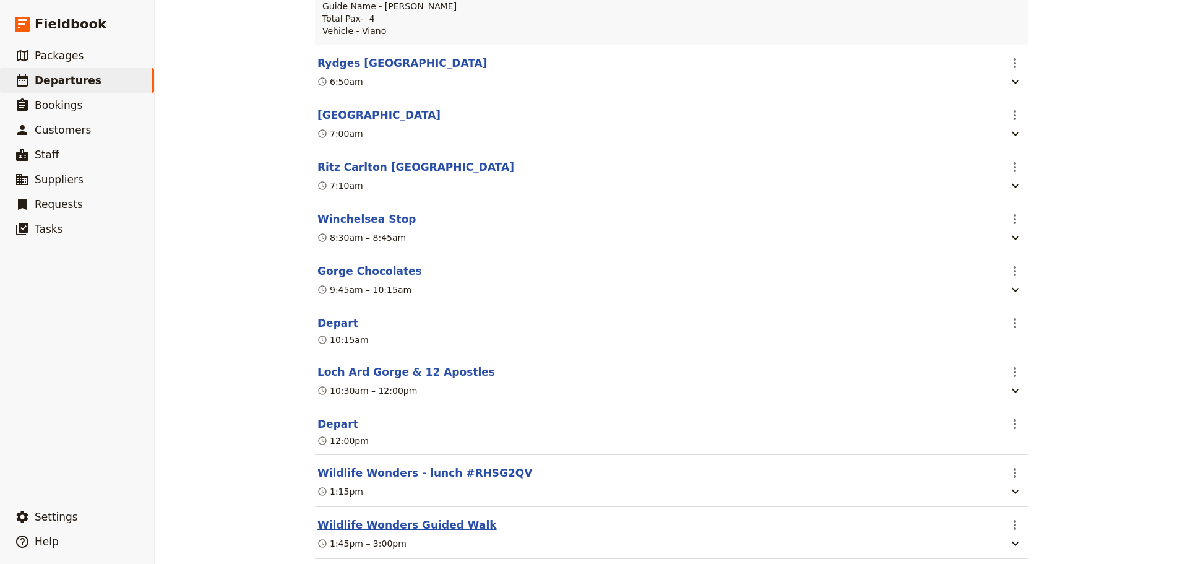
click at [340, 527] on button "Wildlife Wonders Guided Walk" at bounding box center [408, 524] width 180 height 15
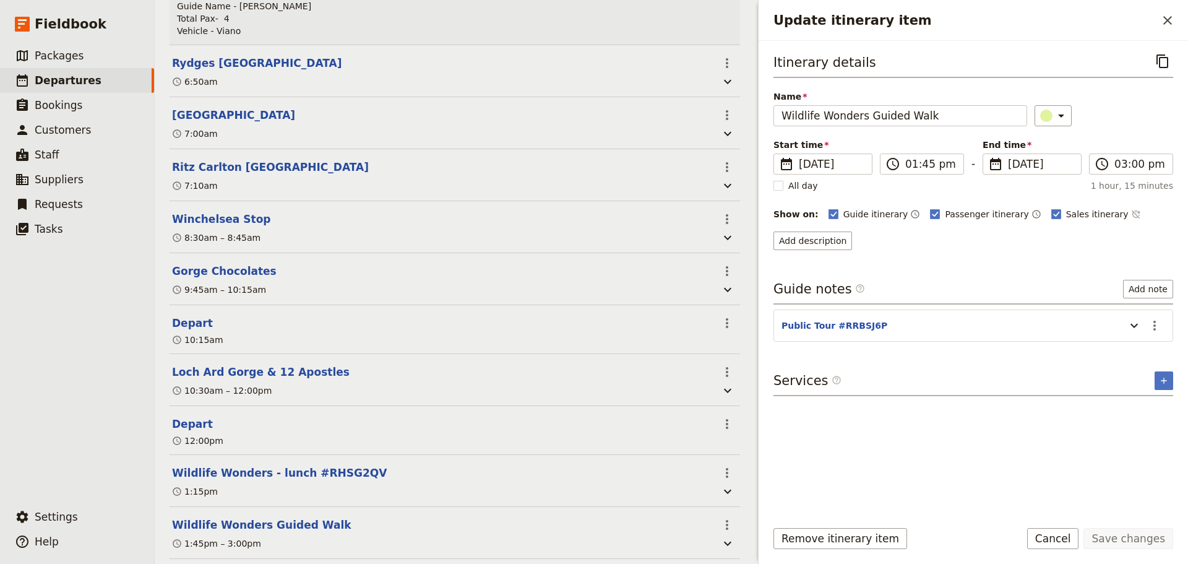
scroll to position [254, 0]
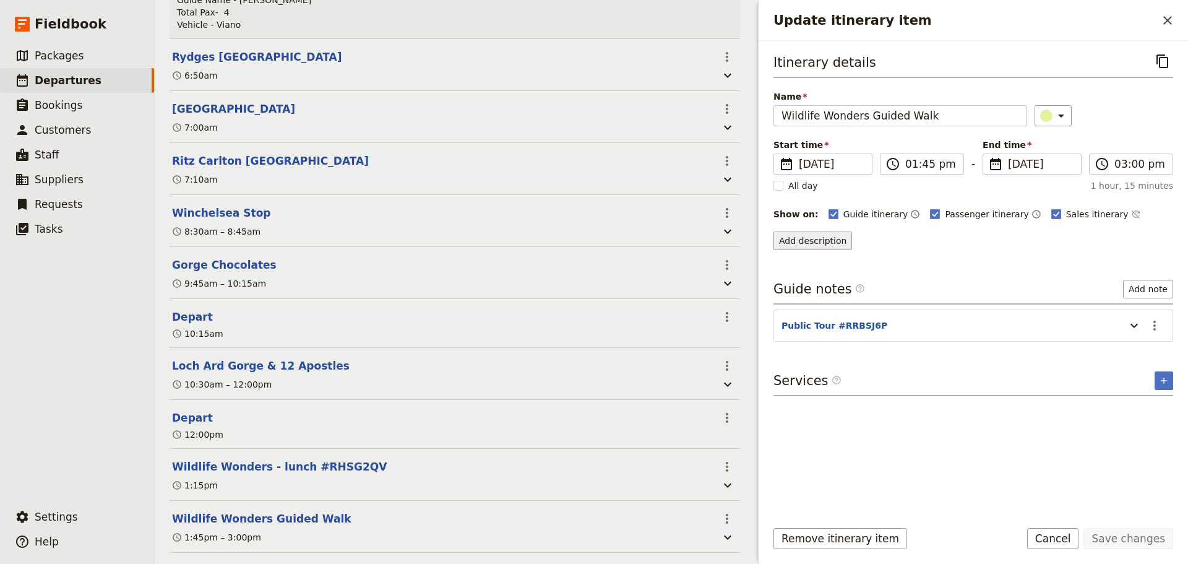
click at [779, 240] on button "Add description" at bounding box center [813, 240] width 79 height 19
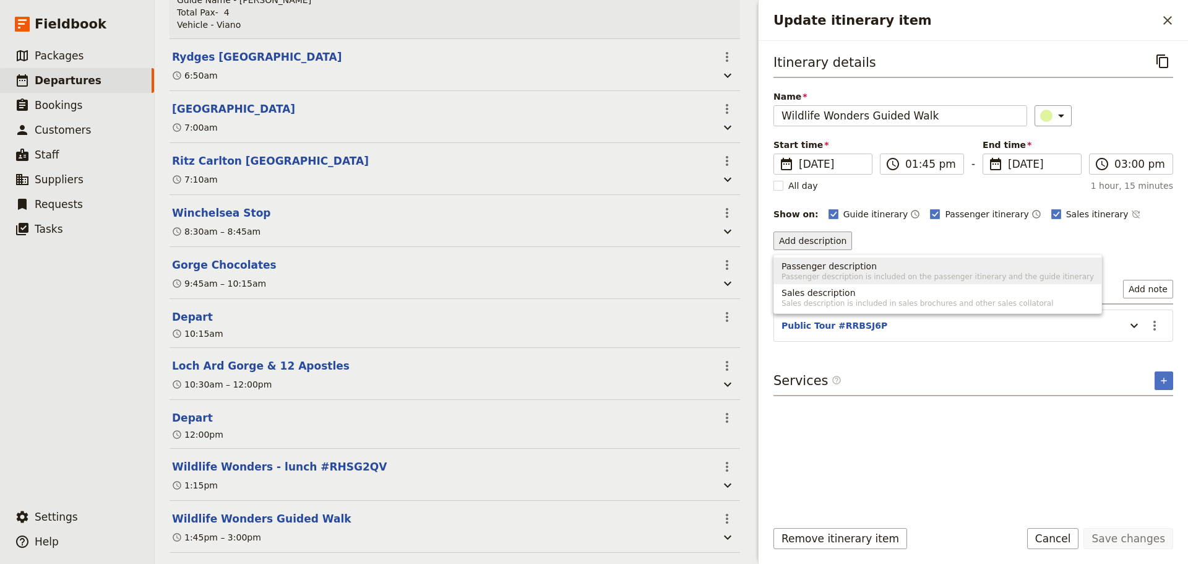
click at [820, 275] on span "Passenger description is included on the passenger itinerary and the guide itin…" at bounding box center [938, 277] width 313 height 10
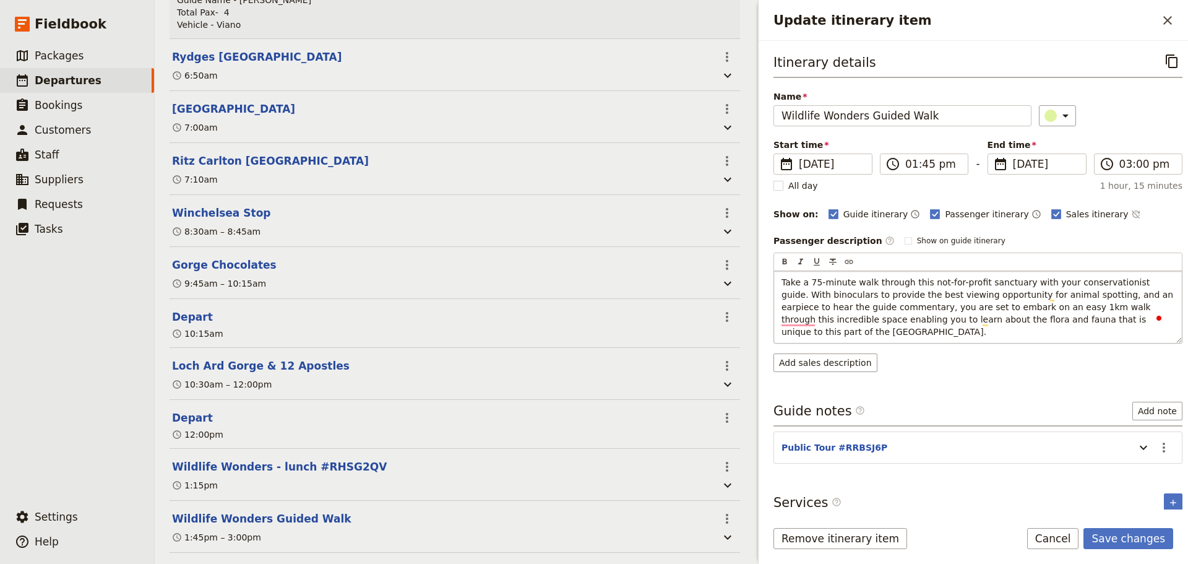
click at [1137, 280] on span "Take a 75-minute walk through this not-for-profit sanctuary with your conservat…" at bounding box center [979, 306] width 395 height 59
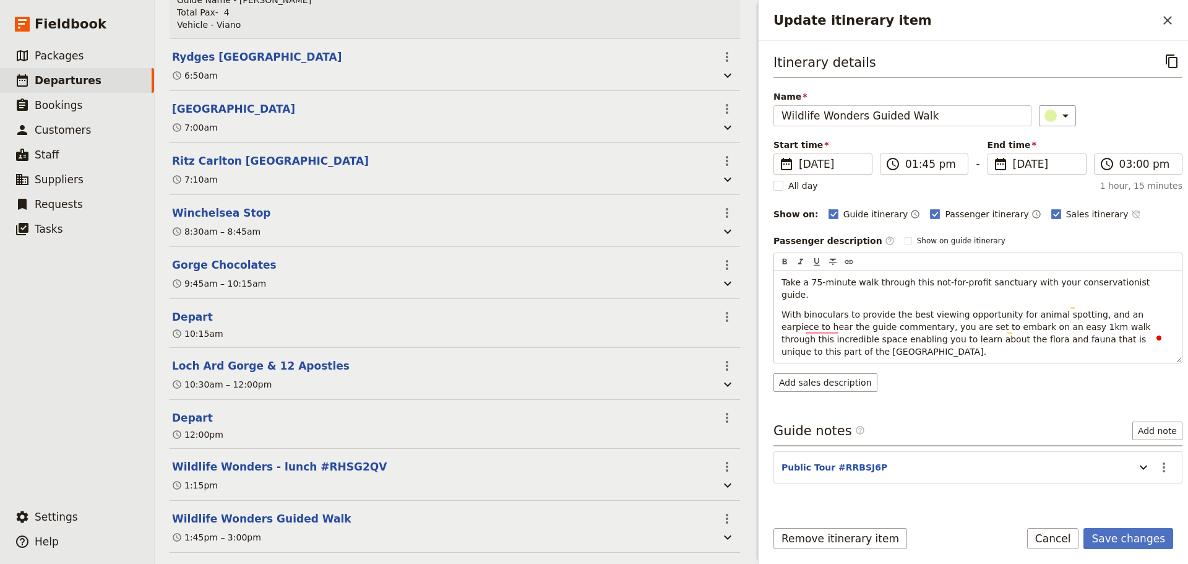
click at [1131, 212] on icon "Time not shown on sales itinerary" at bounding box center [1136, 214] width 10 height 10
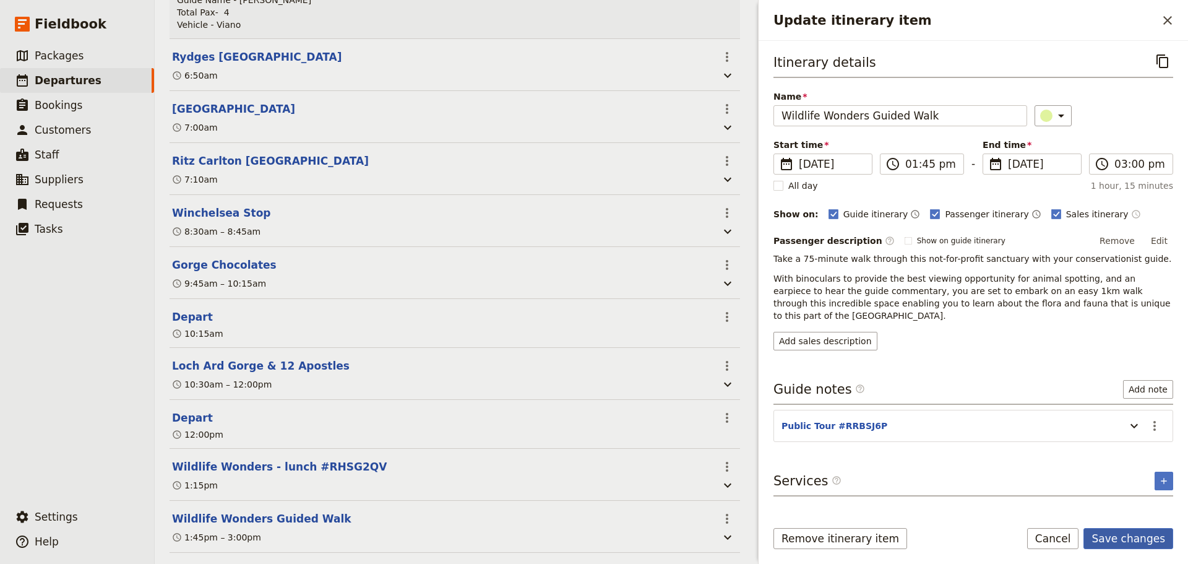
click at [1128, 542] on button "Save changes" at bounding box center [1129, 538] width 90 height 21
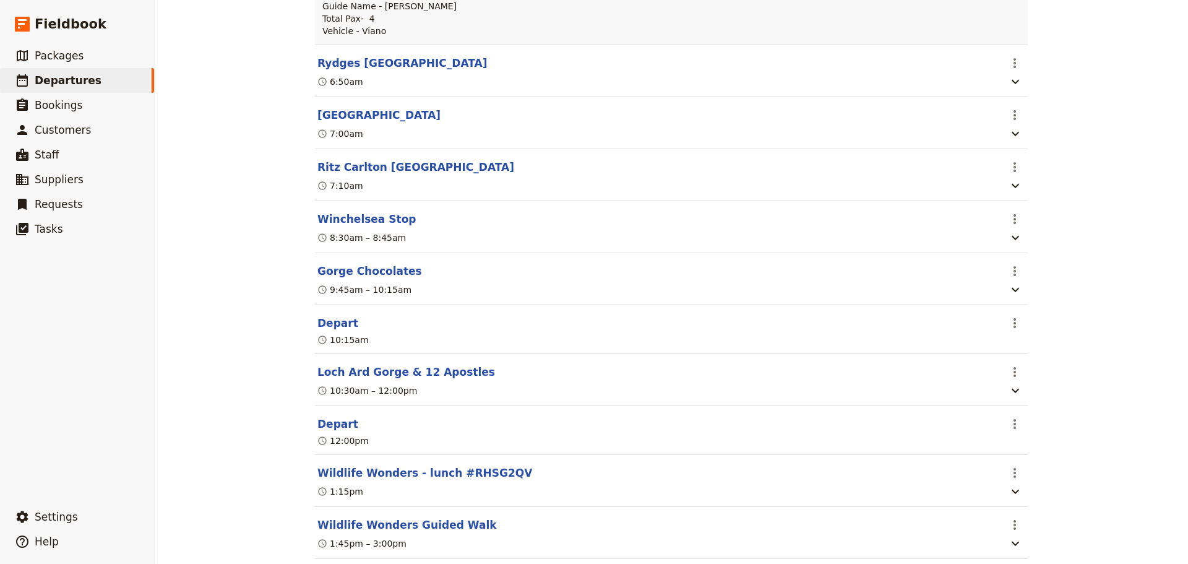
scroll to position [371, 0]
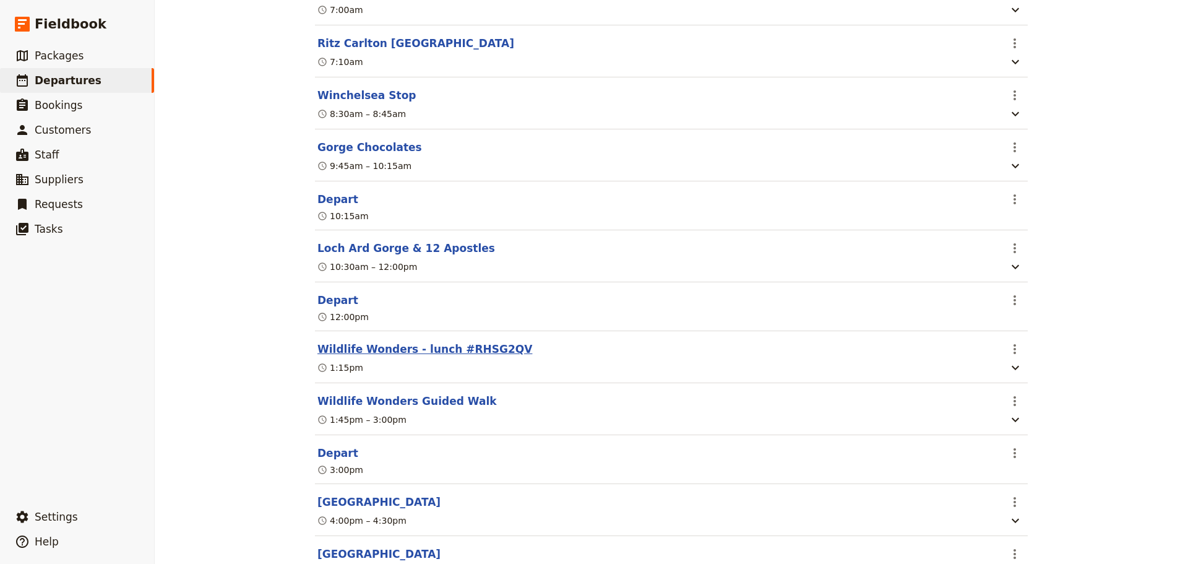
click at [366, 357] on button "Wildlife Wonders - lunch #RHSG2QV" at bounding box center [425, 349] width 215 height 15
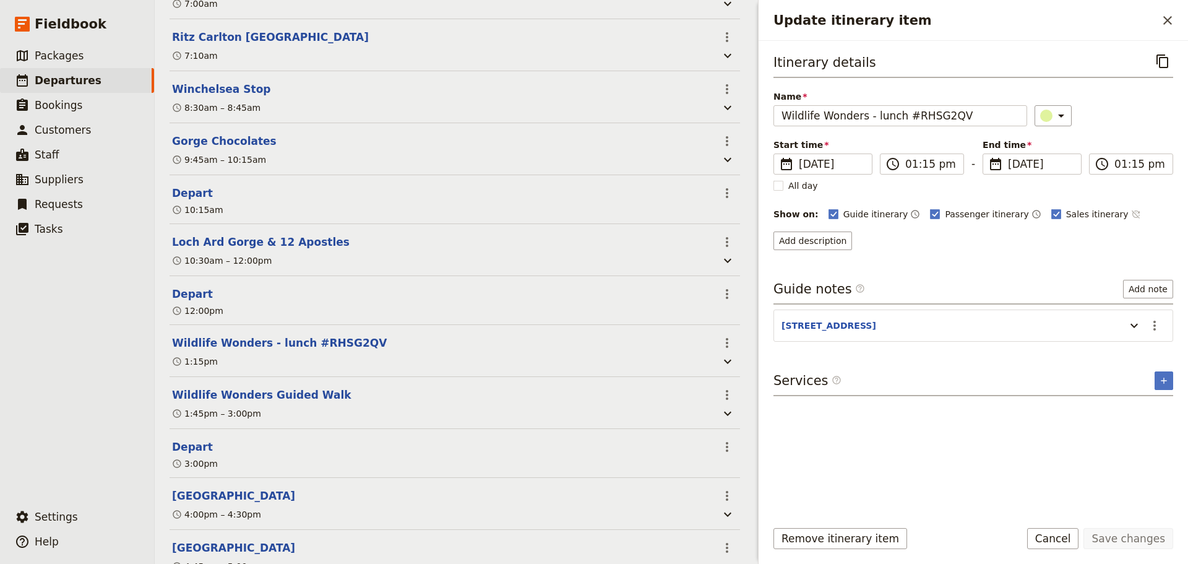
click at [1131, 210] on icon "Time not shown on sales itinerary" at bounding box center [1136, 214] width 10 height 10
click at [807, 239] on button "Add description" at bounding box center [813, 240] width 79 height 19
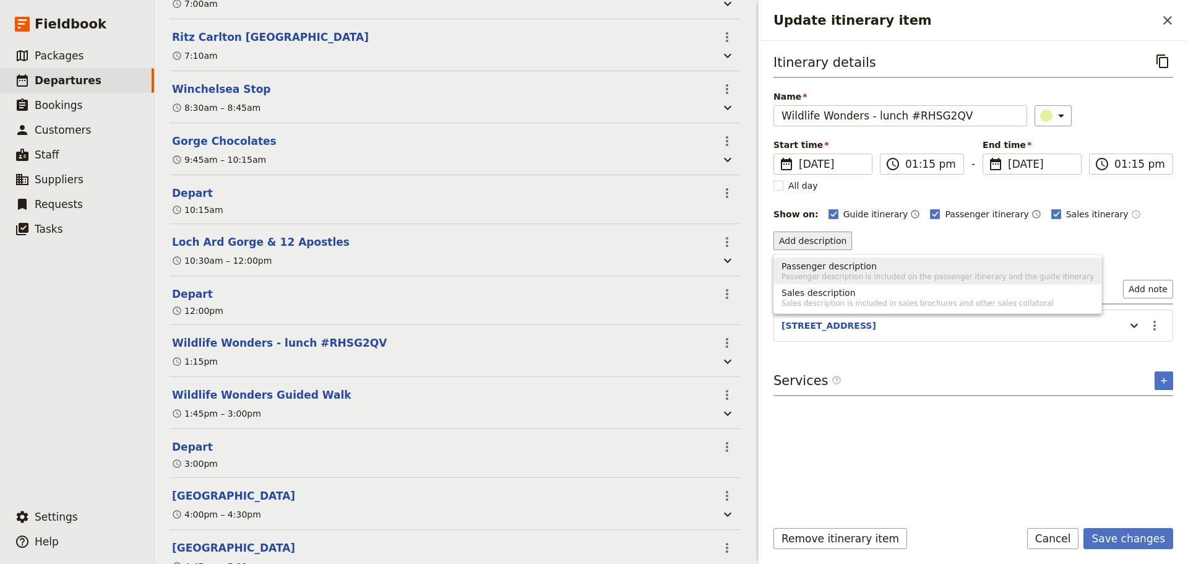
click at [811, 266] on span "Passenger description" at bounding box center [829, 266] width 95 height 12
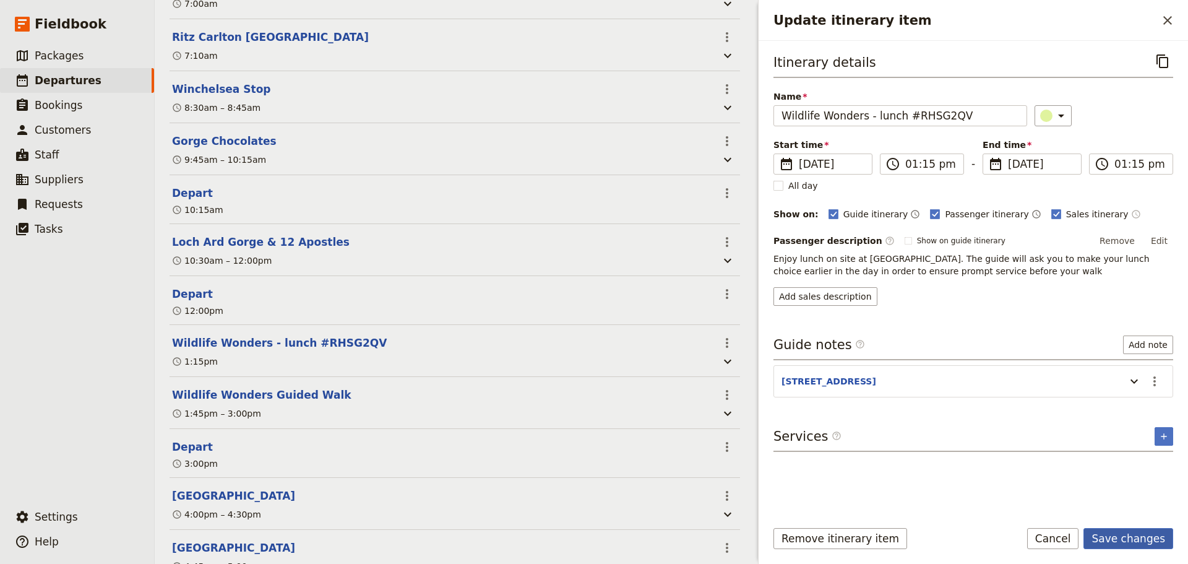
click at [1166, 523] on form "Itinerary details ​ Name Wildlife Wonders - lunch #RHSG2QV ​ Start time ​ 15 Oc…" at bounding box center [974, 302] width 430 height 523
click at [1140, 540] on button "Save changes" at bounding box center [1129, 538] width 90 height 21
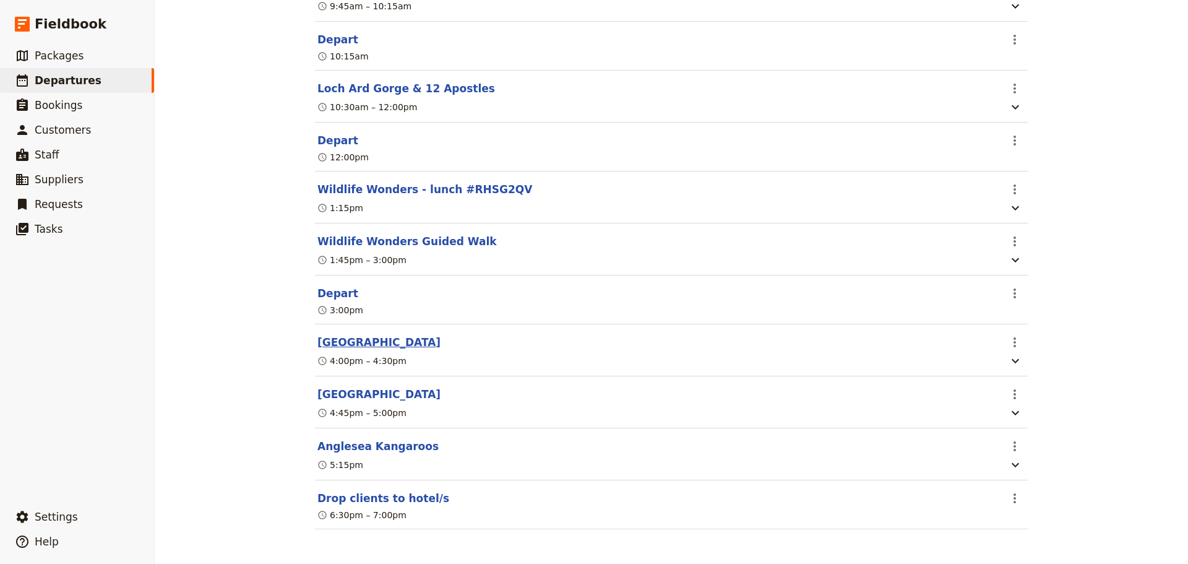
click at [349, 339] on button "[GEOGRAPHIC_DATA]" at bounding box center [379, 342] width 123 height 15
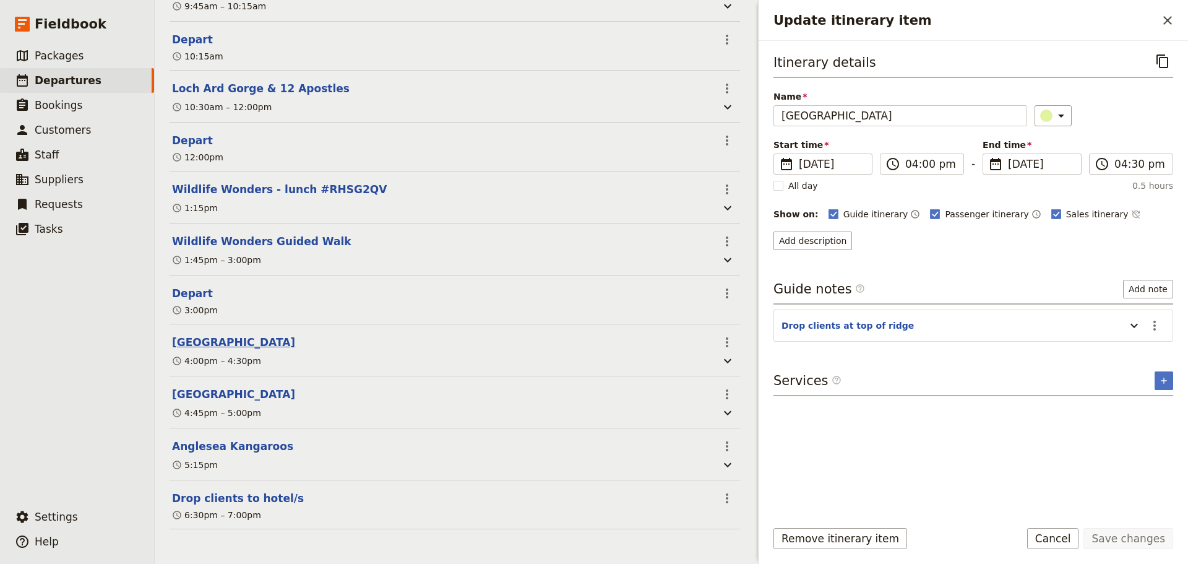
scroll to position [549, 0]
click at [66, 58] on span "Packages" at bounding box center [59, 56] width 49 height 12
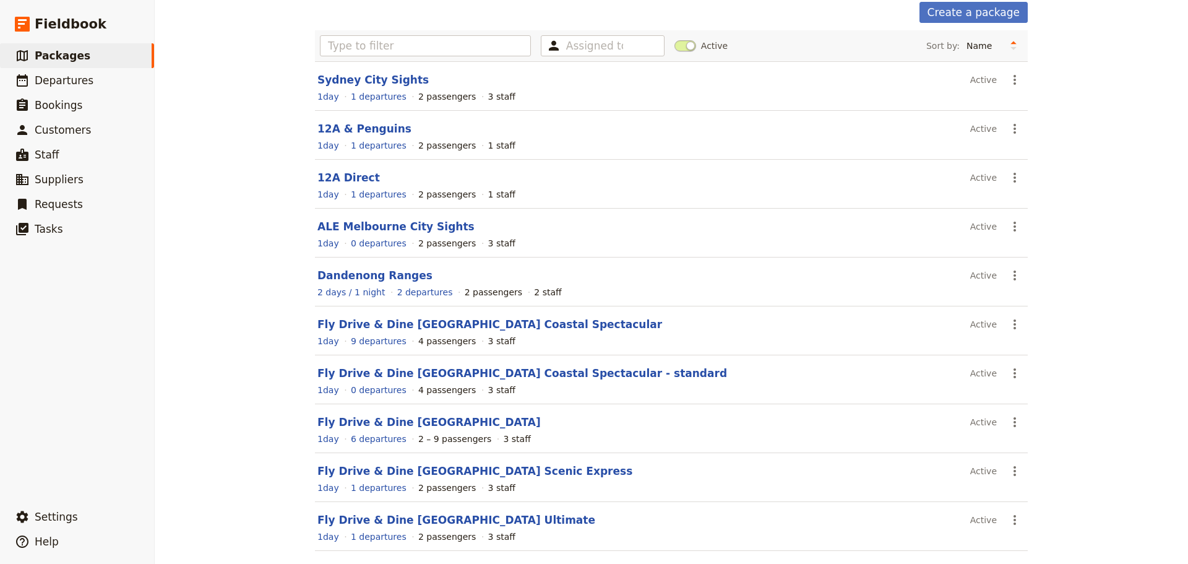
scroll to position [110, 0]
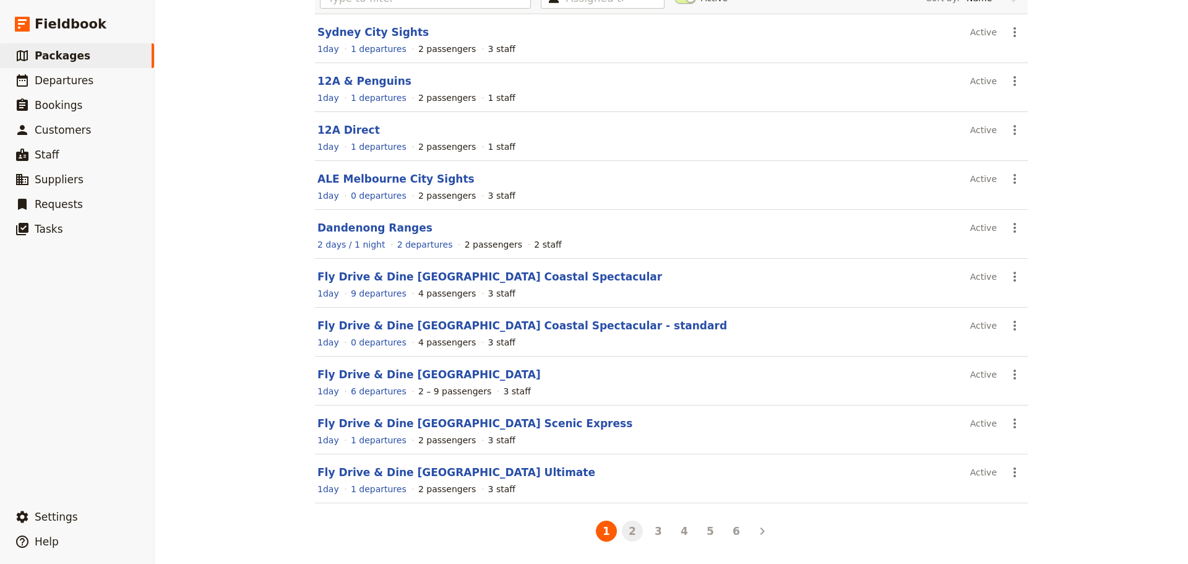
click at [632, 530] on button "2" at bounding box center [632, 531] width 21 height 21
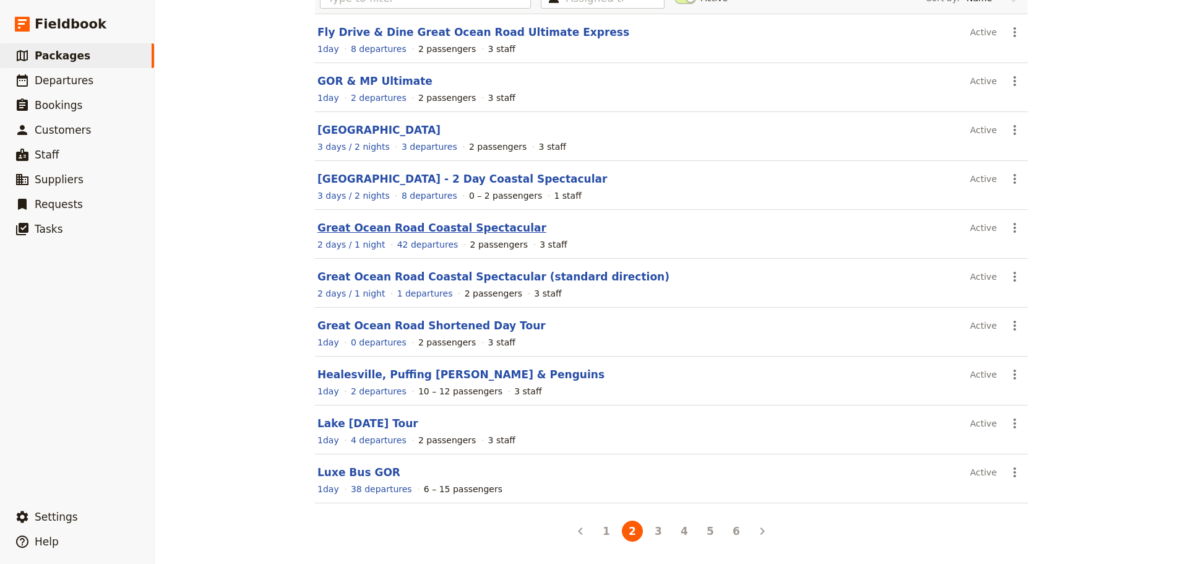
click at [444, 223] on link "Great Ocean Road Coastal Spectacular" at bounding box center [432, 228] width 229 height 12
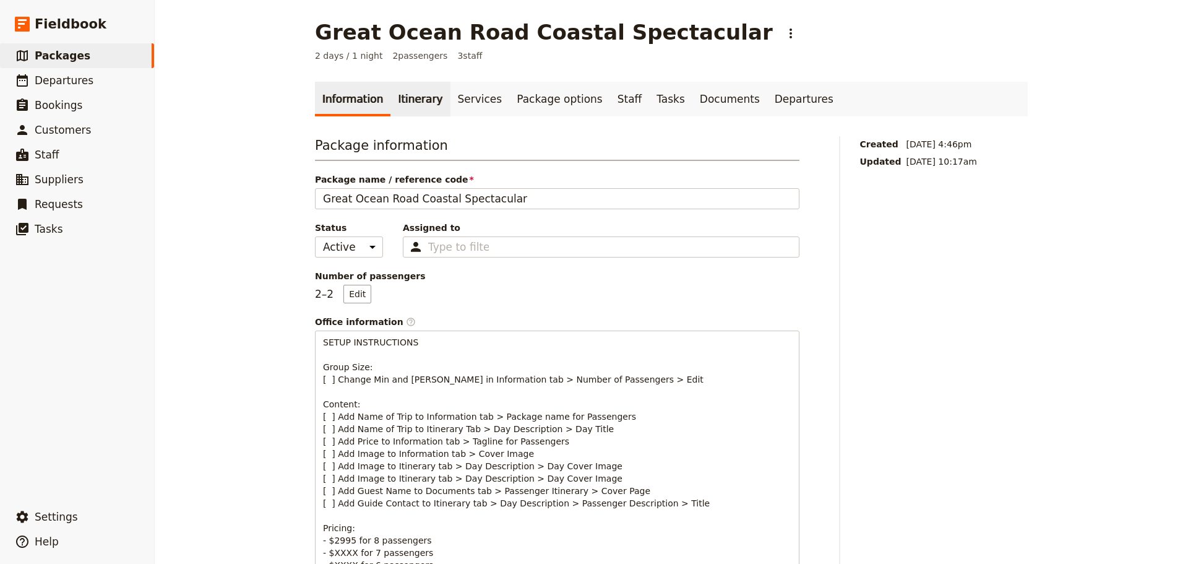
click at [391, 97] on link "Itinerary" at bounding box center [420, 99] width 59 height 35
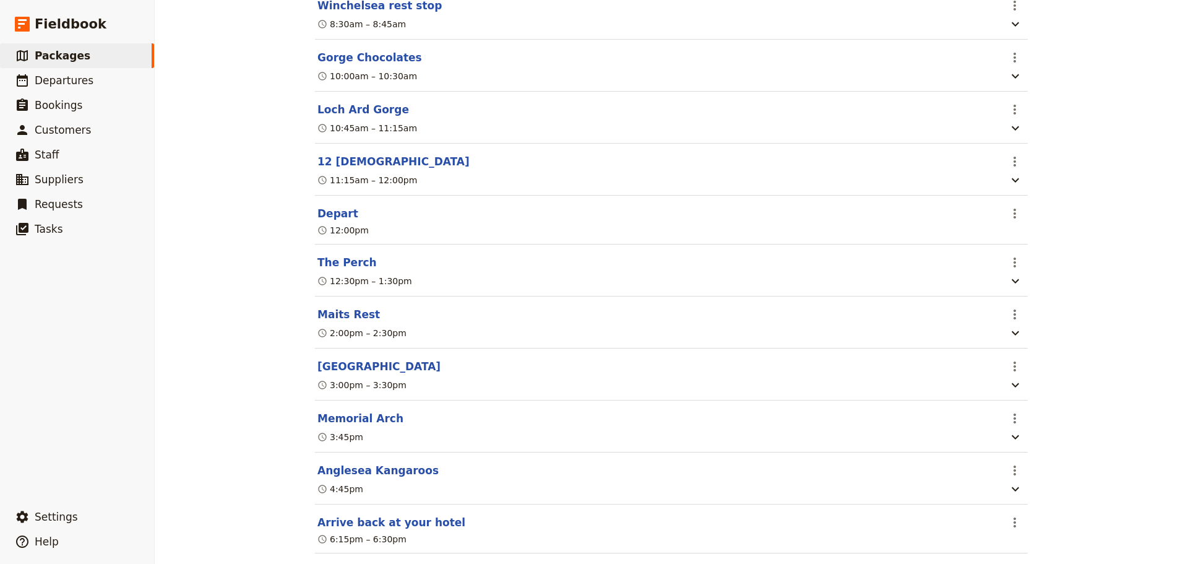
scroll to position [495, 0]
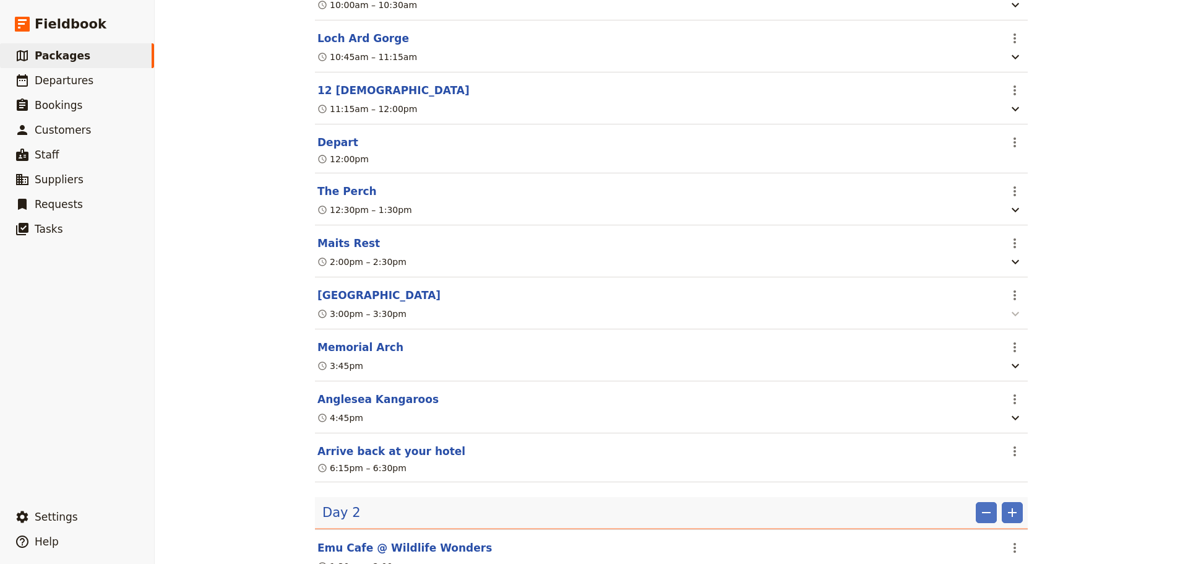
click at [1013, 321] on icon "button" at bounding box center [1015, 313] width 15 height 15
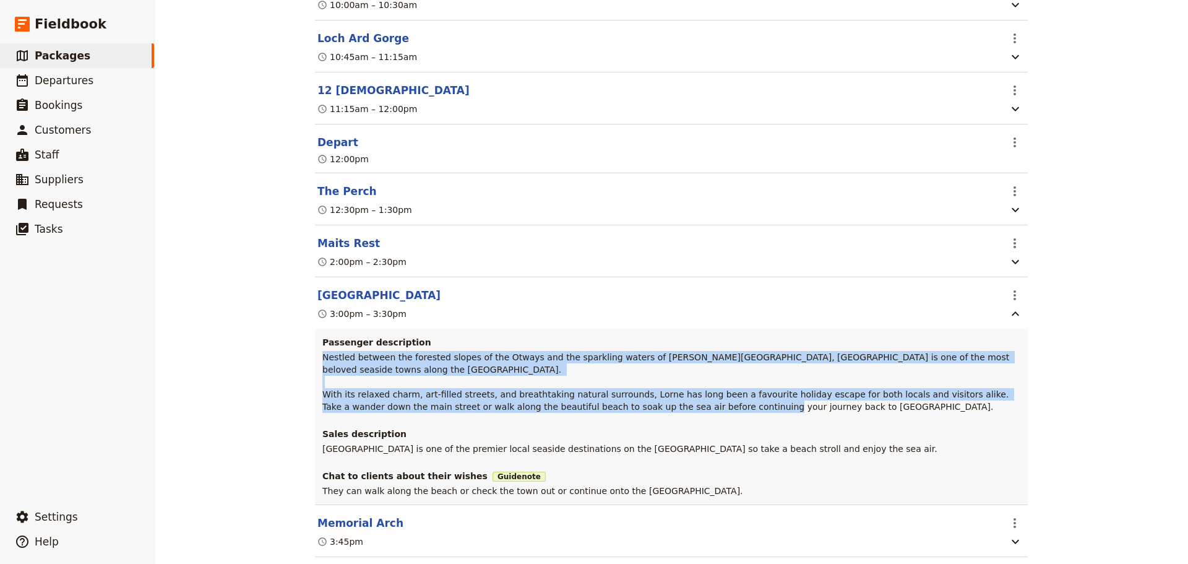
drag, startPoint x: 316, startPoint y: 365, endPoint x: 848, endPoint y: 404, distance: 533.8
click at [848, 404] on div "Passenger description Nestled between the forested slopes of the Otways and the…" at bounding box center [671, 417] width 713 height 176
copy span "Nestled between the forested slopes of the Otways and the sparkling waters of L…"
click at [64, 78] on span "Departures" at bounding box center [64, 80] width 59 height 12
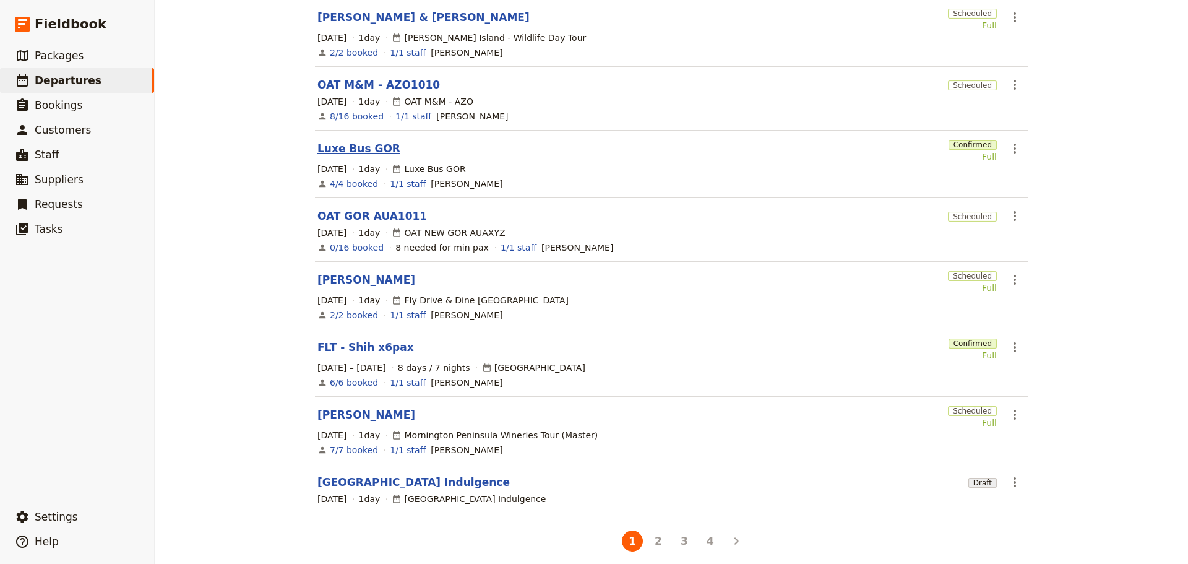
click at [366, 141] on link "Luxe Bus GOR" at bounding box center [359, 148] width 83 height 15
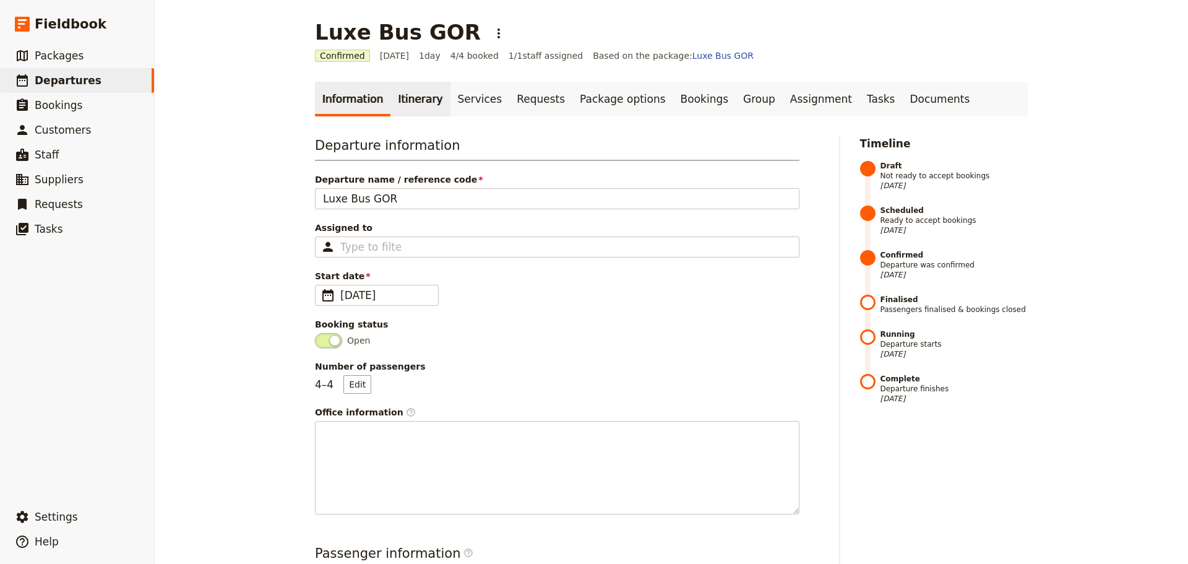
click at [395, 95] on link "Itinerary" at bounding box center [420, 99] width 59 height 35
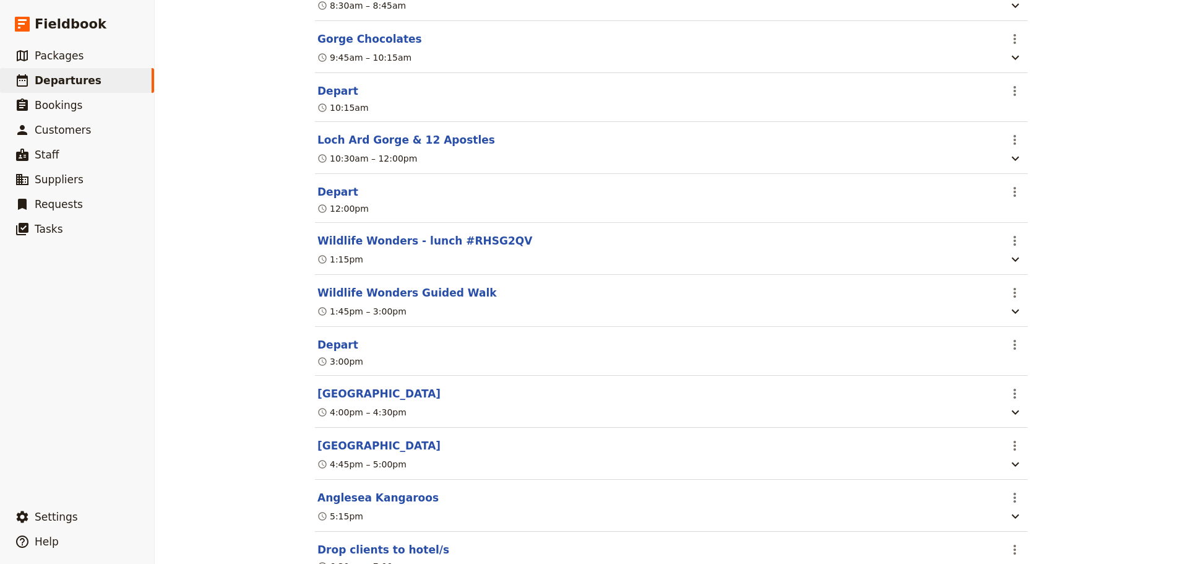
scroll to position [495, 0]
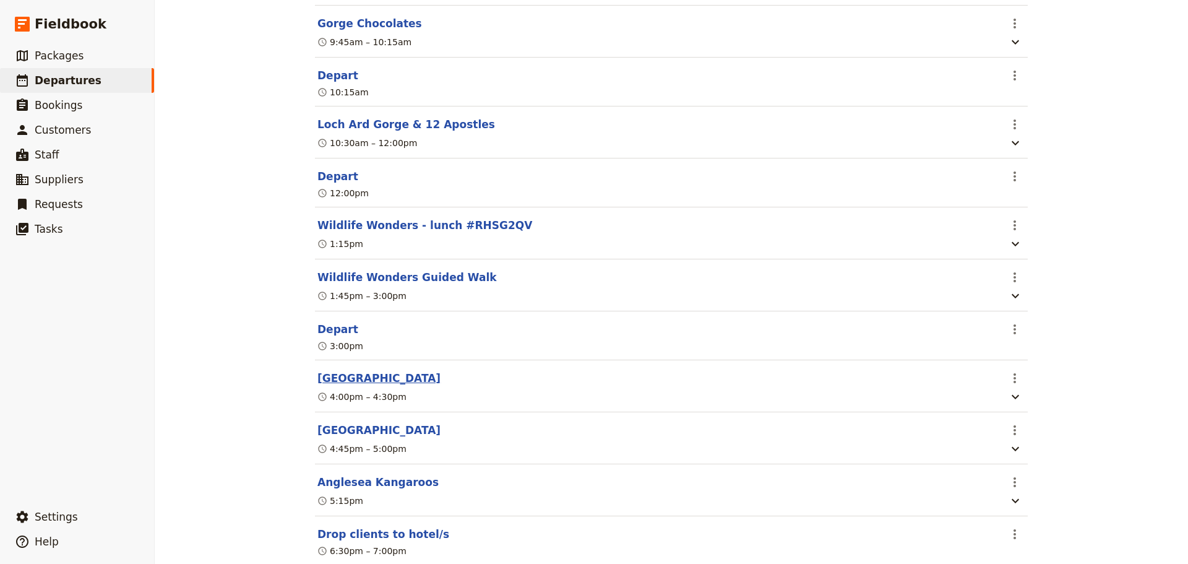
click at [336, 386] on button "[GEOGRAPHIC_DATA]" at bounding box center [379, 378] width 123 height 15
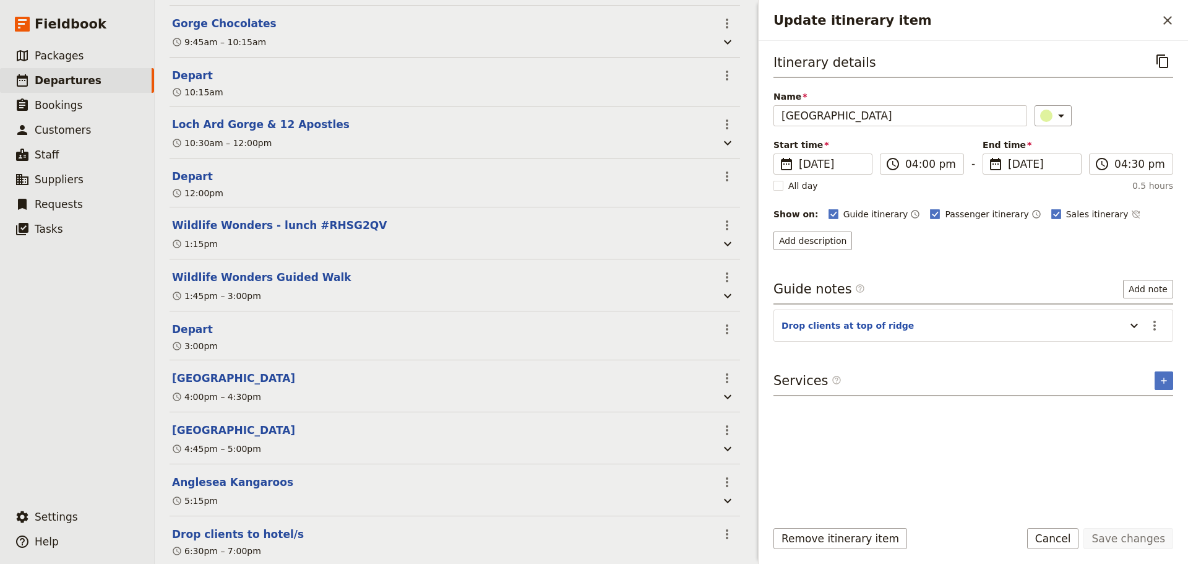
scroll to position [501, 0]
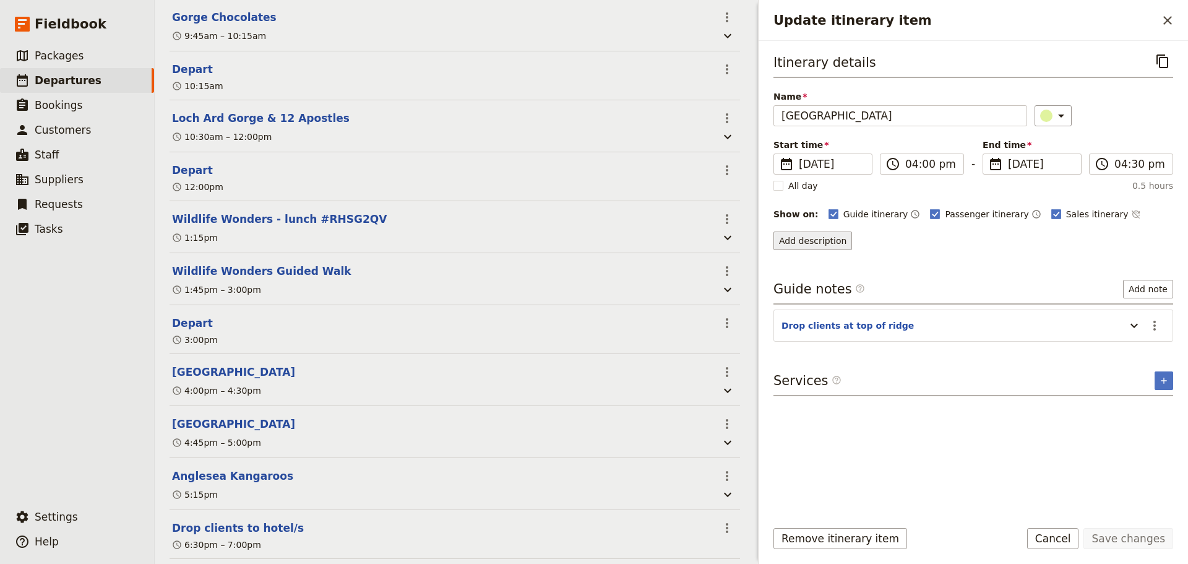
click at [813, 239] on button "Add description" at bounding box center [813, 240] width 79 height 19
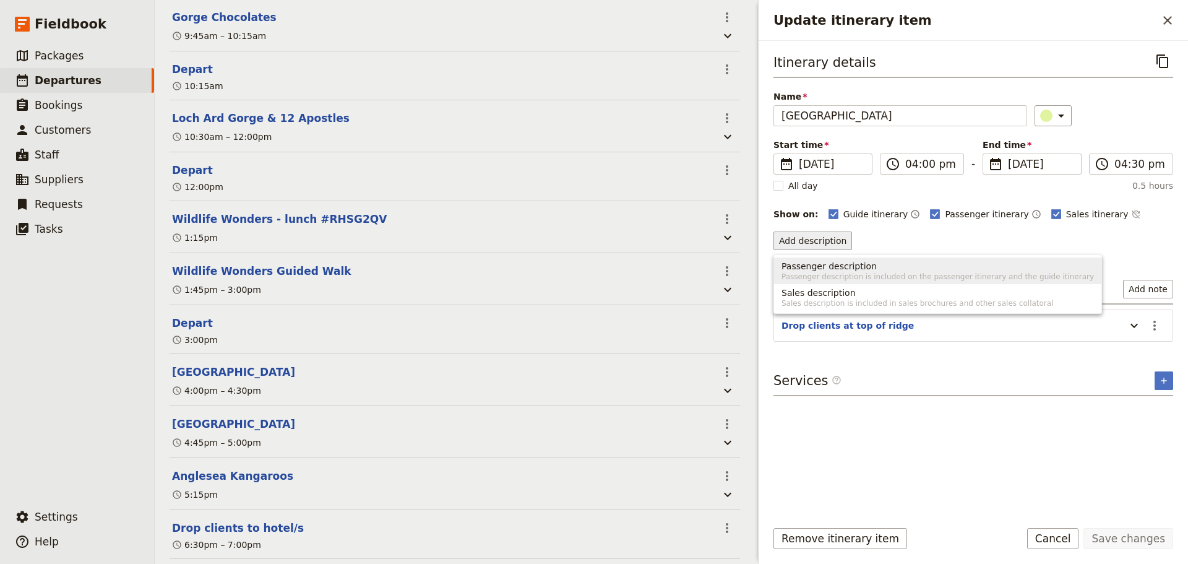
click at [794, 274] on span "Passenger description is included on the passenger itinerary and the guide itin…" at bounding box center [938, 277] width 313 height 10
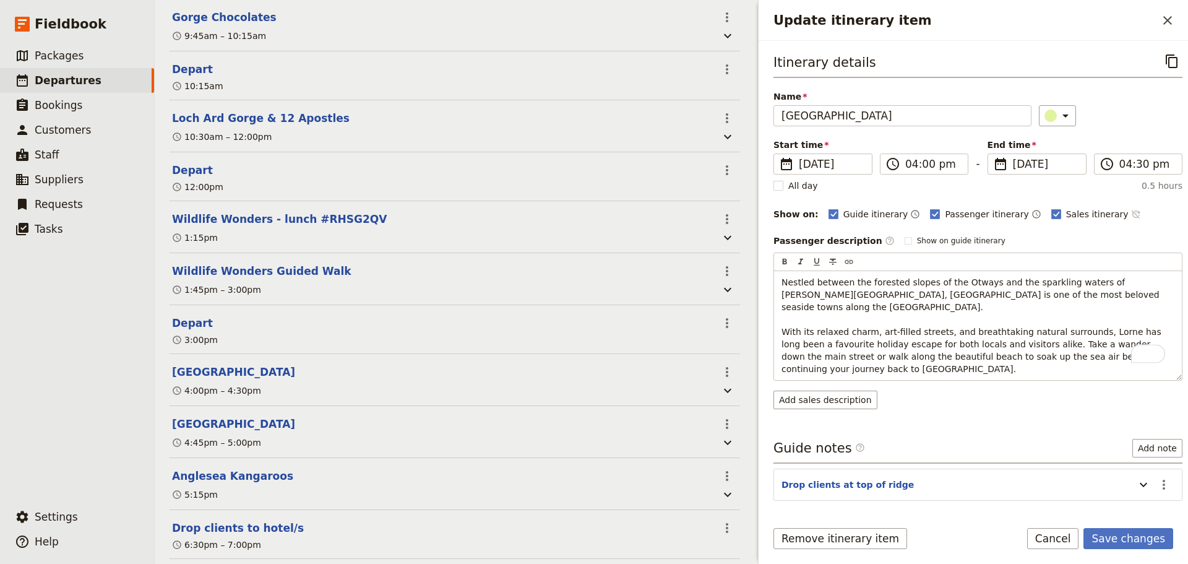
click at [1095, 210] on div "Guide itinerary ​ Passenger itinerary ​ Sales itinerary ​" at bounding box center [1006, 214] width 354 height 15
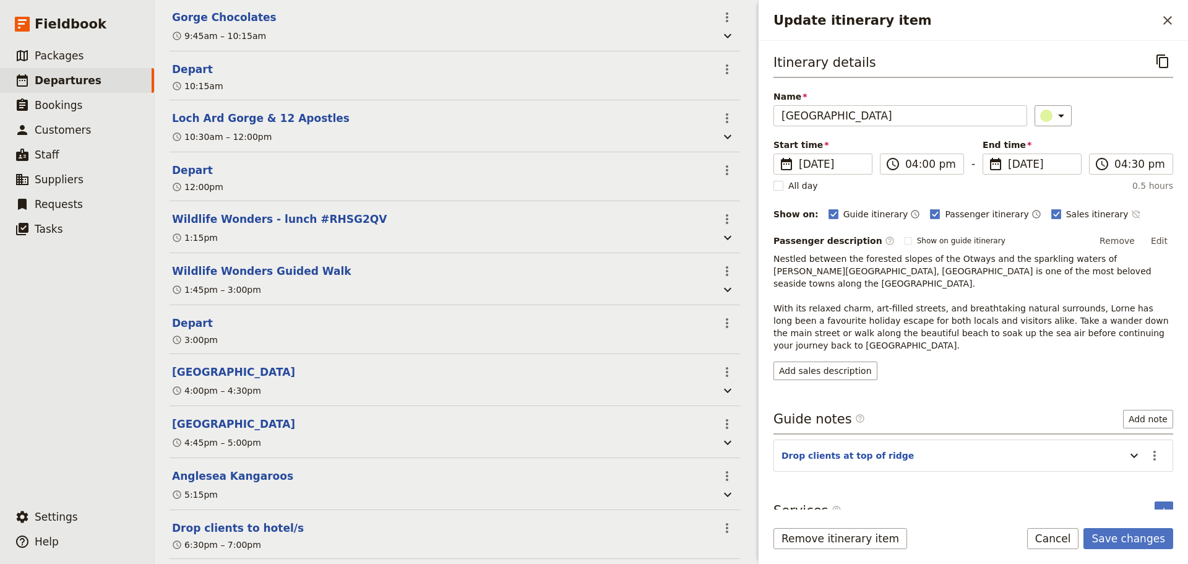
click at [1131, 214] on icon "Time not shown on sales itinerary" at bounding box center [1136, 214] width 10 height 10
click at [1123, 536] on button "Save changes" at bounding box center [1129, 538] width 90 height 21
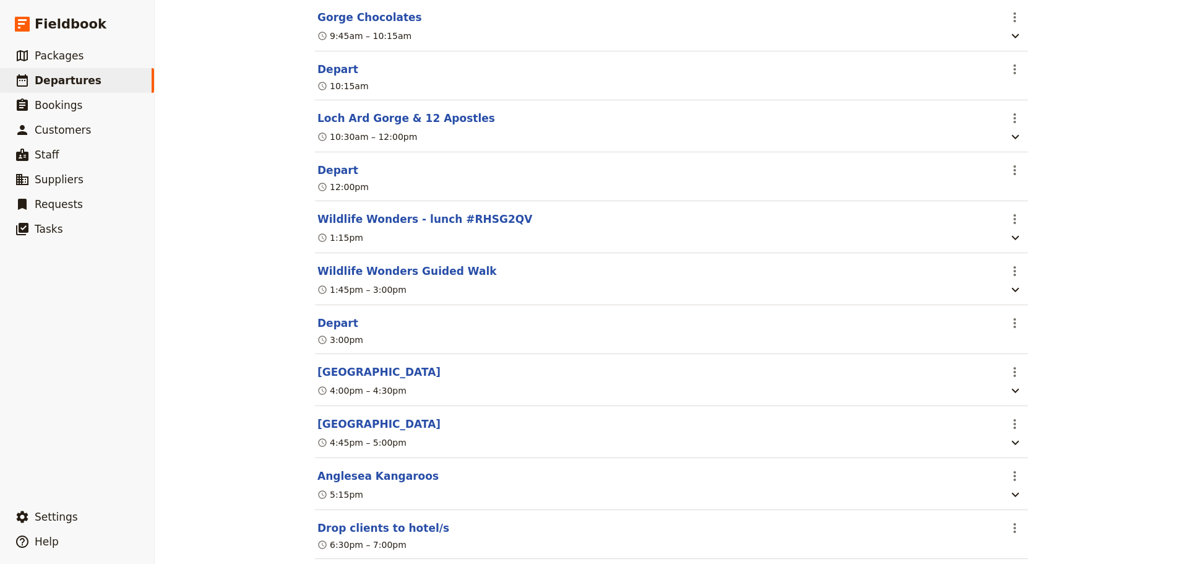
scroll to position [495, 0]
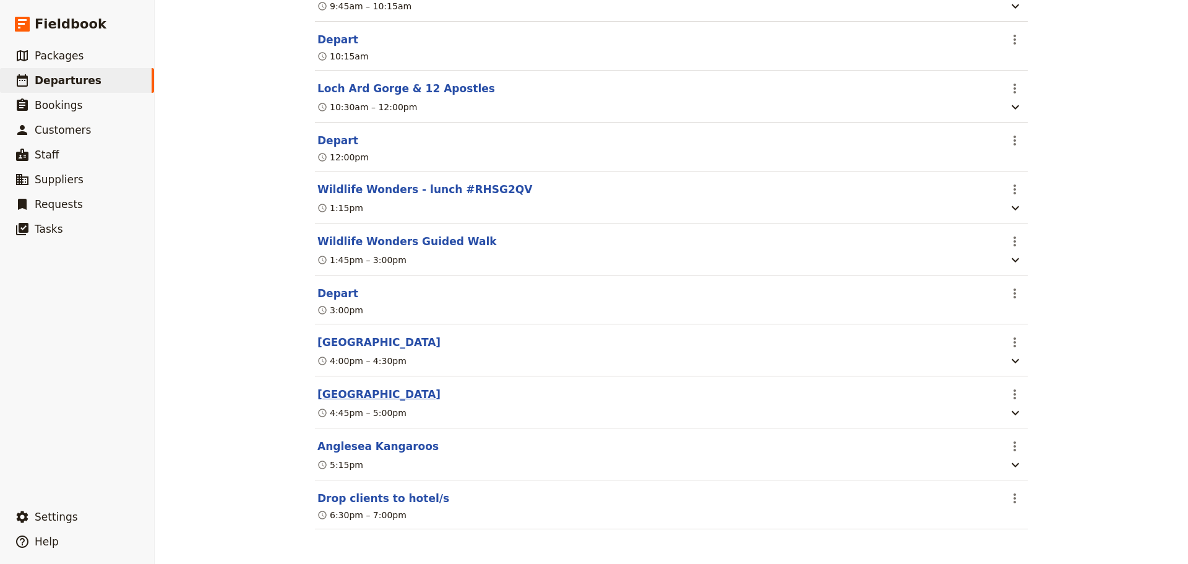
click at [361, 391] on button "[GEOGRAPHIC_DATA]" at bounding box center [379, 394] width 123 height 15
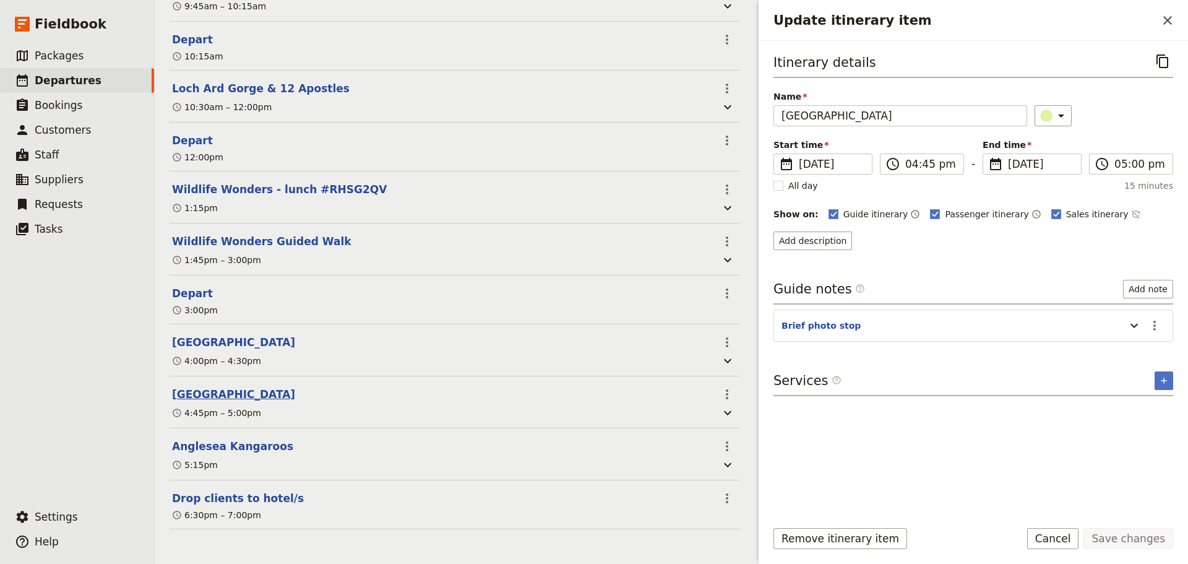
scroll to position [549, 0]
click at [66, 48] on link "​ Packages" at bounding box center [77, 55] width 154 height 25
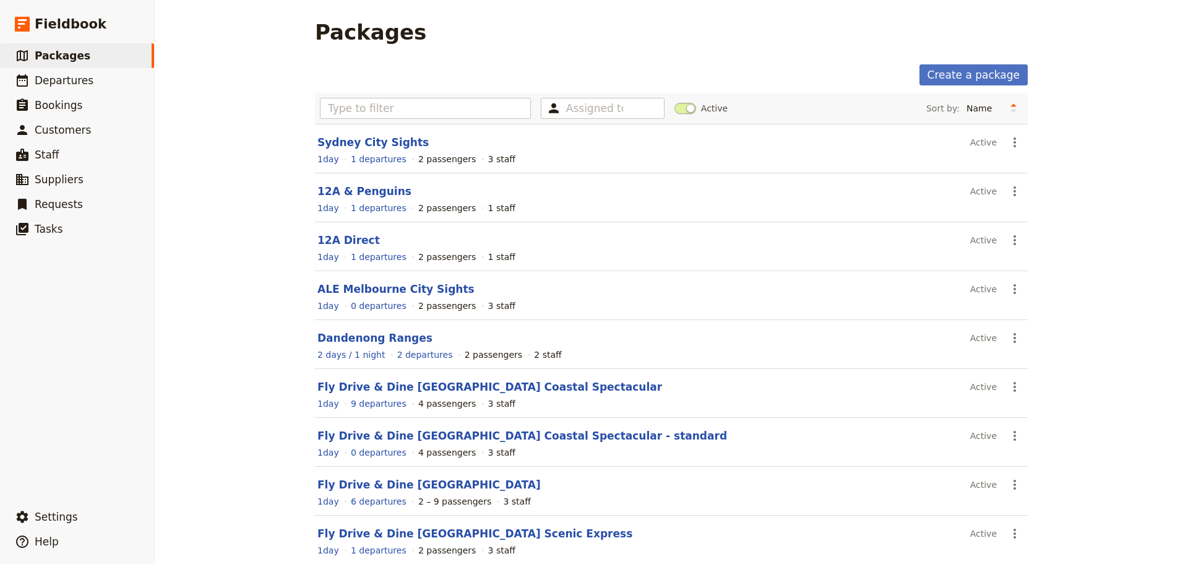
scroll to position [110, 0]
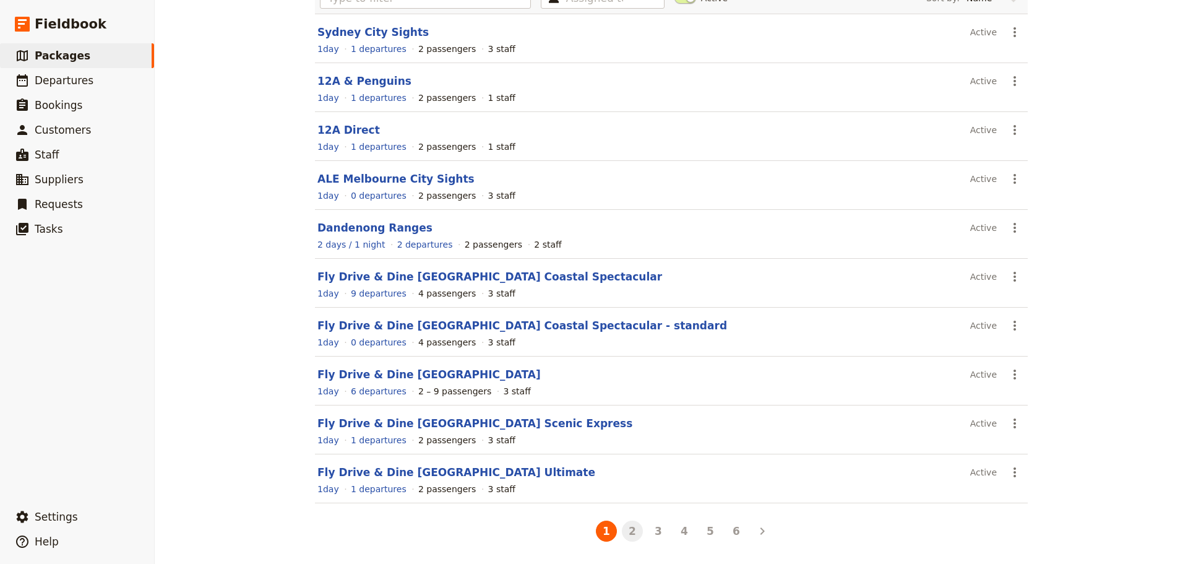
click at [633, 535] on button "2" at bounding box center [632, 531] width 21 height 21
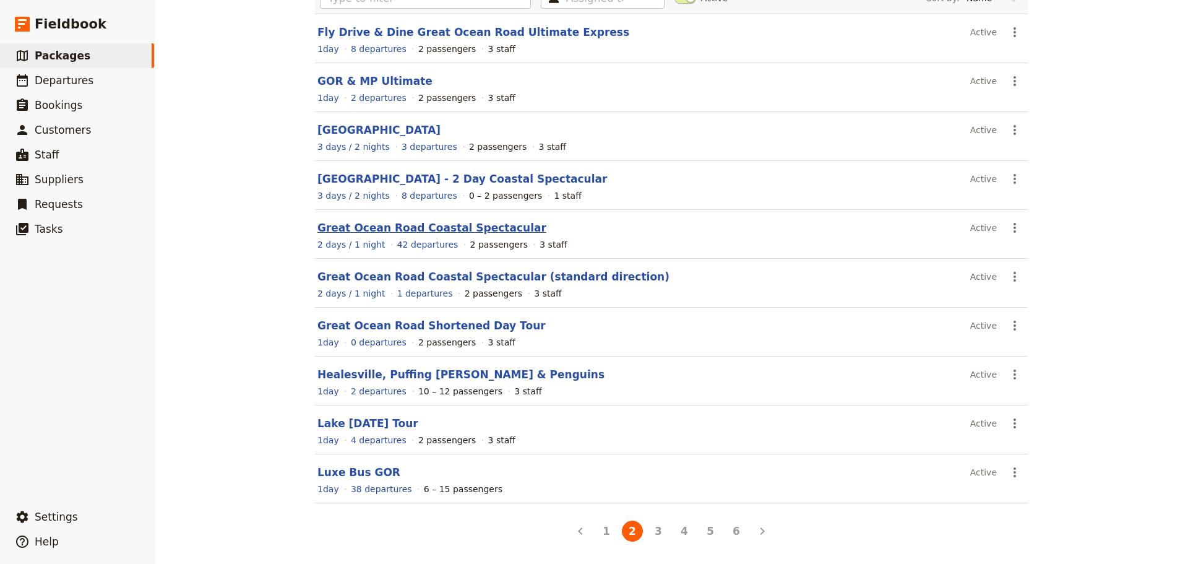
click at [391, 231] on link "Great Ocean Road Coastal Spectacular" at bounding box center [432, 228] width 229 height 12
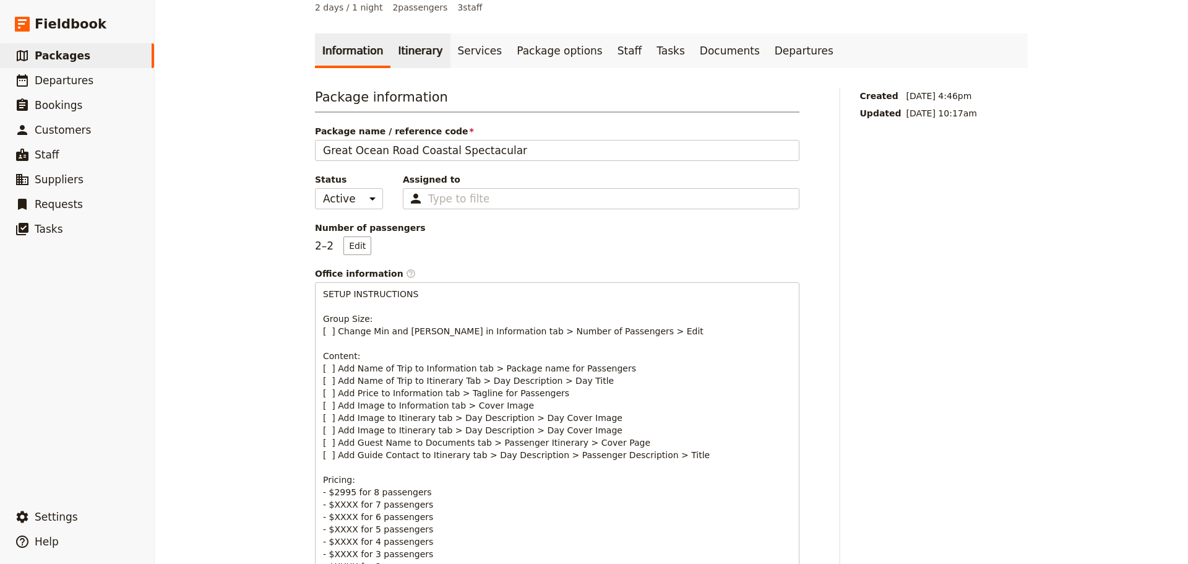
click at [409, 43] on link "Itinerary" at bounding box center [420, 50] width 59 height 35
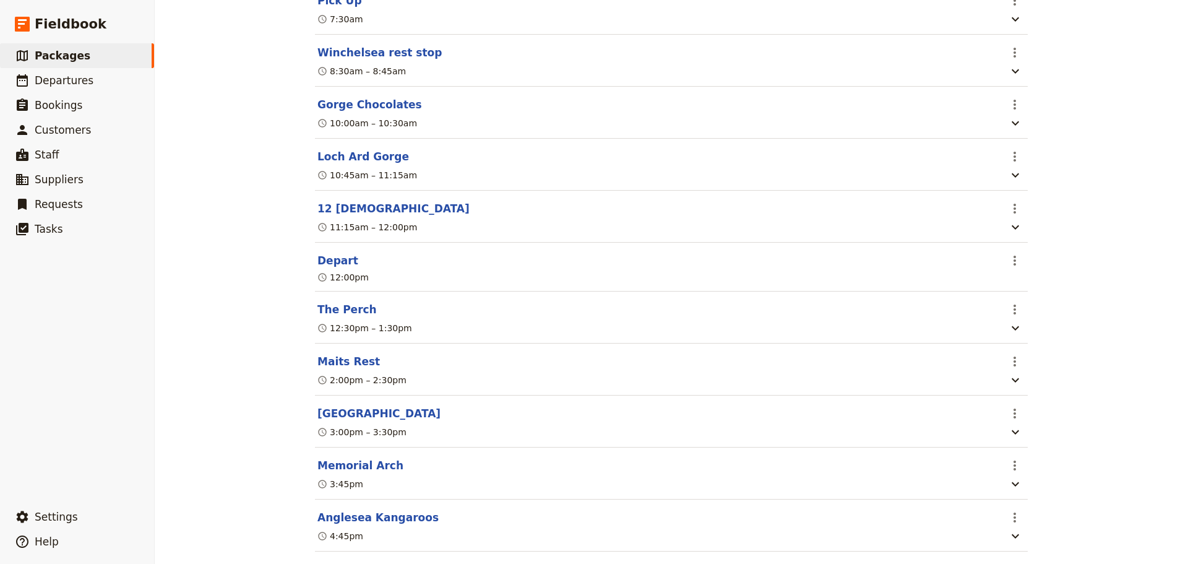
scroll to position [543, 0]
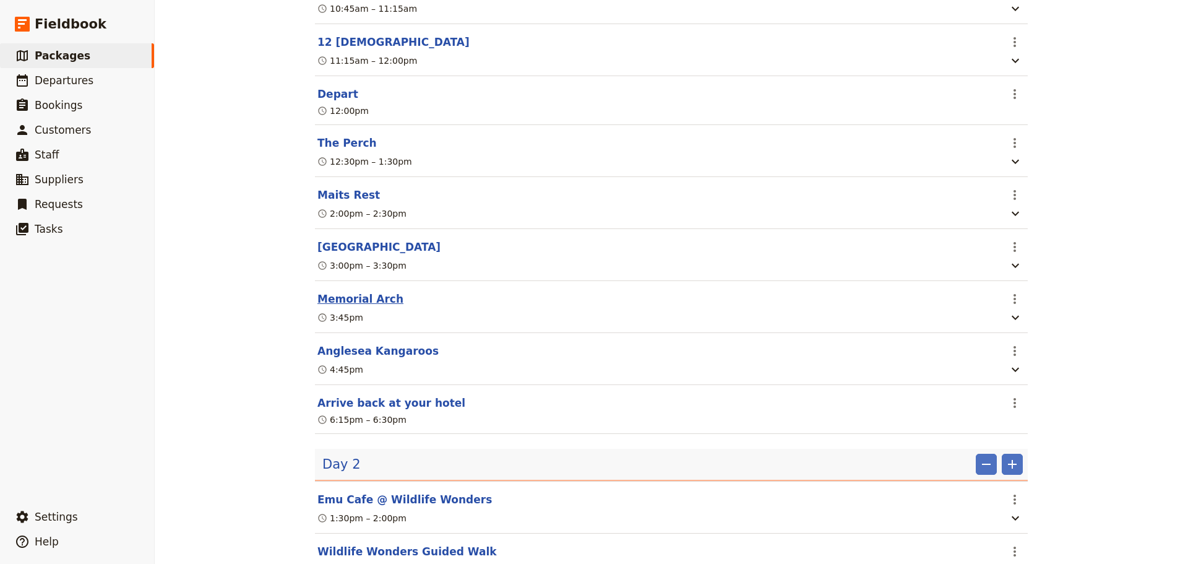
click at [329, 303] on button "Memorial Arch" at bounding box center [361, 299] width 86 height 15
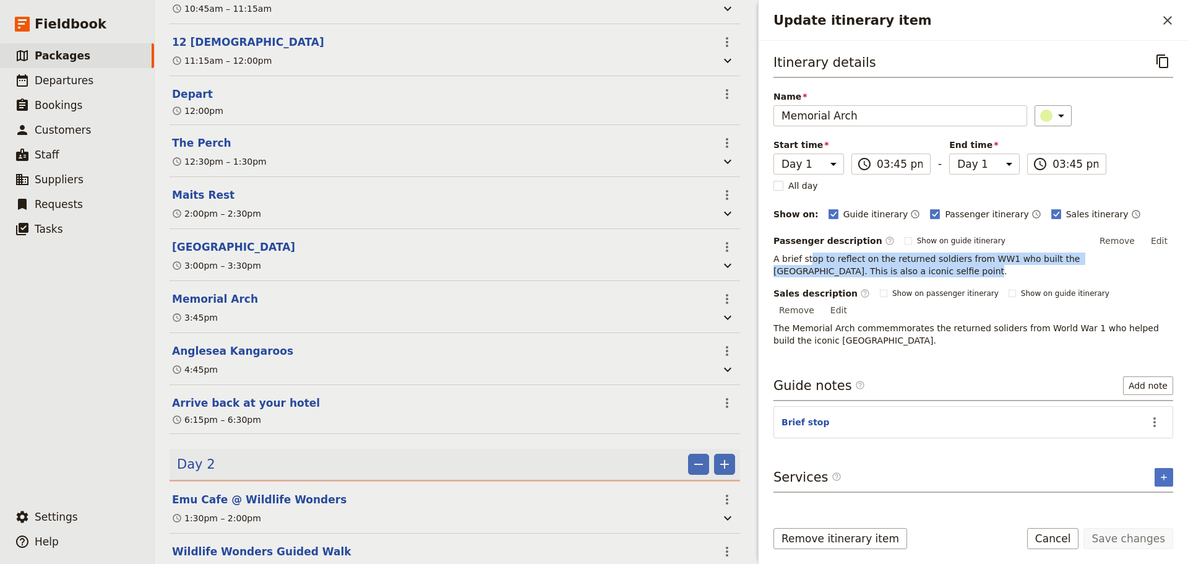
drag, startPoint x: 853, startPoint y: 272, endPoint x: 807, endPoint y: 249, distance: 51.2
click at [807, 249] on div "Passenger description ​ Show on guide itinerary Remove Edit A brief stop to ref…" at bounding box center [974, 254] width 400 height 46
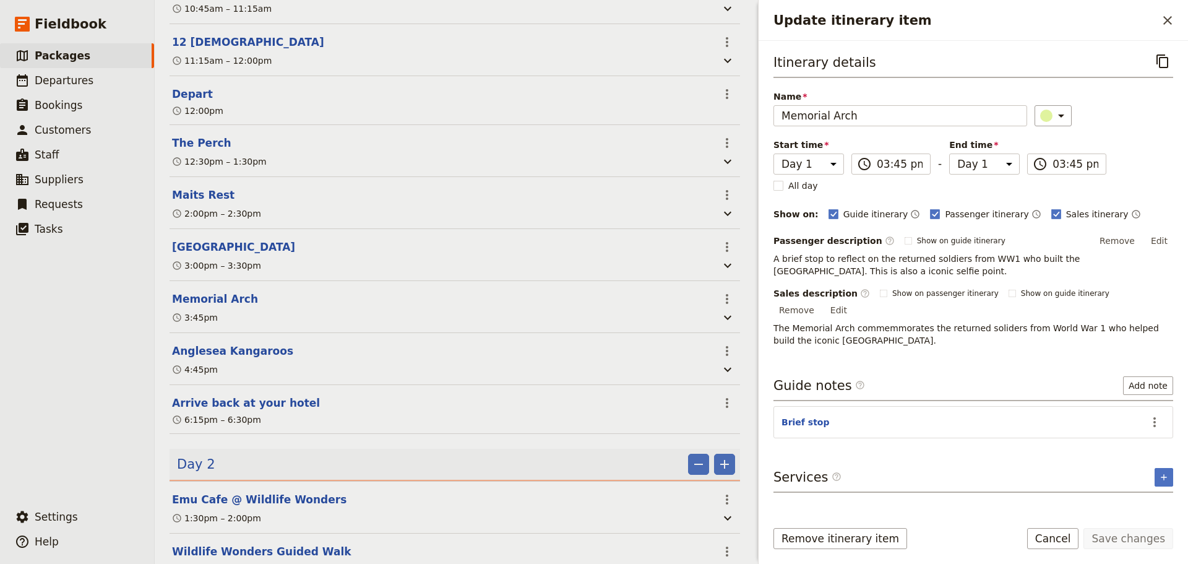
click at [872, 324] on p "The Memorial Arch commemmorates the returned soliders from World War 1 who help…" at bounding box center [974, 334] width 400 height 25
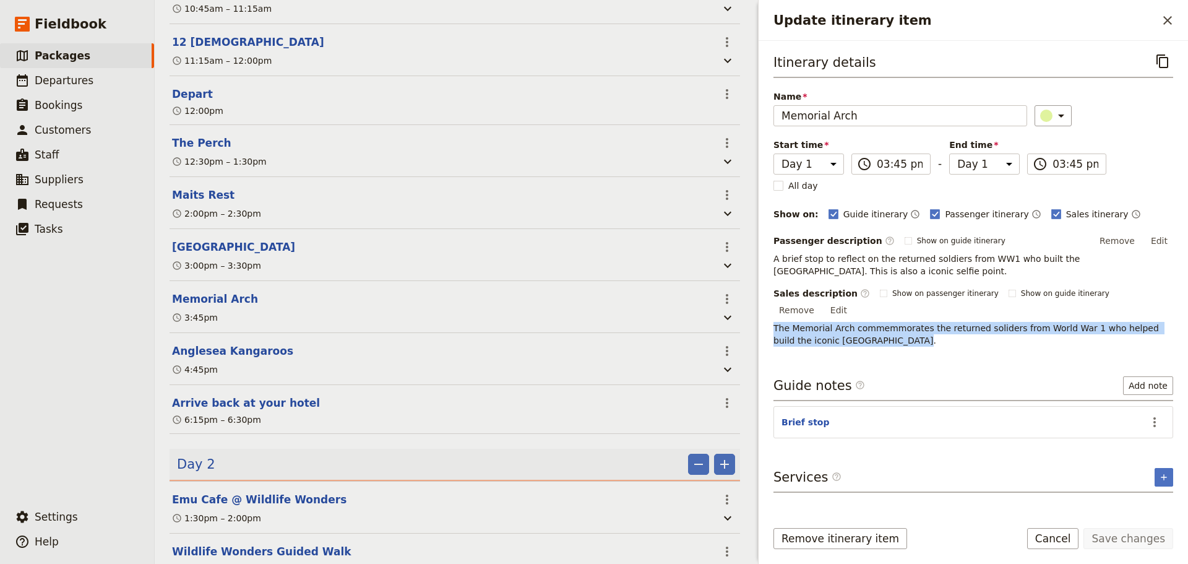
drag, startPoint x: 816, startPoint y: 319, endPoint x: 772, endPoint y: 308, distance: 45.5
click at [772, 308] on div "Itinerary details ​ Name Memorial Arch ​ Start time Day 1 Day 2 15:45 ​ 03:45 p…" at bounding box center [974, 275] width 430 height 469
copy span "The Memorial Arch commemmorates the returned soliders from World War 1 who help…"
drag, startPoint x: 1045, startPoint y: 539, endPoint x: 924, endPoint y: 435, distance: 159.7
click at [1044, 539] on button "Cancel" at bounding box center [1053, 538] width 52 height 21
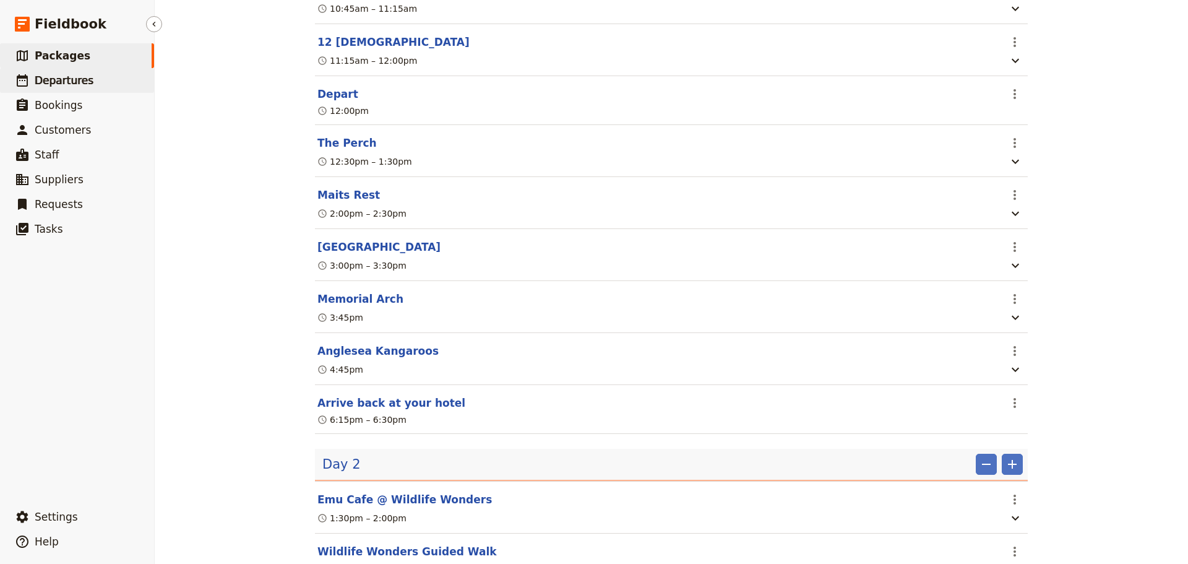
click at [76, 83] on span "Departures" at bounding box center [64, 80] width 59 height 12
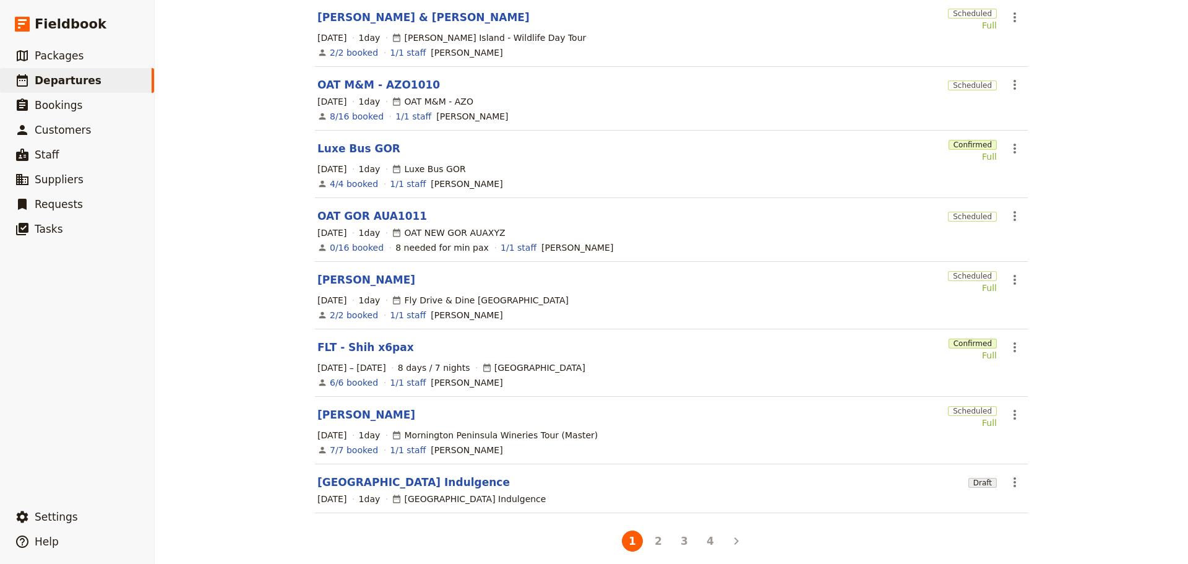
click at [344, 148] on section "Luxe Bus GOR Confirmed Full ​ 15 Oct 2025 1 day Luxe Bus GOR 4/4 booked 1/1 sta…" at bounding box center [671, 164] width 713 height 67
click at [344, 144] on link "Luxe Bus GOR" at bounding box center [359, 148] width 83 height 15
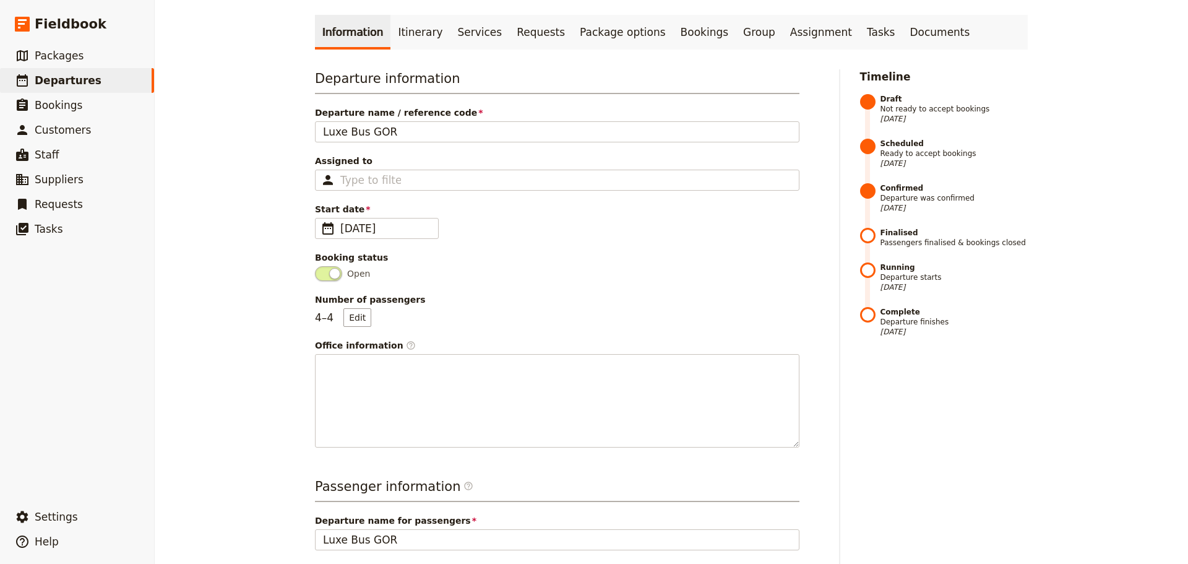
scroll to position [60, 0]
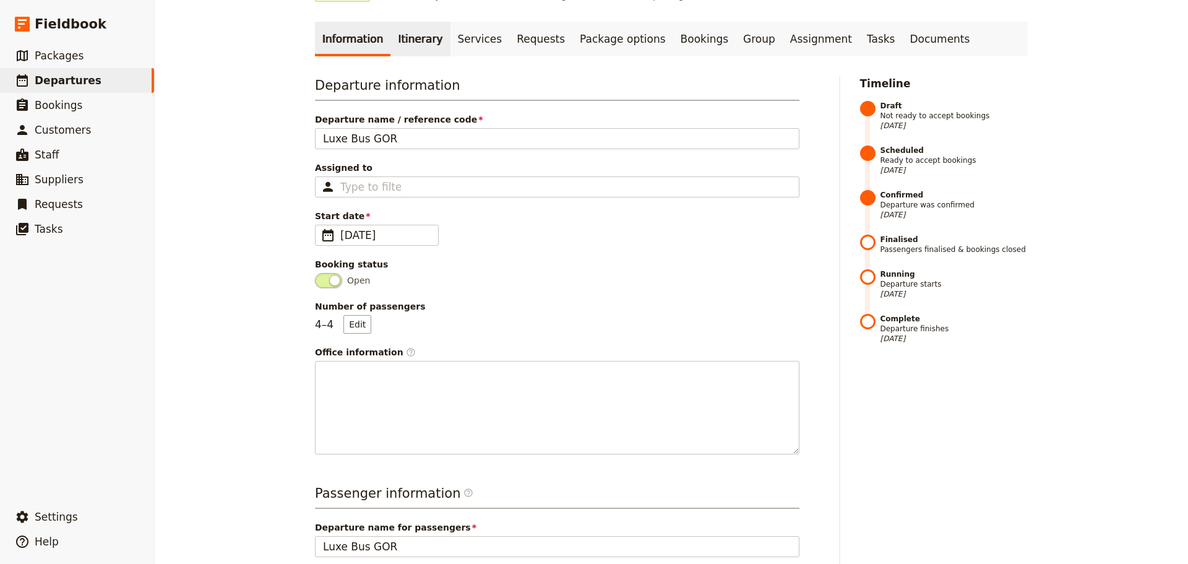
click at [399, 35] on link "Itinerary" at bounding box center [420, 39] width 59 height 35
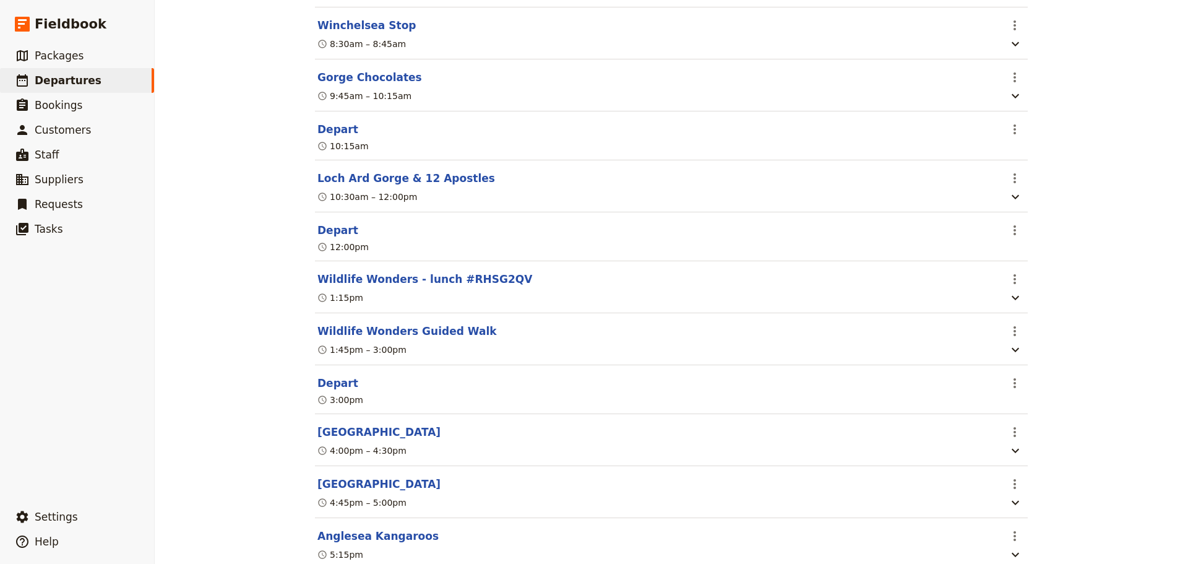
scroll to position [543, 0]
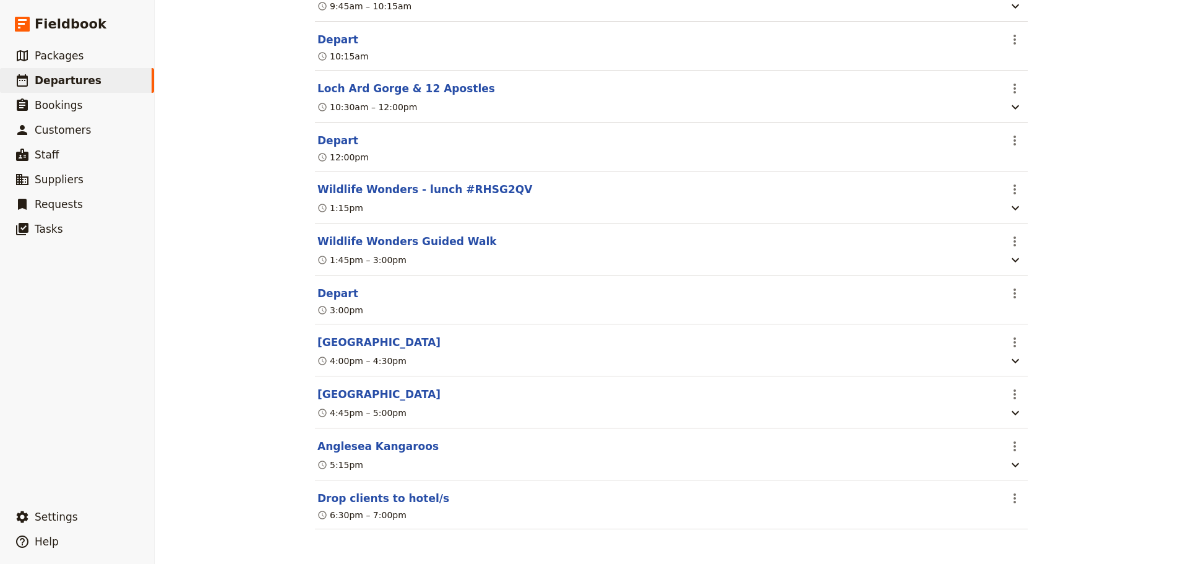
click at [338, 383] on section "GOR Memorial Arch ​ 4:45pm – 5:00pm" at bounding box center [671, 402] width 713 height 52
click at [339, 392] on button "[GEOGRAPHIC_DATA]" at bounding box center [379, 394] width 123 height 15
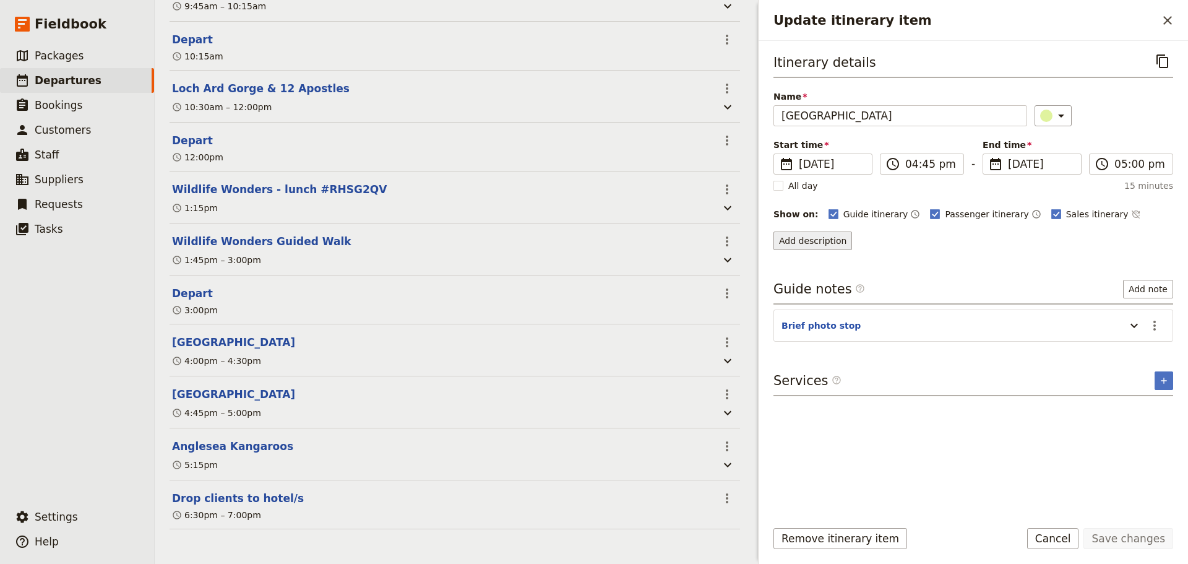
click at [810, 240] on button "Add description" at bounding box center [813, 240] width 79 height 19
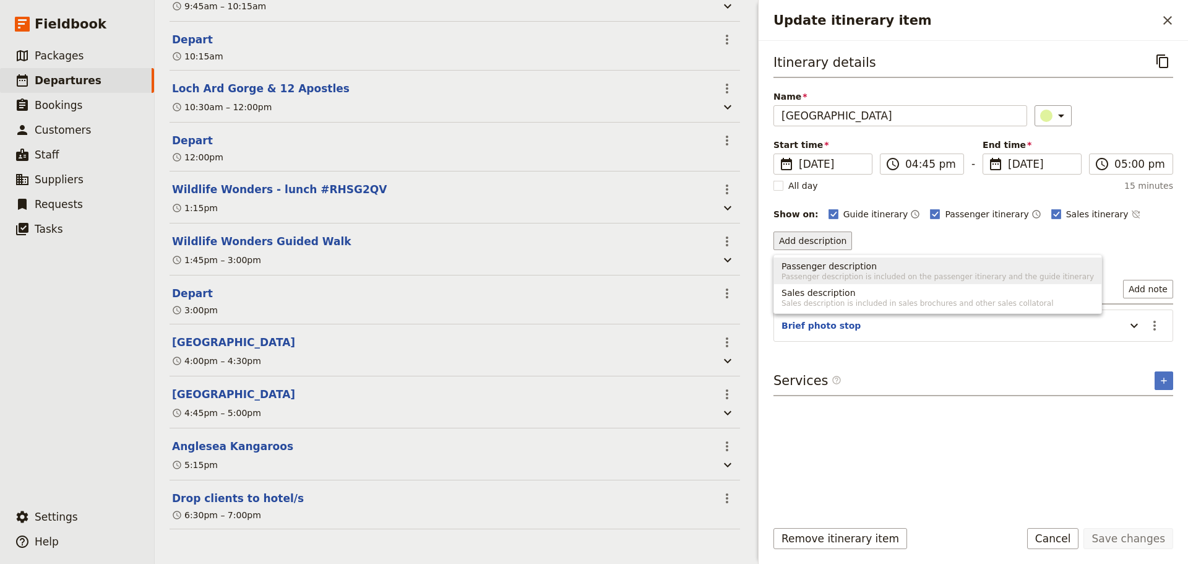
click at [819, 264] on span "Passenger description" at bounding box center [829, 266] width 95 height 12
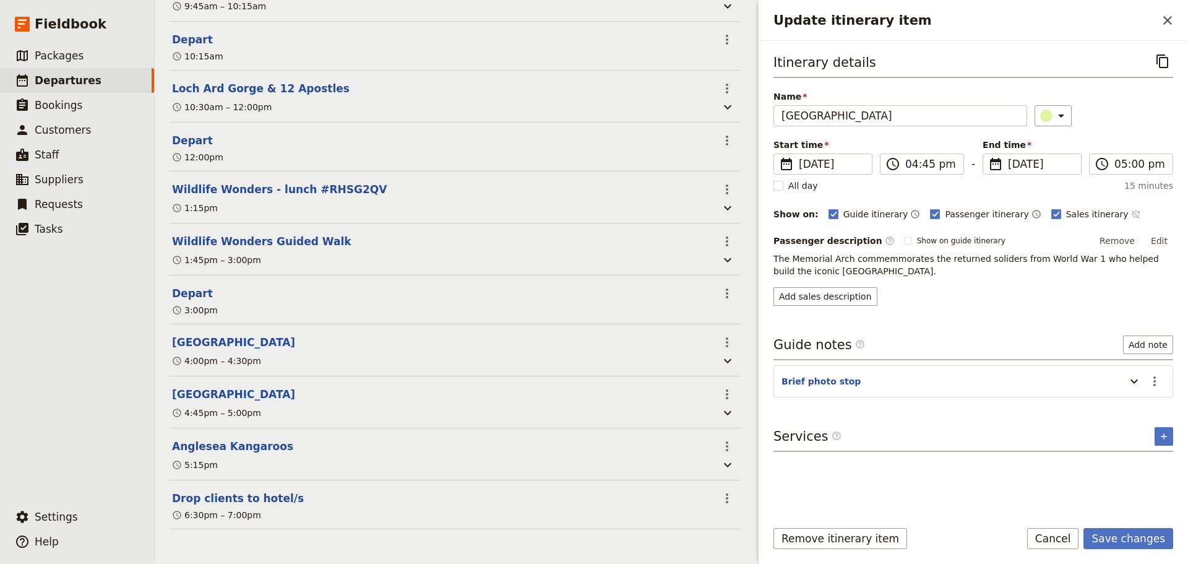
click at [1131, 211] on icon "Time not shown on sales itinerary" at bounding box center [1136, 214] width 10 height 10
click at [1157, 233] on button "Edit" at bounding box center [1160, 240] width 28 height 19
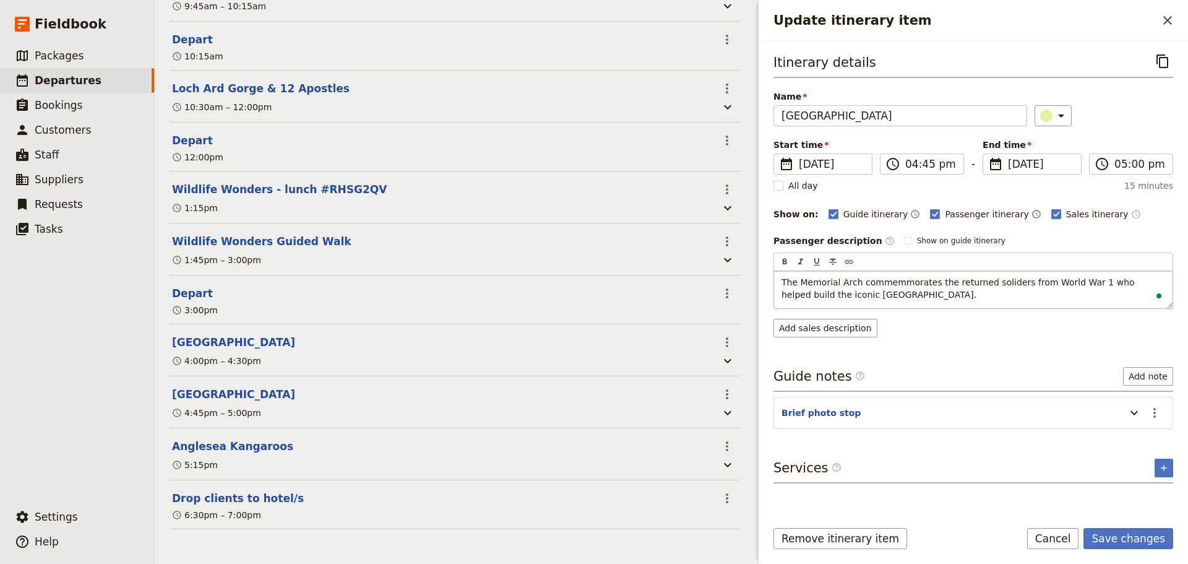
click at [987, 292] on p "The Memorial Arch commemmorates the returned soliders from World War 1 who help…" at bounding box center [974, 288] width 384 height 25
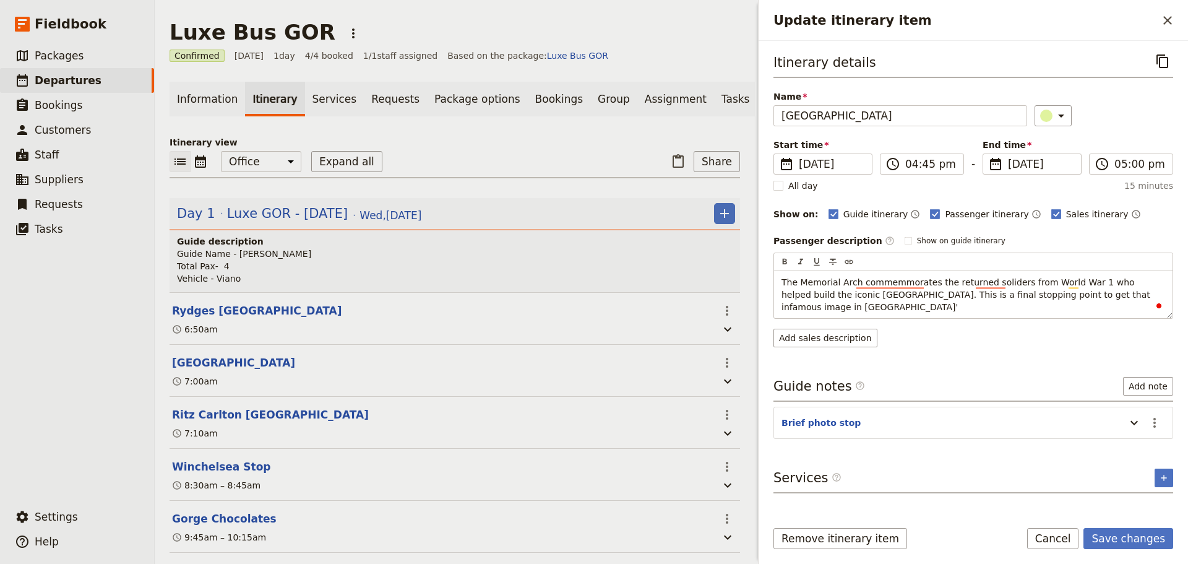
scroll to position [549, 0]
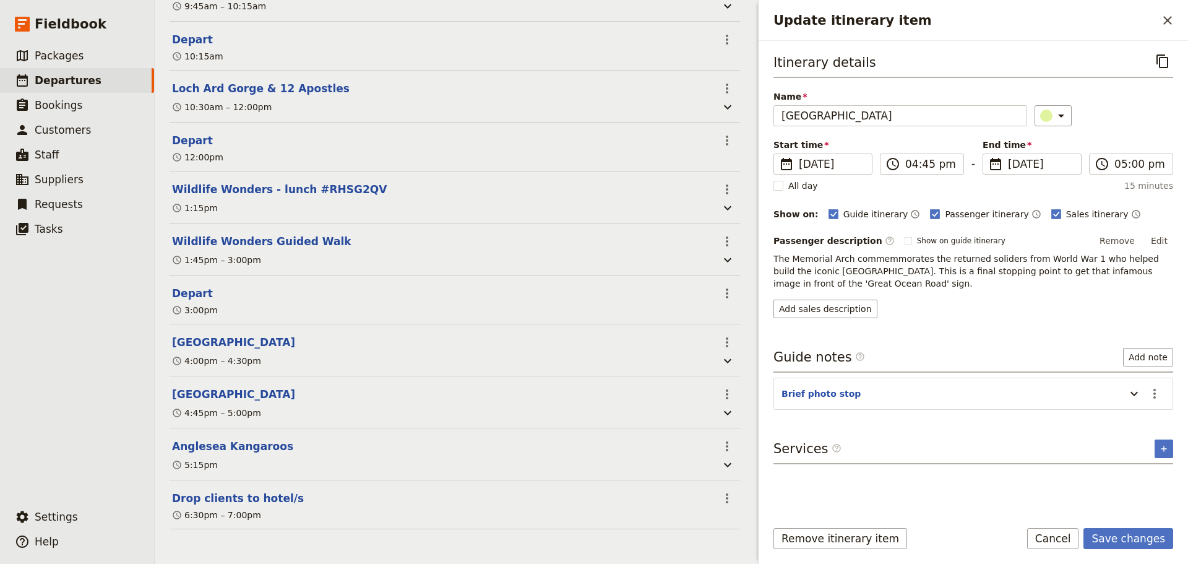
click at [894, 257] on span "The Memorial Arch commemmorates the returned soliders from World War 1 who help…" at bounding box center [968, 271] width 388 height 35
copy span "commemmorates"
click at [1140, 537] on button "Save changes" at bounding box center [1129, 538] width 90 height 21
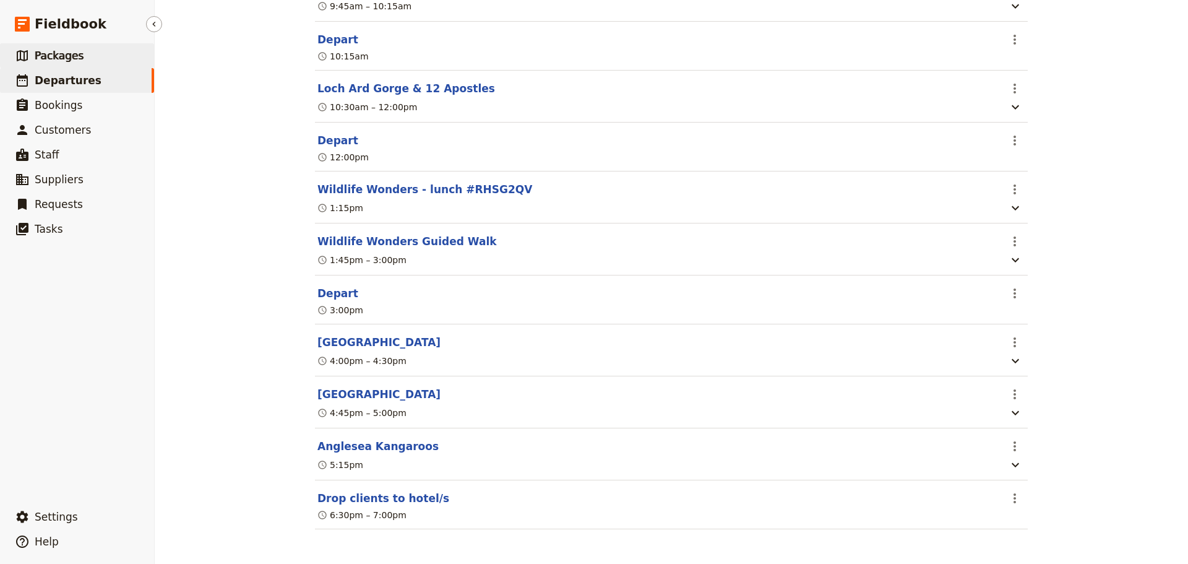
click at [58, 59] on span "Packages" at bounding box center [59, 56] width 49 height 12
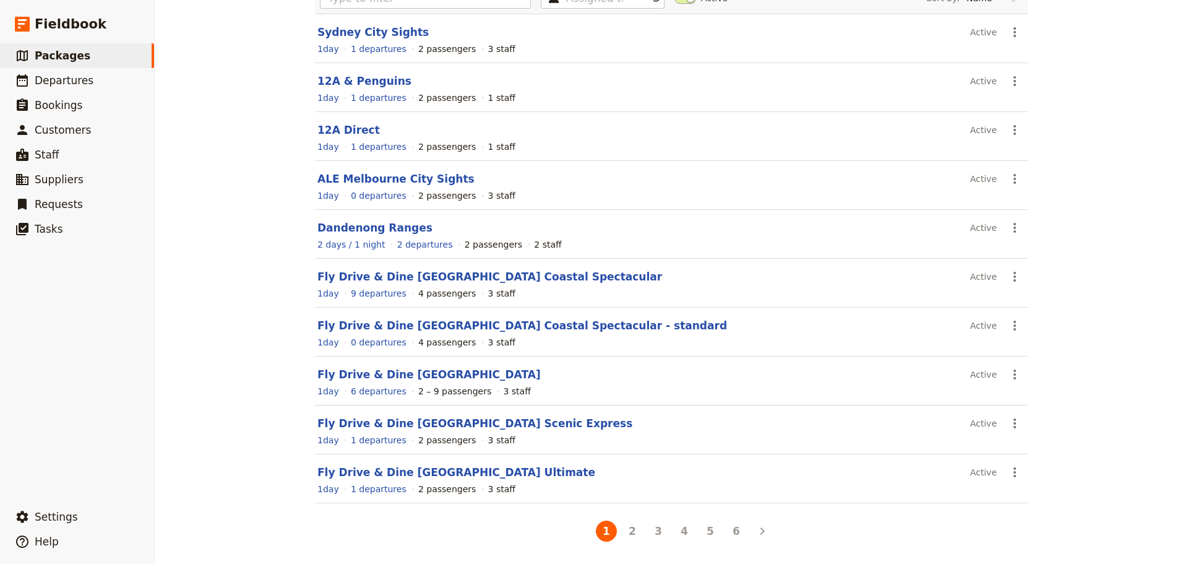
scroll to position [110, 0]
click at [624, 532] on button "2" at bounding box center [632, 531] width 21 height 21
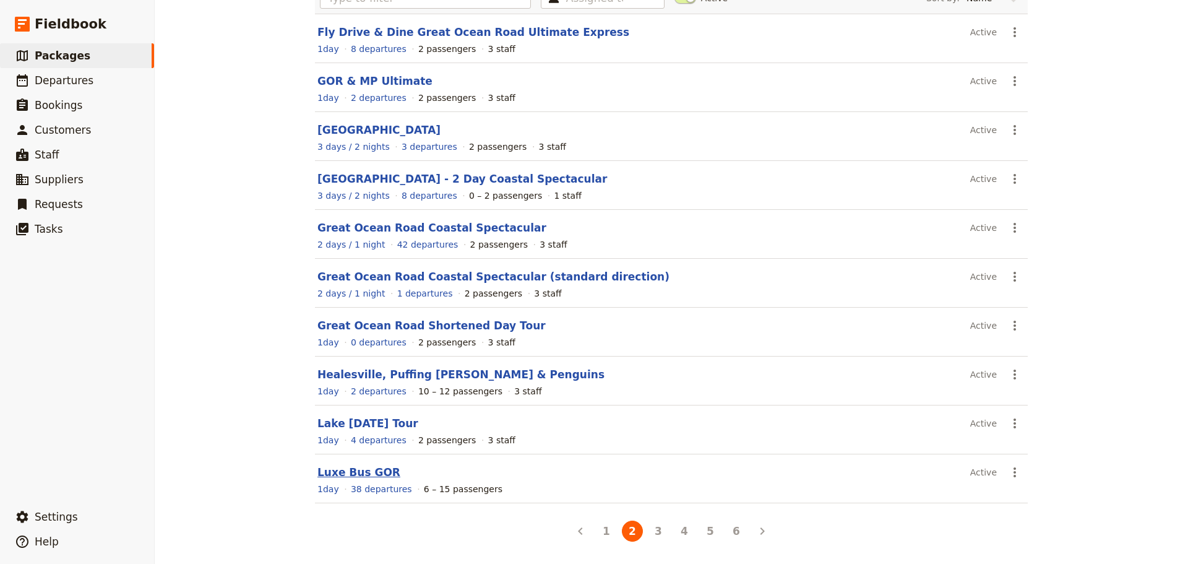
click at [335, 468] on link "Luxe Bus GOR" at bounding box center [359, 472] width 83 height 12
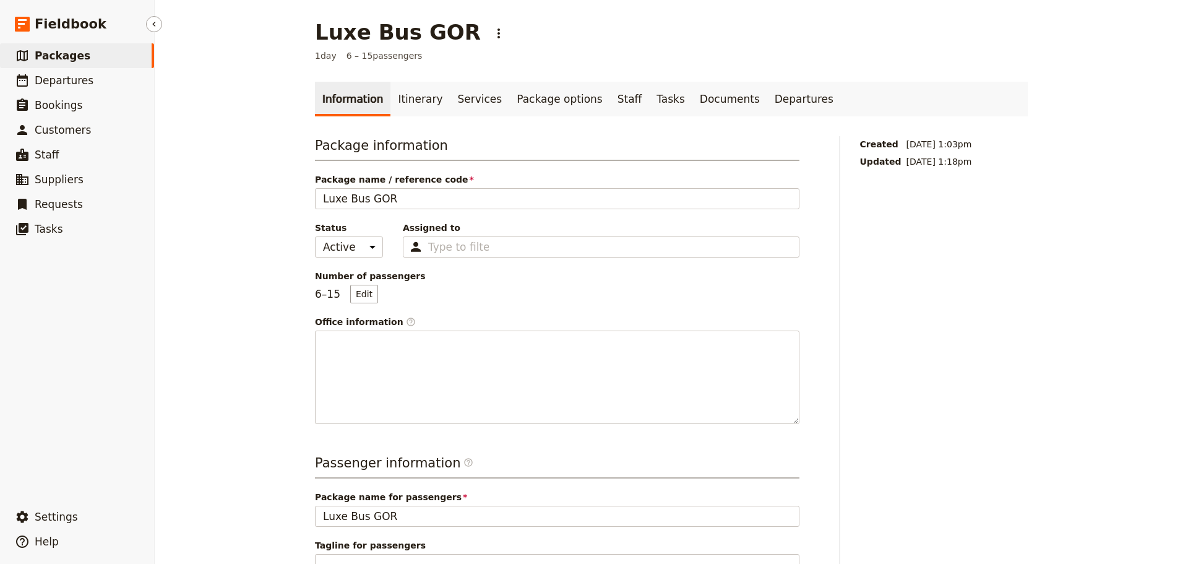
click at [92, 49] on link "​ Packages" at bounding box center [77, 55] width 154 height 25
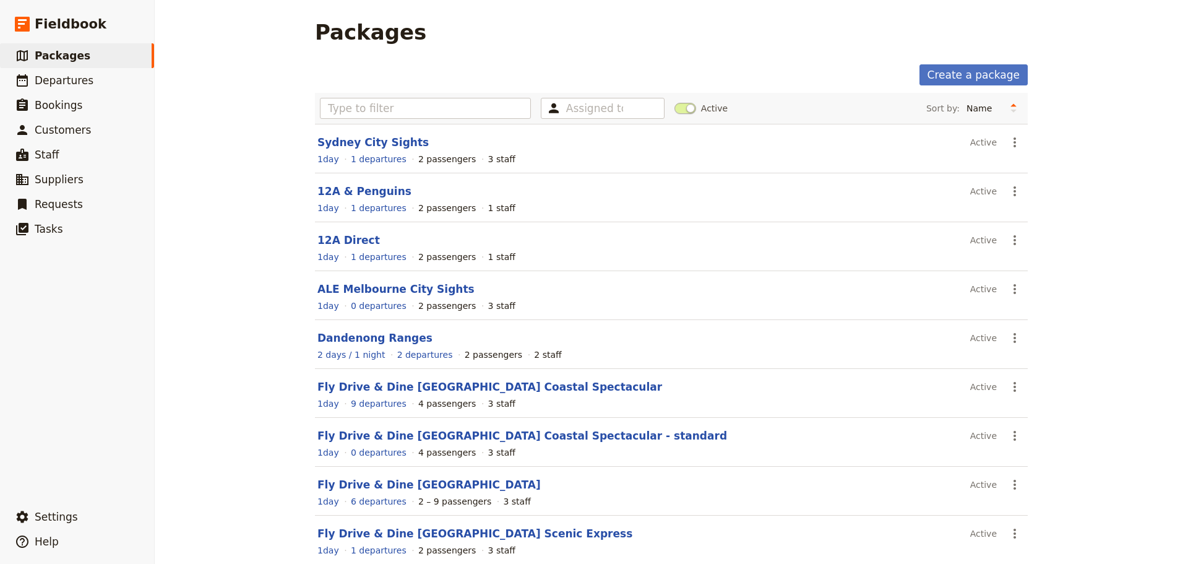
scroll to position [110, 0]
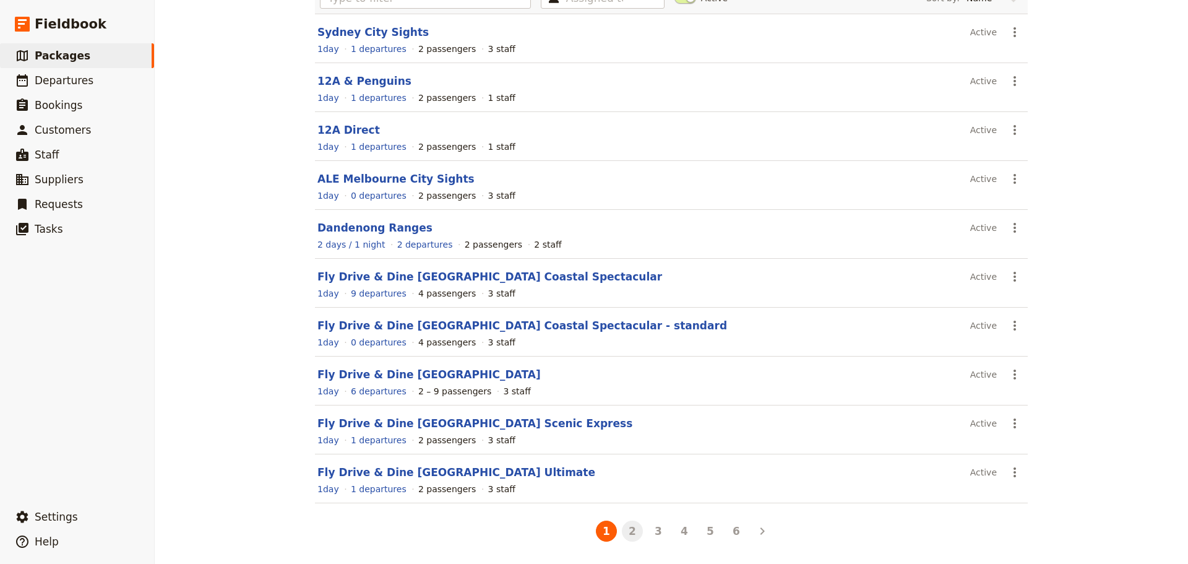
click at [624, 529] on button "2" at bounding box center [632, 531] width 21 height 21
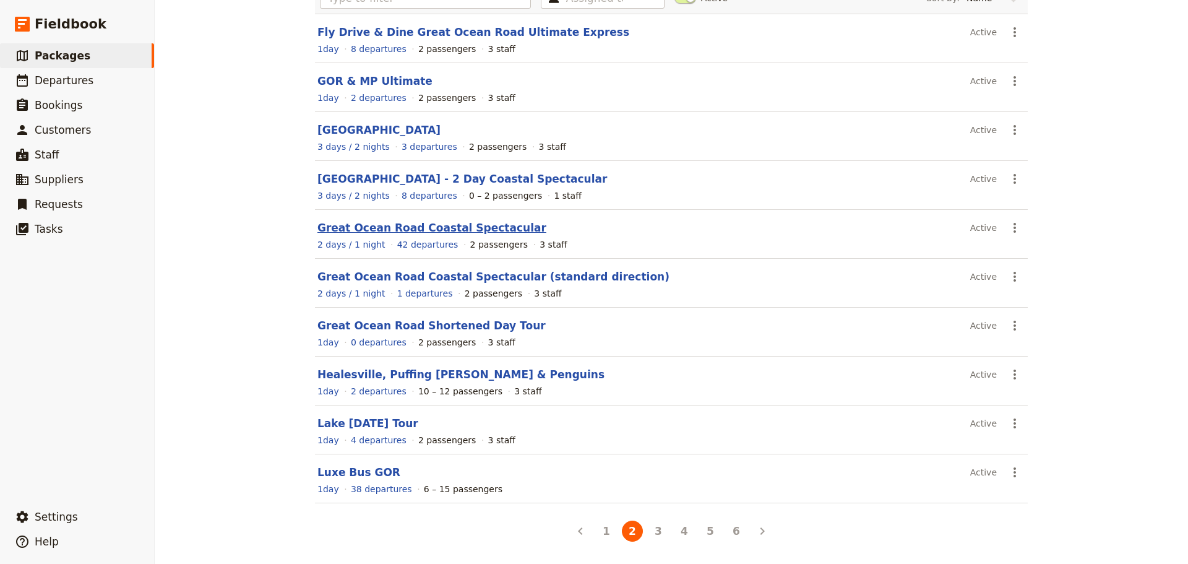
click at [363, 224] on link "Great Ocean Road Coastal Spectacular" at bounding box center [432, 228] width 229 height 12
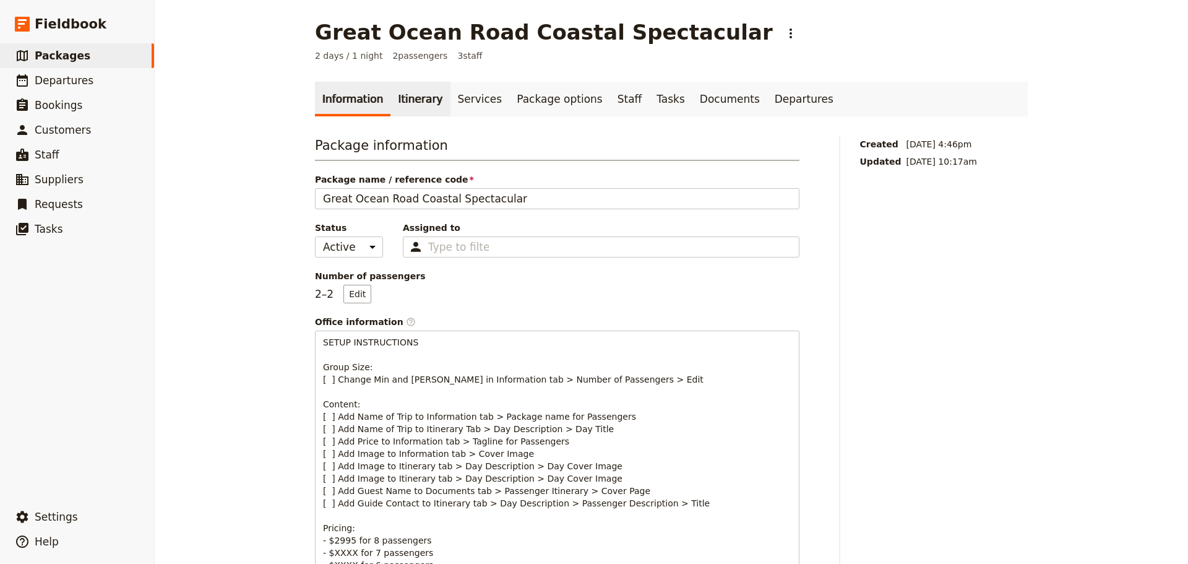
click at [399, 93] on link "Itinerary" at bounding box center [420, 99] width 59 height 35
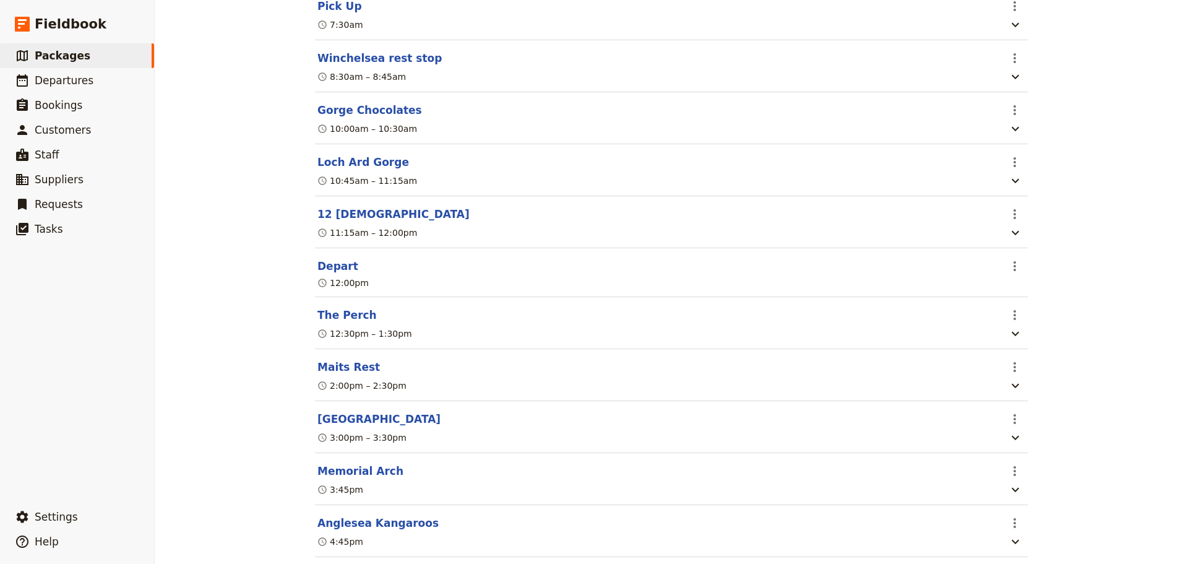
scroll to position [613, 0]
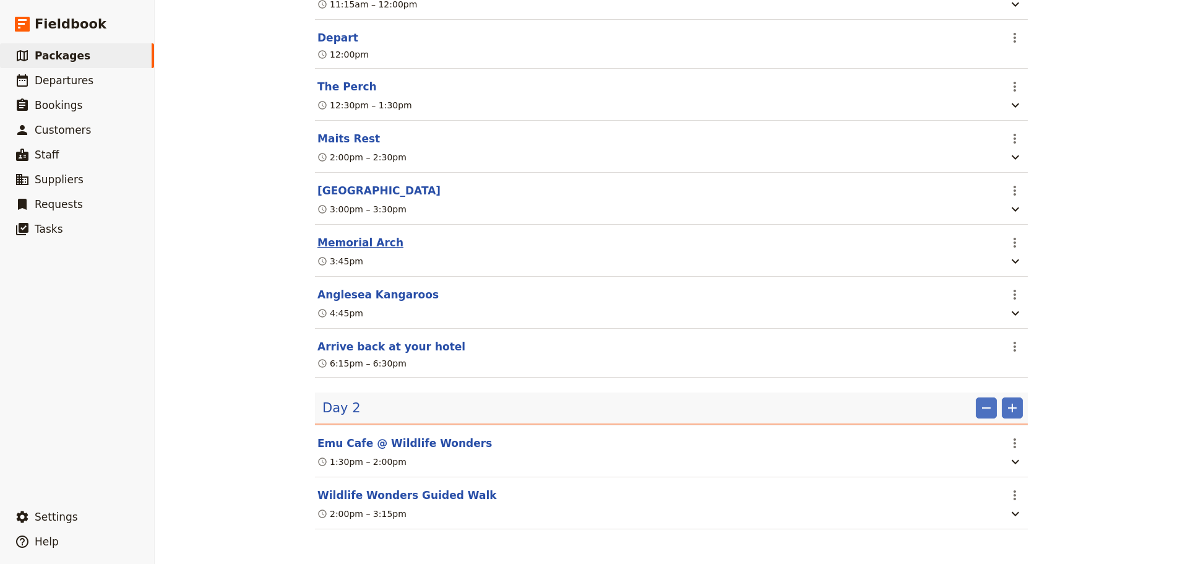
click at [340, 240] on button "Memorial Arch" at bounding box center [361, 242] width 86 height 15
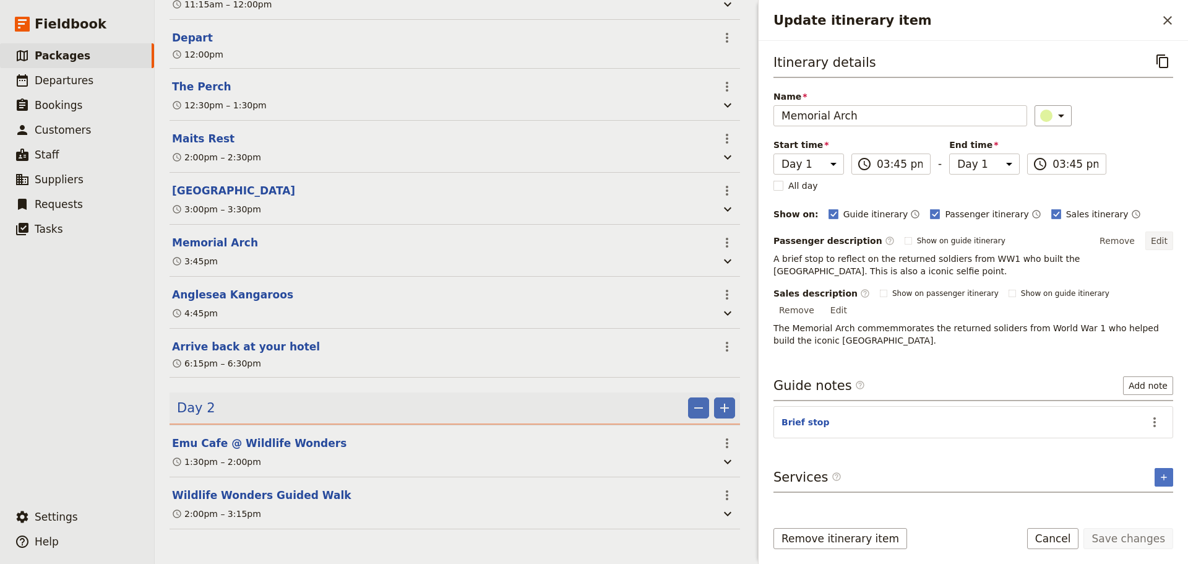
click at [1166, 239] on button "Edit" at bounding box center [1160, 240] width 28 height 19
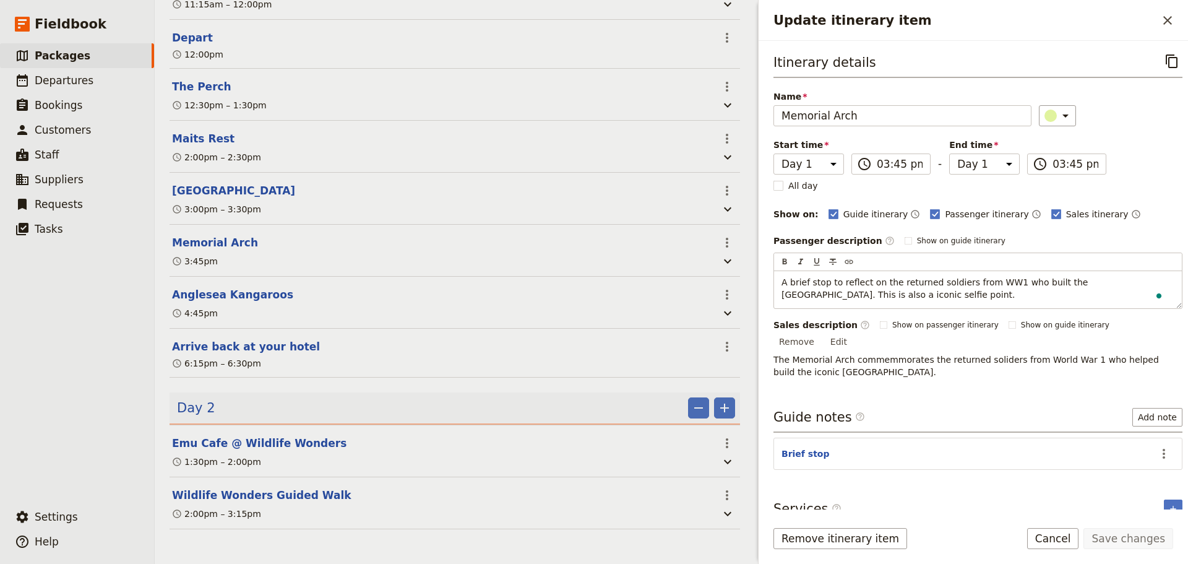
click at [888, 339] on div "Itinerary details ​ Name Memorial Arch ​ Start time Day 1 Day 2 15:45 ​ 03:45 p…" at bounding box center [978, 279] width 409 height 457
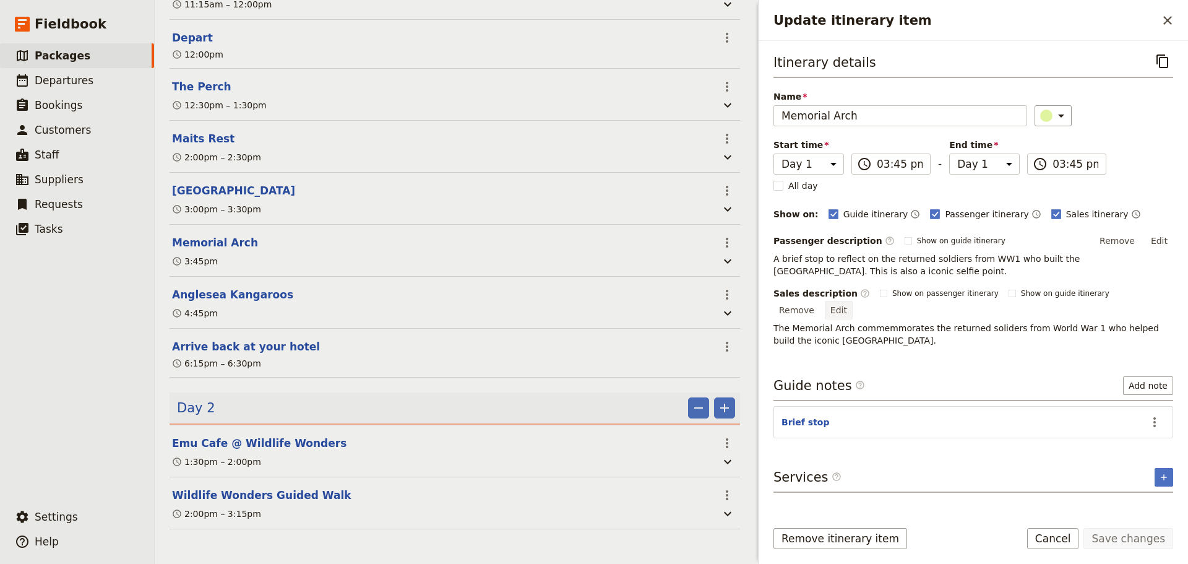
click at [853, 301] on button "Edit" at bounding box center [839, 310] width 28 height 19
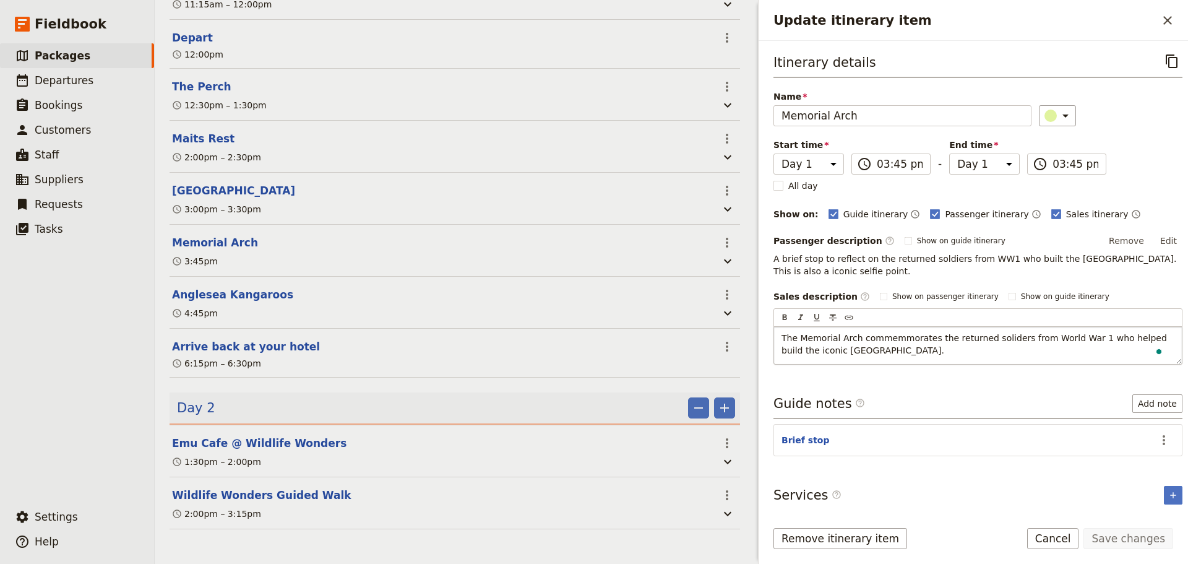
click at [868, 339] on span "The Memorial Arch commemmorates the returned soliders from World War 1 who help…" at bounding box center [976, 344] width 388 height 22
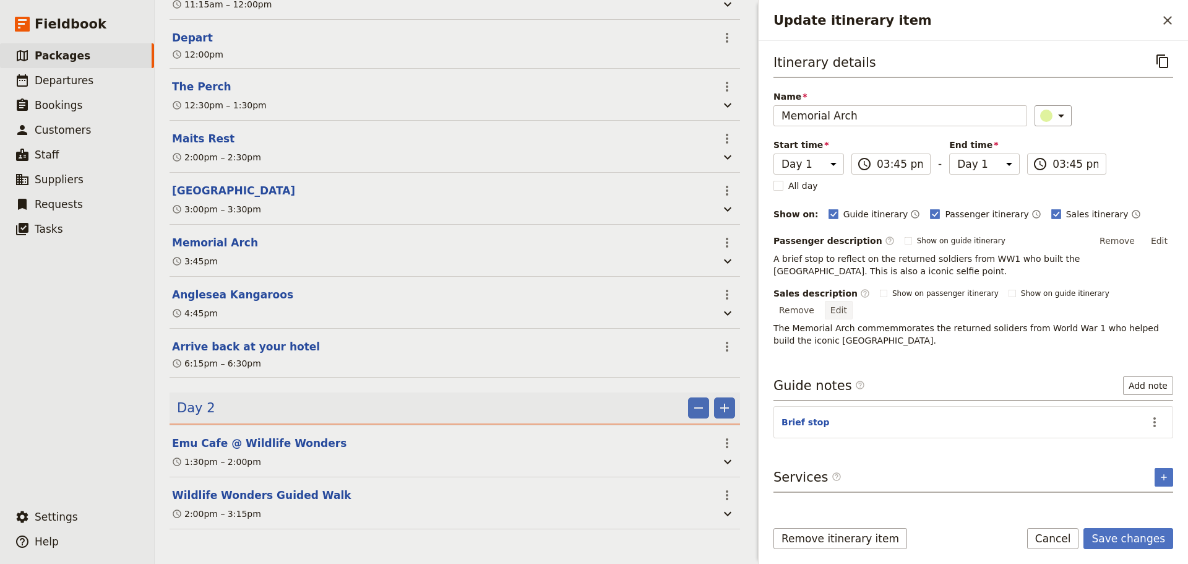
click at [853, 301] on button "Edit" at bounding box center [839, 310] width 28 height 19
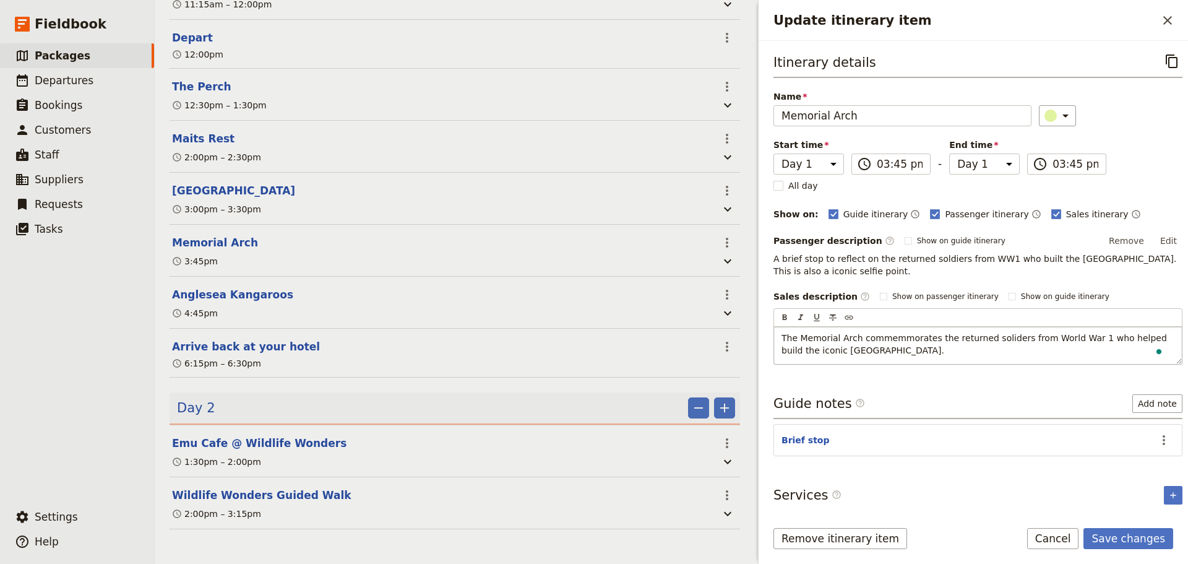
click at [885, 333] on span "The Memorial Arch commemmorates the returned soliders from World War 1 who help…" at bounding box center [976, 344] width 388 height 22
click at [890, 347] on p "The Memorial Arch commemmorates the returned soliders from World War 1 who help…" at bounding box center [978, 344] width 393 height 25
click at [878, 352] on span "The Memorial Arch commemmorates the returned soliders from World War 1 who help…" at bounding box center [976, 344] width 388 height 22
click at [894, 341] on span "The Memorial Arch commemmorates the returned soliders from World War 1 who help…" at bounding box center [976, 344] width 388 height 22
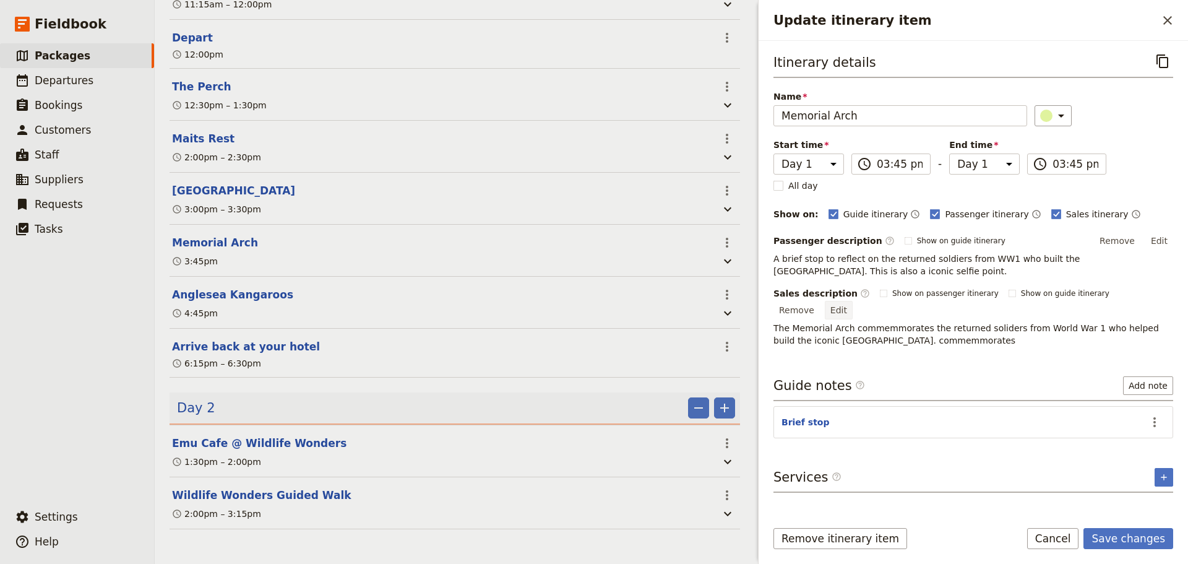
click at [853, 301] on button "Edit" at bounding box center [839, 310] width 28 height 19
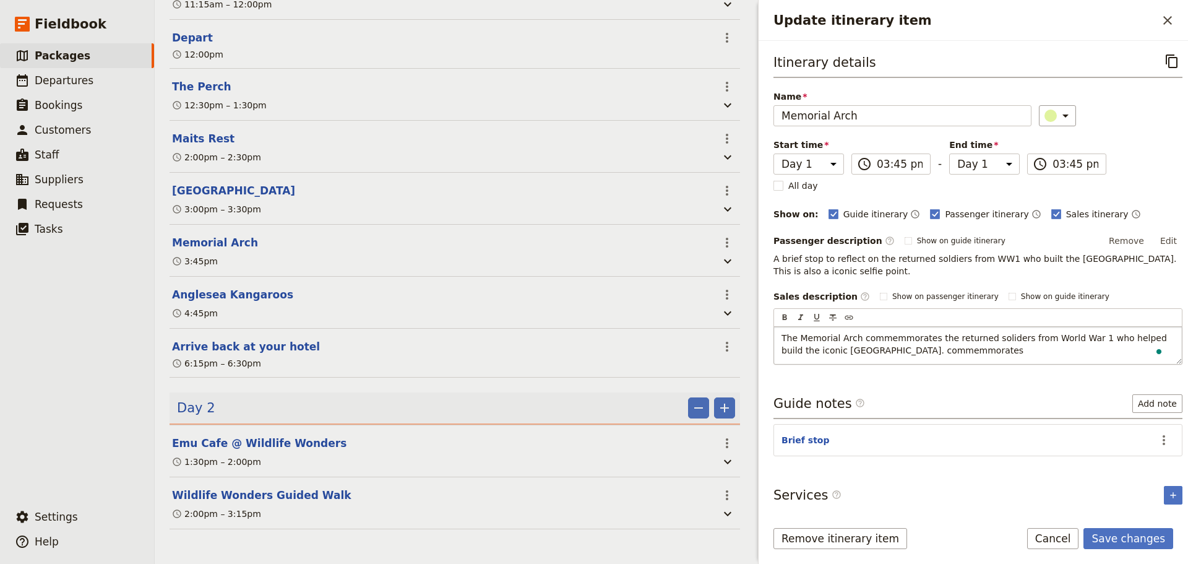
click at [888, 337] on span "The Memorial Arch commemmorates the returned soliders from World War 1 who help…" at bounding box center [976, 344] width 388 height 22
click at [901, 351] on span "The Memorial Arch commemorates the returned soliders from World War 1 who helpe…" at bounding box center [972, 344] width 380 height 22
click at [1137, 529] on button "Save changes" at bounding box center [1129, 538] width 90 height 21
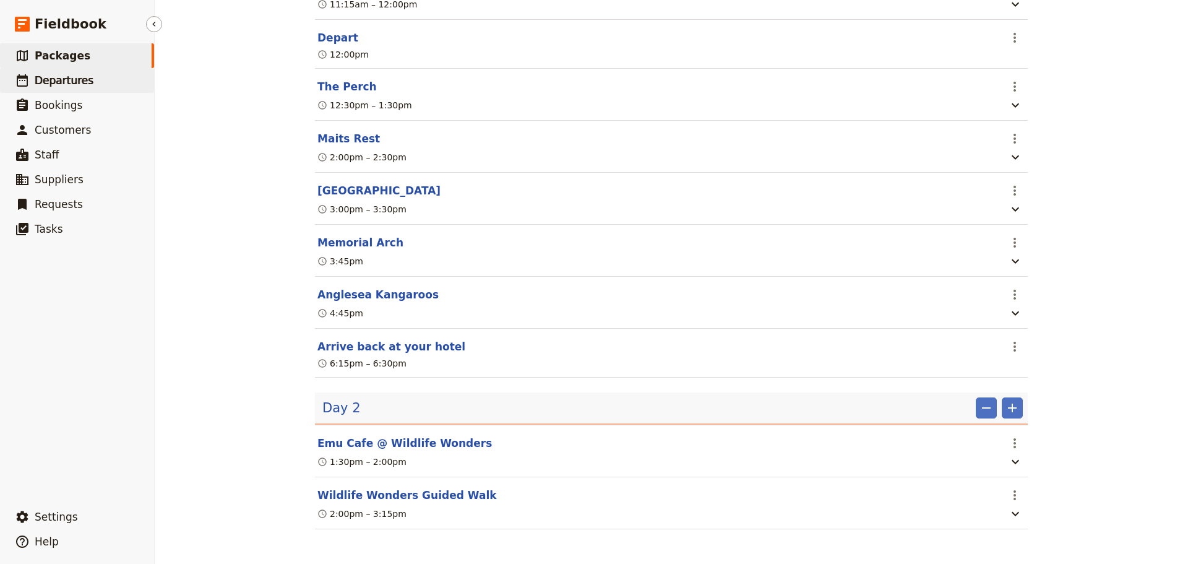
click at [69, 73] on span "Departures" at bounding box center [64, 80] width 59 height 15
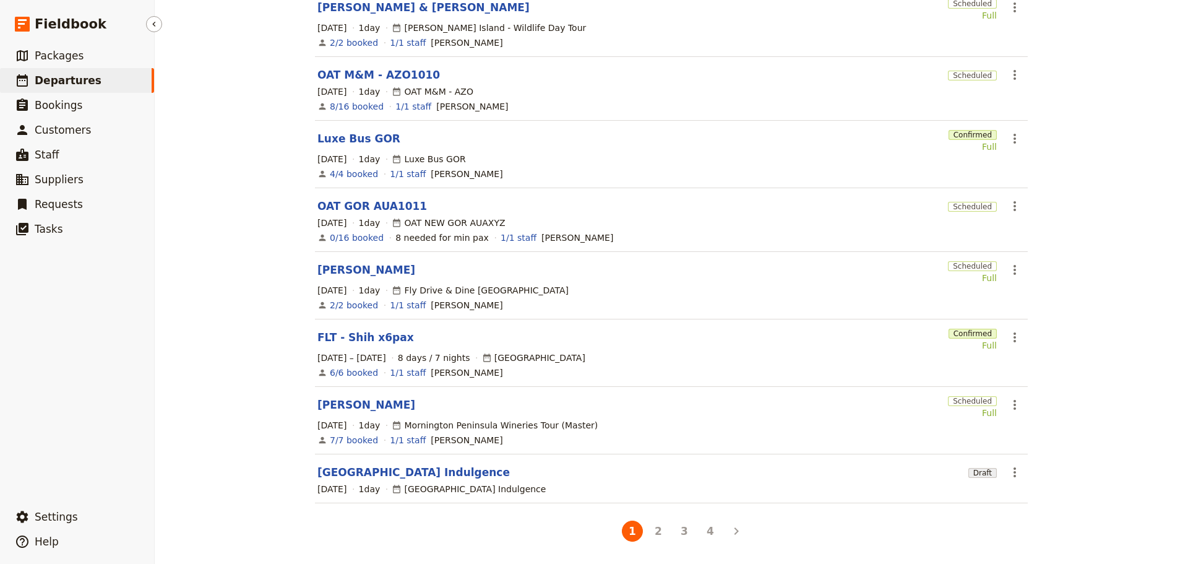
scroll to position [251, 0]
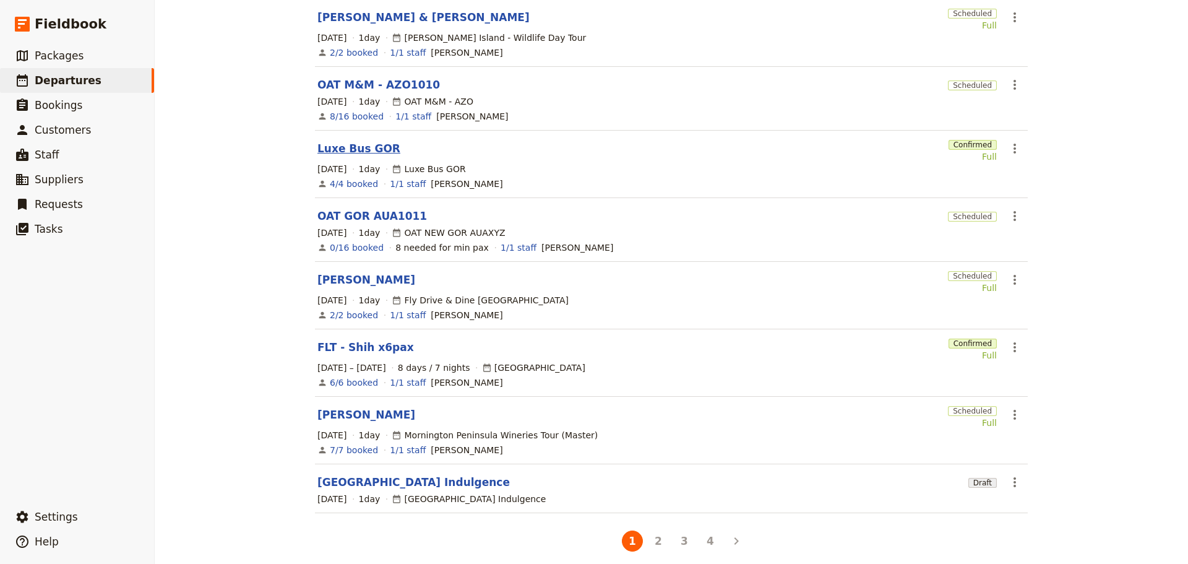
click at [341, 142] on link "Luxe Bus GOR" at bounding box center [359, 148] width 83 height 15
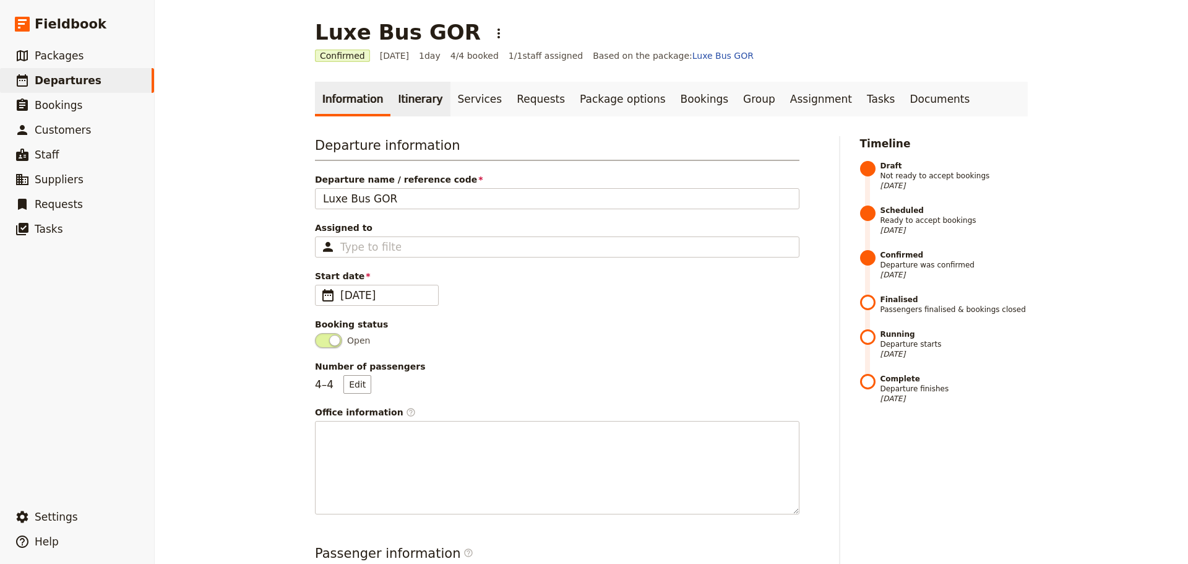
click at [409, 101] on link "Itinerary" at bounding box center [420, 99] width 59 height 35
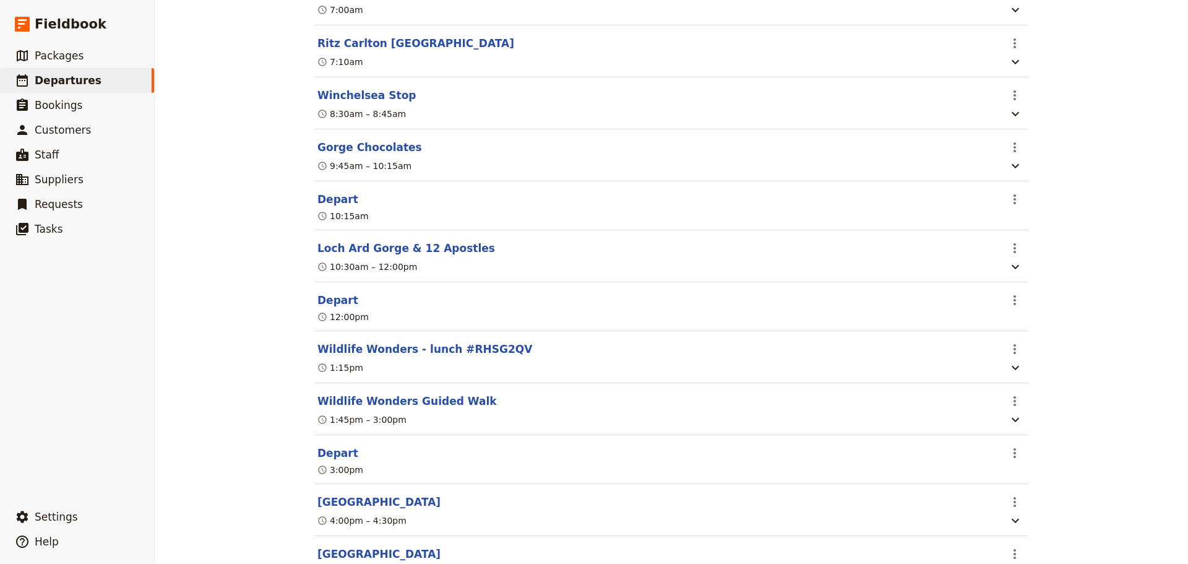
scroll to position [543, 0]
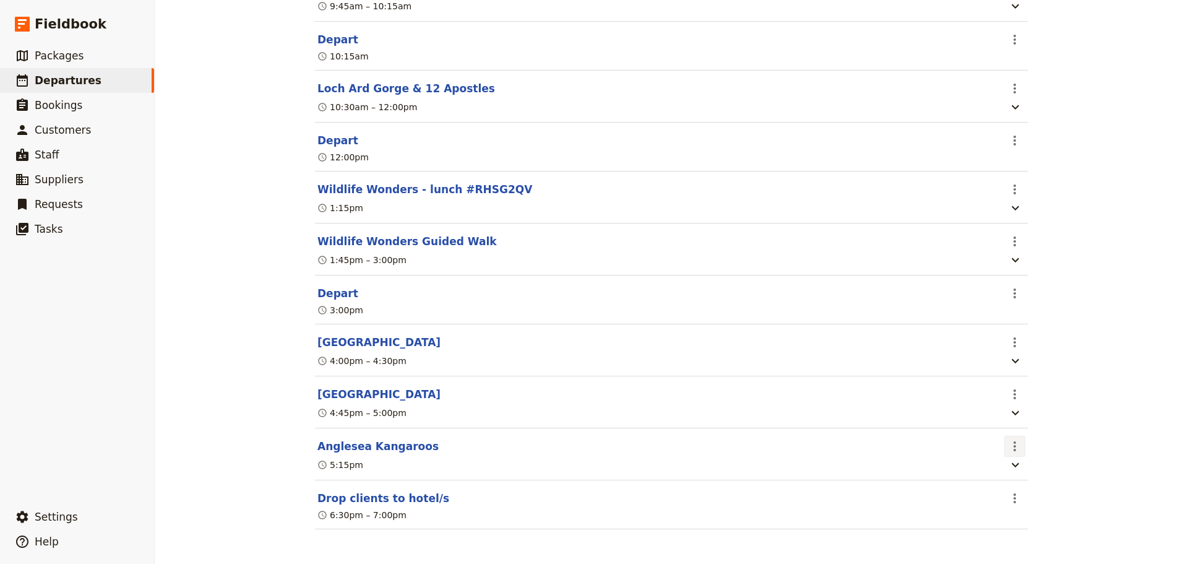
click at [1008, 444] on icon "Actions" at bounding box center [1015, 446] width 15 height 15
click at [1016, 469] on span "Edit this itinerary item" at bounding box center [1056, 473] width 97 height 12
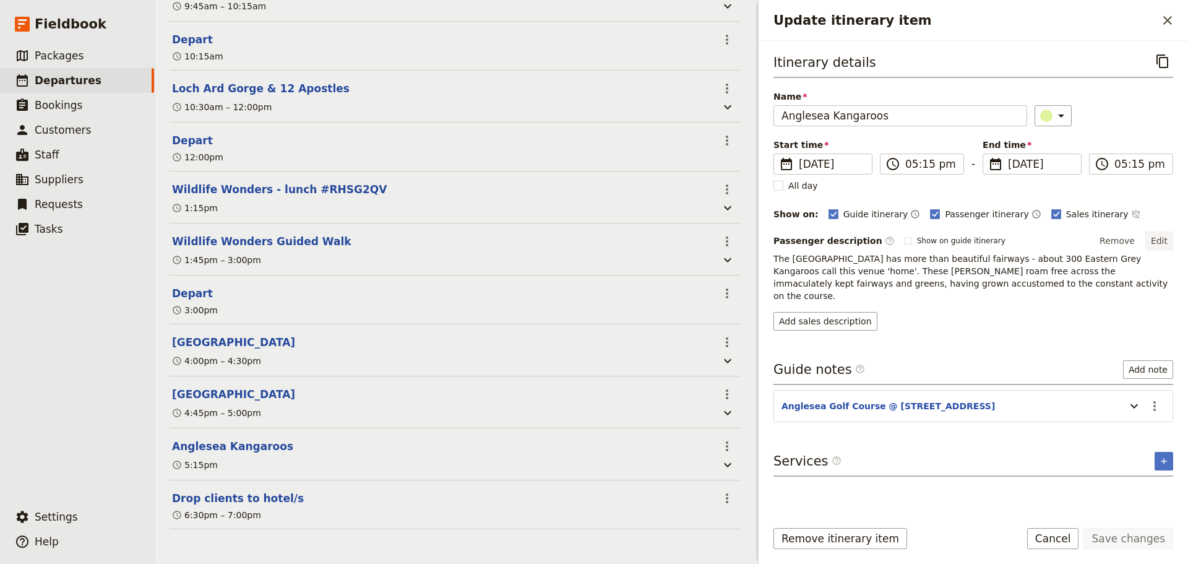
click at [1167, 240] on button "Edit" at bounding box center [1160, 240] width 28 height 19
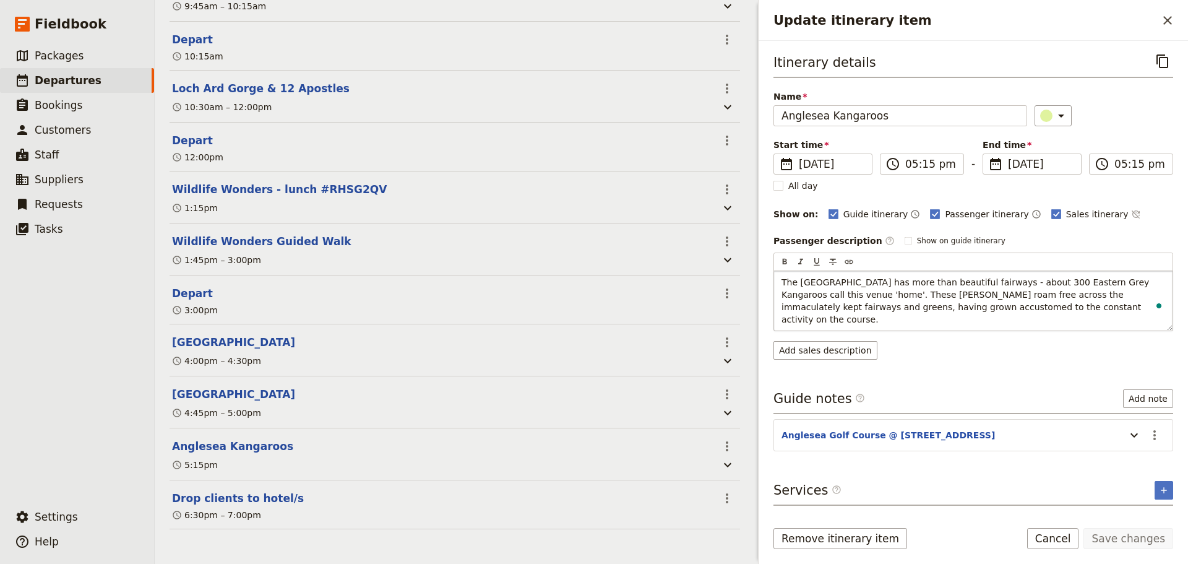
click at [1016, 308] on p "The [GEOGRAPHIC_DATA] has more than beautiful fairways - about 300 Eastern Grey…" at bounding box center [974, 301] width 384 height 50
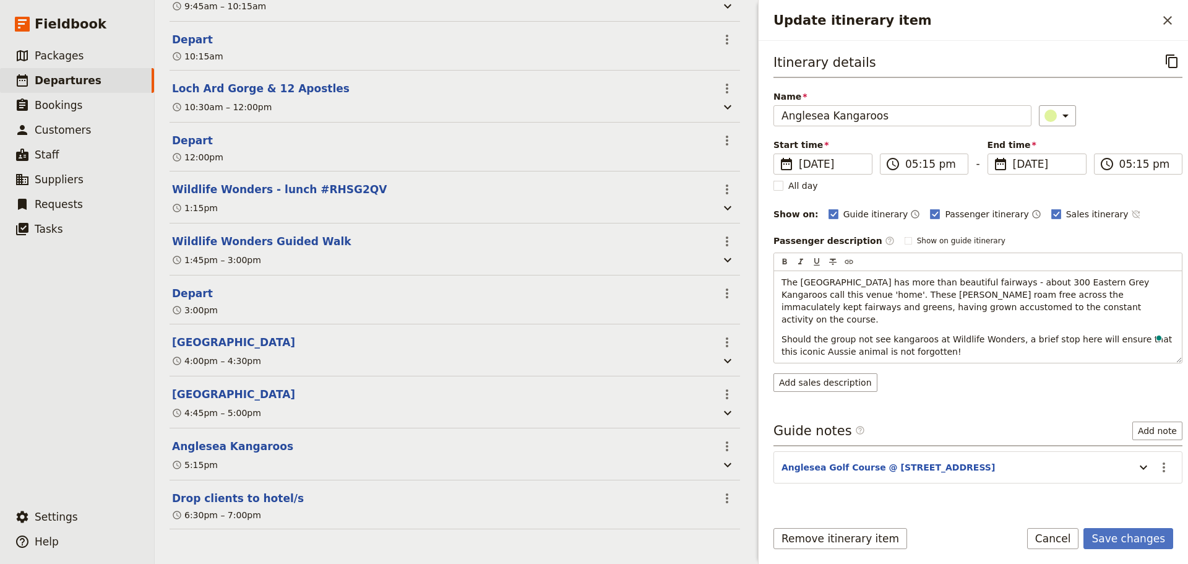
click at [1131, 212] on icon "Time not shown on sales itinerary" at bounding box center [1136, 214] width 10 height 10
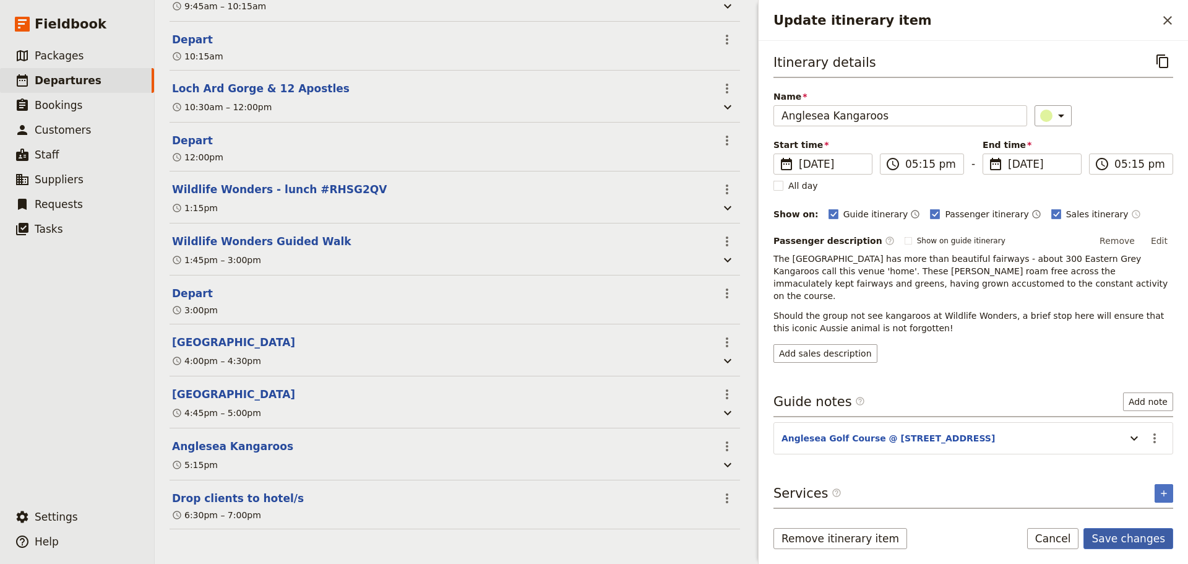
click at [1119, 537] on button "Save changes" at bounding box center [1129, 538] width 90 height 21
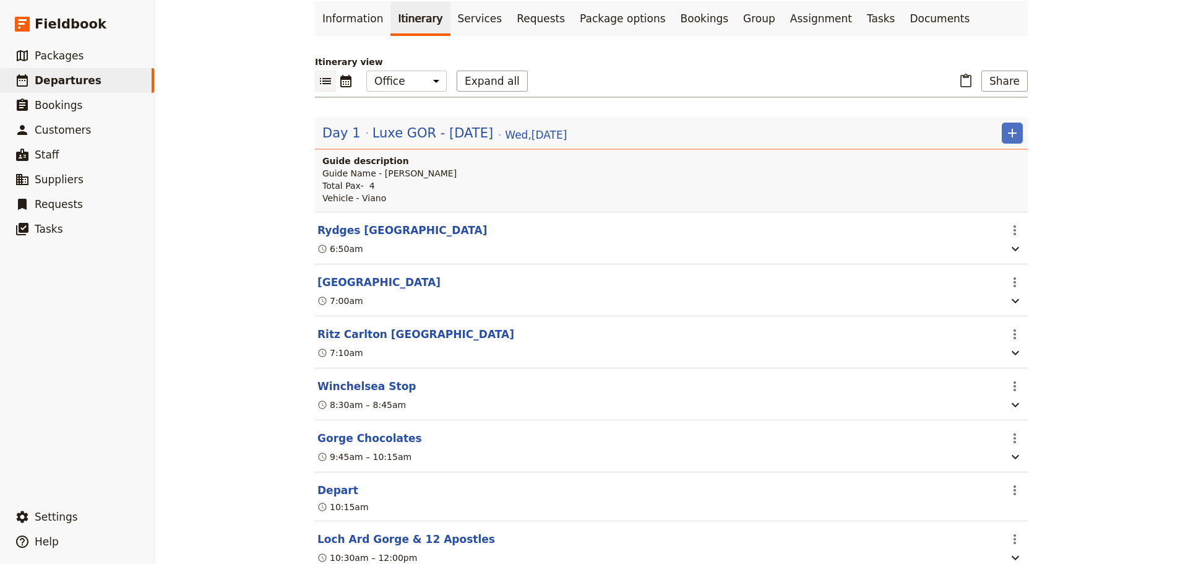
scroll to position [0, 0]
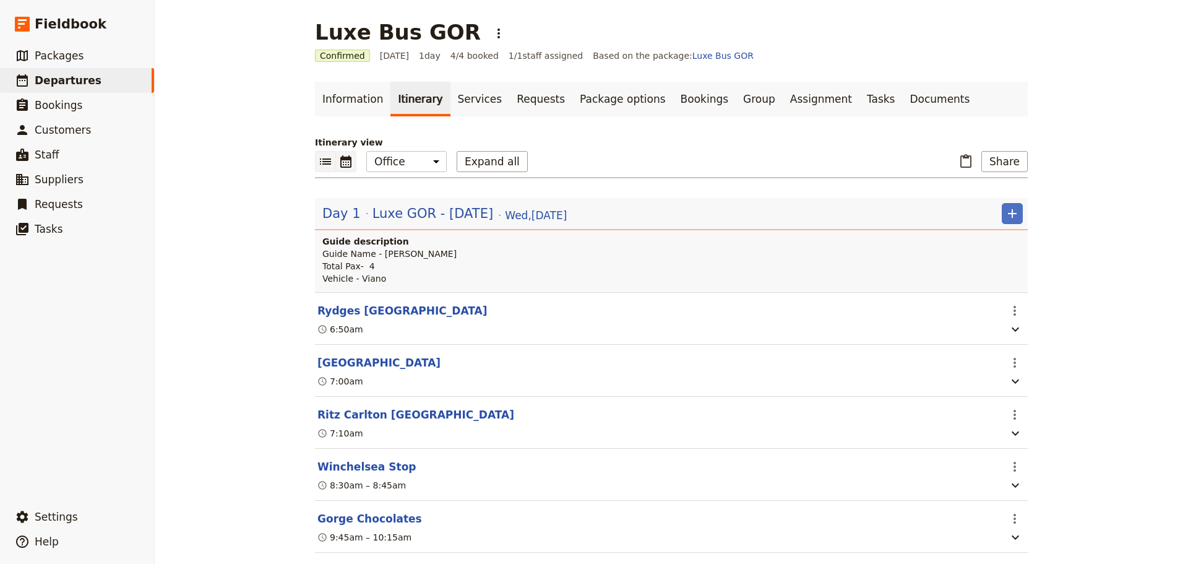
click at [342, 160] on icon "Calendar view" at bounding box center [345, 161] width 11 height 12
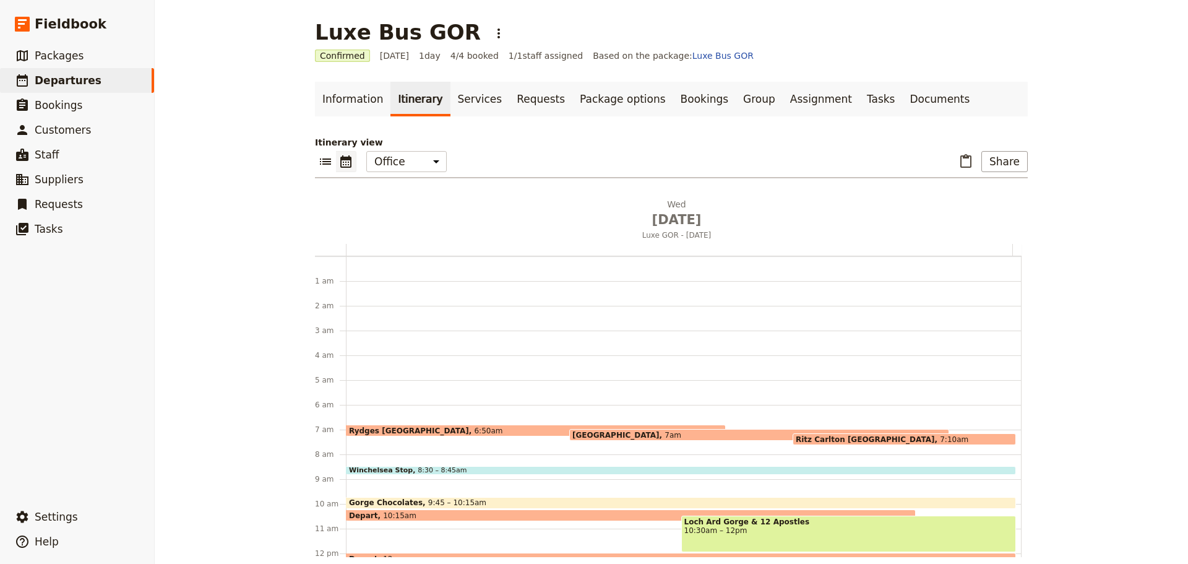
scroll to position [157, 0]
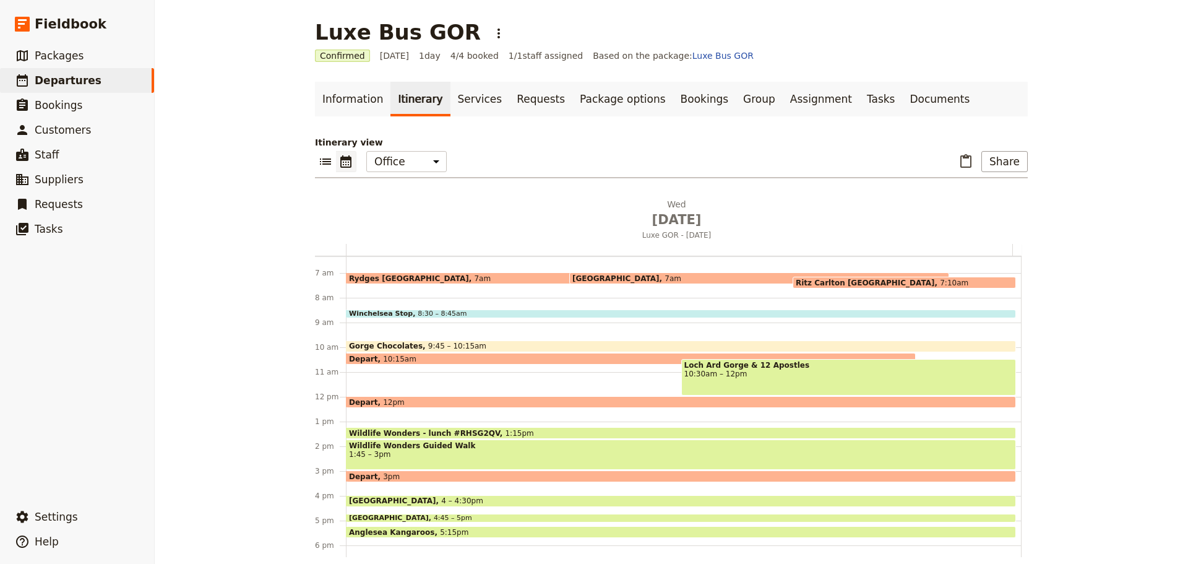
click at [589, 275] on span "[GEOGRAPHIC_DATA]" at bounding box center [619, 278] width 92 height 8
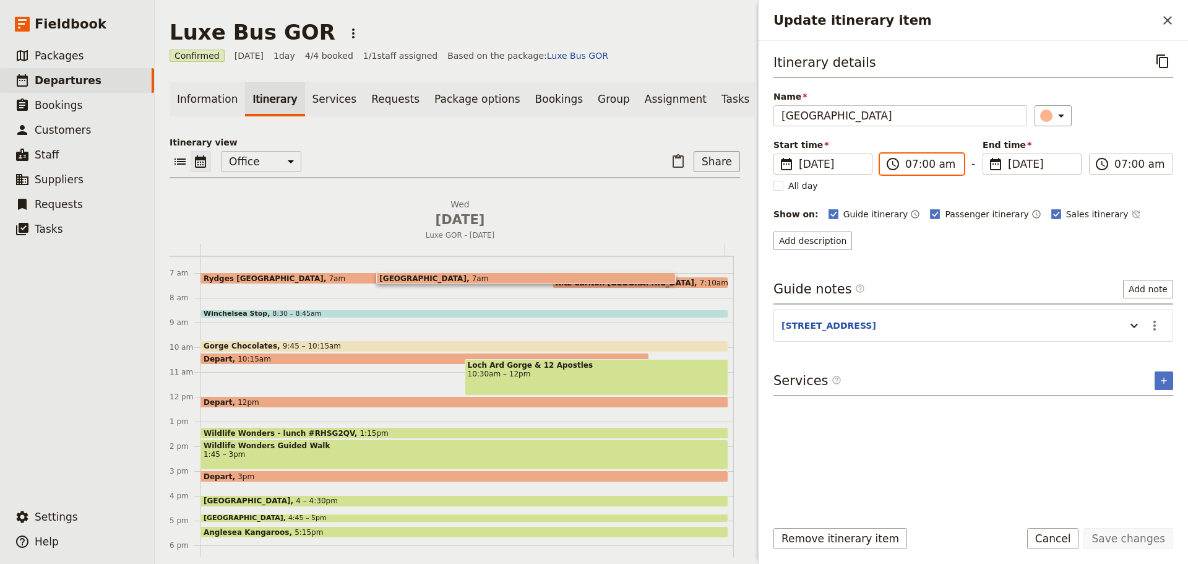
click at [910, 168] on input "07:00 am" at bounding box center [931, 164] width 51 height 15
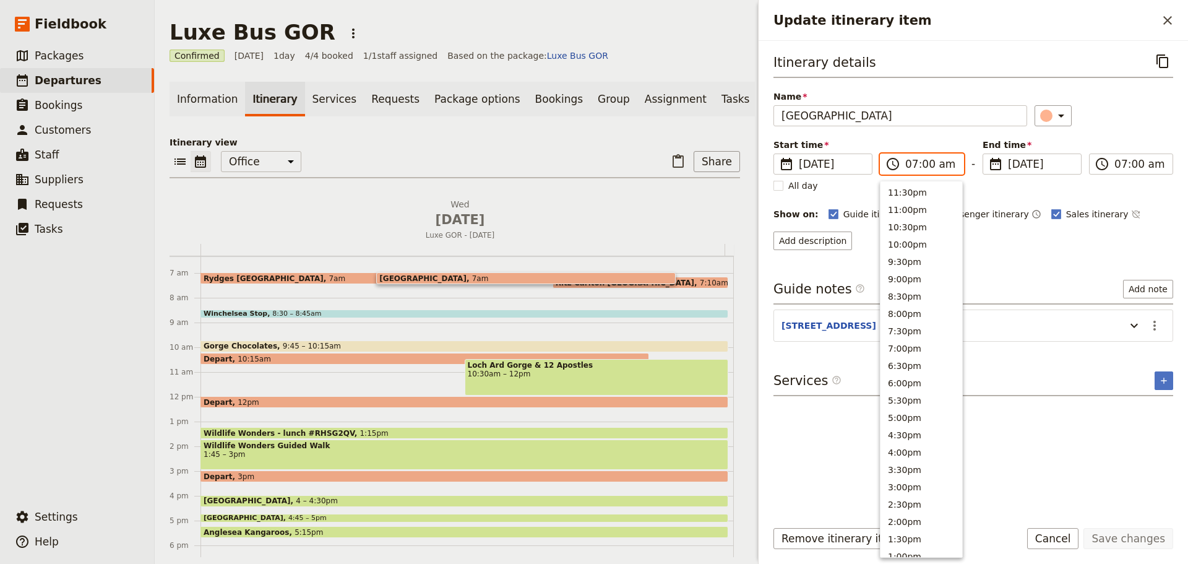
scroll to position [461, 0]
click at [924, 165] on input "07:00 am" at bounding box center [931, 164] width 51 height 15
type input "07:05 am"
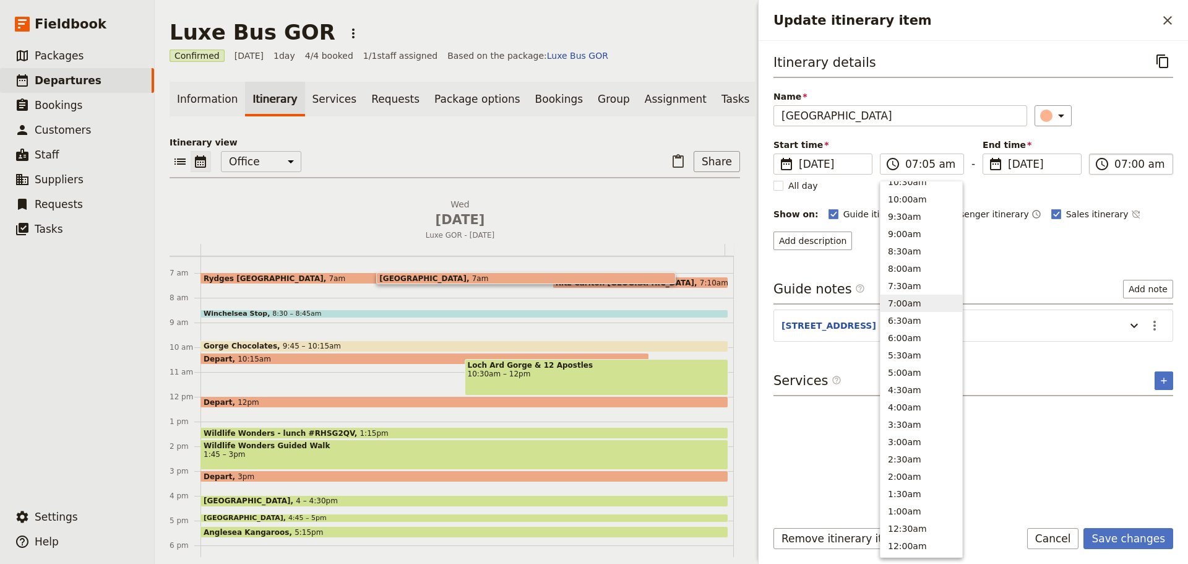
type input "07:05 am"
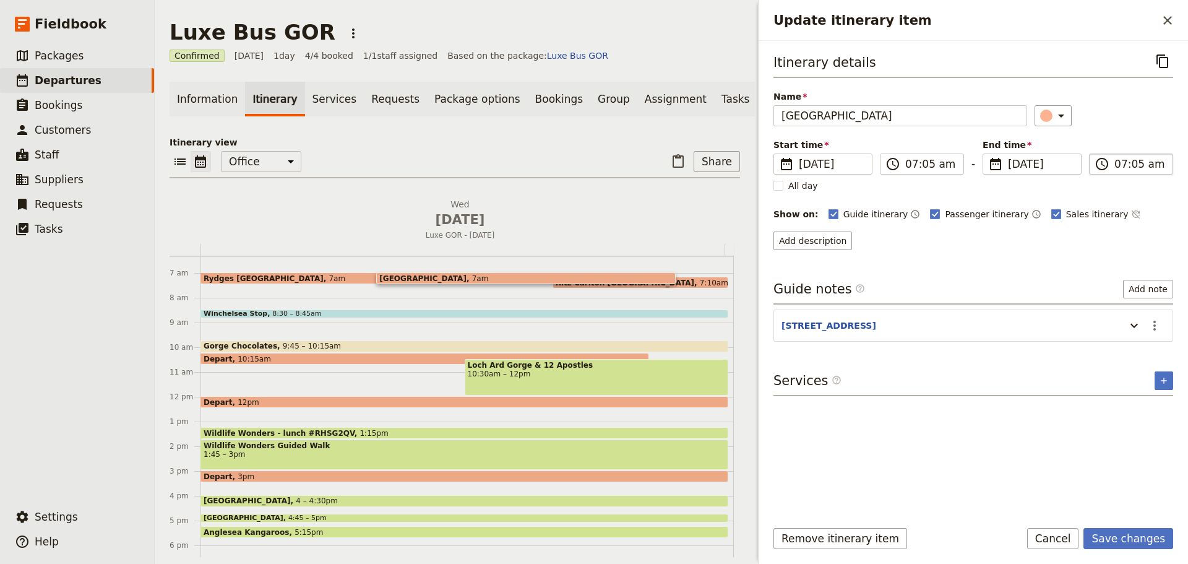
click at [1141, 166] on input "07:05 am" at bounding box center [1140, 164] width 51 height 15
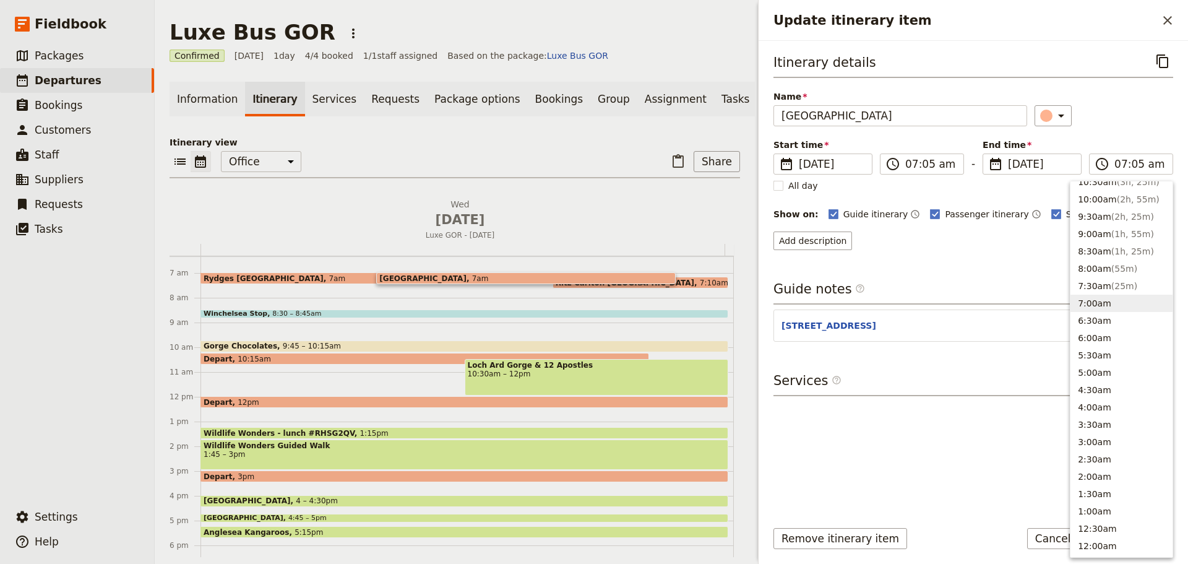
click at [1126, 121] on div "​" at bounding box center [1104, 115] width 139 height 21
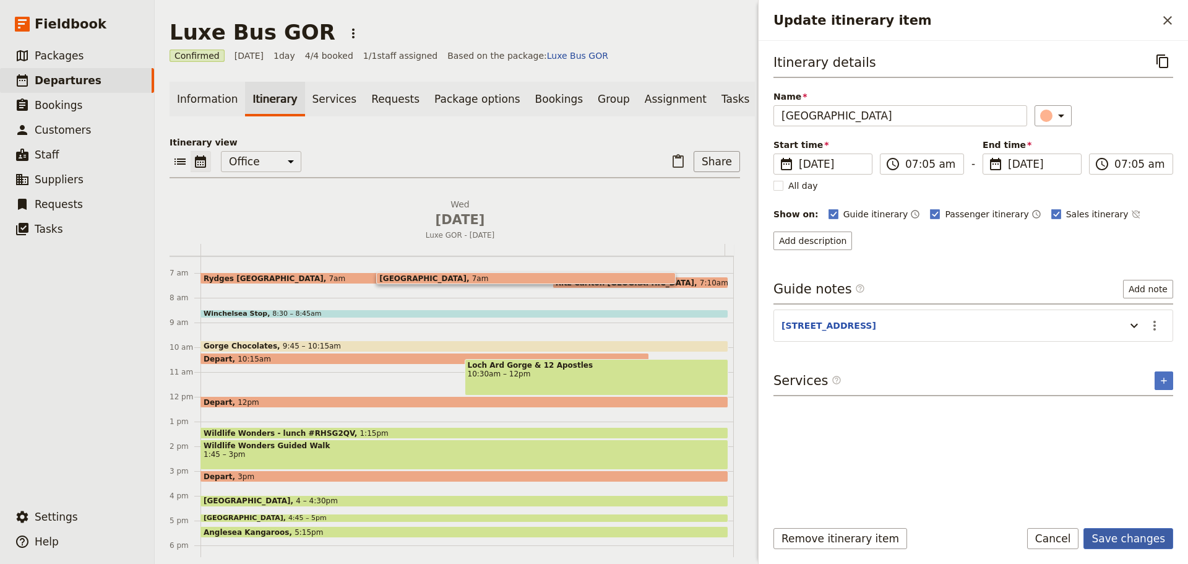
click at [1153, 534] on button "Save changes" at bounding box center [1129, 538] width 90 height 21
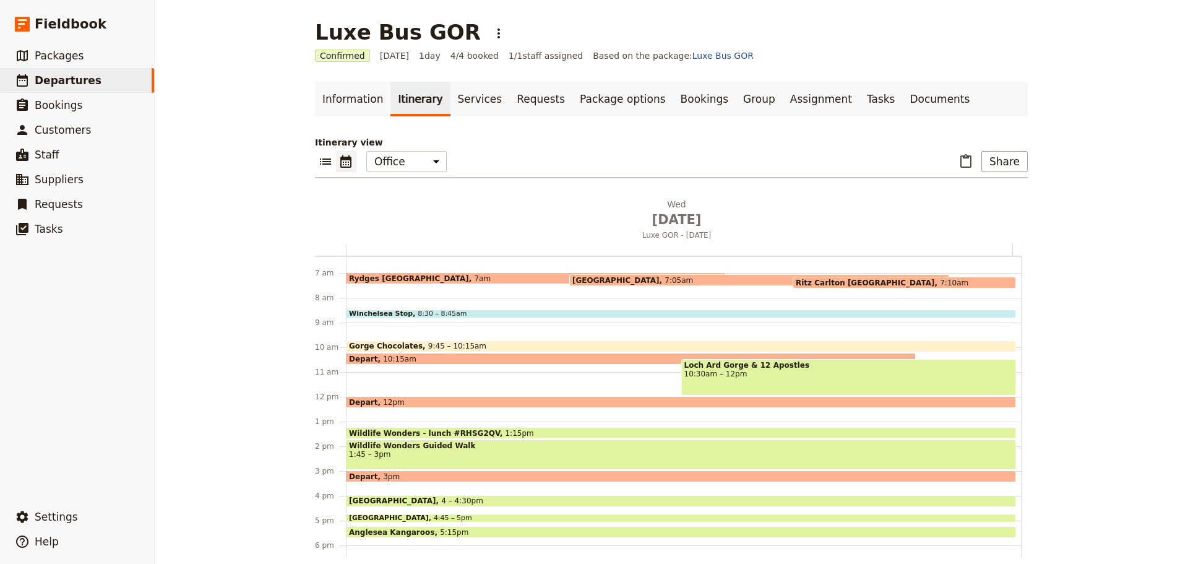
click at [940, 279] on span "7:10am" at bounding box center [954, 283] width 28 height 8
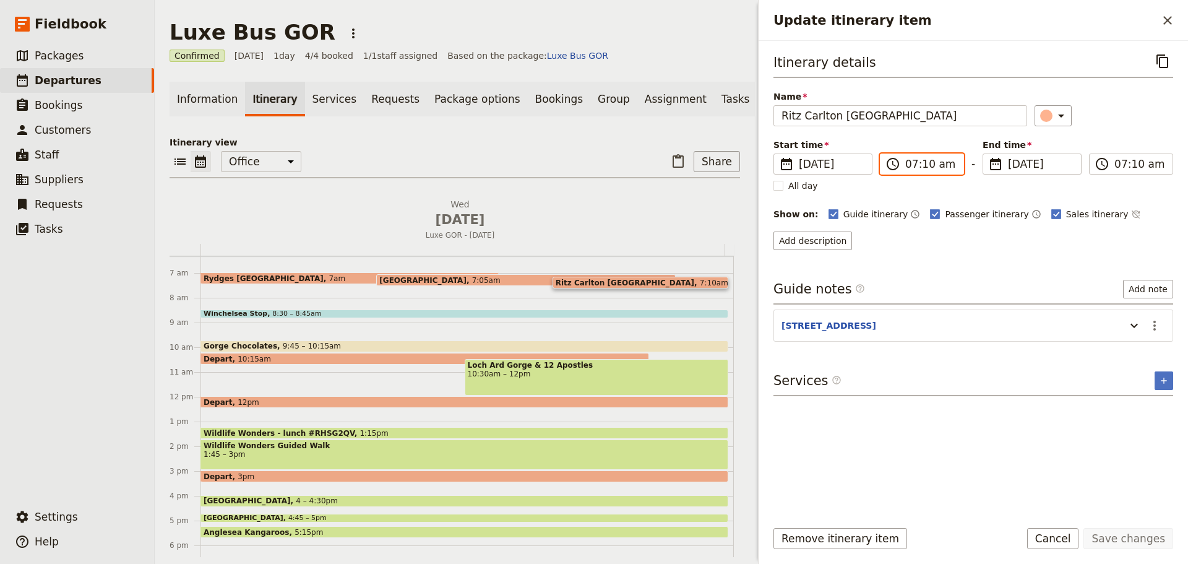
click at [925, 162] on input "07:10 am" at bounding box center [931, 164] width 51 height 15
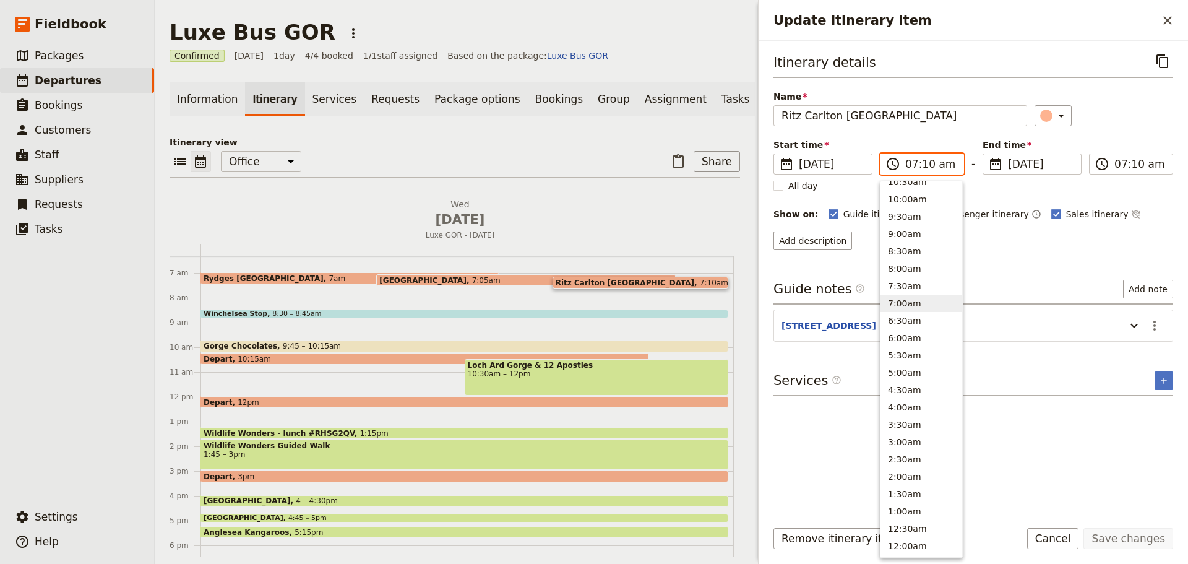
click at [926, 162] on input "07:10 am" at bounding box center [931, 164] width 51 height 15
click at [927, 164] on input "07:10 am" at bounding box center [931, 164] width 51 height 15
type input "07:15 am"
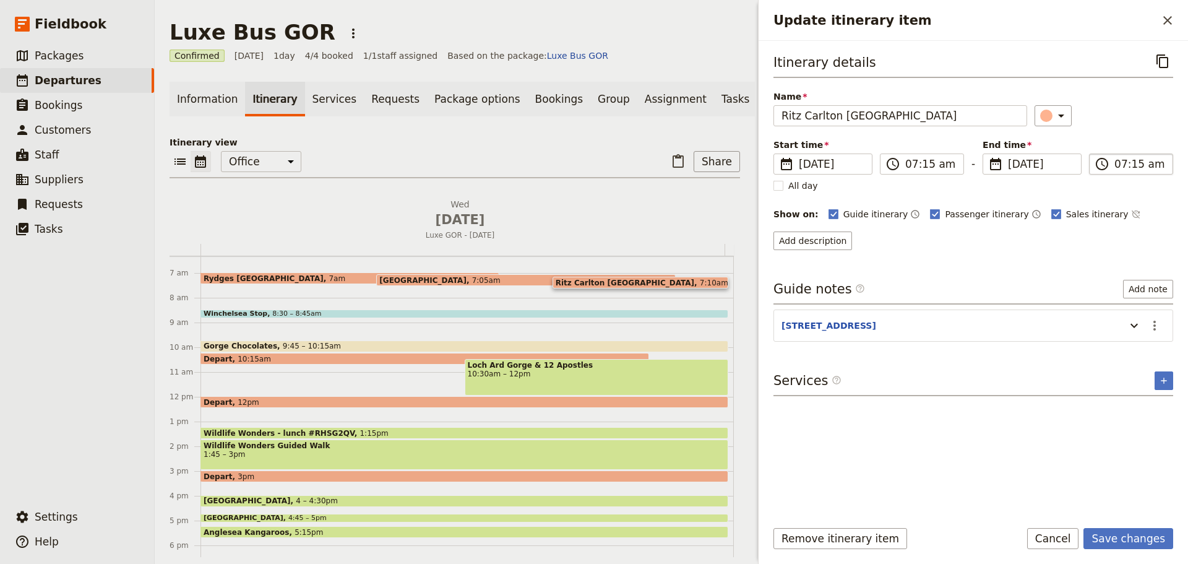
click at [1114, 165] on label "​ 07:15 am" at bounding box center [1131, 164] width 84 height 21
click at [1115, 165] on input "07:15 am" at bounding box center [1140, 164] width 51 height 15
click at [1132, 124] on div "​" at bounding box center [1104, 115] width 139 height 21
click at [1125, 542] on button "Save changes" at bounding box center [1129, 538] width 90 height 21
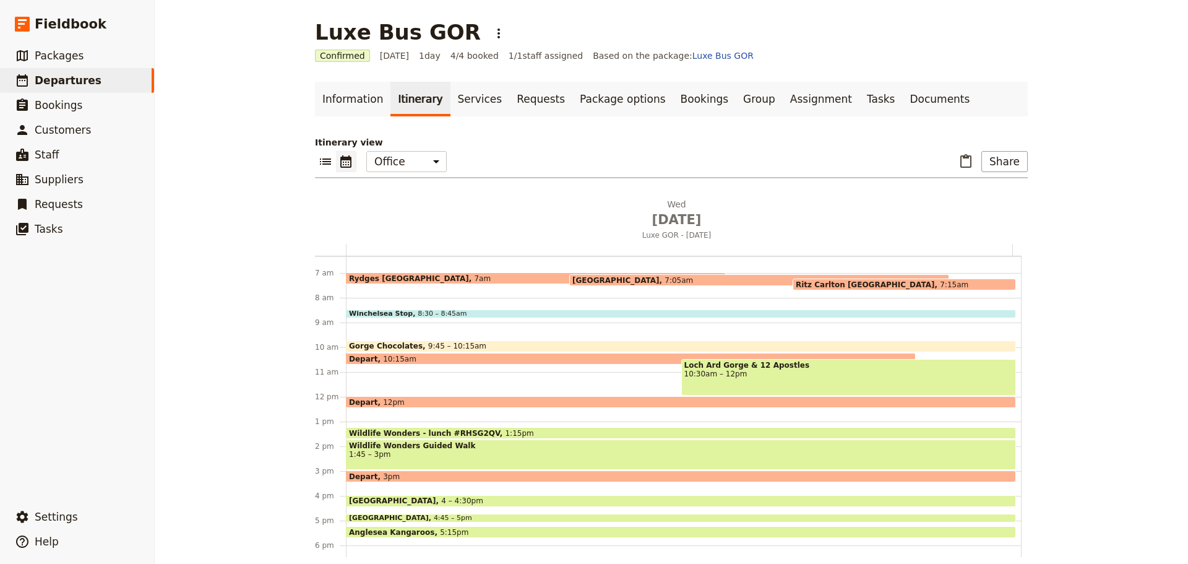
click at [319, 149] on div "Itinerary view ​ ​ Office Guide Passenger Sales ​ Share Wed Oct 15 Luxe GOR - W…" at bounding box center [671, 346] width 713 height 421
click at [320, 160] on icon "List view" at bounding box center [325, 161] width 11 height 6
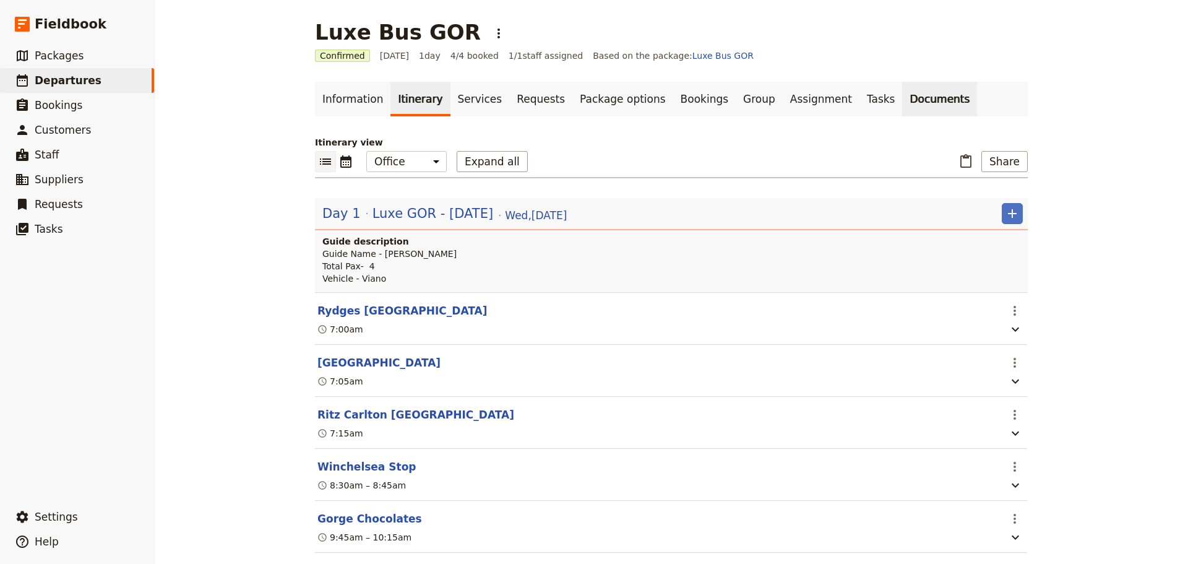
click at [902, 97] on link "Documents" at bounding box center [939, 99] width 75 height 35
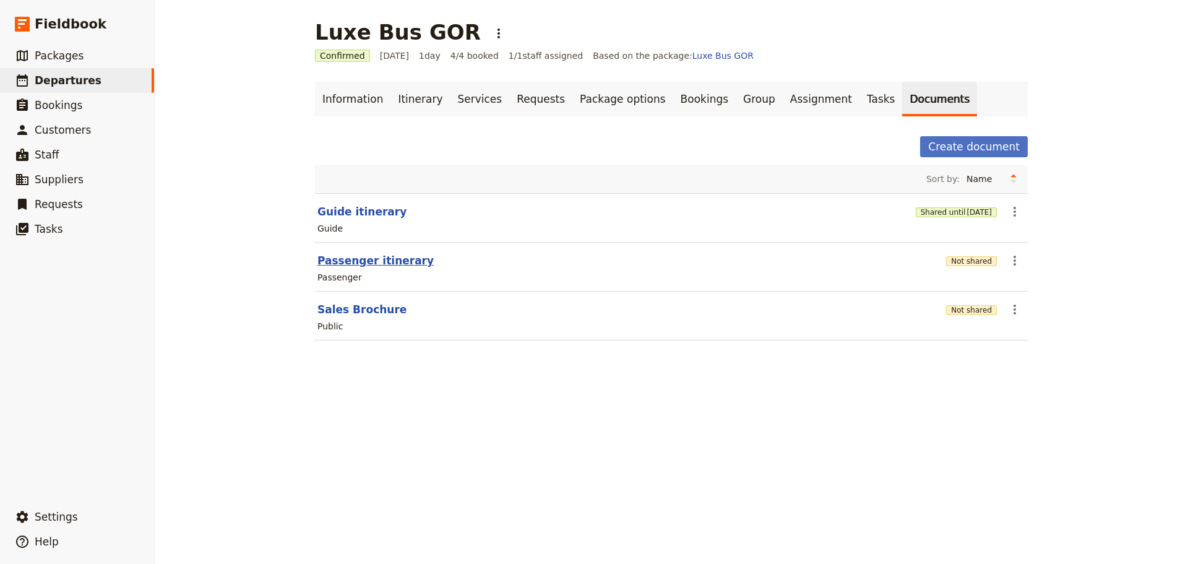
click at [371, 256] on button "Passenger itinerary" at bounding box center [376, 260] width 116 height 15
select select "PASSENGER"
select select "RUN_SHEET"
select select "DEFAULT"
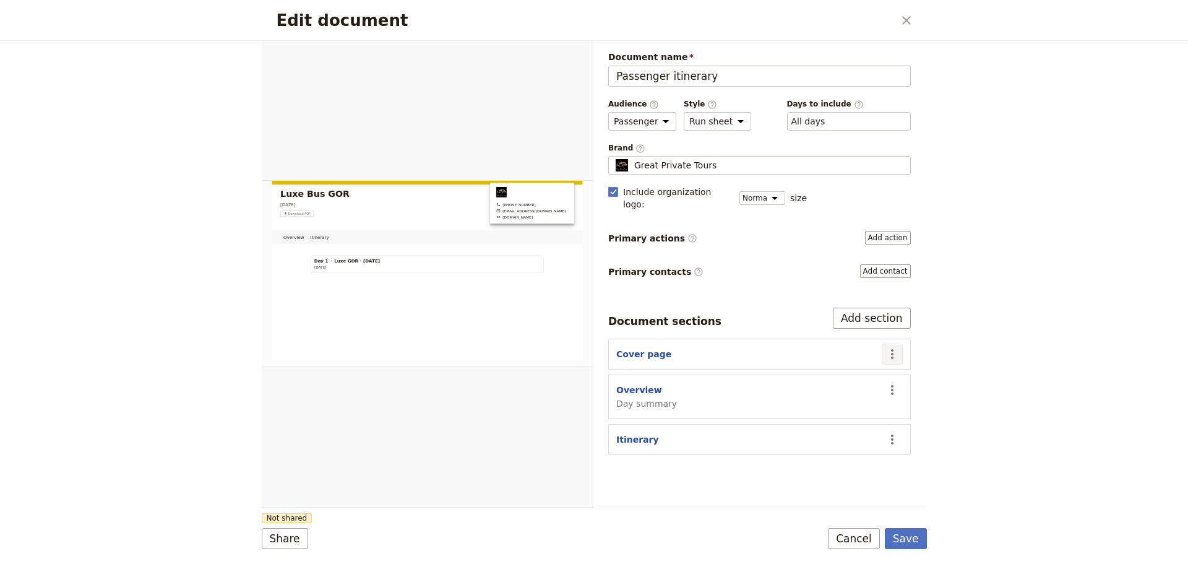
click at [894, 347] on icon "Actions" at bounding box center [892, 354] width 15 height 15
click at [840, 424] on span "Hide section" at bounding box center [821, 428] width 54 height 12
click at [892, 349] on icon "Actions" at bounding box center [892, 354] width 2 height 10
click at [662, 397] on span "Day summary" at bounding box center [646, 403] width 61 height 12
click at [891, 383] on icon "Actions" at bounding box center [892, 390] width 15 height 15
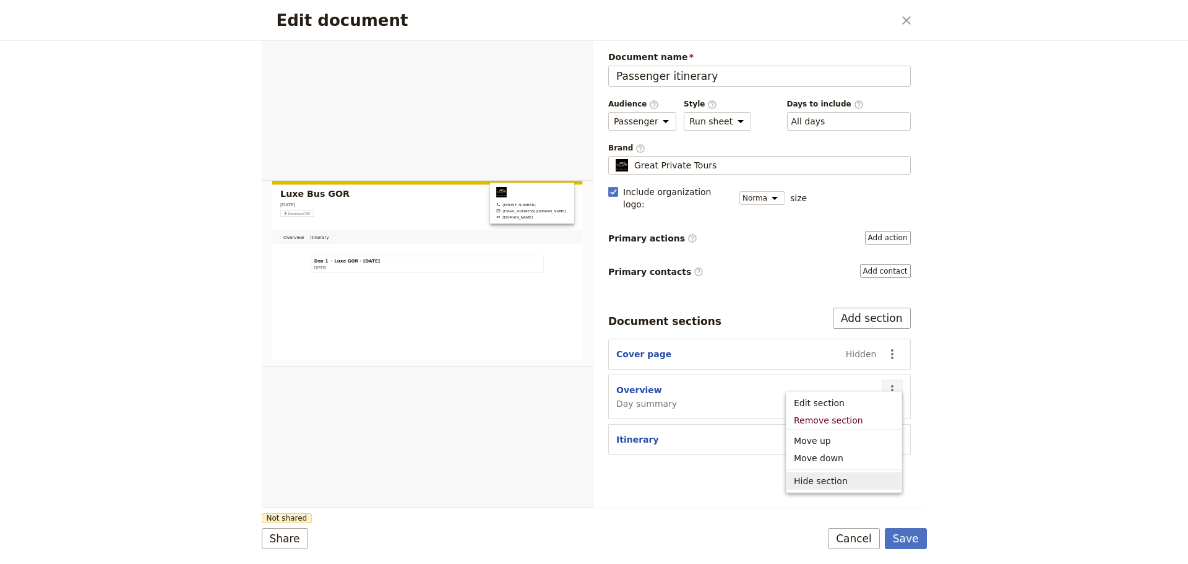
click at [822, 478] on span "Hide section" at bounding box center [821, 481] width 54 height 12
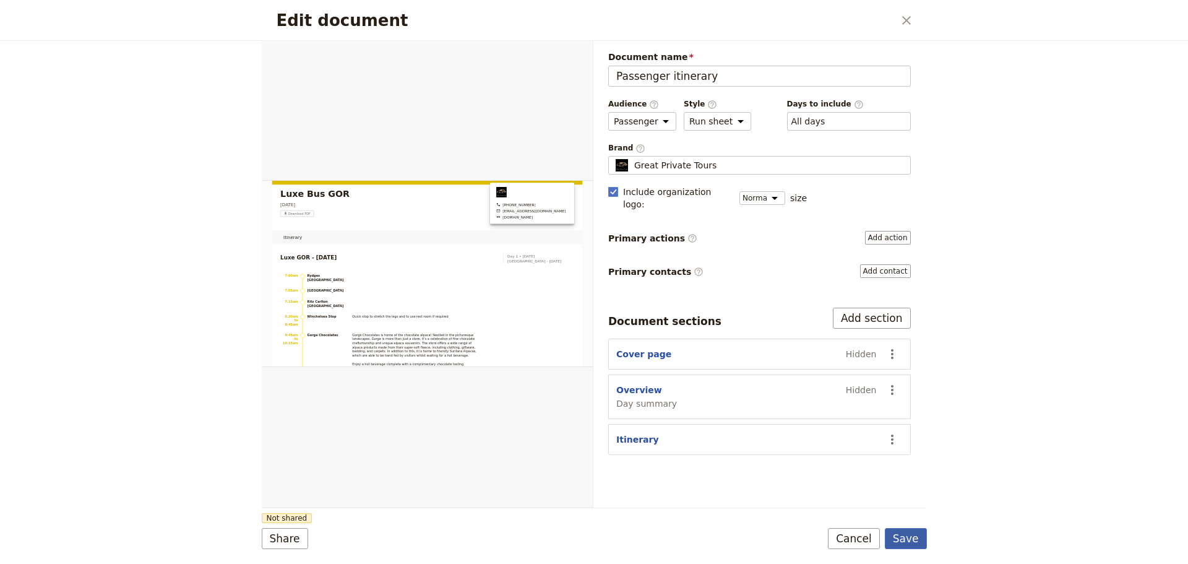
click at [904, 532] on button "Save" at bounding box center [906, 538] width 42 height 21
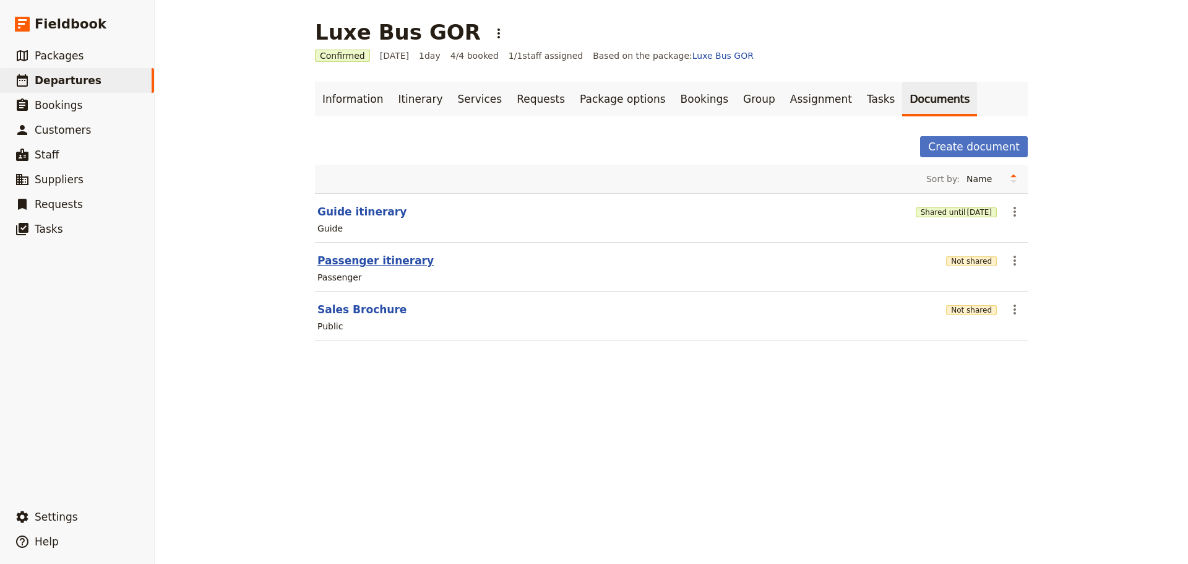
click at [391, 259] on button "Passenger itinerary" at bounding box center [376, 260] width 116 height 15
select select "PASSENGER"
select select "RUN_SHEET"
select select "DEFAULT"
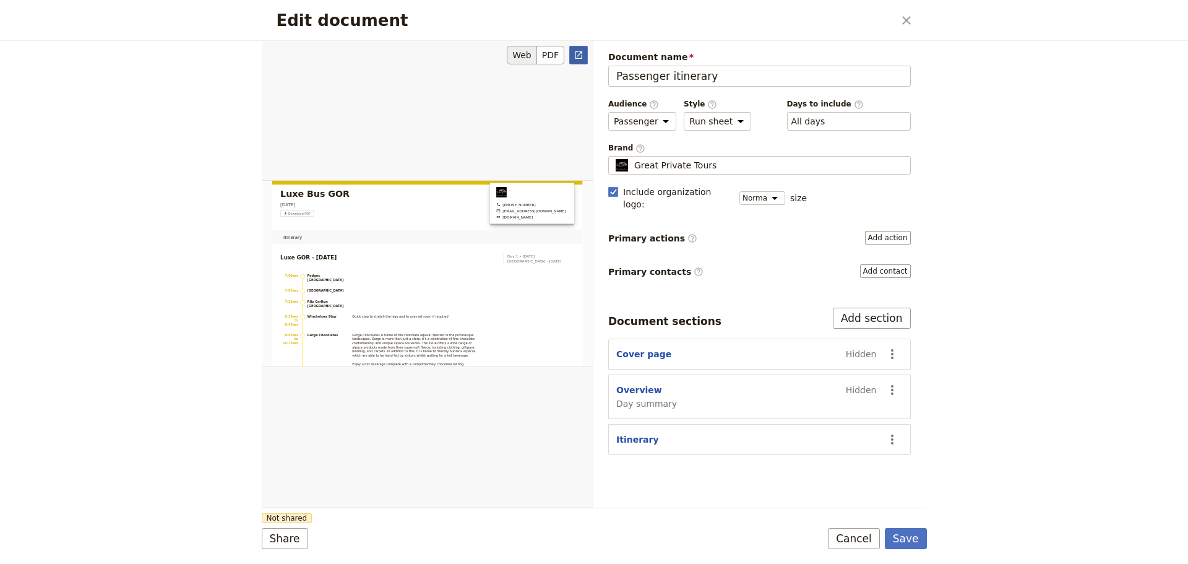
click at [575, 52] on icon "Open full preview" at bounding box center [579, 55] width 10 height 10
click at [894, 540] on button "Save" at bounding box center [906, 538] width 42 height 21
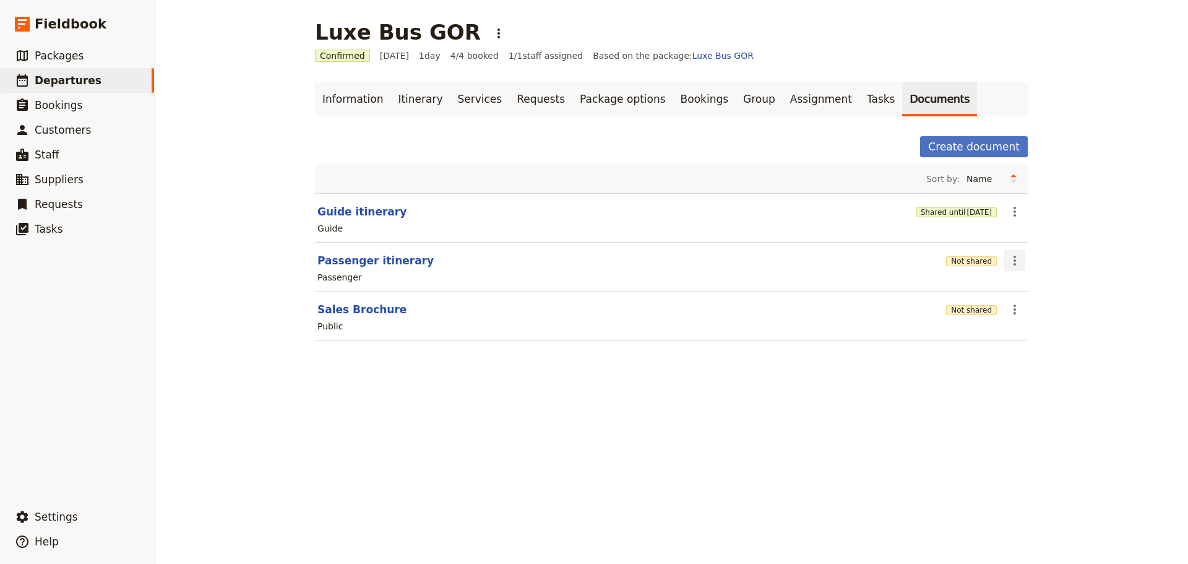
click at [1009, 257] on icon "Actions" at bounding box center [1015, 260] width 15 height 15
click at [1020, 292] on span "Share" at bounding box center [1020, 288] width 25 height 12
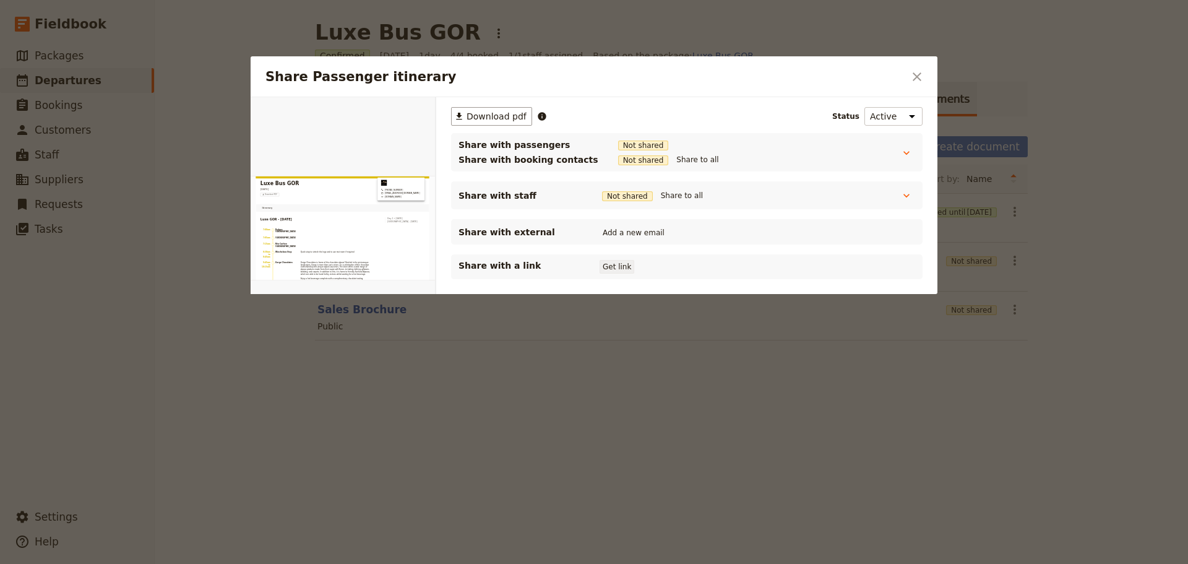
click at [607, 267] on button "Get link" at bounding box center [617, 267] width 35 height 14
click at [902, 72] on h2 "Share Passenger itinerary" at bounding box center [585, 76] width 639 height 19
click at [912, 84] on button "​" at bounding box center [917, 76] width 21 height 21
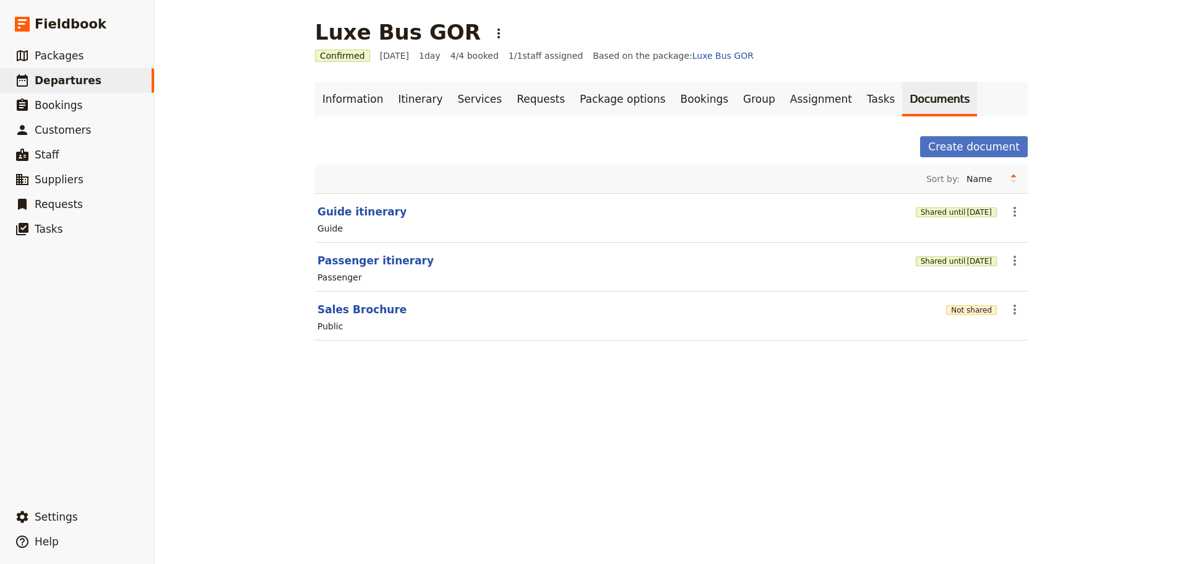
click at [378, 250] on section "Passenger itinerary Shared until [DATE] ​ Passenger" at bounding box center [671, 267] width 713 height 49
click at [374, 265] on button "Passenger itinerary" at bounding box center [376, 260] width 116 height 15
select select "PASSENGER"
select select "RUN_SHEET"
select select "DEFAULT"
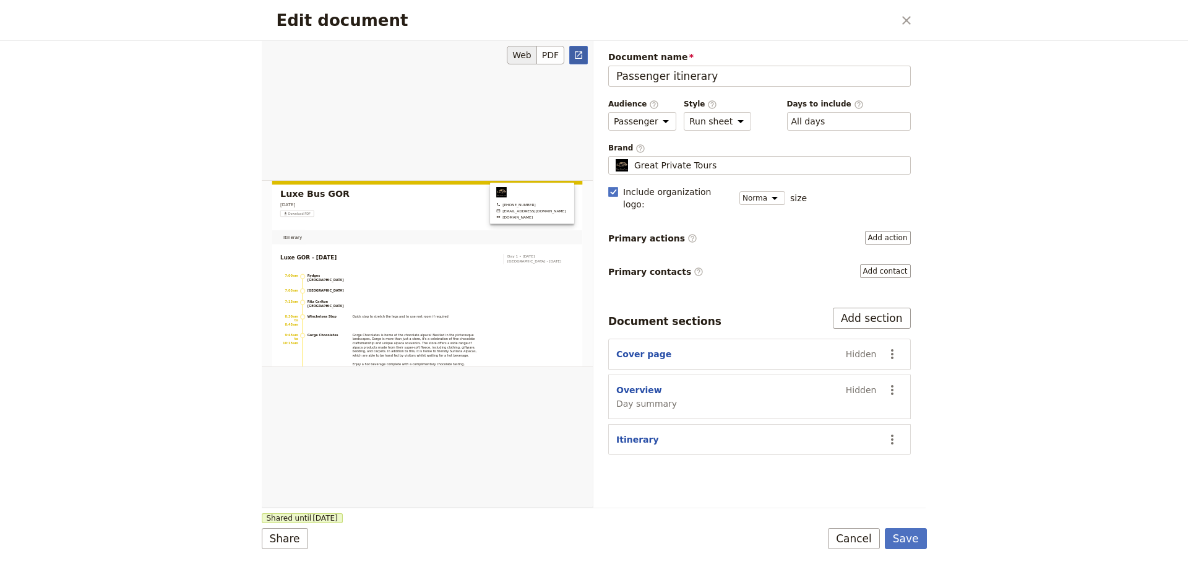
click at [579, 56] on icon "Open full preview" at bounding box center [579, 55] width 10 height 10
click at [863, 539] on button "Cancel" at bounding box center [854, 538] width 52 height 21
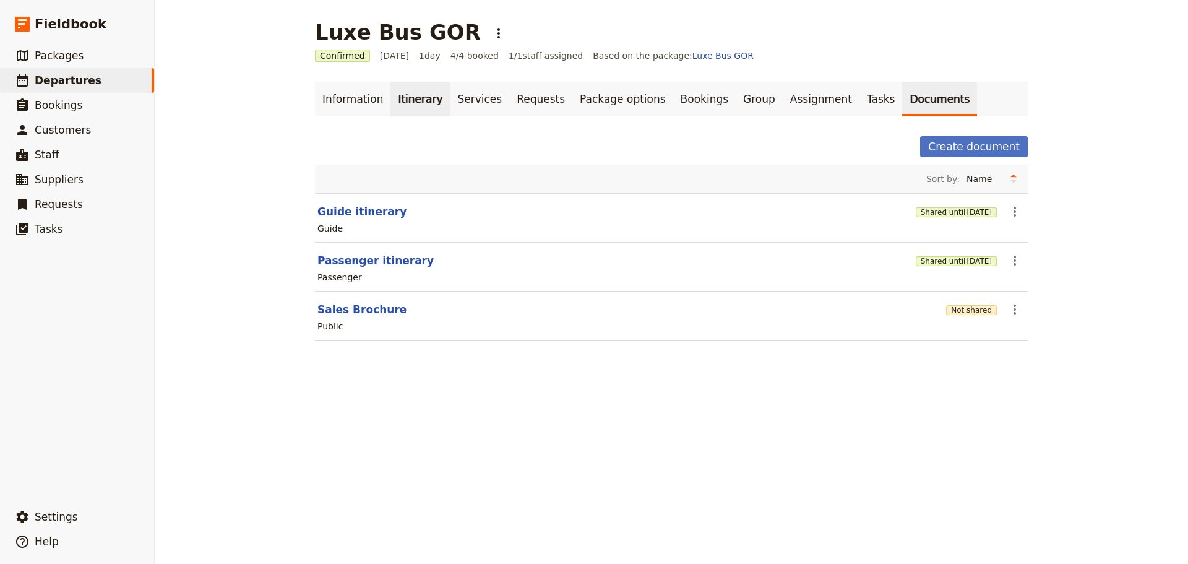
click at [409, 107] on link "Itinerary" at bounding box center [420, 99] width 59 height 35
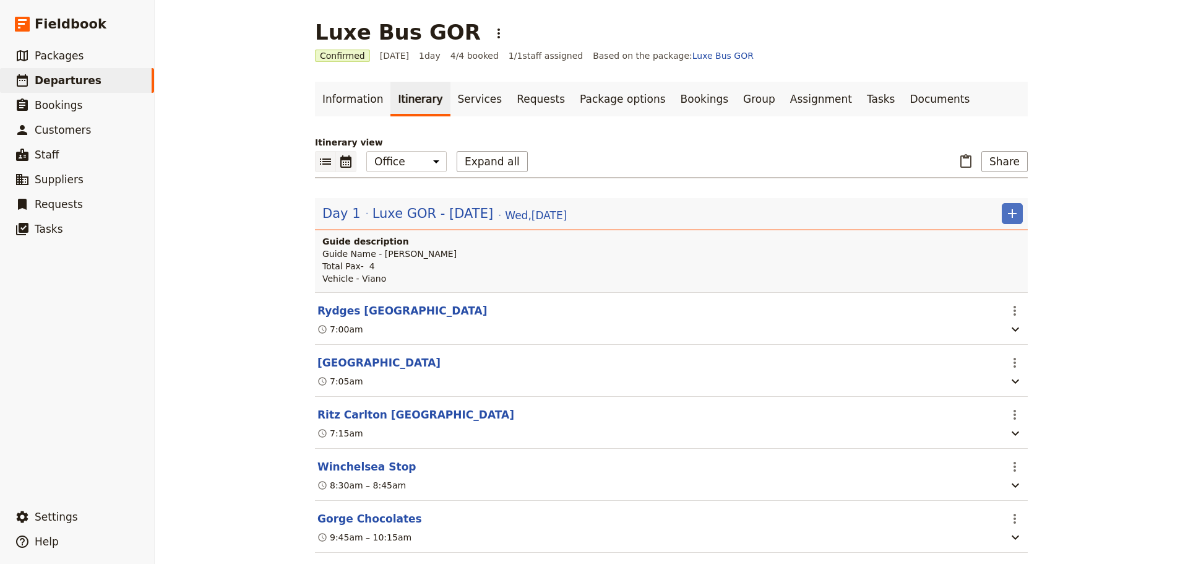
click at [349, 165] on button "​" at bounding box center [346, 161] width 20 height 21
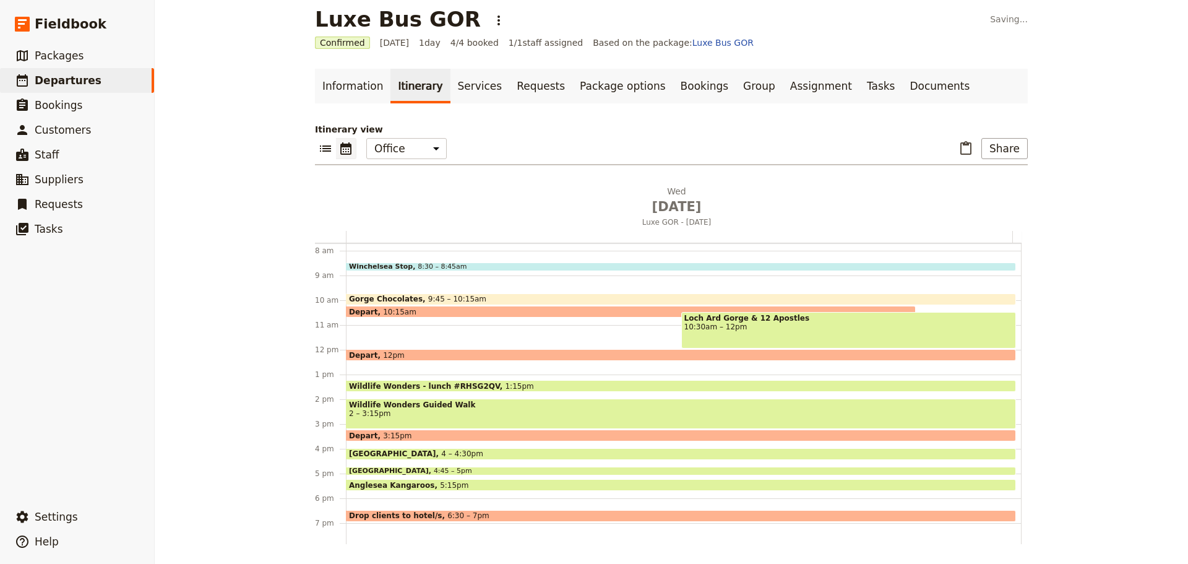
scroll to position [223, 0]
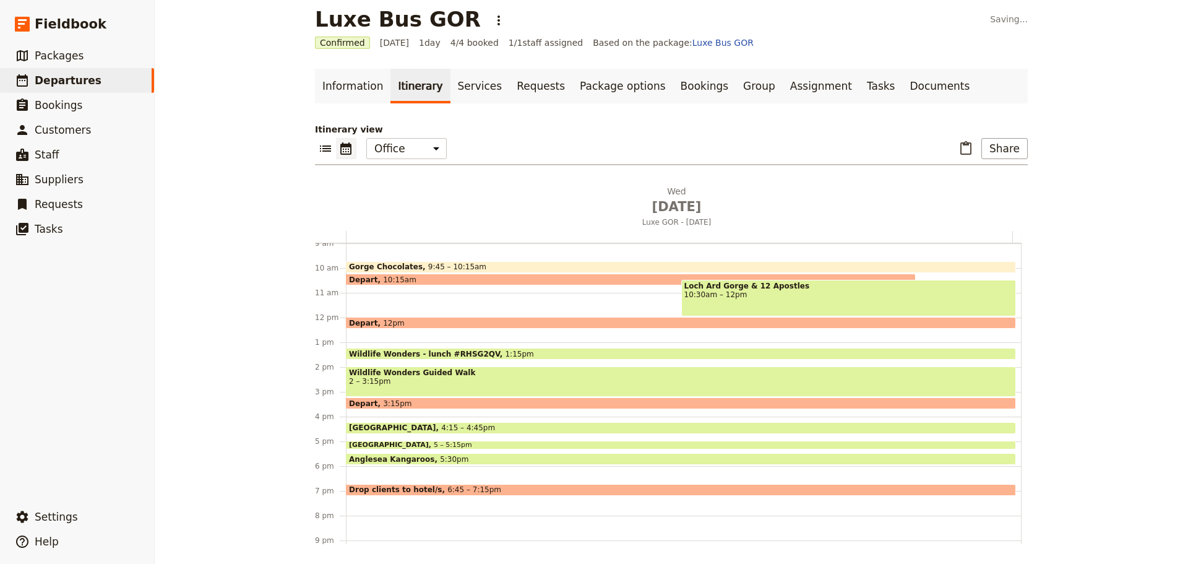
click at [500, 486] on div "Drop clients to hotel/s 6:45 – 7:15pm" at bounding box center [681, 490] width 670 height 12
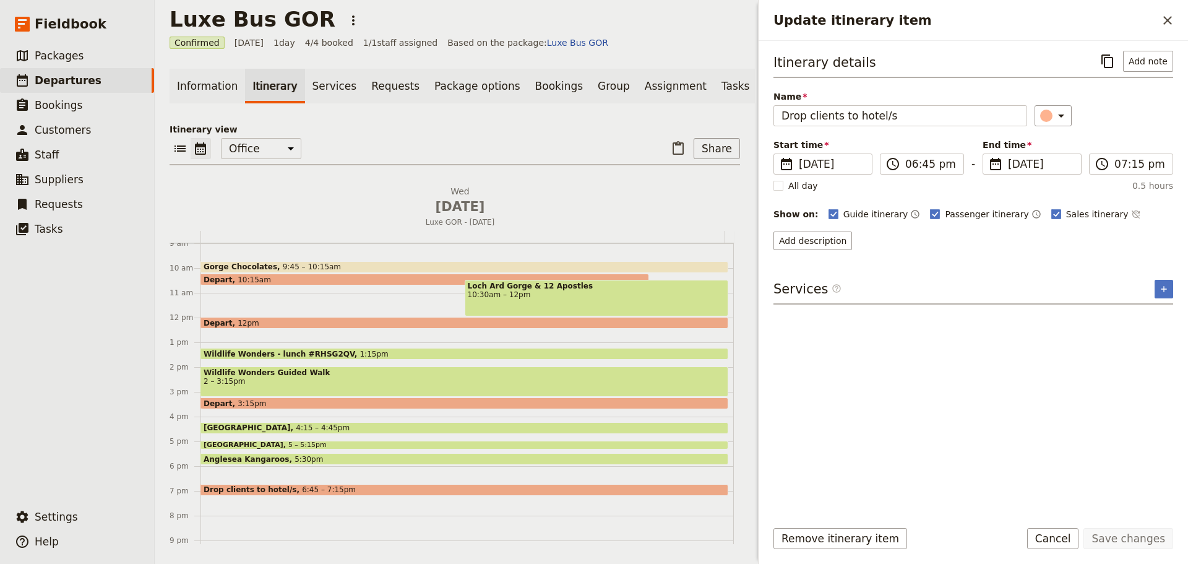
click at [1057, 539] on button "Cancel" at bounding box center [1053, 538] width 52 height 21
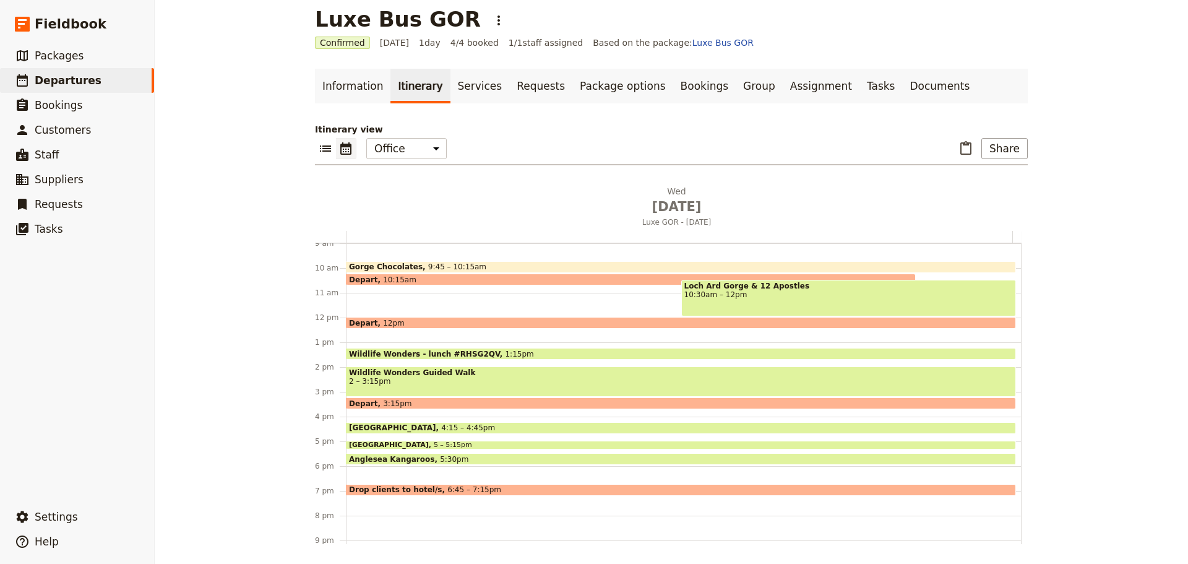
click at [434, 350] on span "Wildlife Wonders - lunch #RHSG2QV" at bounding box center [427, 354] width 156 height 8
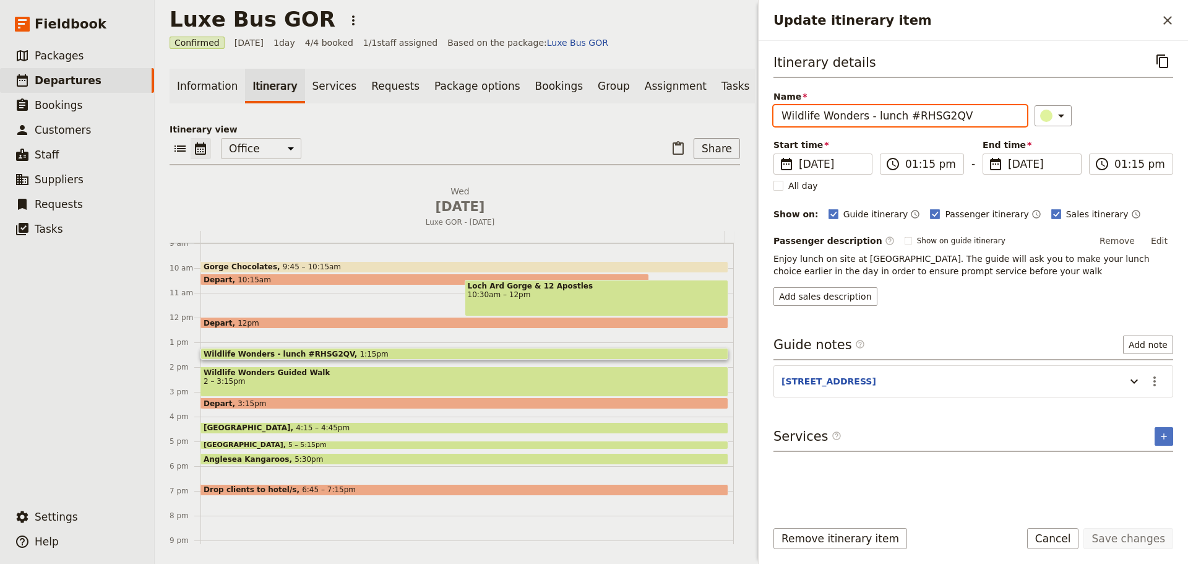
click at [990, 117] on input "Wildlife Wonders - lunch #RHSG2QV" at bounding box center [901, 115] width 254 height 21
click at [1132, 384] on icon "Update itinerary item" at bounding box center [1134, 381] width 15 height 15
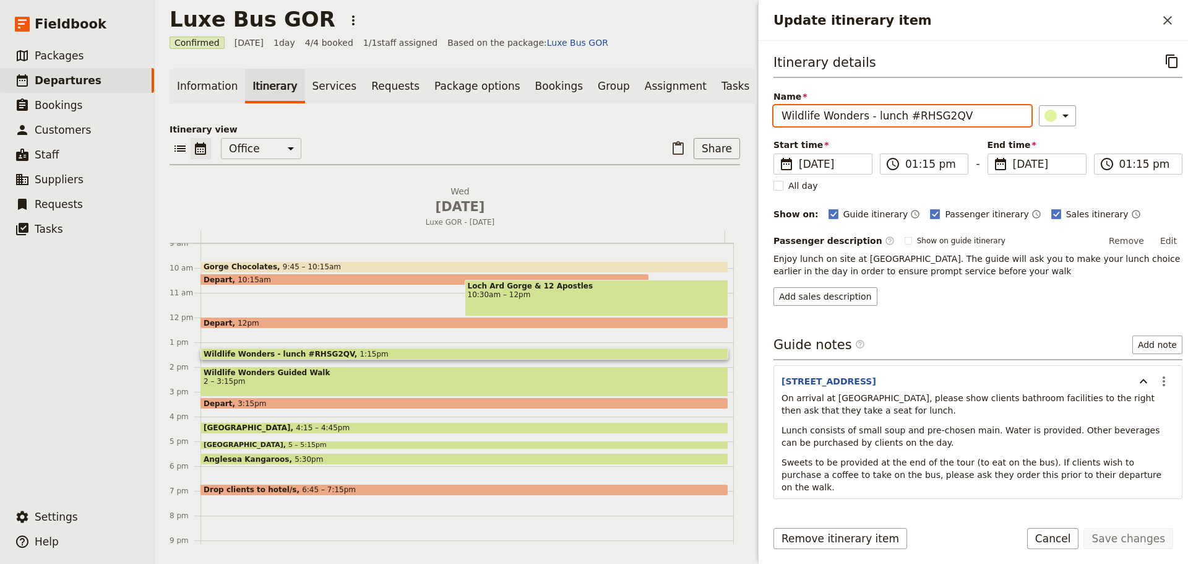
drag, startPoint x: 860, startPoint y: 118, endPoint x: 732, endPoint y: 114, distance: 128.2
click at [730, 118] on div "Luxe Bus GOR ​ Confirmed [DATE] 1 day 4/4 booked 1 / 1 staff assigned Based on …" at bounding box center [672, 282] width 1034 height 564
type input "Emu Cafe #RHSG2QV"
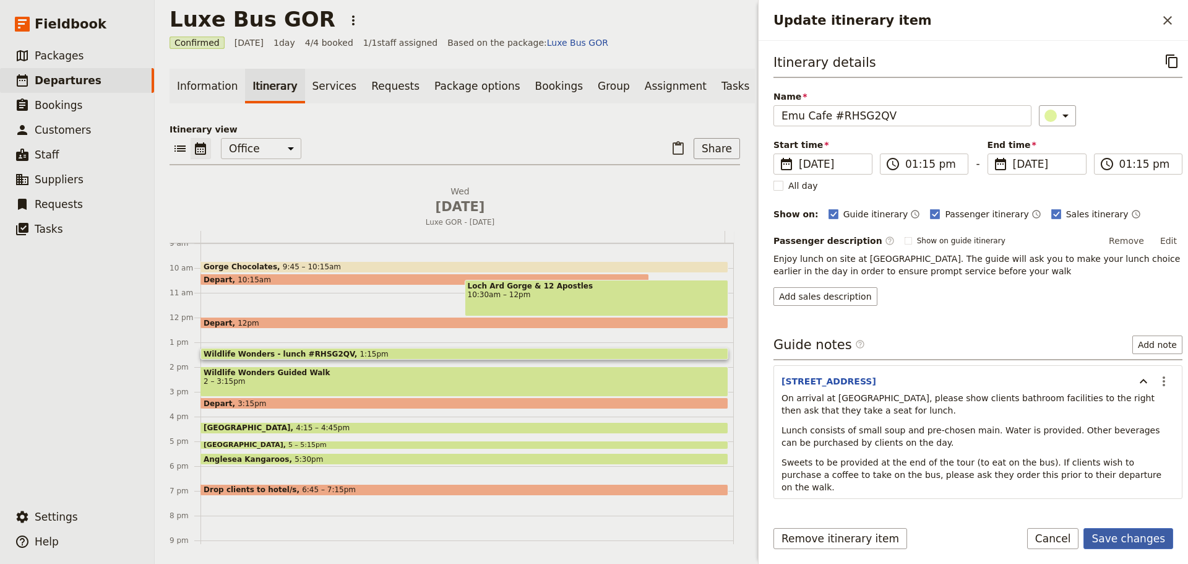
click at [1150, 543] on button "Save changes" at bounding box center [1129, 538] width 90 height 21
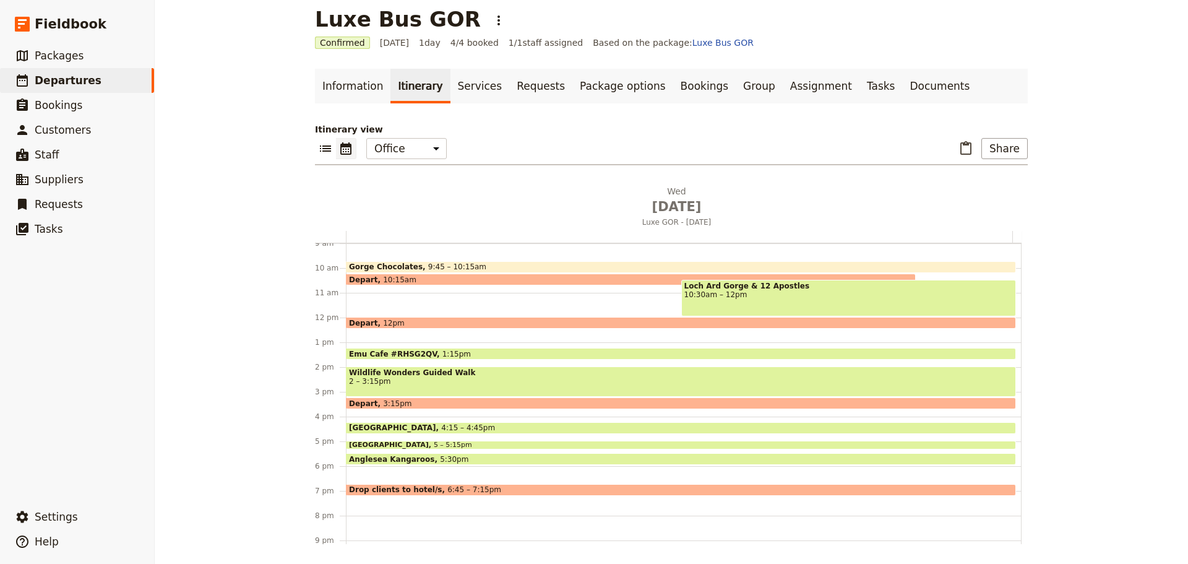
click at [415, 355] on span at bounding box center [681, 356] width 669 height 5
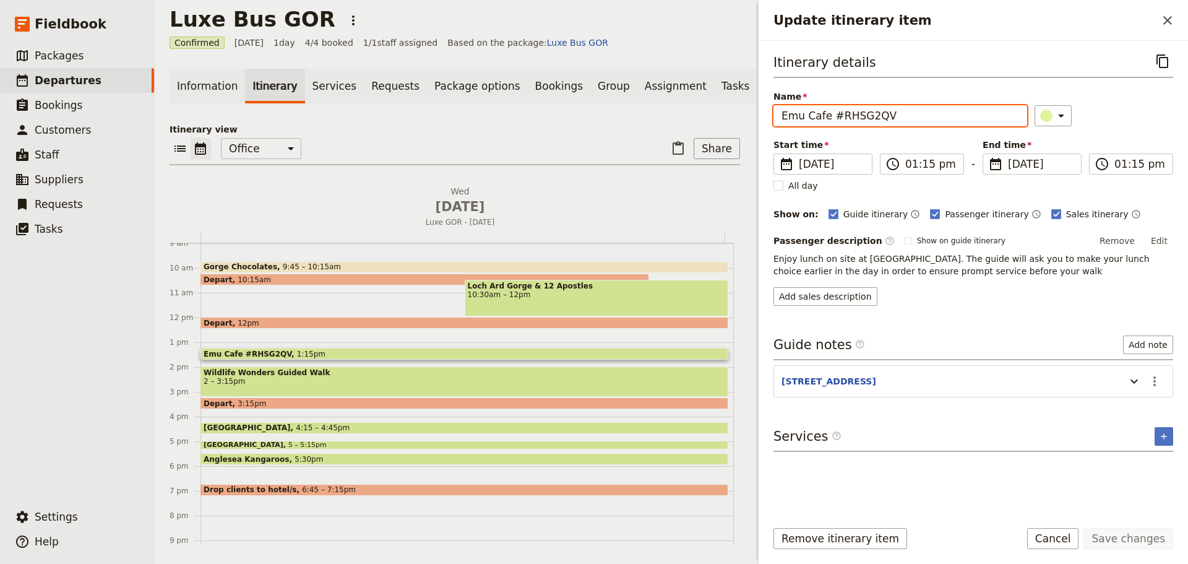
drag, startPoint x: 881, startPoint y: 117, endPoint x: 830, endPoint y: 117, distance: 50.8
click at [830, 117] on input "Emu Cafe #RHSG2QV" at bounding box center [901, 115] width 254 height 21
type input "Emu Cafe"
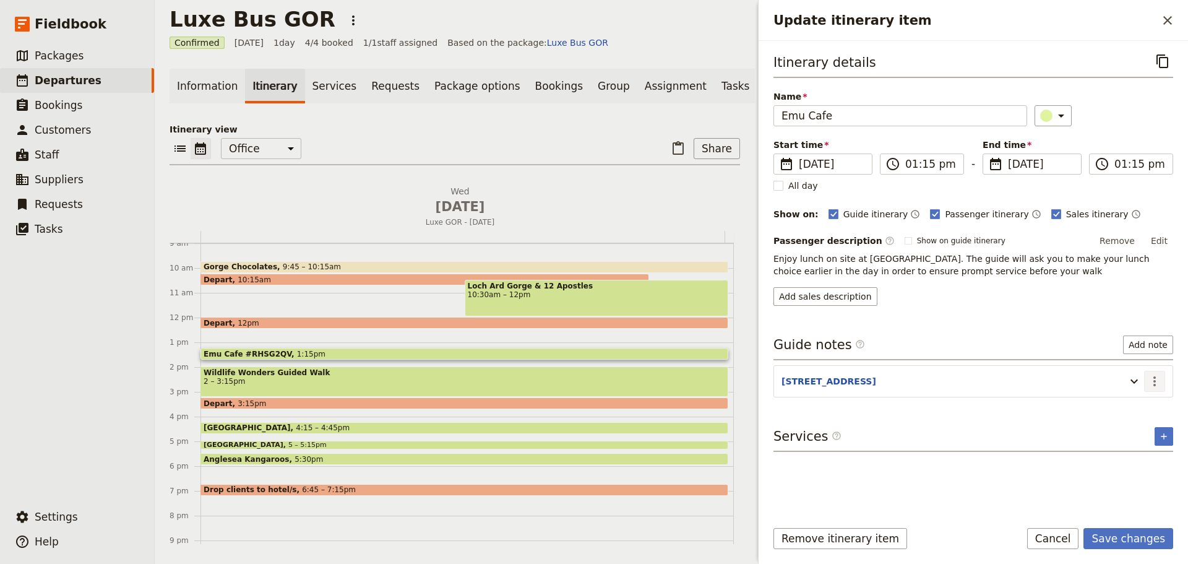
click at [1154, 374] on icon "Actions" at bounding box center [1155, 381] width 15 height 15
click at [1138, 411] on span "Edit note" at bounding box center [1119, 408] width 39 height 12
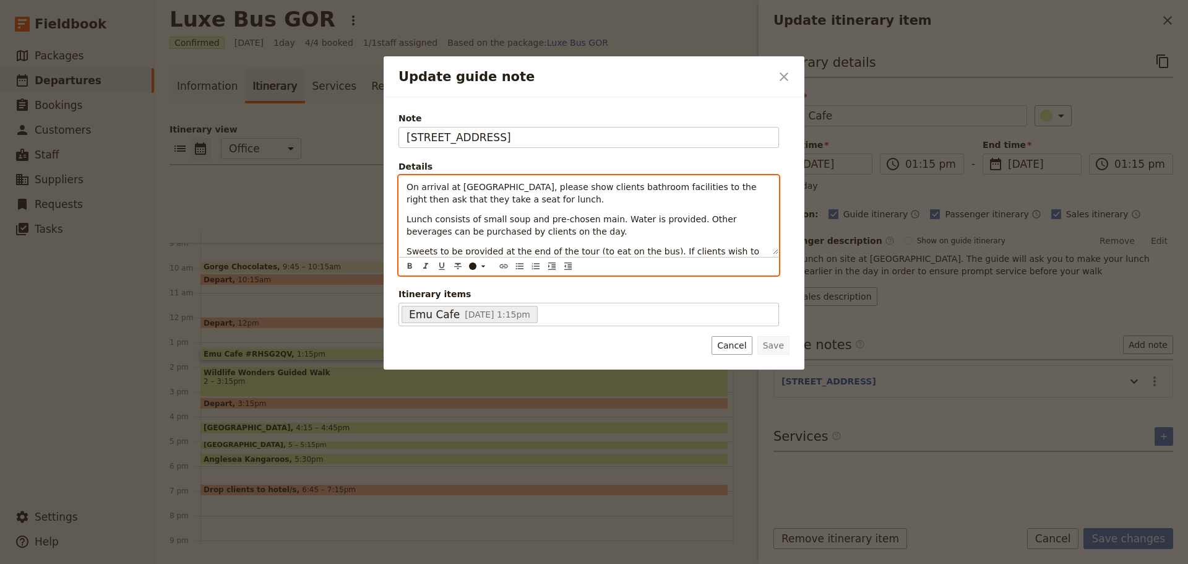
click at [407, 183] on span "On arrival at [GEOGRAPHIC_DATA], please show clients bathroom facilities to the…" at bounding box center [583, 193] width 353 height 22
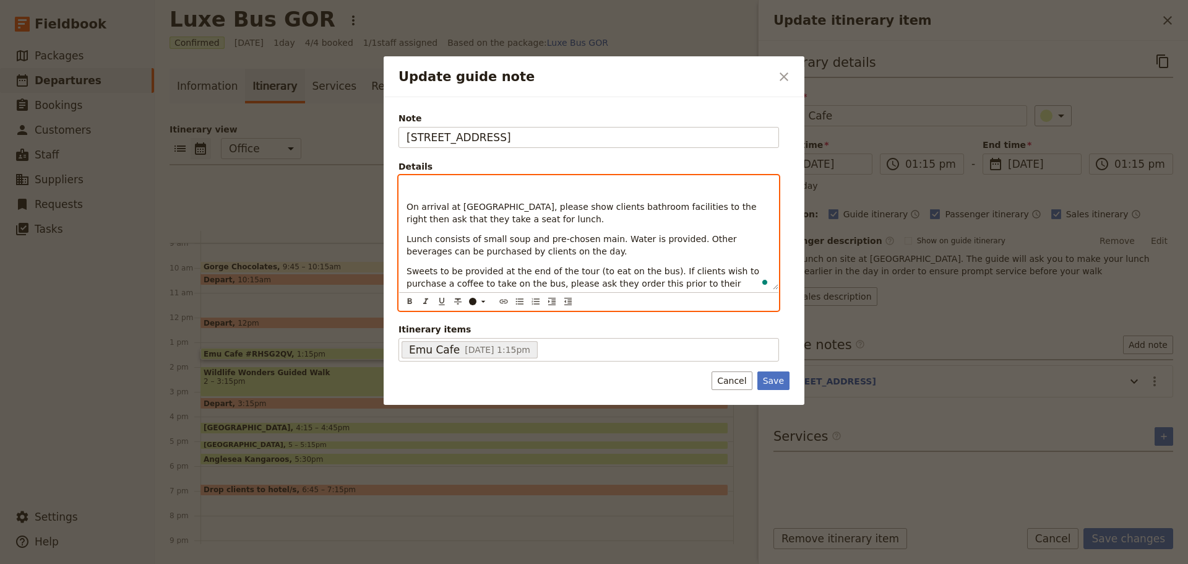
click at [415, 181] on p "To enrich screen reader interactions, please activate Accessibility in Grammarl…" at bounding box center [589, 187] width 365 height 12
drag, startPoint x: 459, startPoint y: 186, endPoint x: 558, endPoint y: 189, distance: 98.5
click at [558, 189] on p "Confirmation #RHSG2QV" at bounding box center [589, 187] width 365 height 12
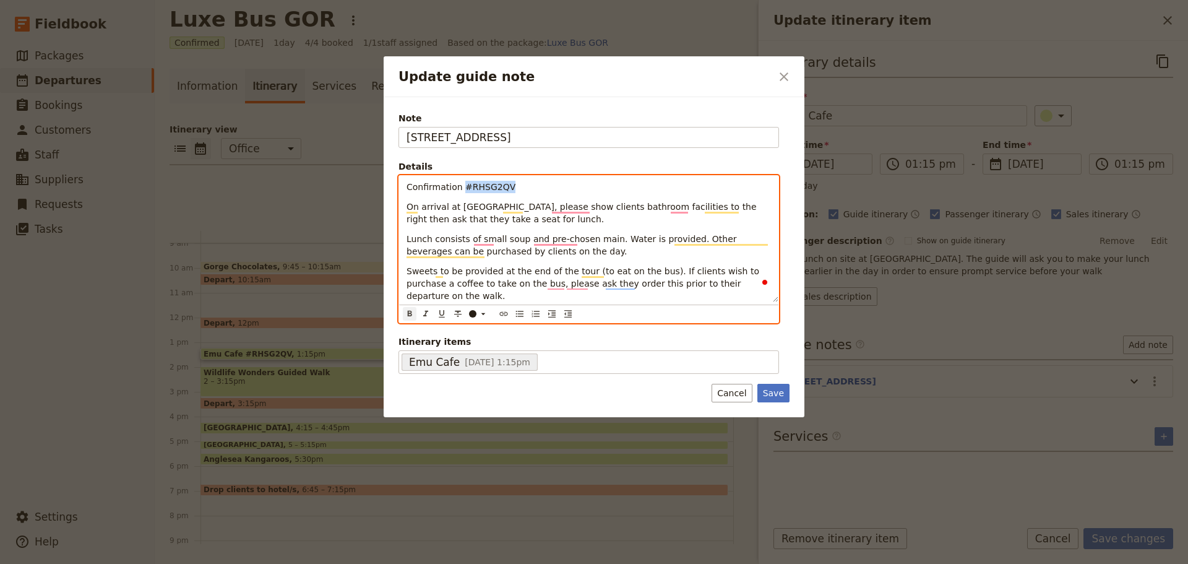
drag, startPoint x: 407, startPoint y: 296, endPoint x: 564, endPoint y: 210, distance: 179.2
click at [407, 307] on button "​" at bounding box center [410, 314] width 14 height 14
drag, startPoint x: 582, startPoint y: 207, endPoint x: 595, endPoint y: 208, distance: 13.1
click at [583, 207] on span "On arrival at [GEOGRAPHIC_DATA], please show clients bathroom facilities to the…" at bounding box center [583, 213] width 353 height 22
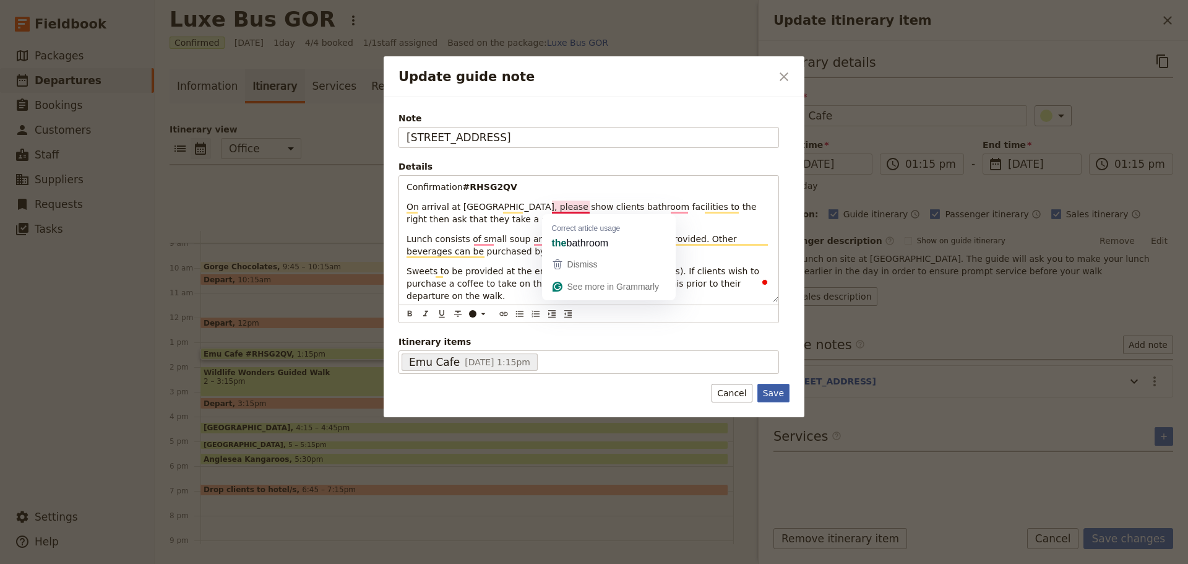
click at [777, 384] on button "Save" at bounding box center [774, 393] width 32 height 19
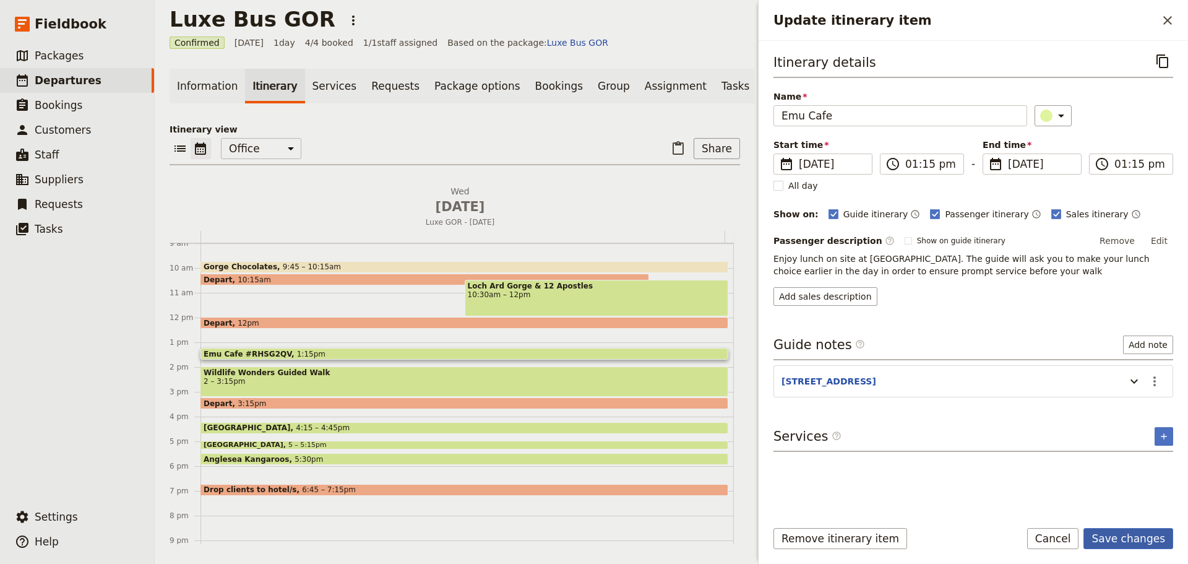
click at [1128, 535] on button "Save changes" at bounding box center [1129, 538] width 90 height 21
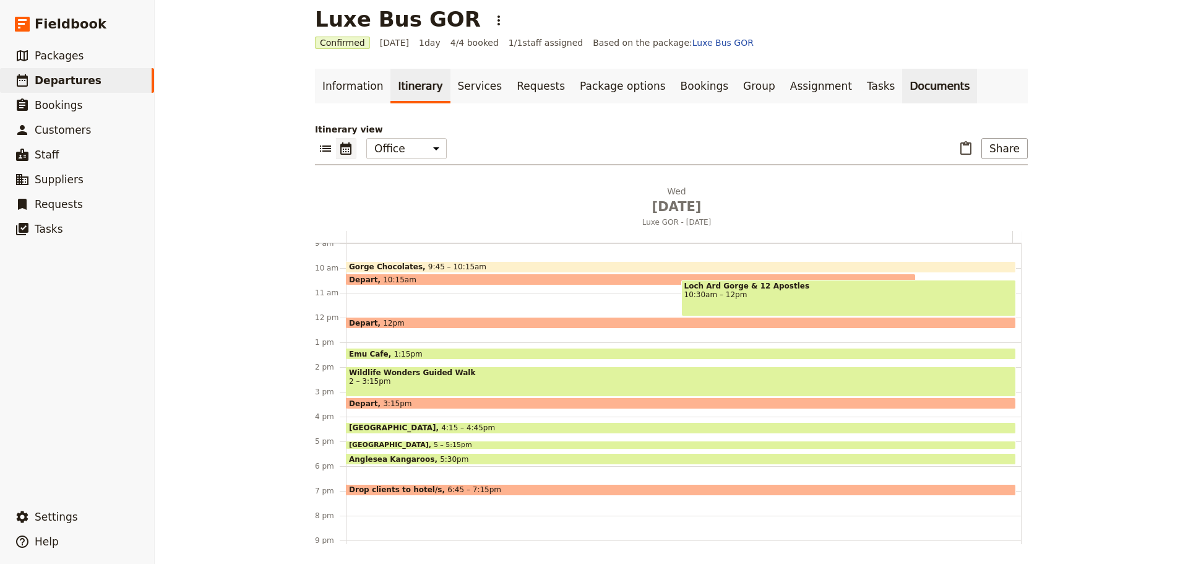
click at [902, 90] on link "Documents" at bounding box center [939, 86] width 75 height 35
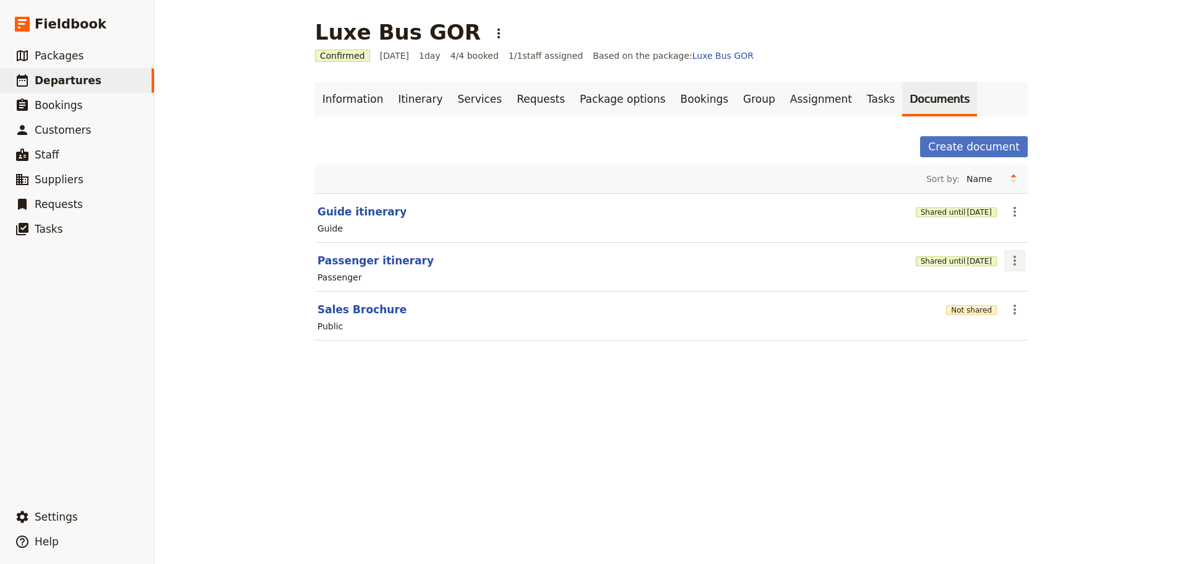
click at [1013, 257] on icon "Actions" at bounding box center [1015, 260] width 15 height 15
click at [1018, 284] on span "Share" at bounding box center [1020, 288] width 25 height 12
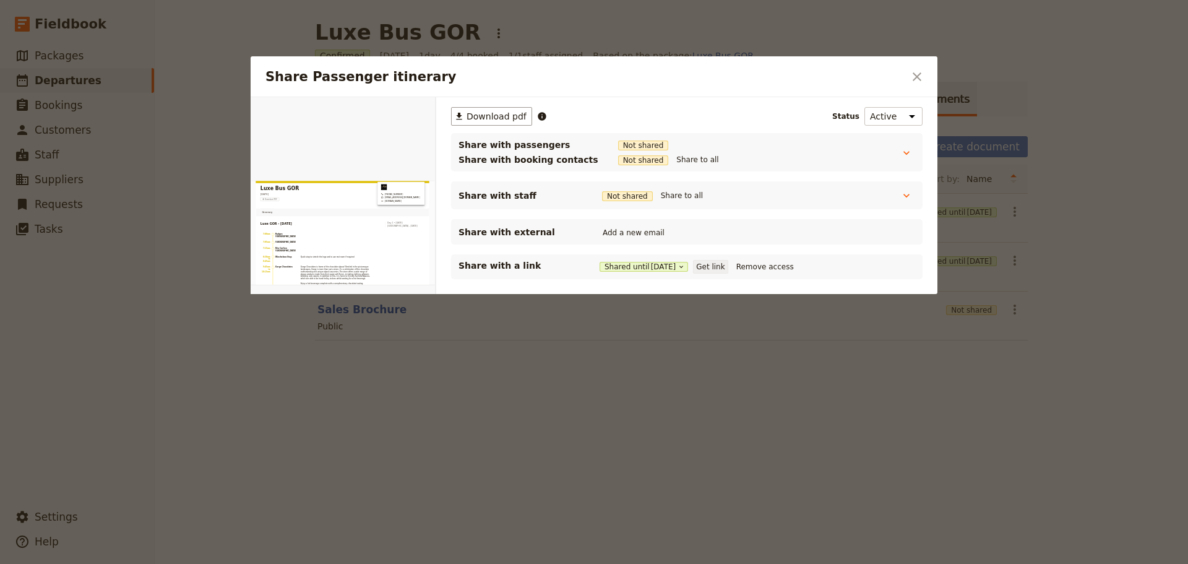
click at [718, 266] on button "Get link" at bounding box center [710, 267] width 35 height 14
drag, startPoint x: 916, startPoint y: 83, endPoint x: 758, endPoint y: 17, distance: 171.7
click at [916, 82] on icon "Close dialog" at bounding box center [917, 76] width 15 height 15
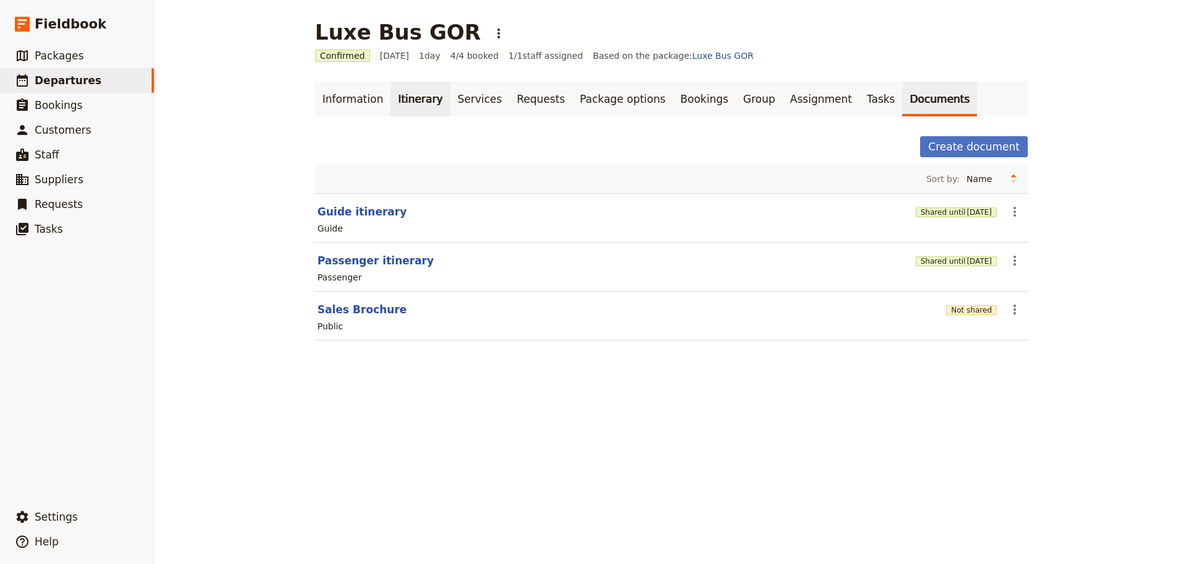
click at [407, 96] on link "Itinerary" at bounding box center [420, 99] width 59 height 35
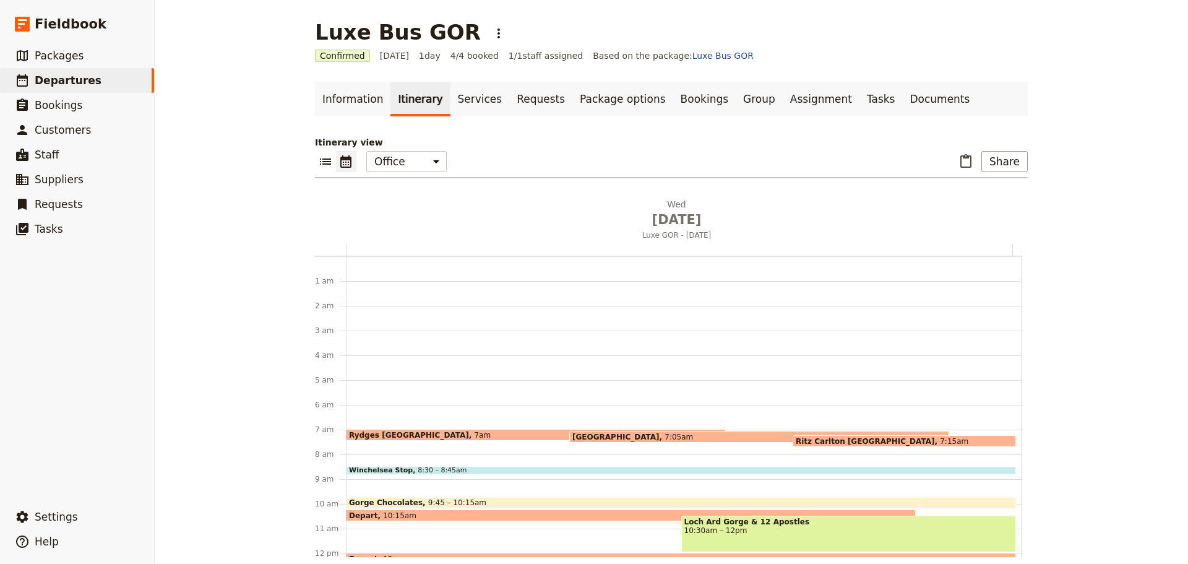
scroll to position [161, 0]
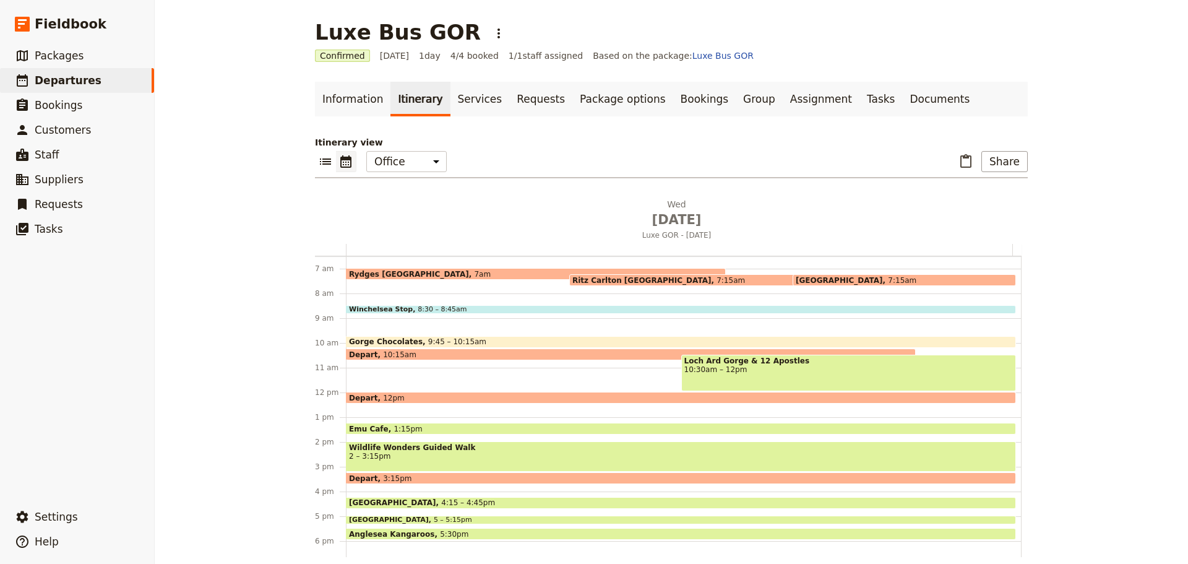
click at [638, 277] on span "Ritz Carlton [GEOGRAPHIC_DATA]" at bounding box center [645, 280] width 144 height 8
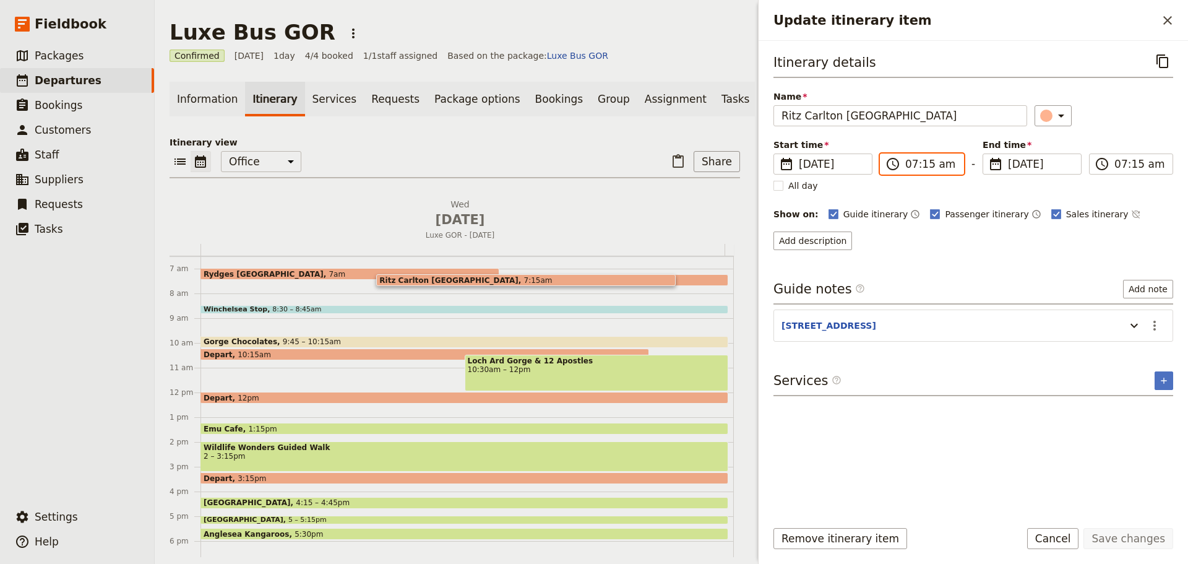
click at [912, 165] on input "07:15 am" at bounding box center [931, 164] width 51 height 15
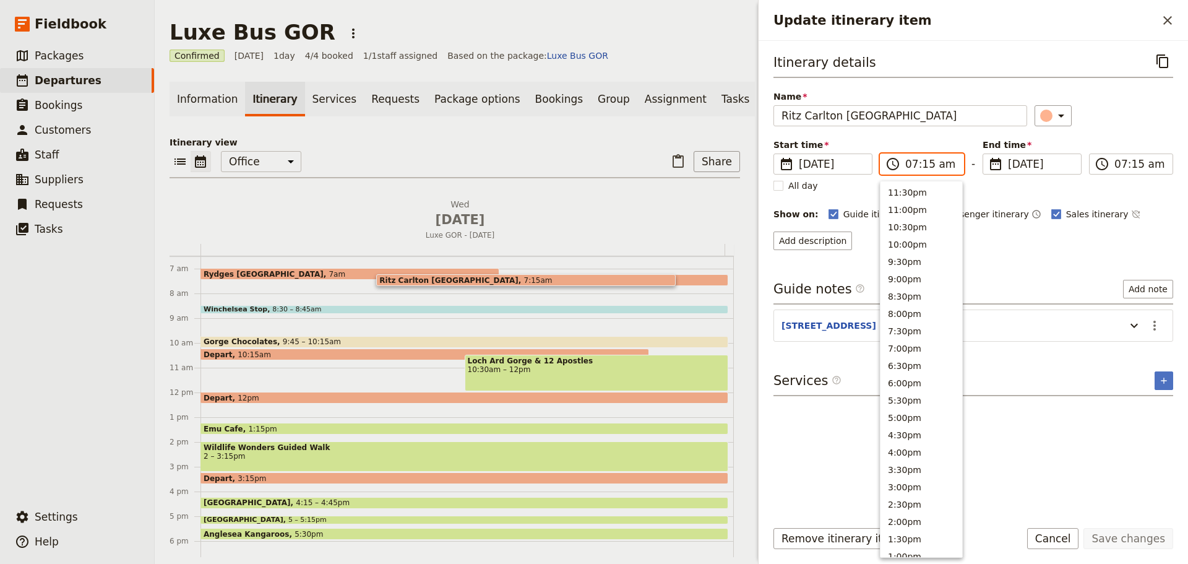
scroll to position [461, 0]
click at [924, 164] on input "07:15 am" at bounding box center [931, 164] width 51 height 15
type input "07:05 am"
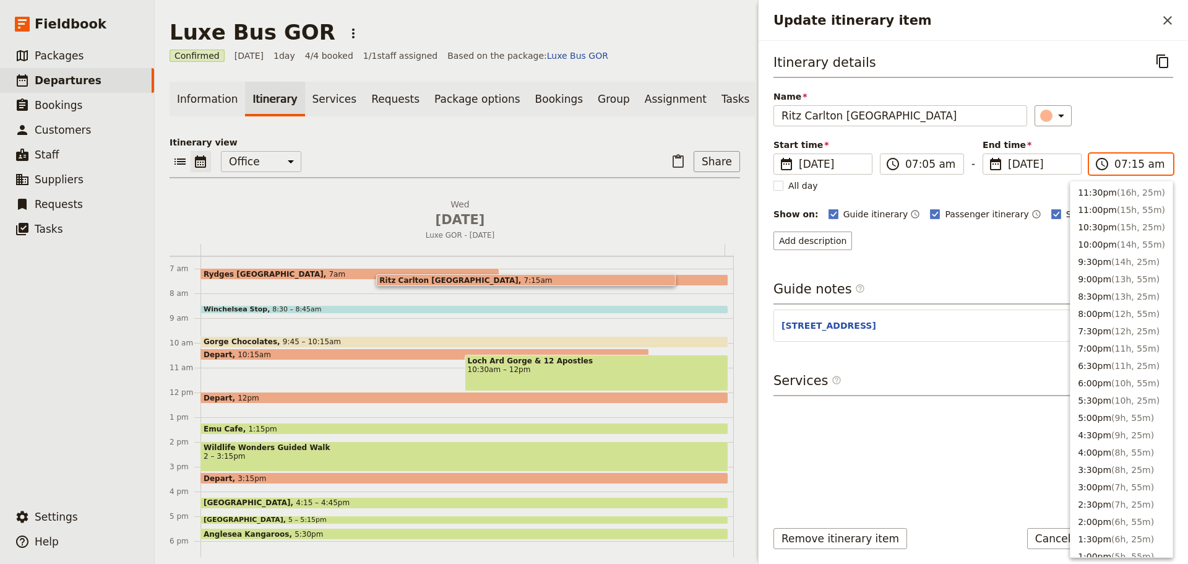
click at [1122, 164] on input "07:15 am" at bounding box center [1140, 164] width 51 height 15
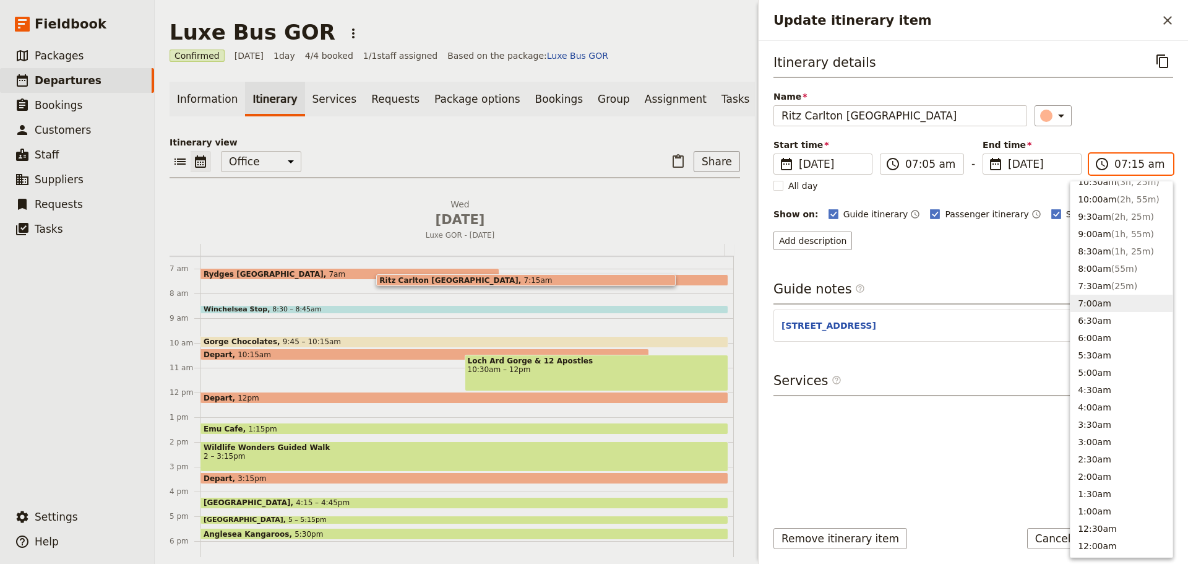
click at [1136, 163] on input "07:15 am" at bounding box center [1140, 164] width 51 height 15
type input "07:05 am"
click at [1095, 118] on div "​" at bounding box center [1104, 115] width 139 height 21
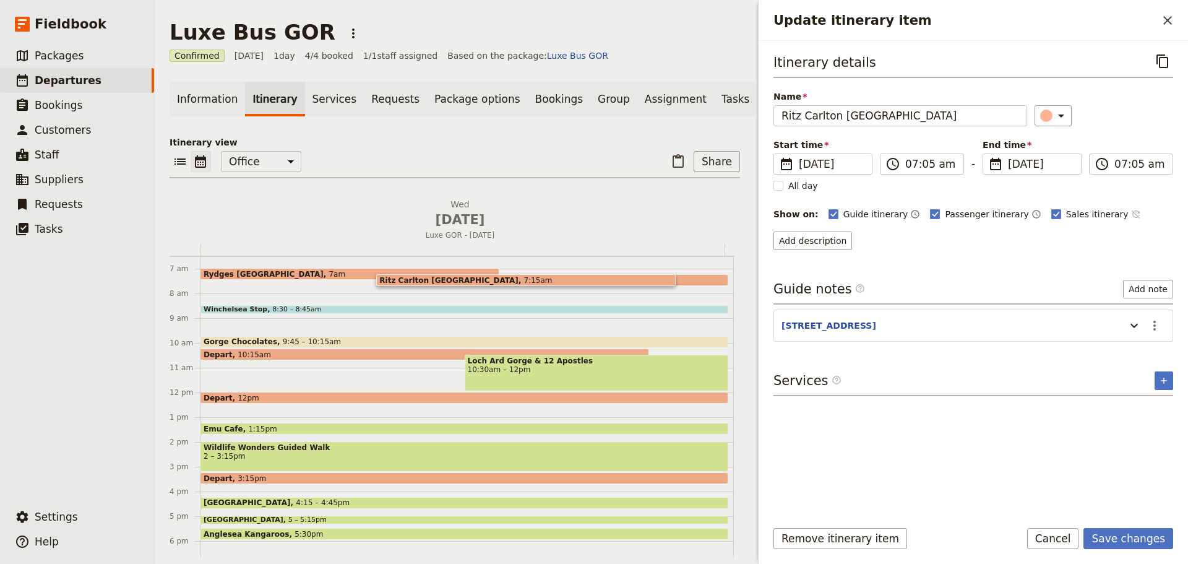
click at [1131, 215] on icon "Time not shown on sales itinerary" at bounding box center [1136, 214] width 10 height 10
click at [1122, 537] on button "Save changes" at bounding box center [1129, 538] width 90 height 21
